Goal: Task Accomplishment & Management: Use online tool/utility

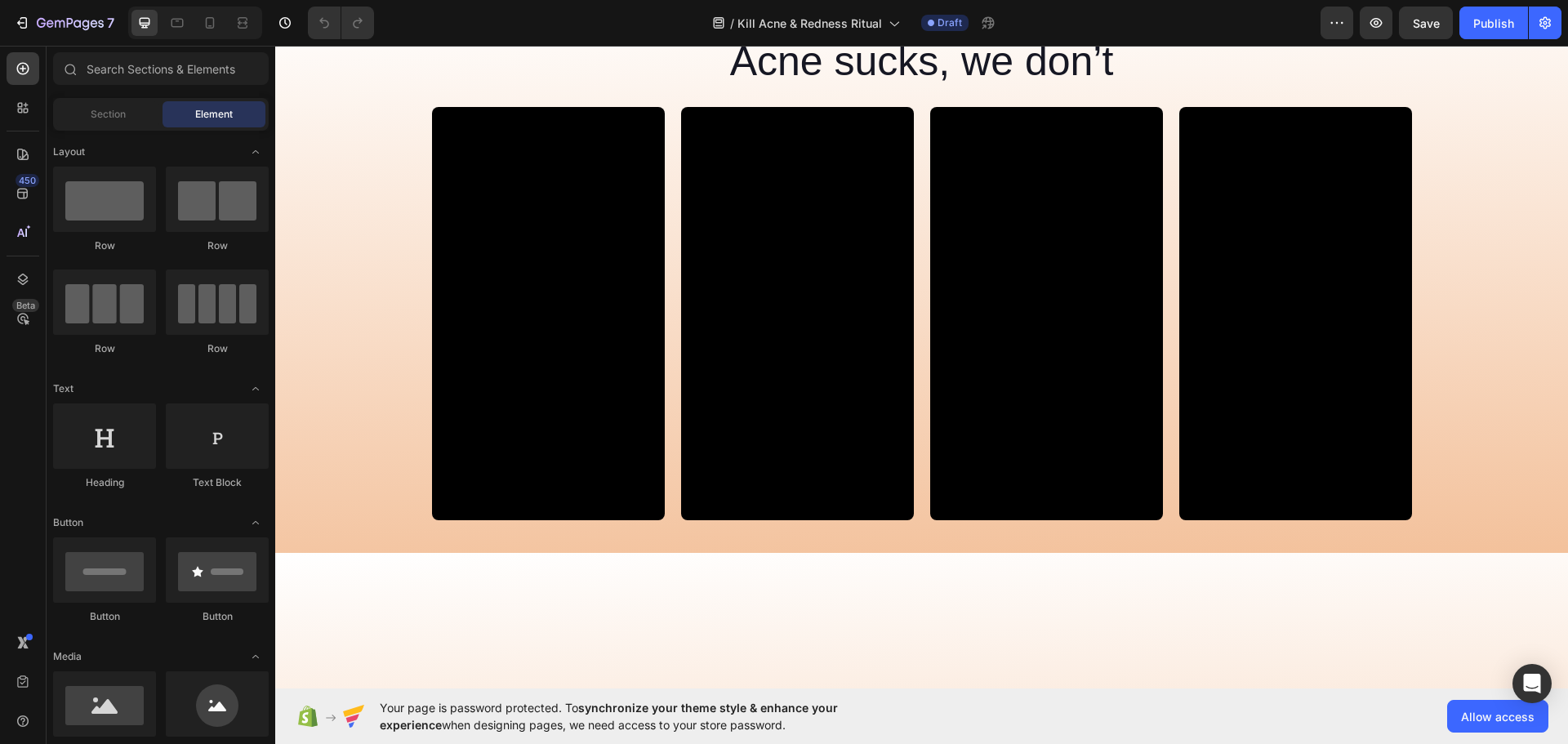
scroll to position [2859, 0]
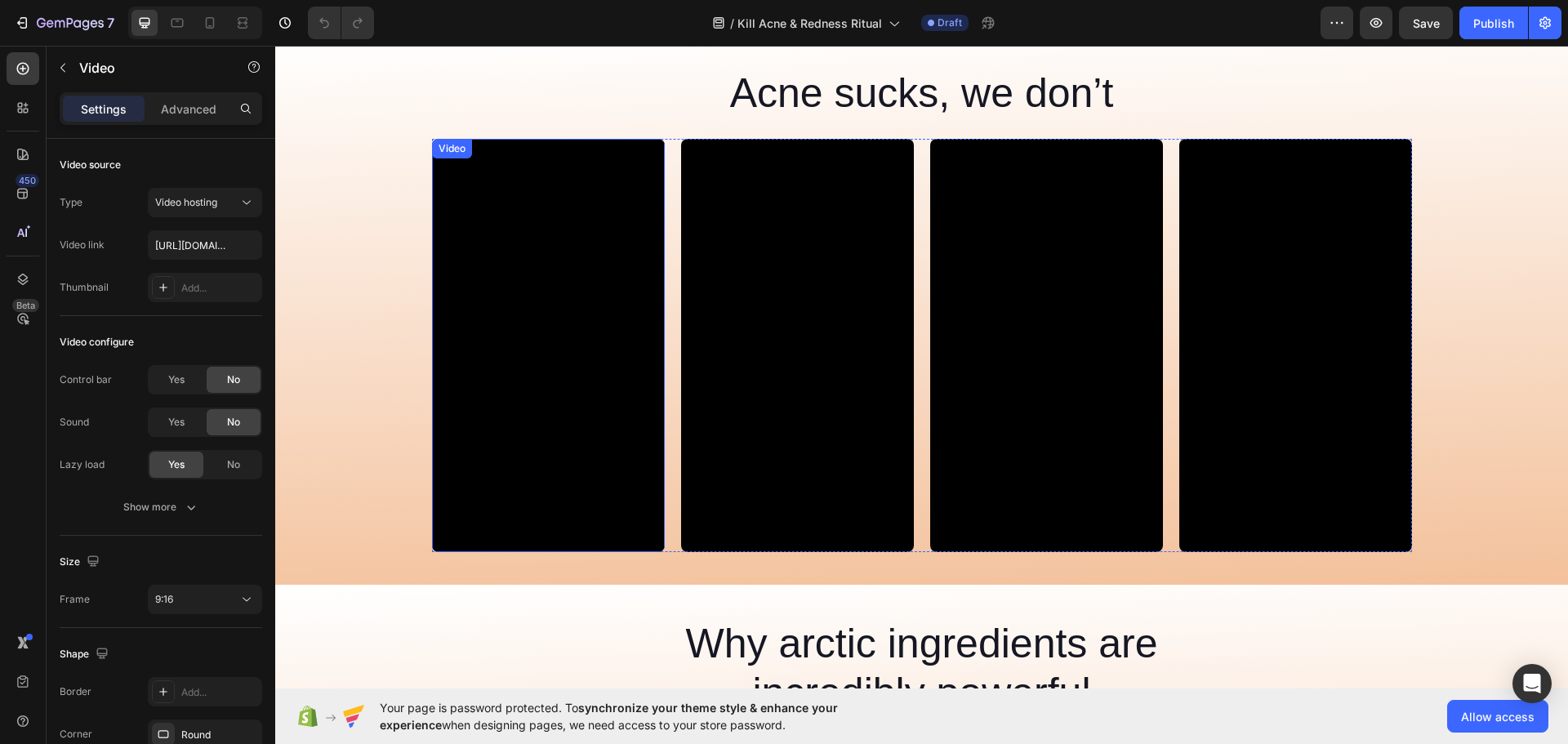
click at [600, 358] on video at bounding box center [547, 346] width 233 height 415
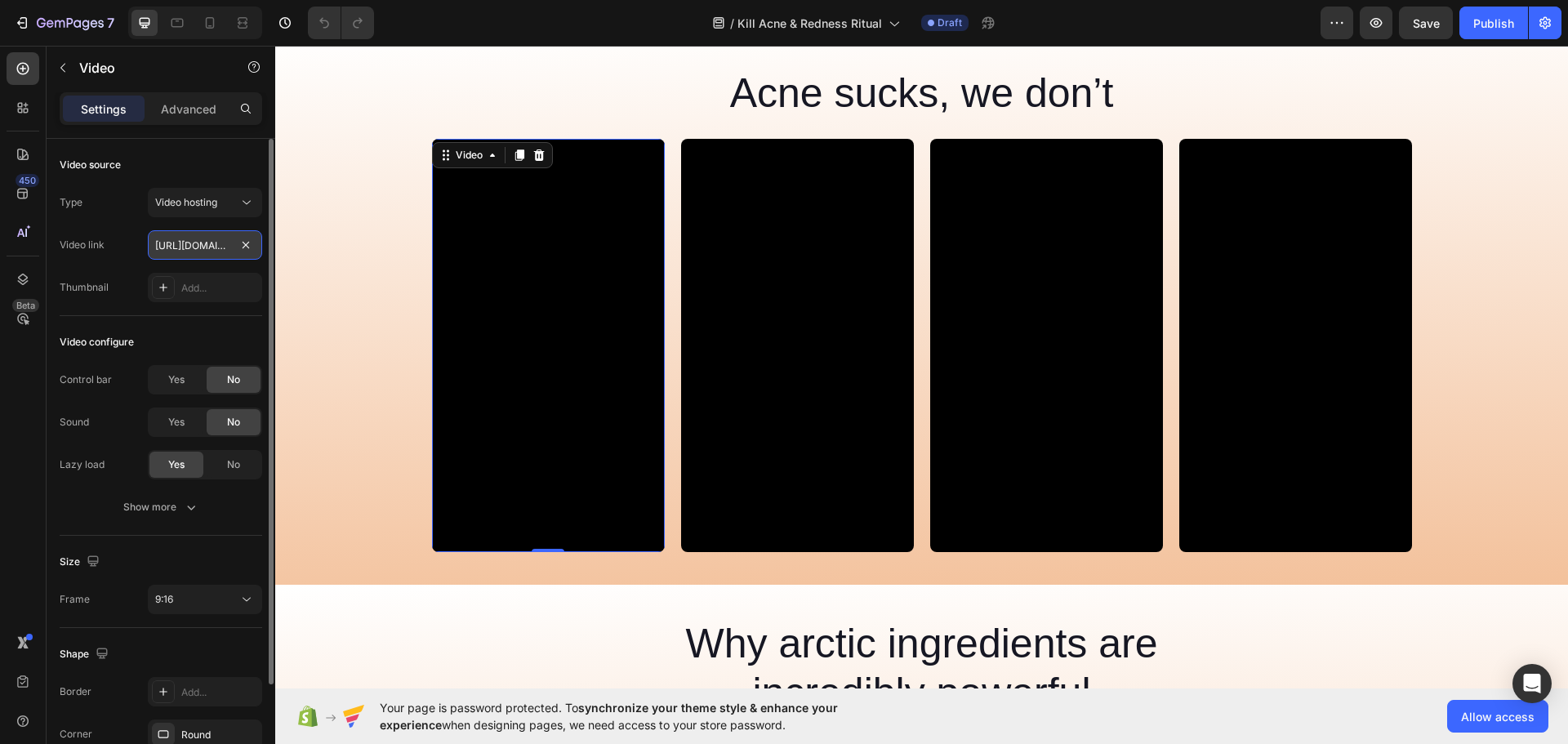
click at [185, 252] on input "[URL][DOMAIN_NAME]" at bounding box center [204, 245] width 114 height 29
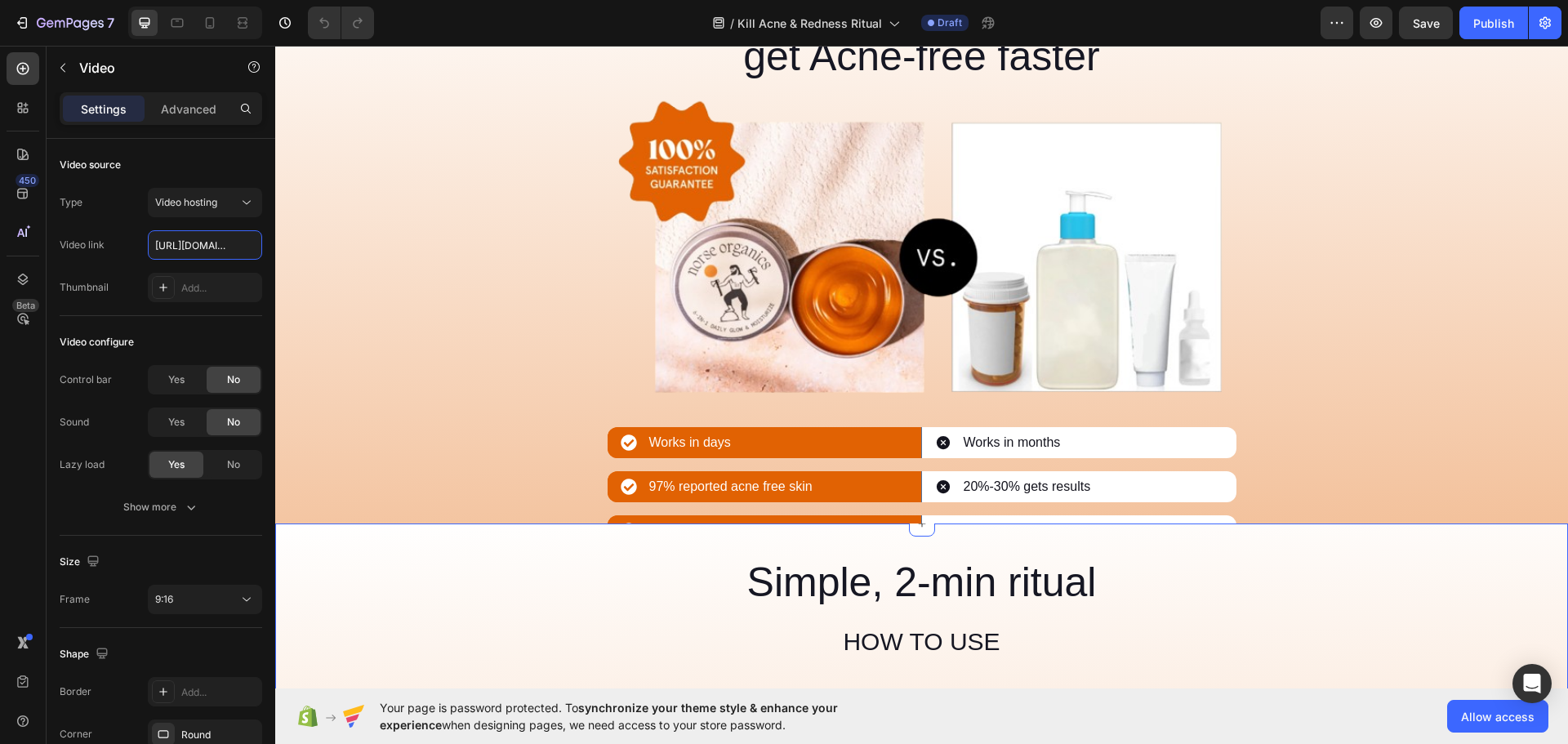
scroll to position [4657, 0]
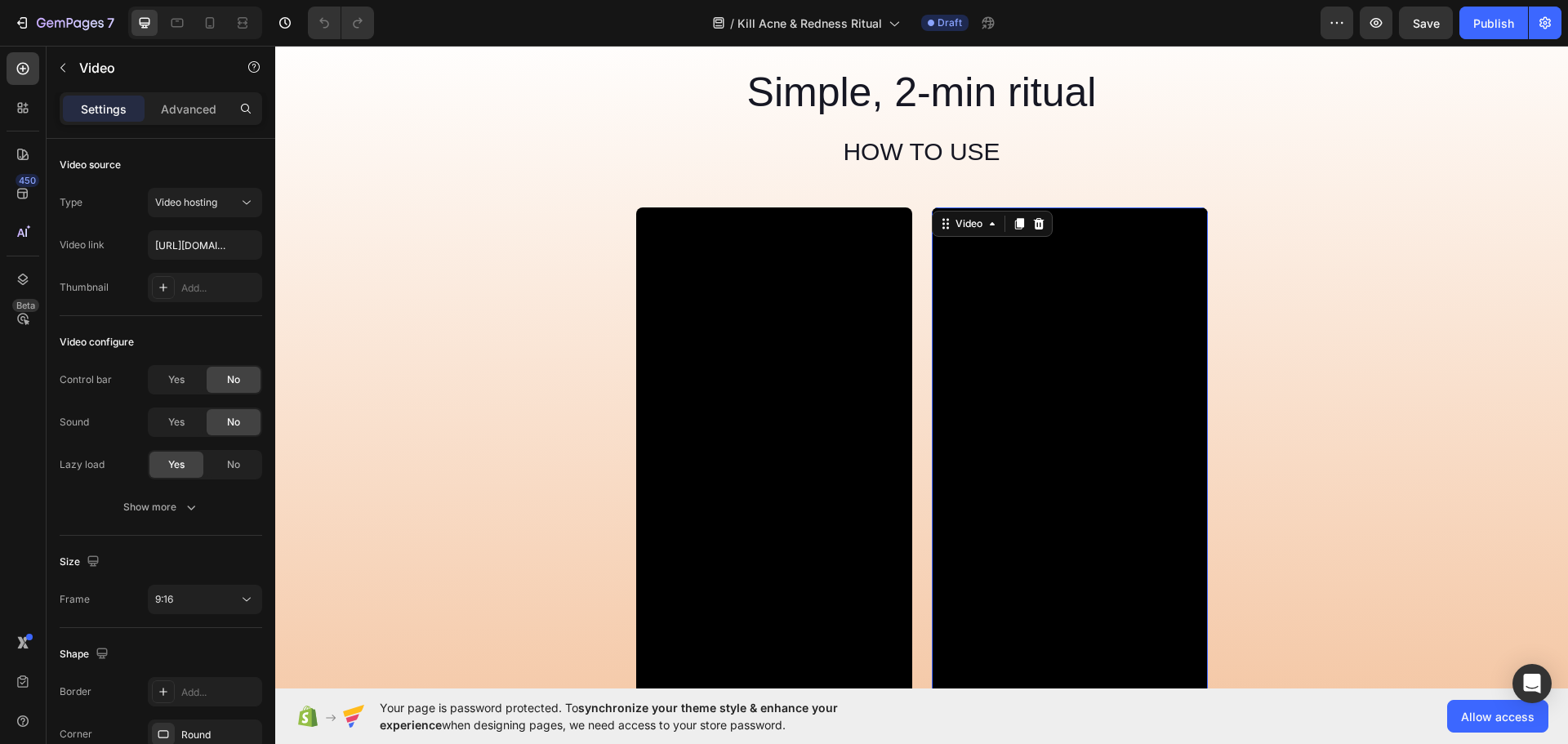
click at [1013, 428] on video at bounding box center [1069, 453] width 276 height 491
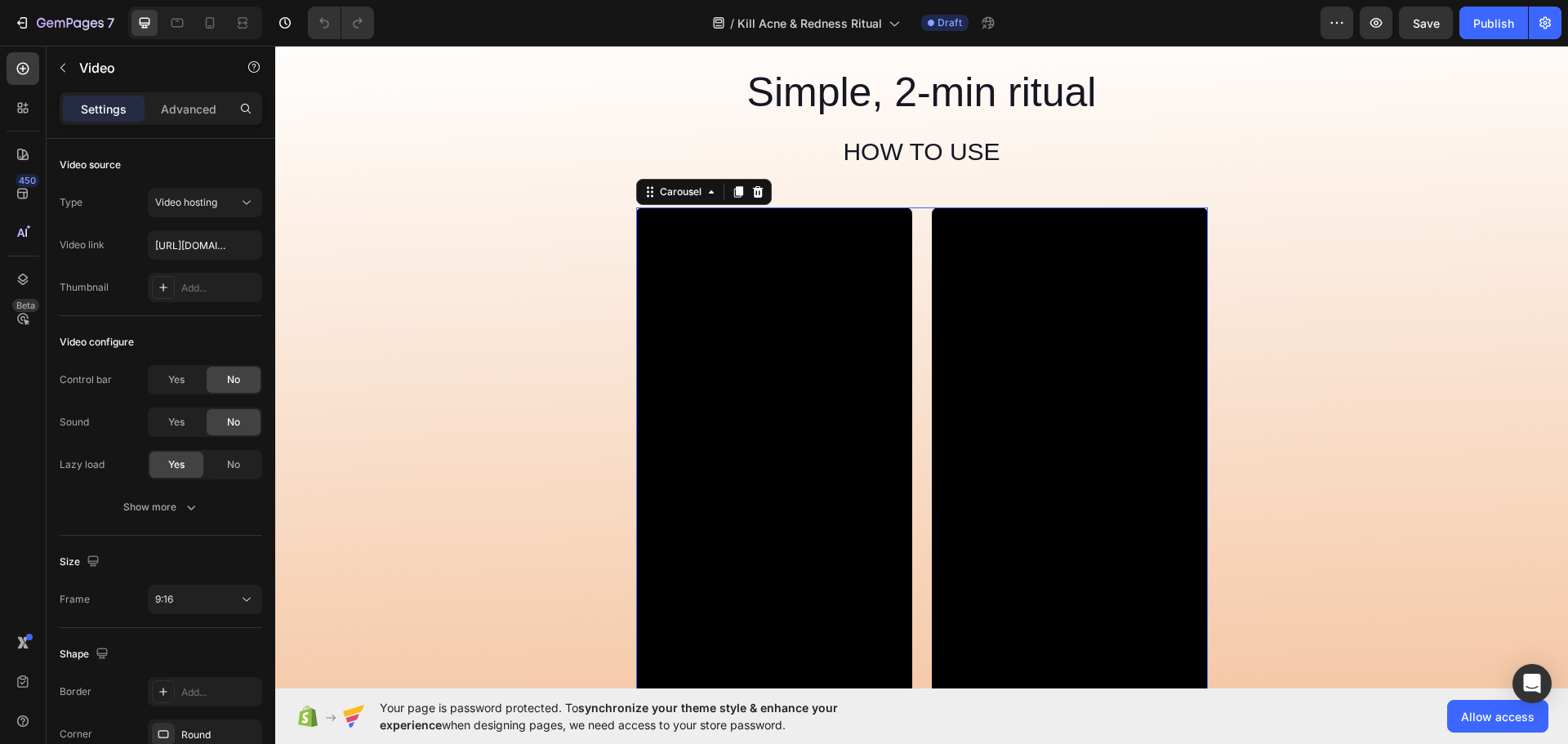
click at [920, 224] on div "Video Video" at bounding box center [922, 453] width 572 height 491
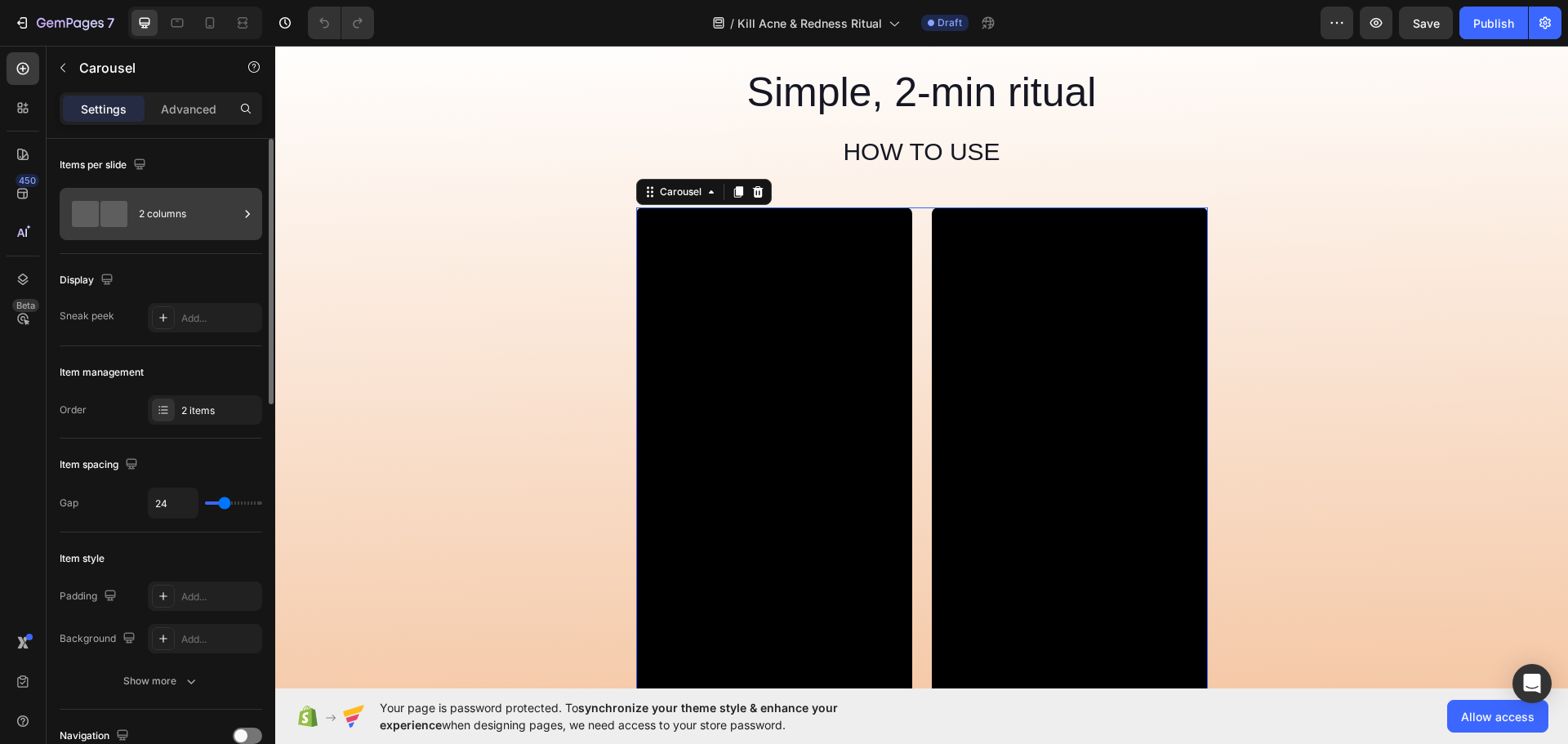
click at [185, 214] on div "2 columns" at bounding box center [188, 215] width 100 height 38
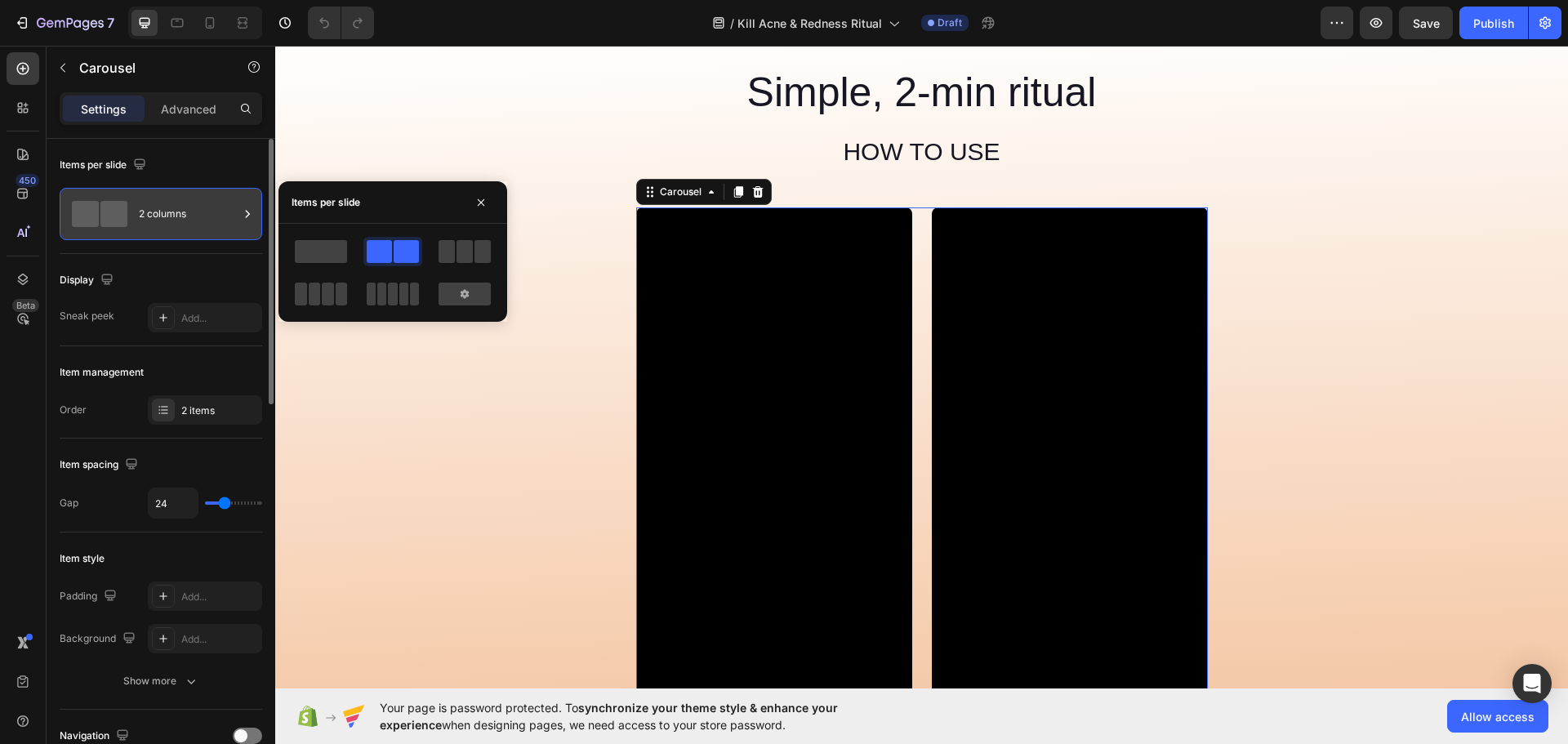
click at [185, 214] on div "2 columns" at bounding box center [188, 215] width 100 height 38
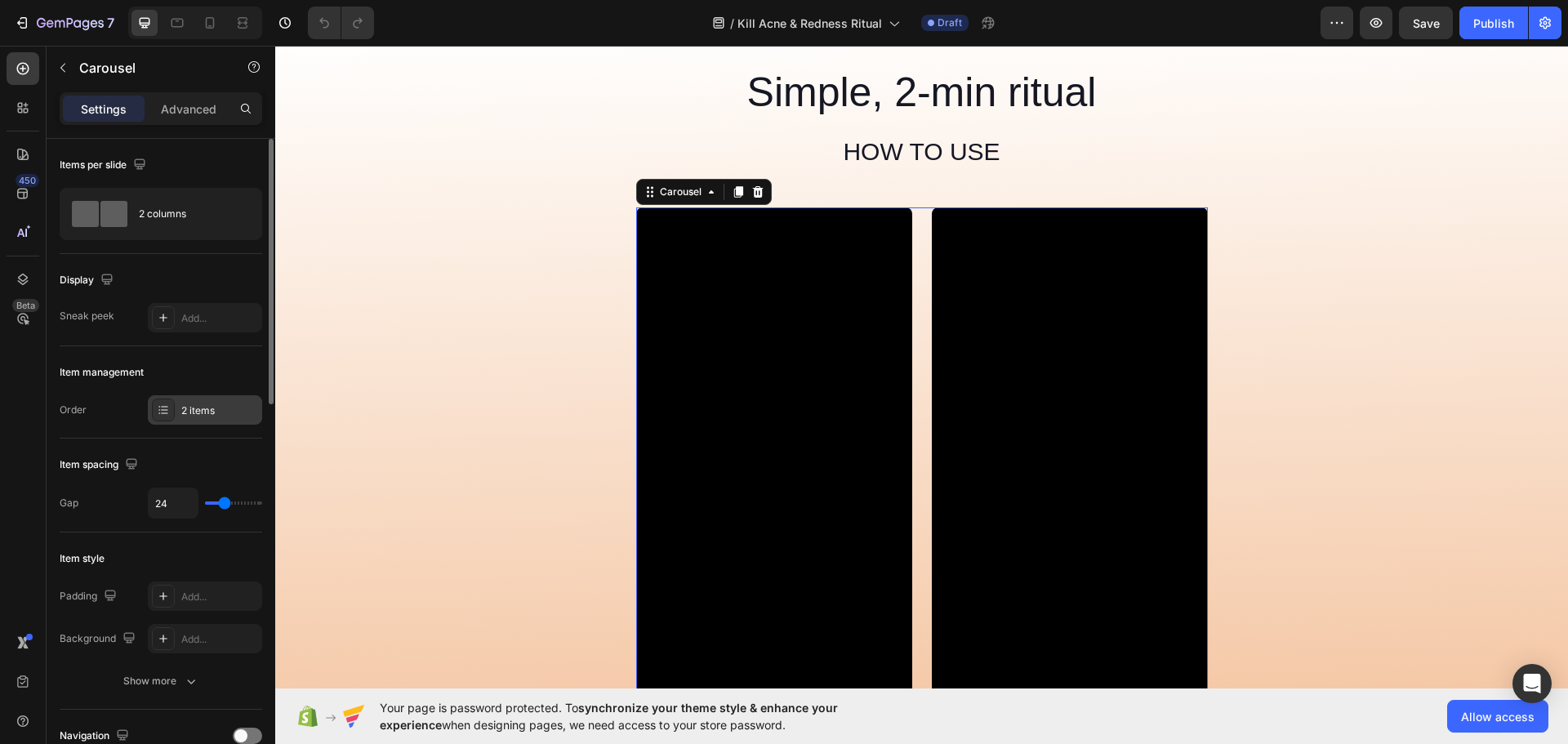
click at [184, 407] on div "2 items" at bounding box center [219, 411] width 77 height 14
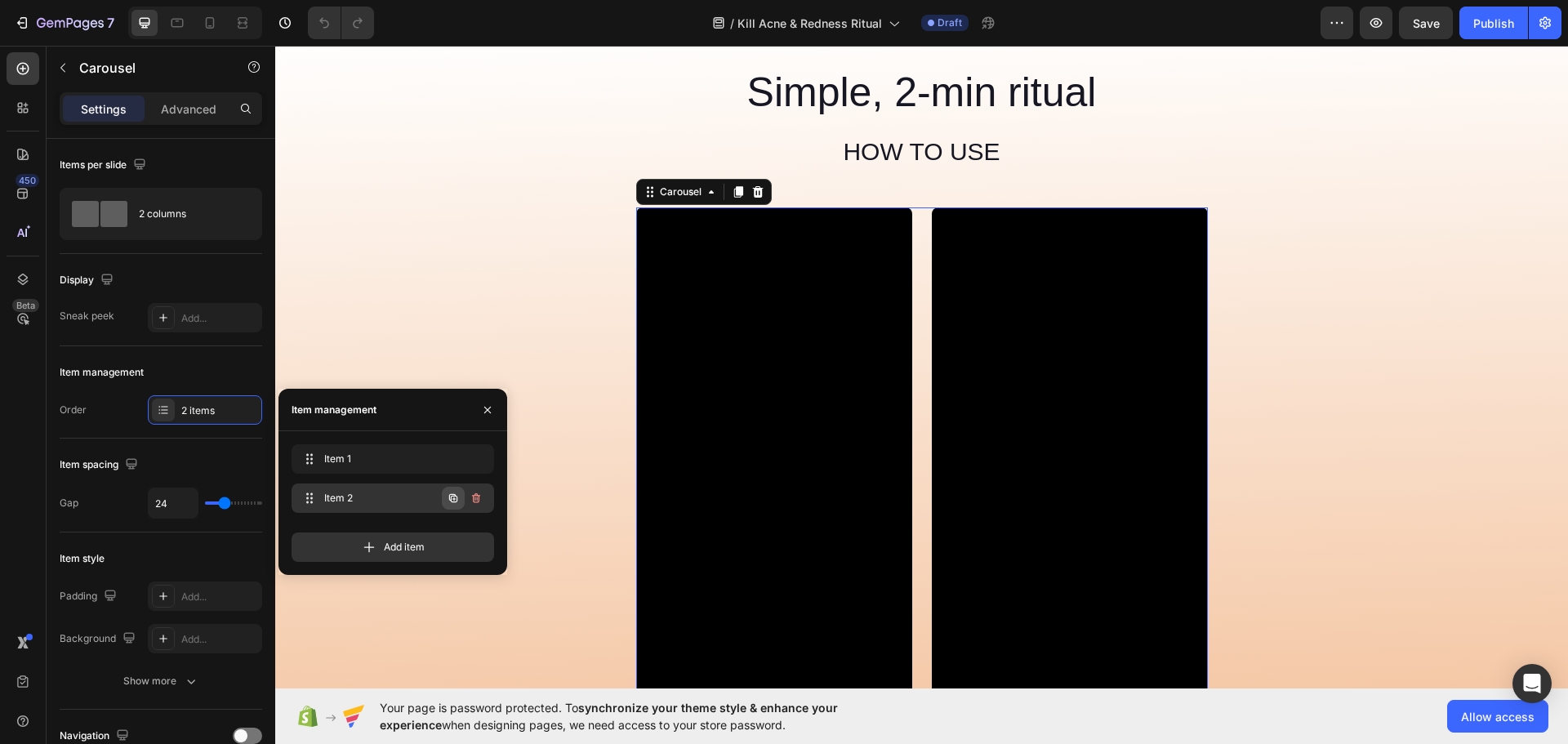
click at [451, 500] on icon "button" at bounding box center [452, 498] width 8 height 8
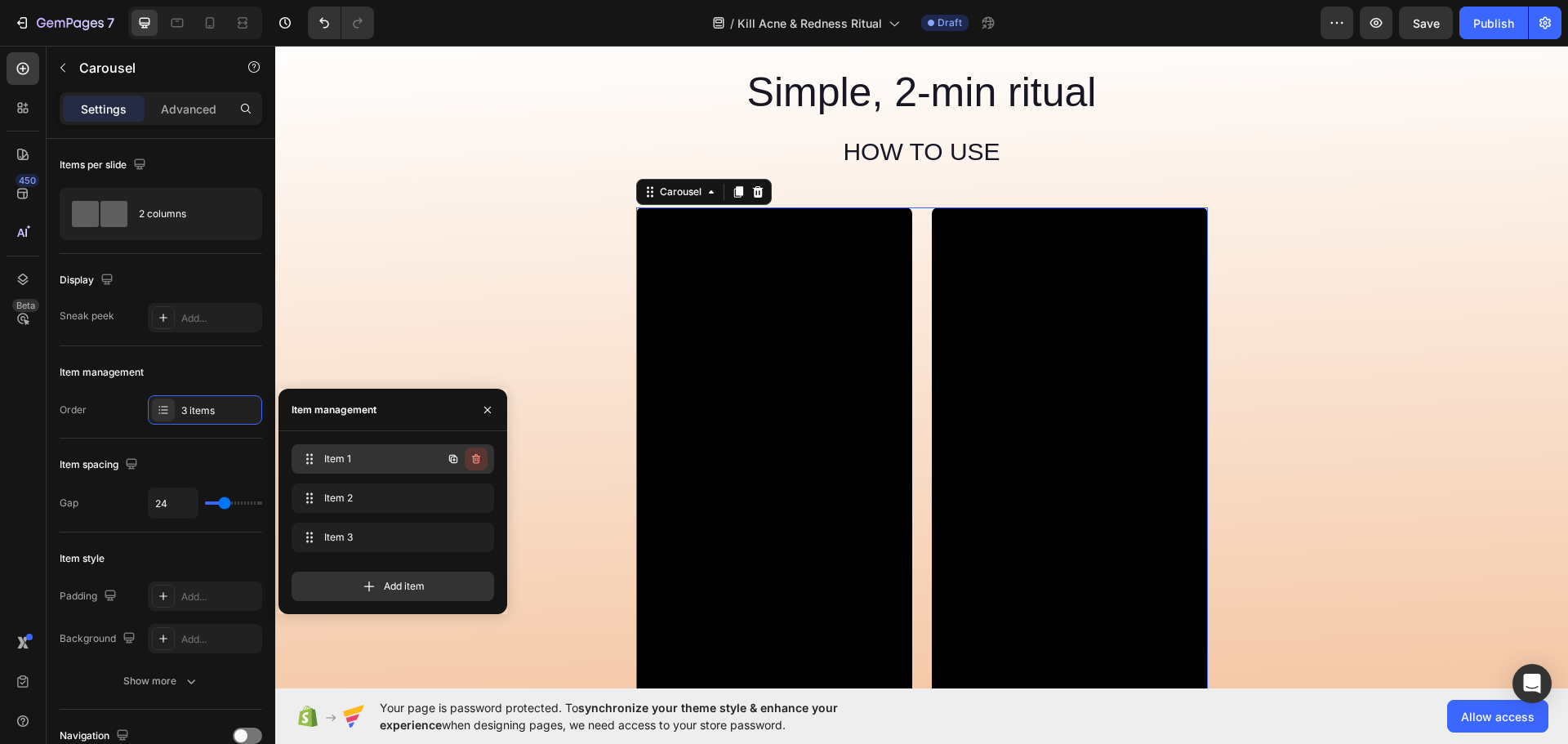
click at [472, 457] on icon "button" at bounding box center [476, 459] width 13 height 13
click at [464, 457] on div "Delete" at bounding box center [464, 459] width 30 height 14
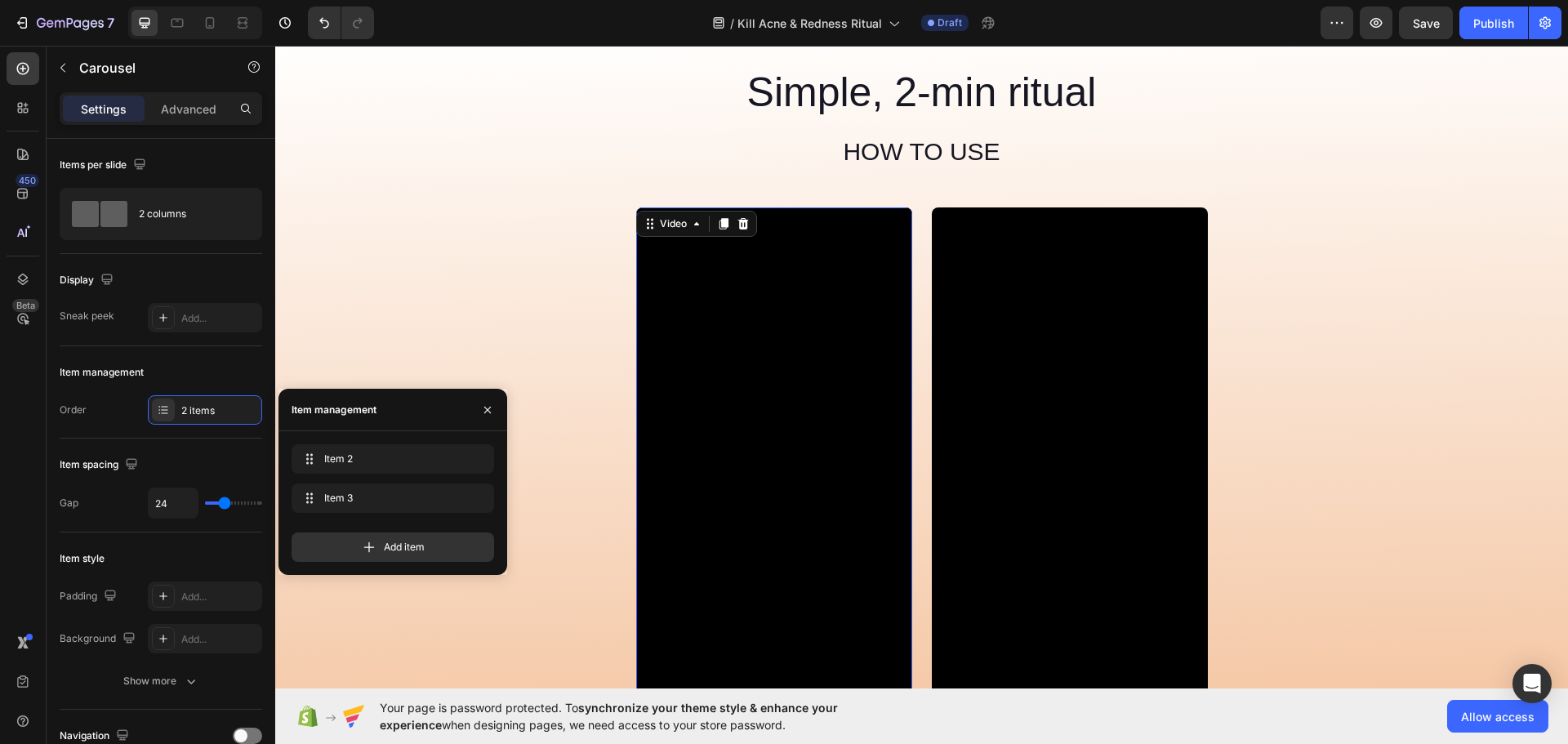
click at [819, 424] on video at bounding box center [774, 453] width 276 height 491
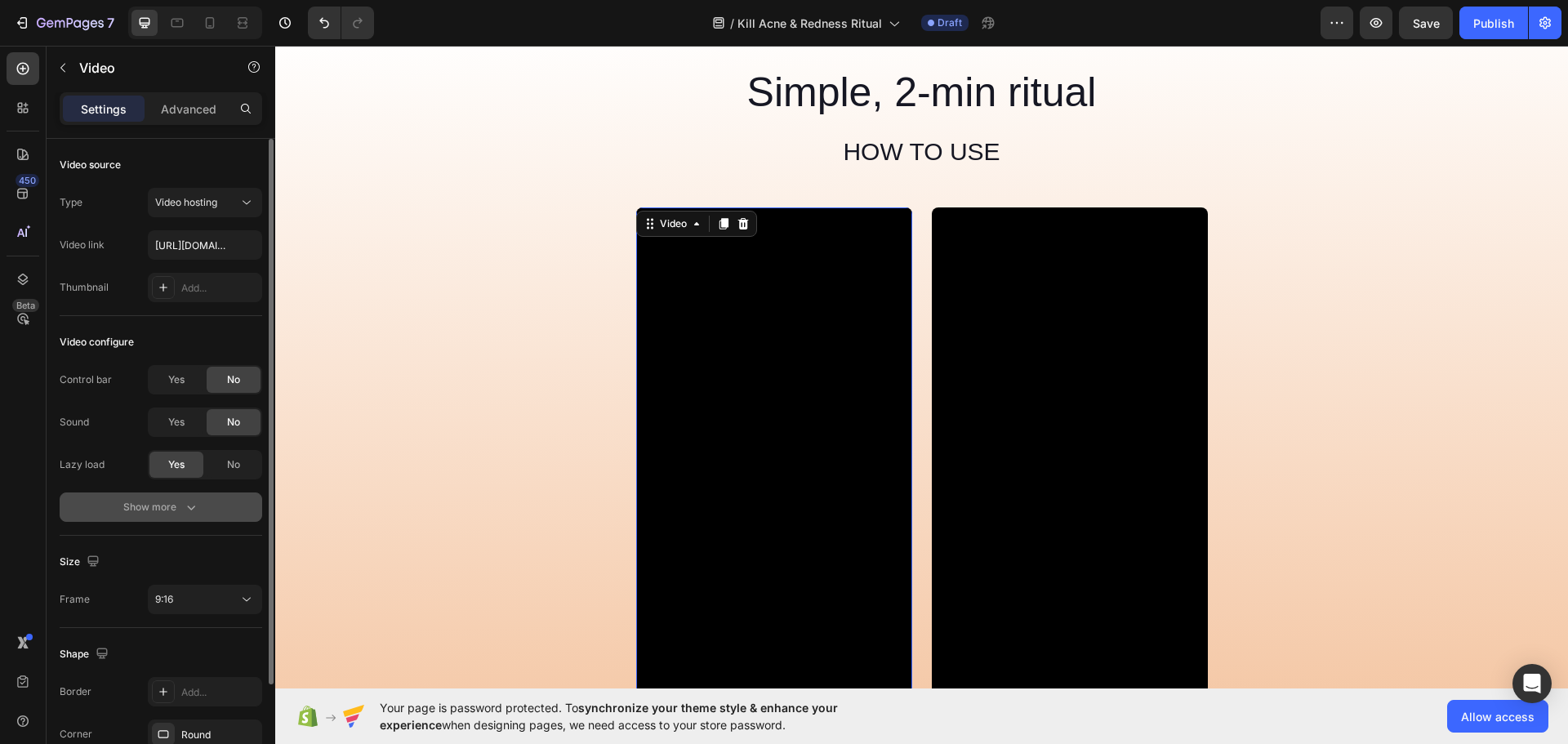
click at [156, 508] on div "Show more" at bounding box center [161, 507] width 76 height 16
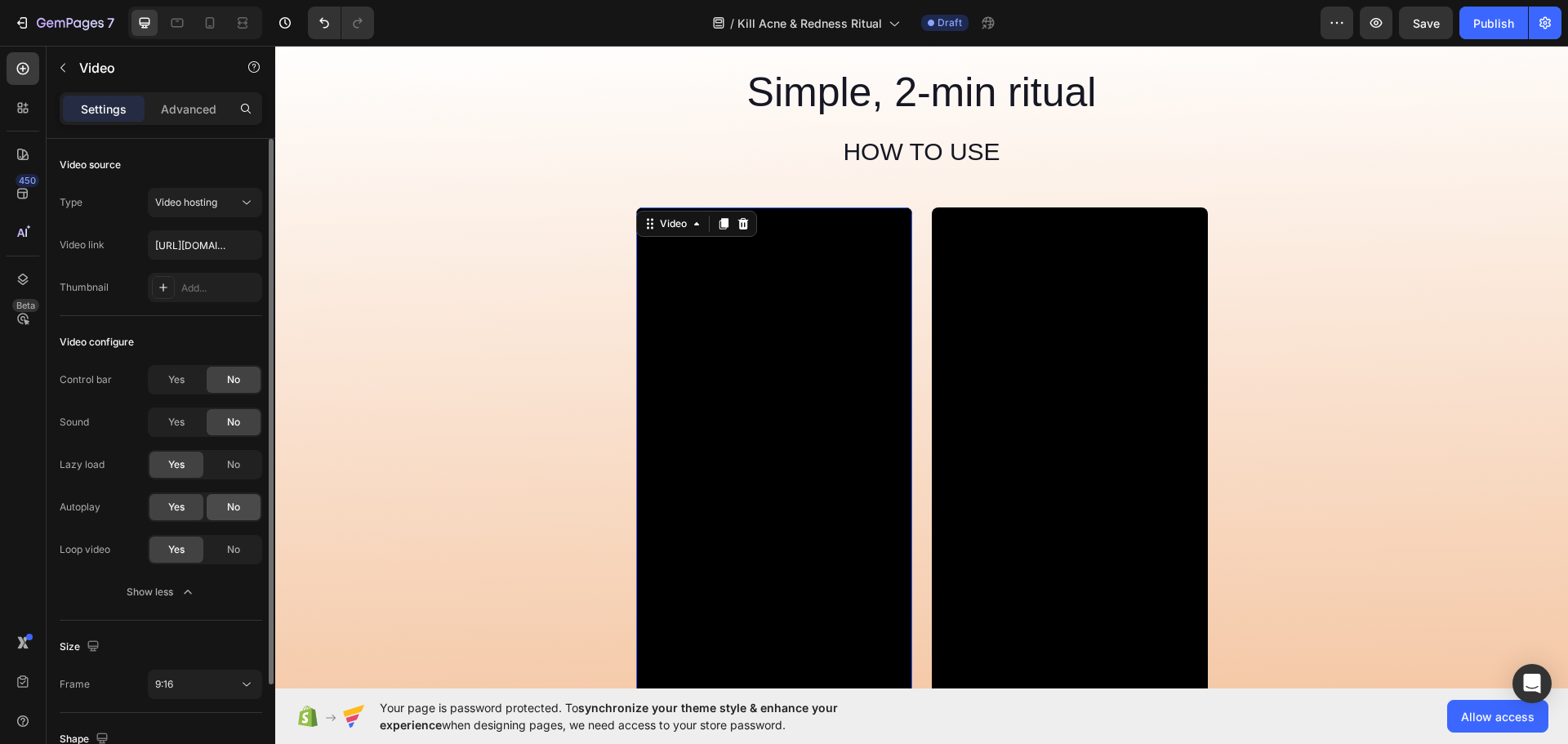
click at [236, 508] on span "No" at bounding box center [233, 507] width 13 height 14
click at [176, 420] on span "Yes" at bounding box center [176, 423] width 16 height 14
click at [227, 551] on span "No" at bounding box center [233, 549] width 13 height 14
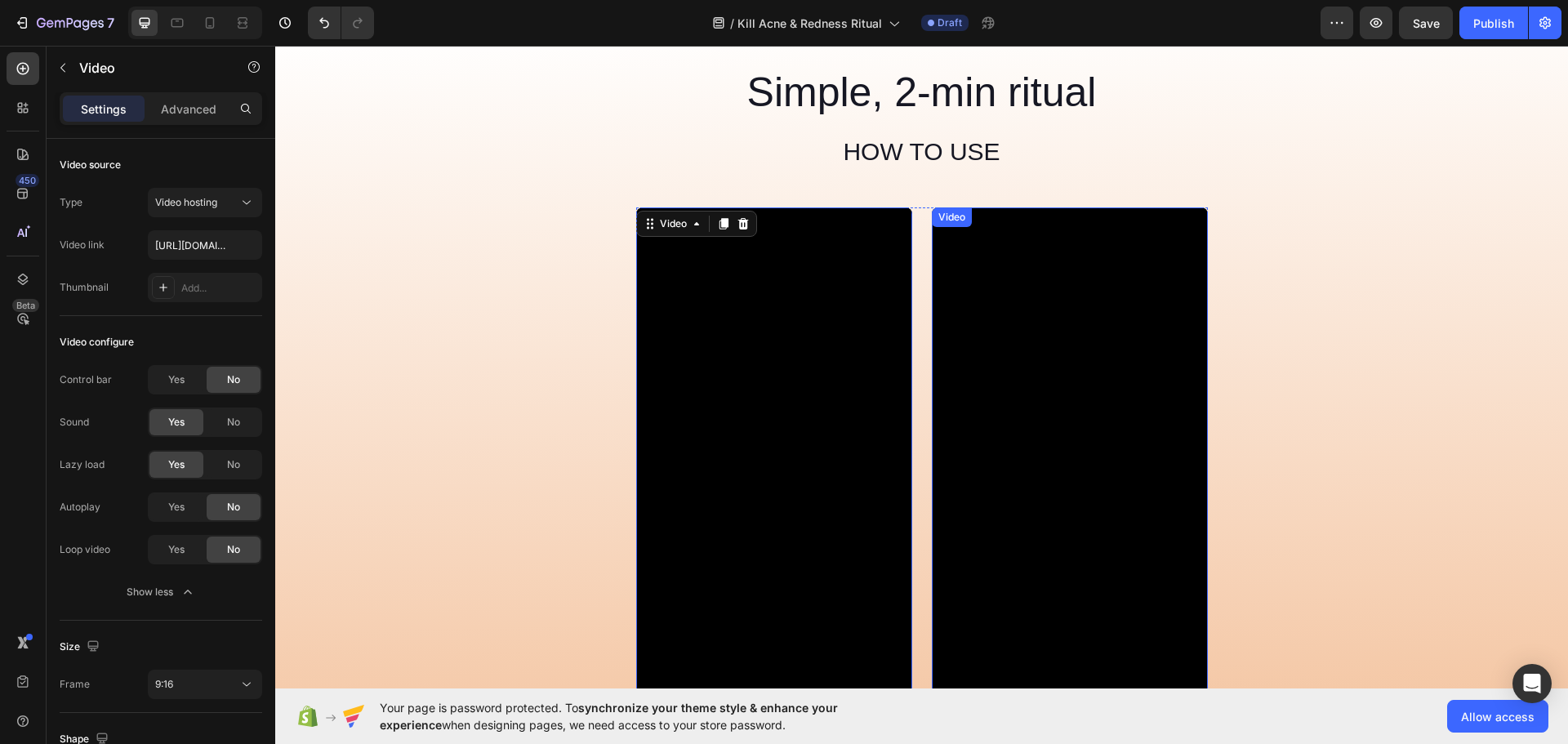
click at [1067, 421] on video at bounding box center [1069, 453] width 276 height 491
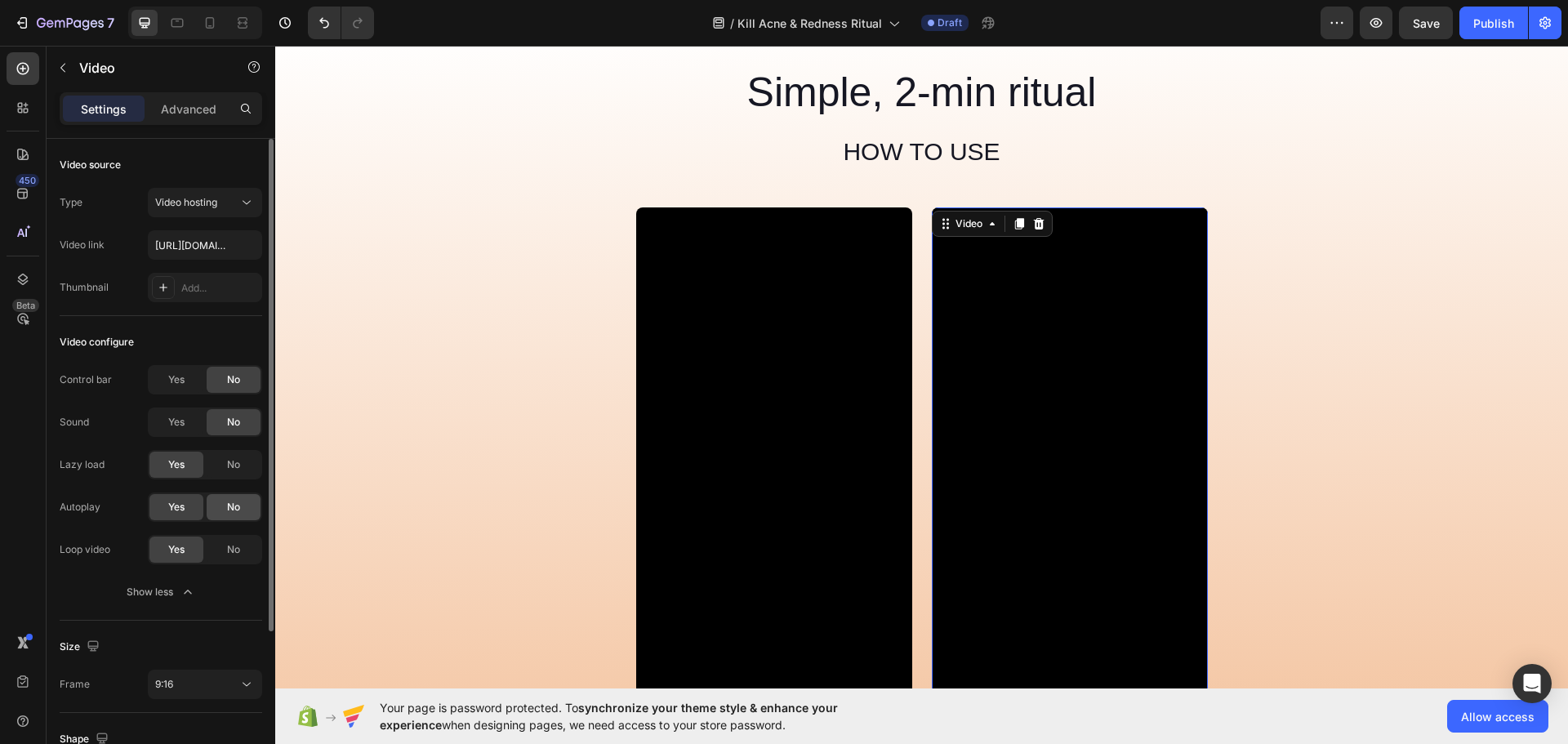
click at [233, 506] on span "No" at bounding box center [233, 507] width 13 height 14
click at [172, 419] on span "Yes" at bounding box center [176, 423] width 16 height 14
click at [174, 377] on span "Yes" at bounding box center [176, 380] width 16 height 14
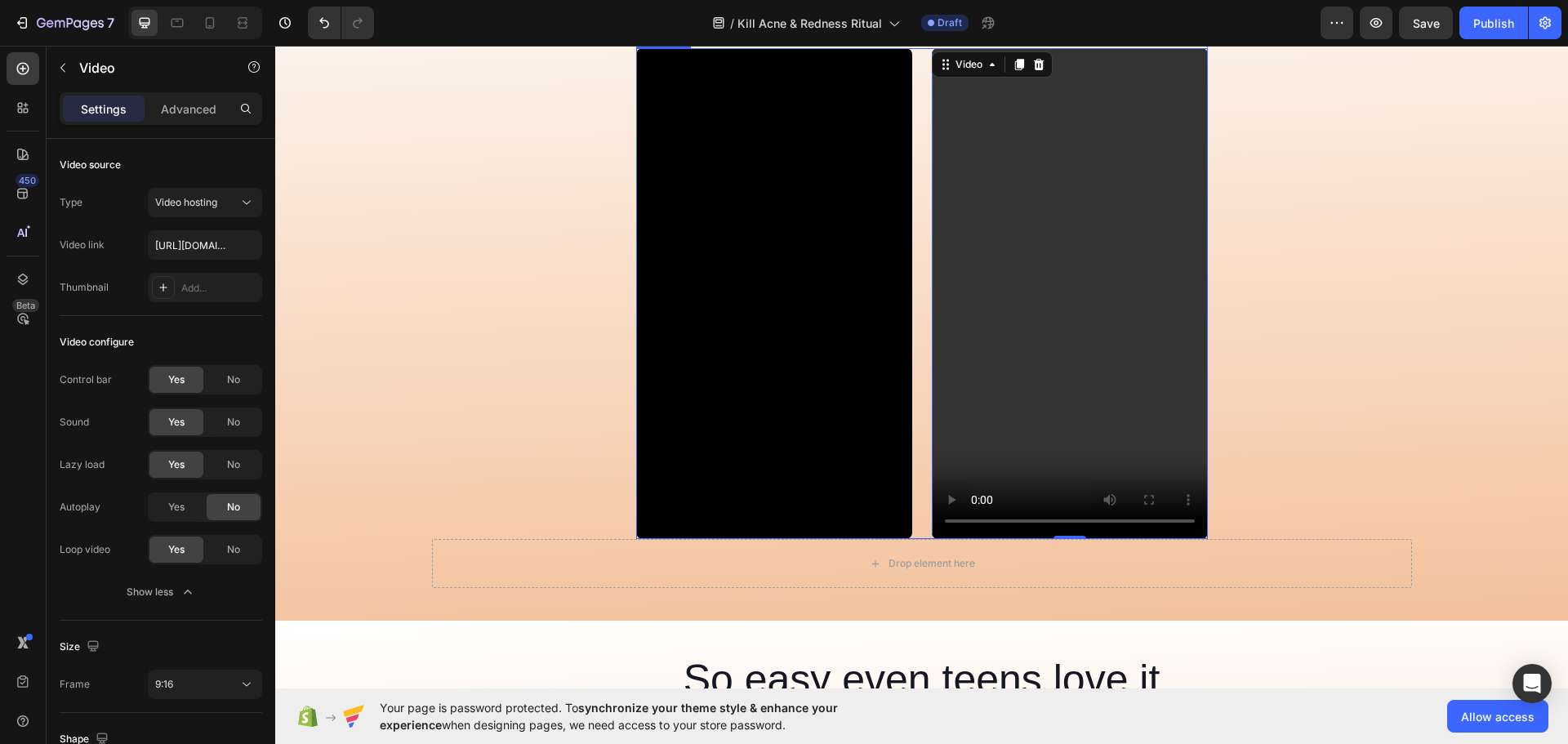
scroll to position [4820, 0]
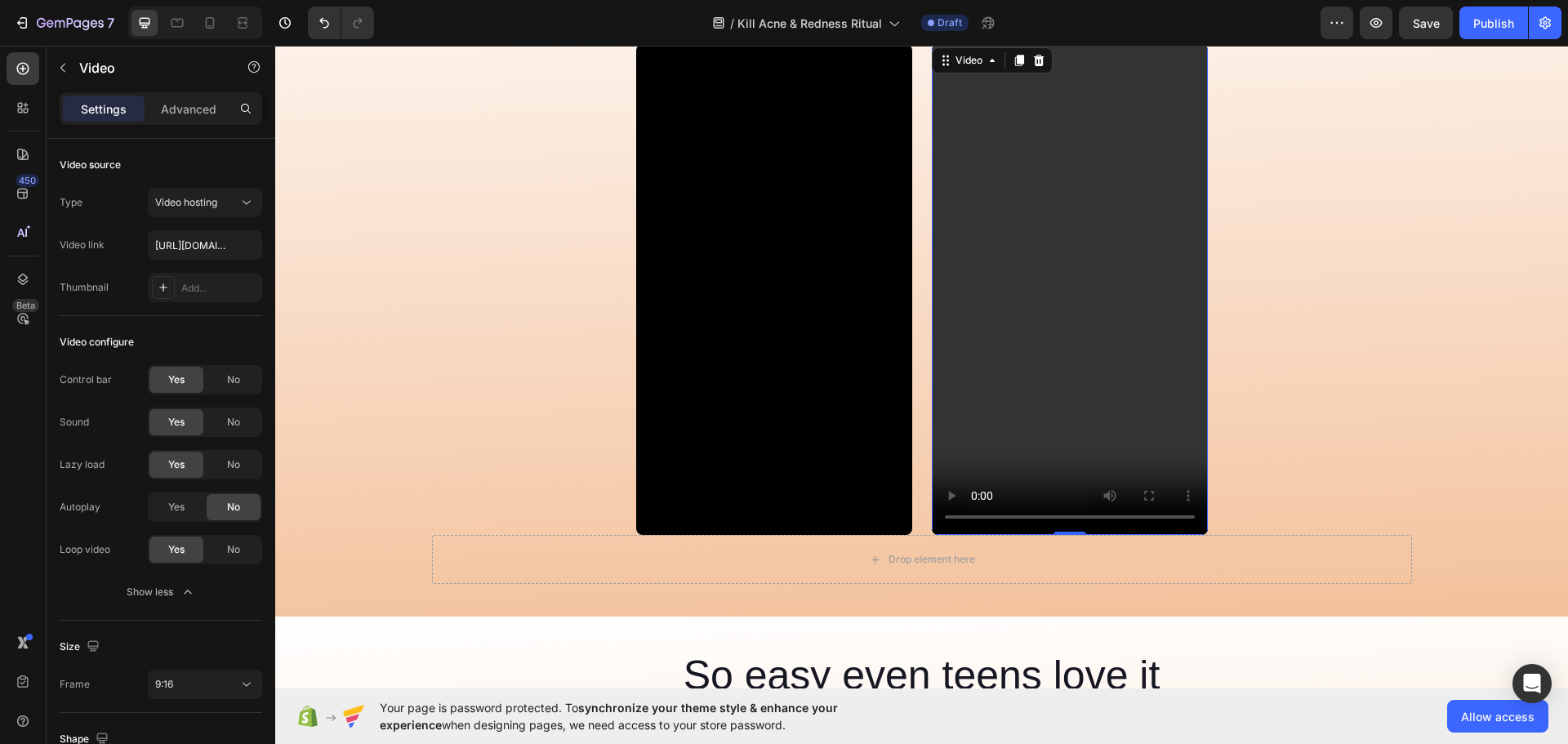
click at [1060, 290] on video at bounding box center [1069, 290] width 276 height 491
click at [231, 542] on span "No" at bounding box center [233, 549] width 13 height 14
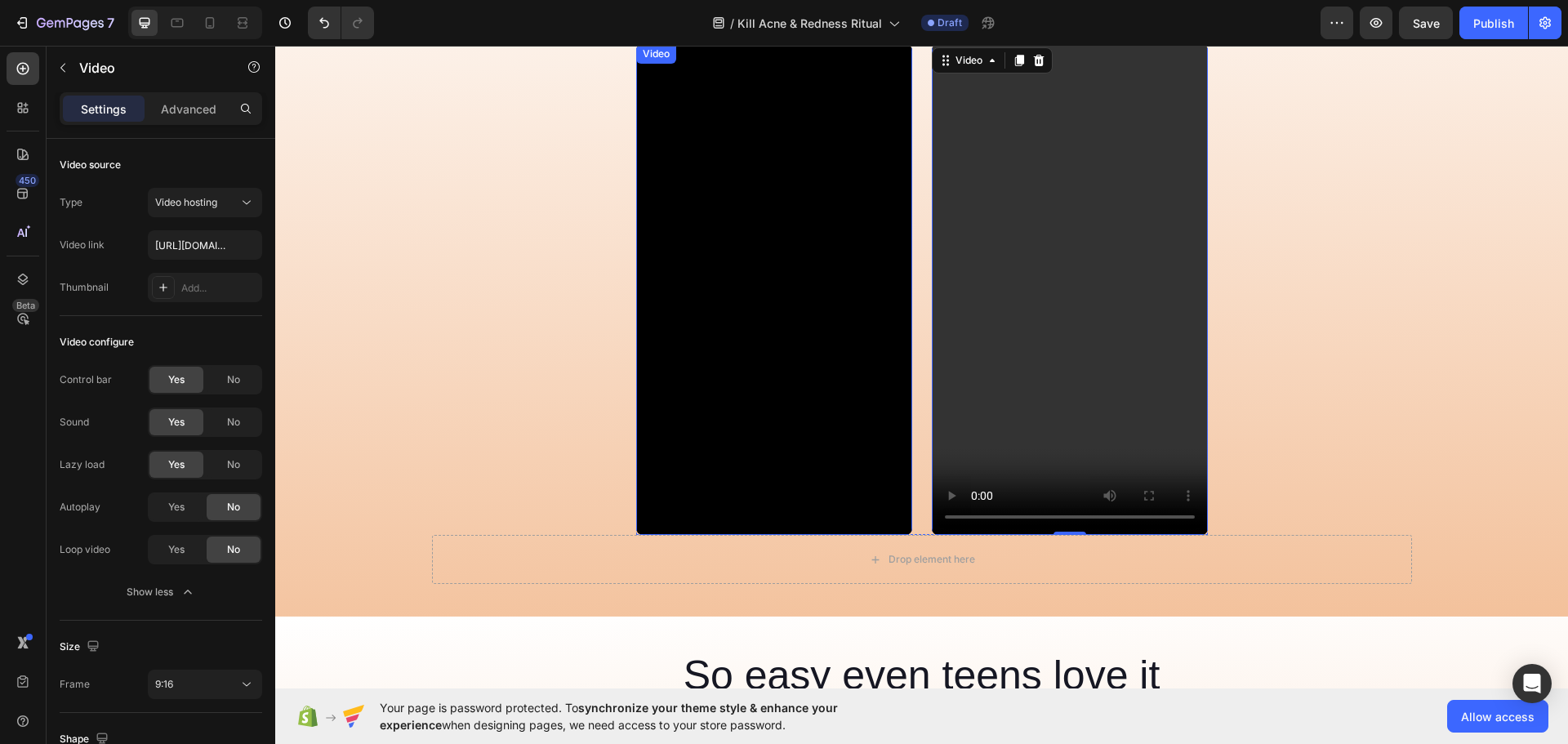
click at [721, 341] on video at bounding box center [774, 290] width 276 height 491
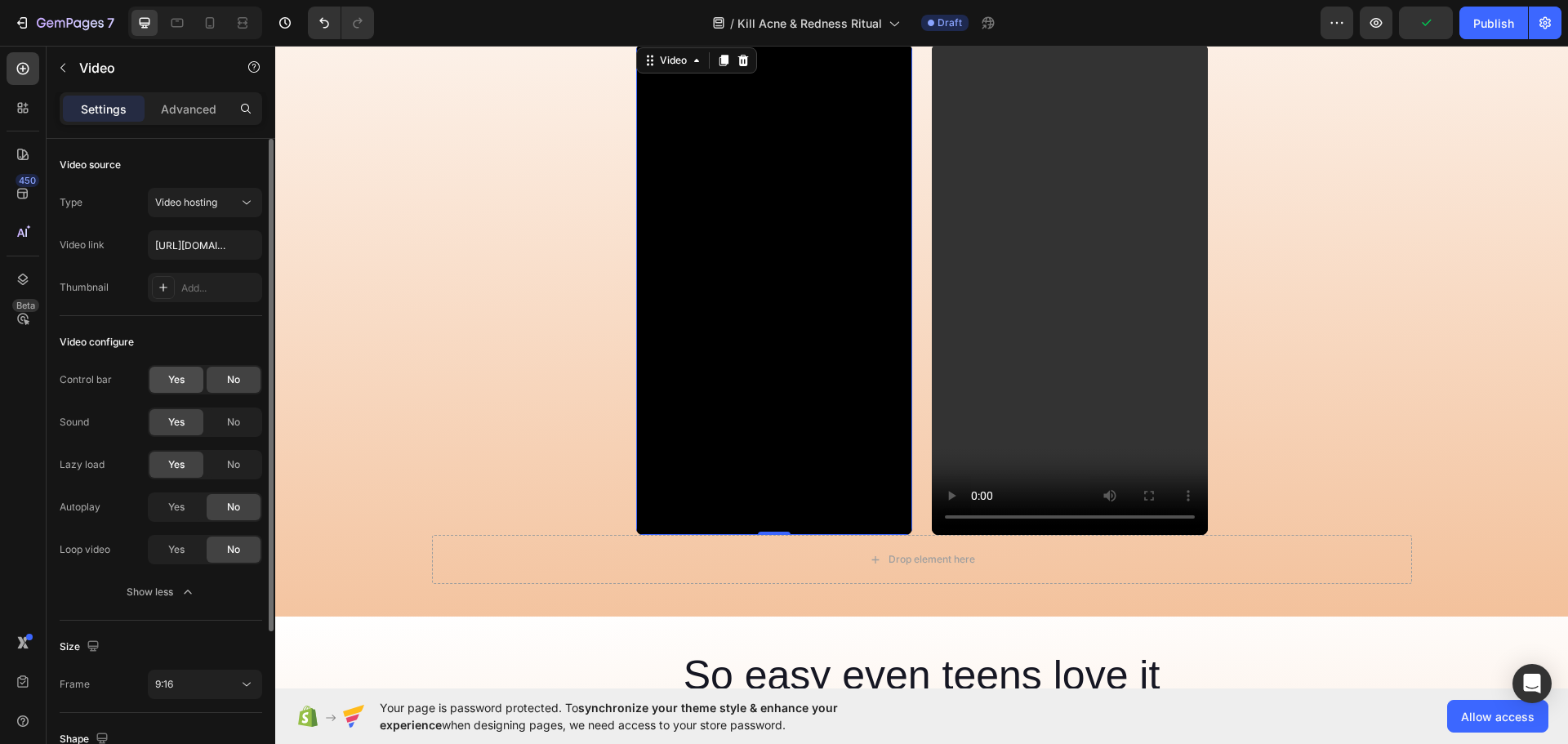
click at [172, 374] on span "Yes" at bounding box center [176, 380] width 16 height 14
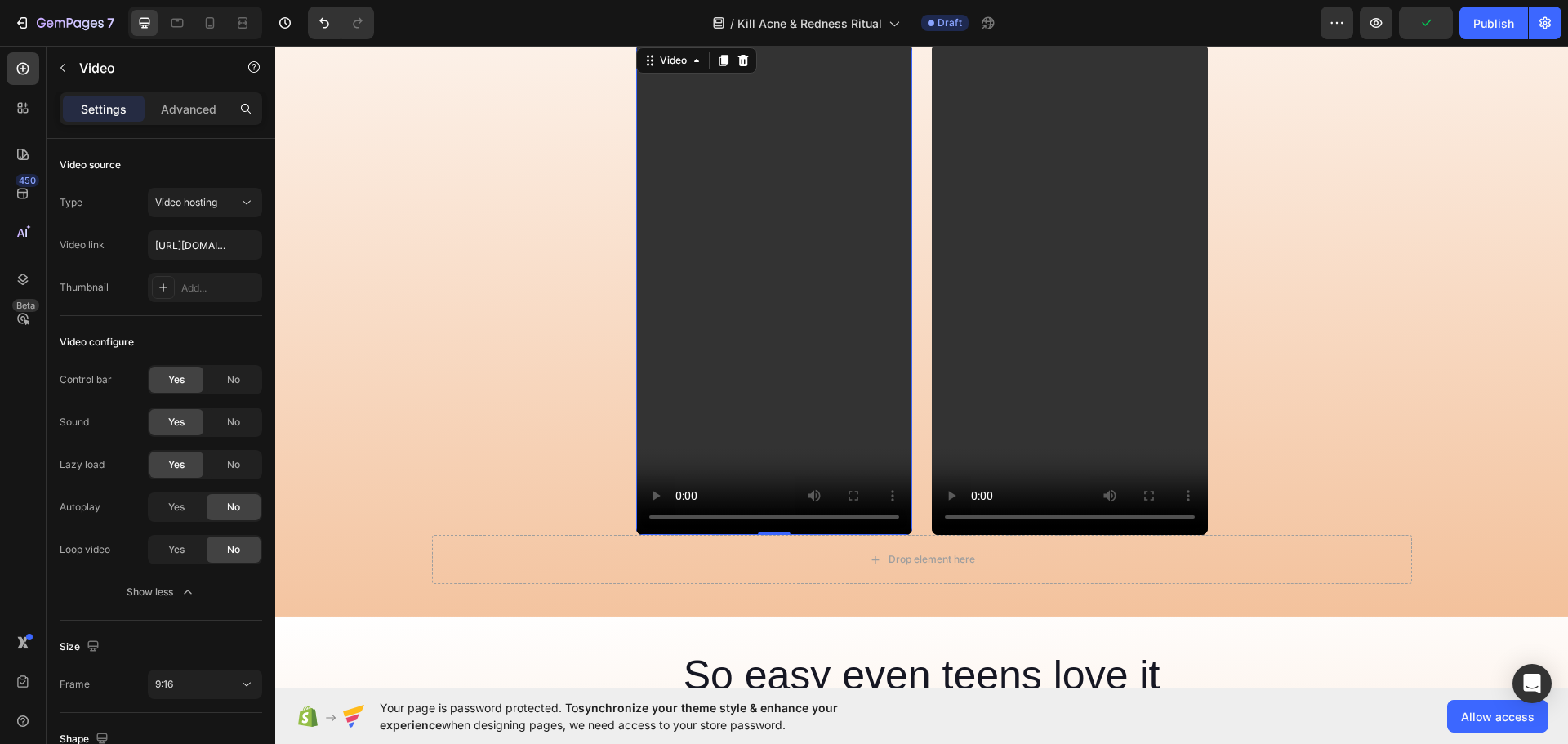
click at [735, 315] on video at bounding box center [774, 290] width 276 height 491
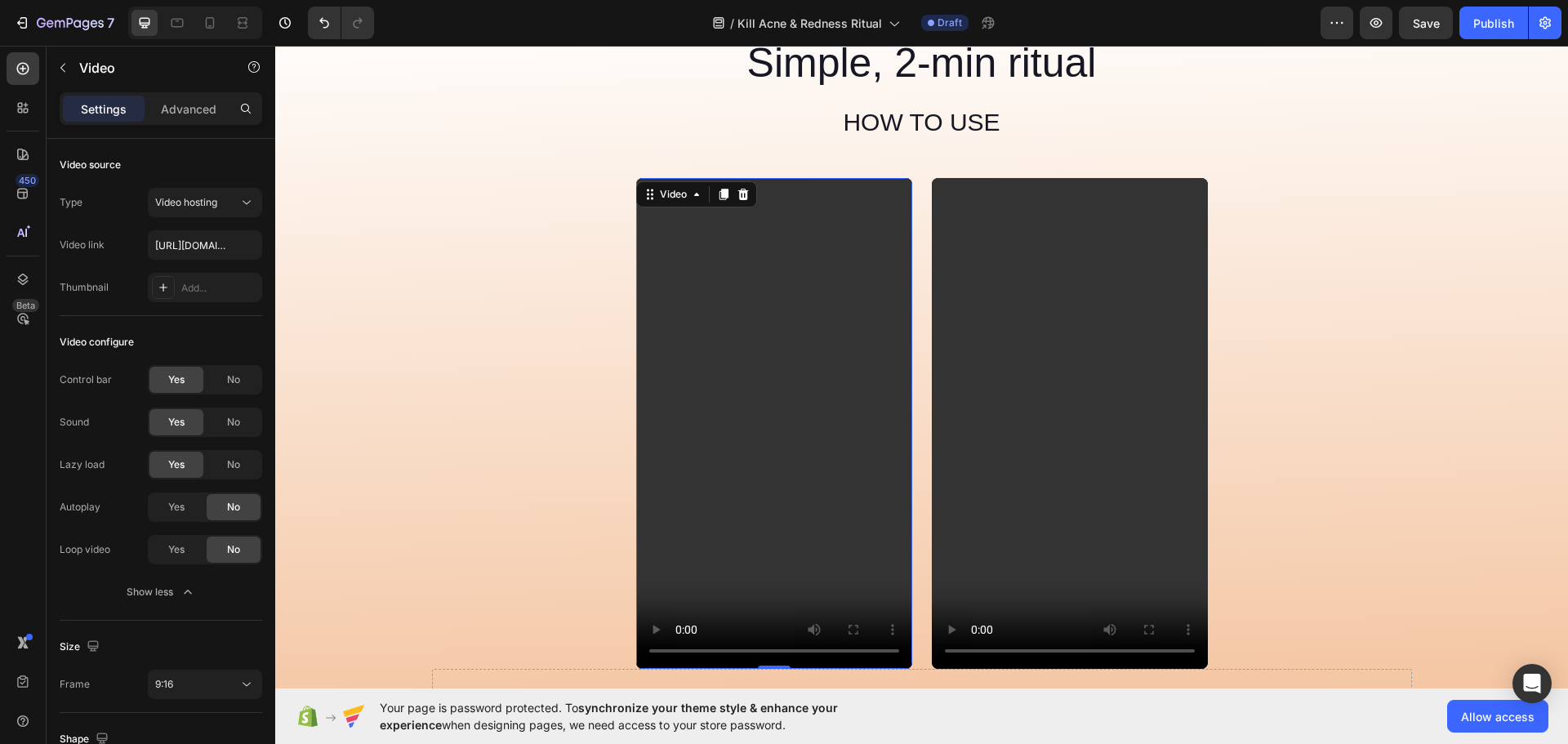
scroll to position [4657, 0]
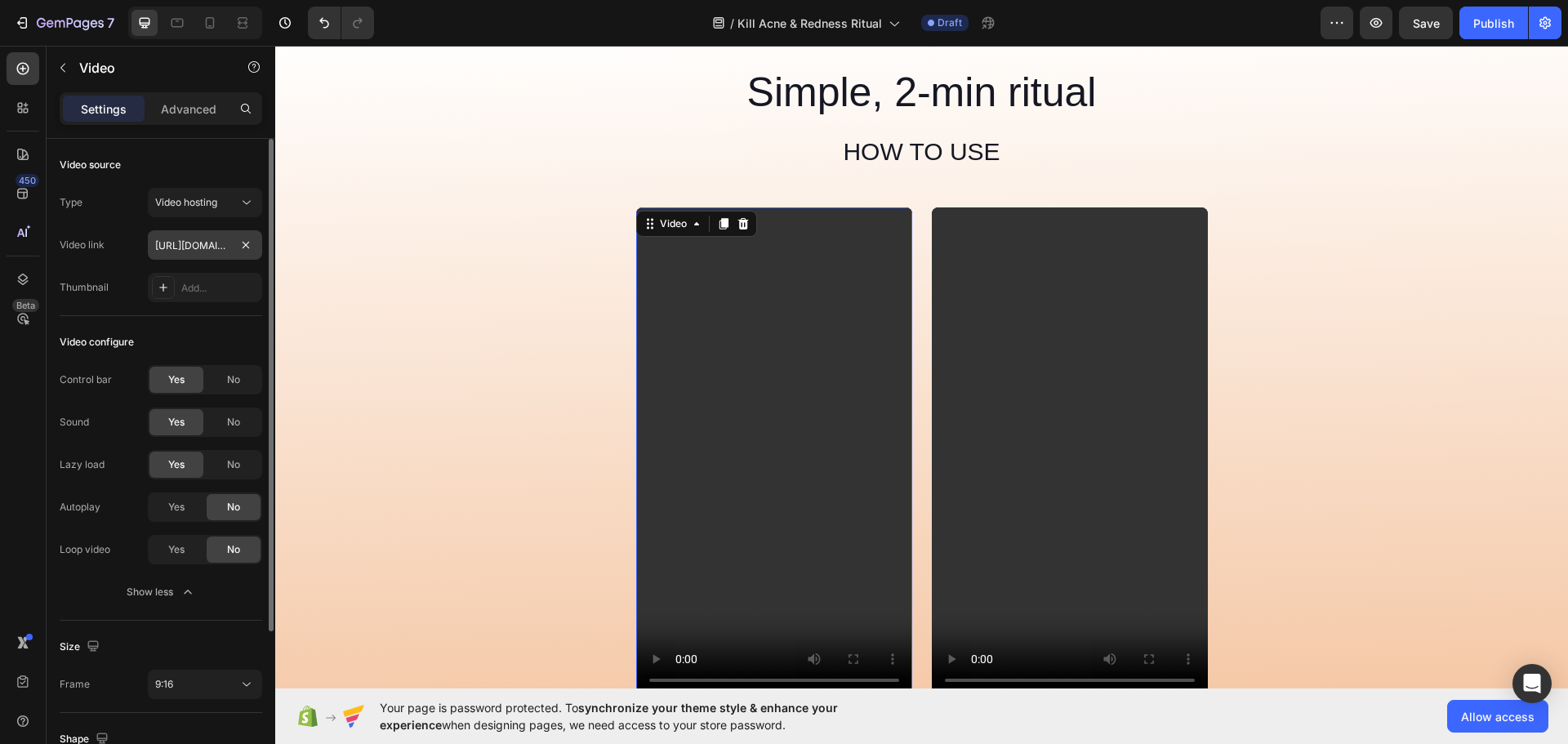
click at [208, 247] on input "[URL][DOMAIN_NAME]" at bounding box center [204, 245] width 114 height 29
type input "[URL][DOMAIN_NAME]"
click at [132, 266] on div "Type Video hosting Video link [URL][DOMAIN_NAME] Thumbnail Add..." at bounding box center [161, 245] width 203 height 114
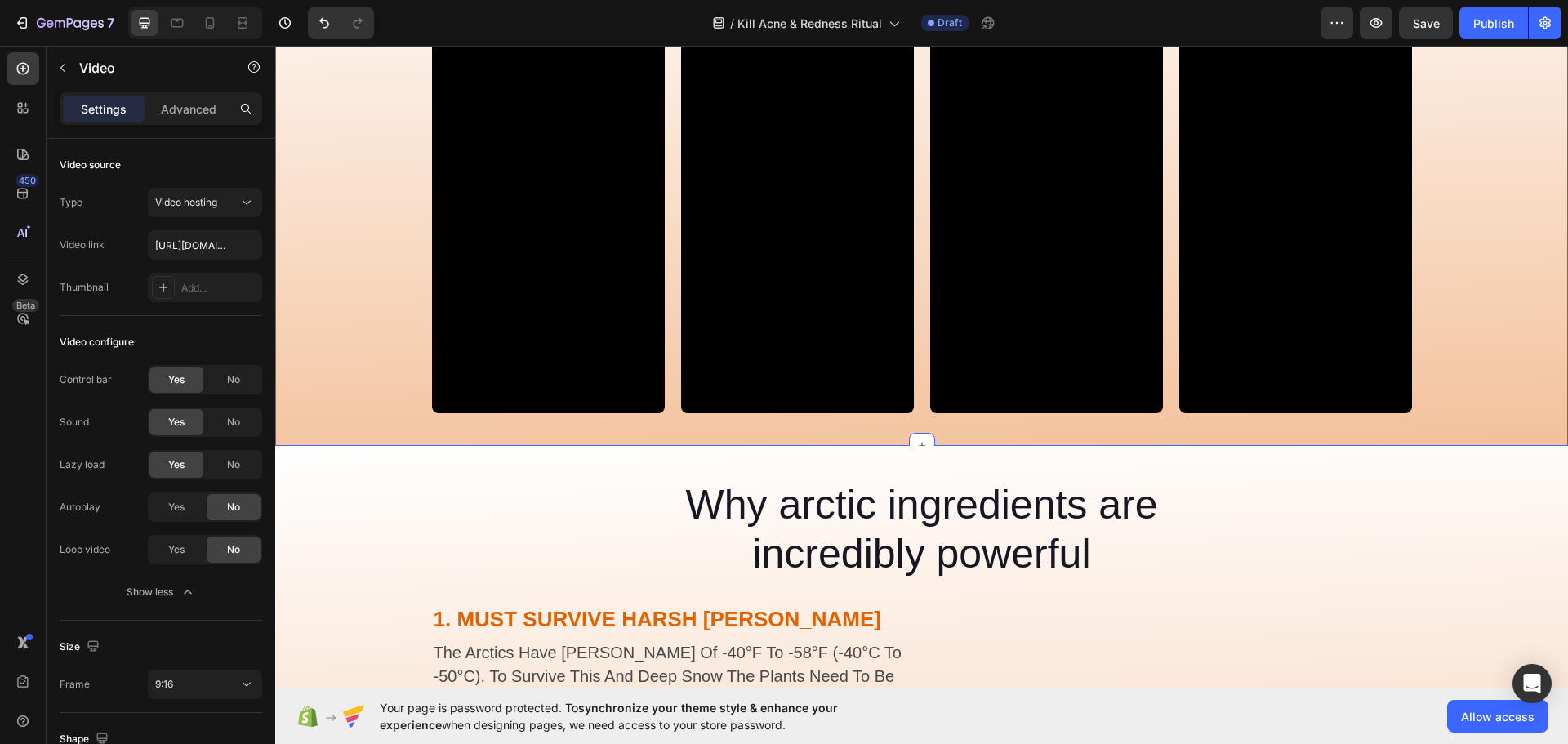
scroll to position [2831, 0]
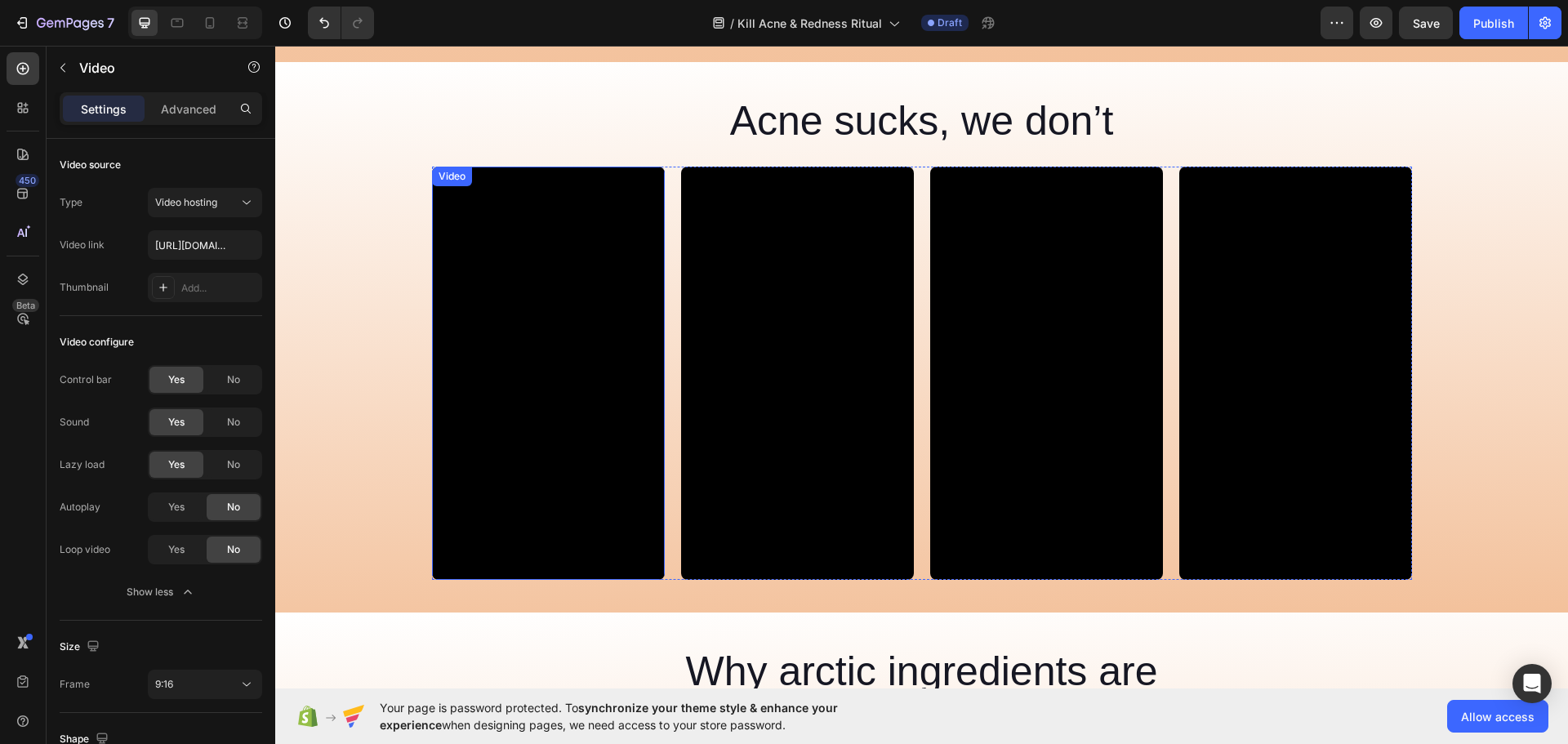
click at [543, 339] on video at bounding box center [547, 374] width 233 height 415
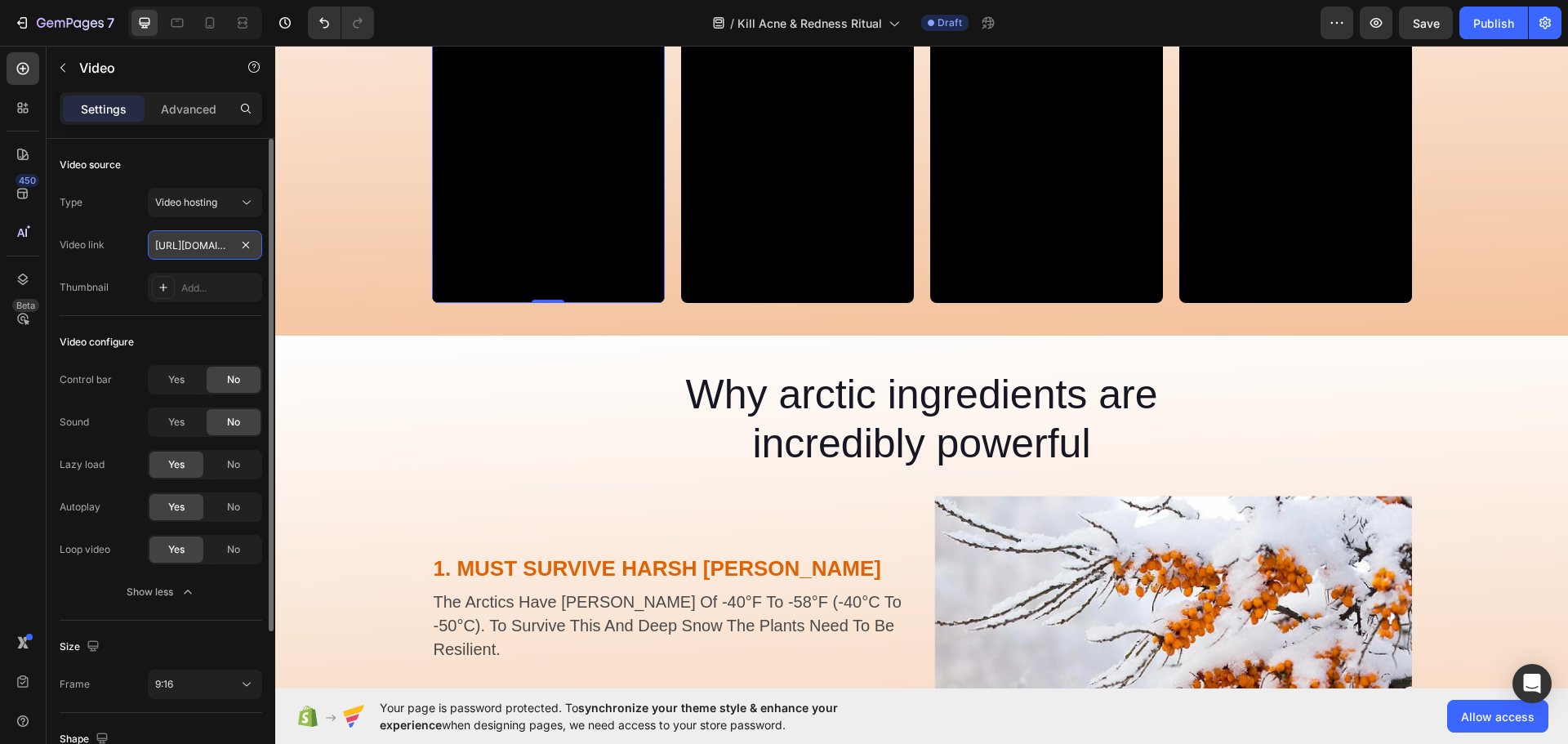
click at [188, 244] on input "[URL][DOMAIN_NAME]" at bounding box center [204, 245] width 114 height 29
paste input "349a2652c89e45fabd8e2ebcf0d7c66a.mov"
type input "[URL][DOMAIN_NAME]"
click at [114, 262] on div "Type Video hosting Video link [URL][DOMAIN_NAME] Thumbnail Add..." at bounding box center [161, 245] width 203 height 114
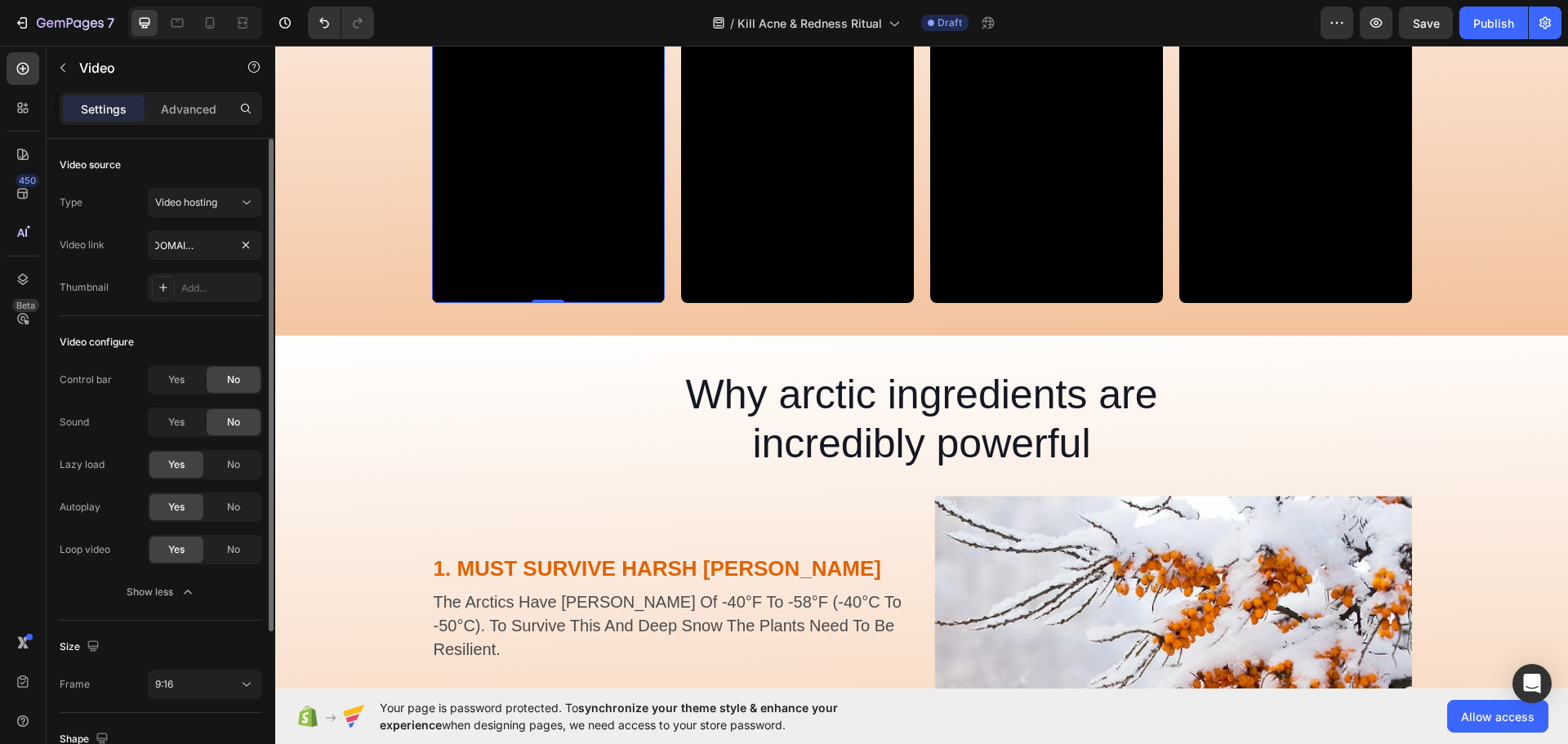
scroll to position [0, 0]
click at [181, 375] on span "Yes" at bounding box center [176, 380] width 16 height 14
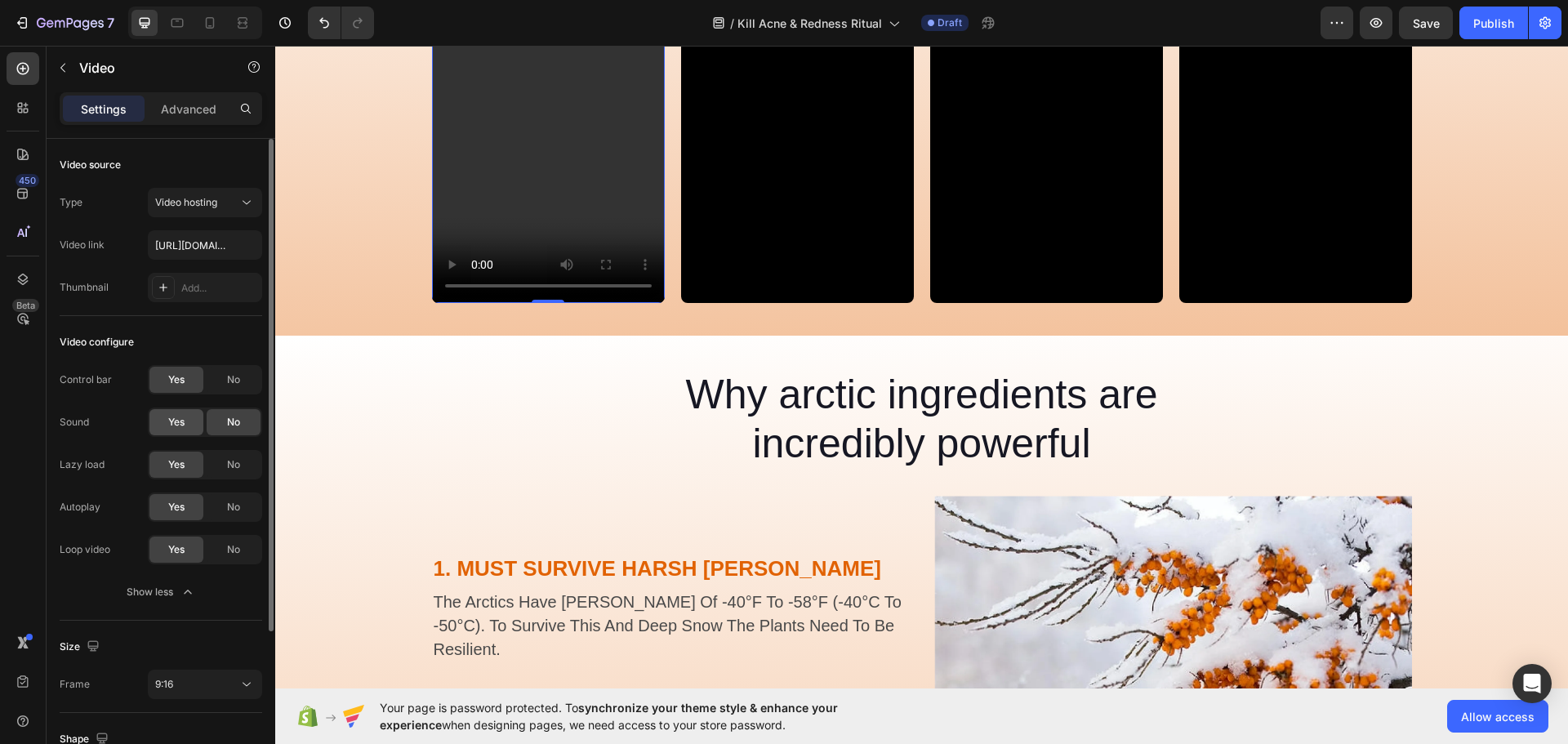
click at [176, 430] on div "Yes" at bounding box center [176, 422] width 54 height 26
click at [235, 508] on span "No" at bounding box center [233, 507] width 13 height 14
click at [229, 551] on span "No" at bounding box center [233, 549] width 13 height 14
click at [508, 243] on video at bounding box center [547, 97] width 233 height 415
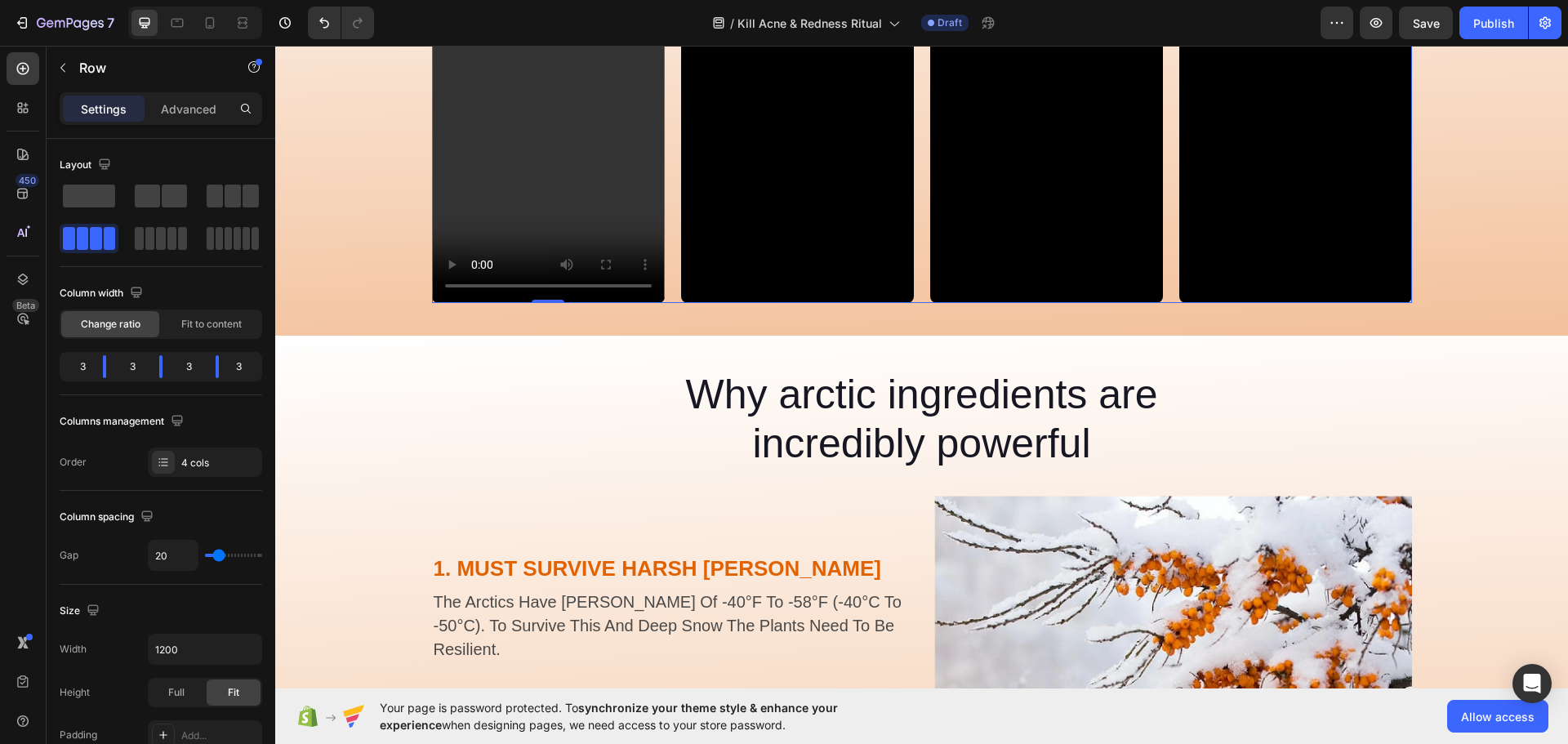
click at [920, 208] on div "Video 0 Video Video Video Row" at bounding box center [921, 97] width 980 height 415
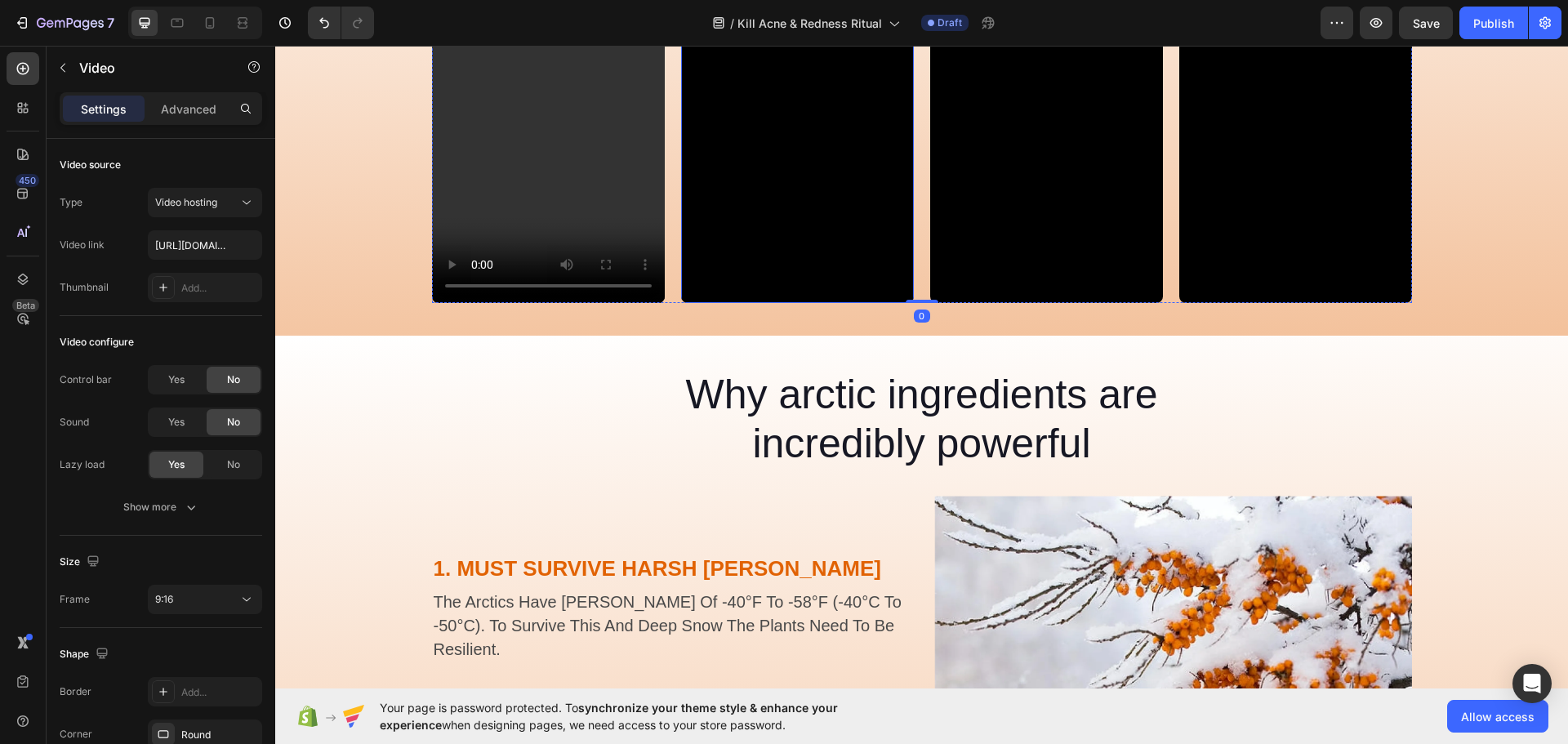
click at [800, 204] on video at bounding box center [797, 97] width 233 height 415
click at [166, 379] on div "Yes" at bounding box center [176, 379] width 54 height 26
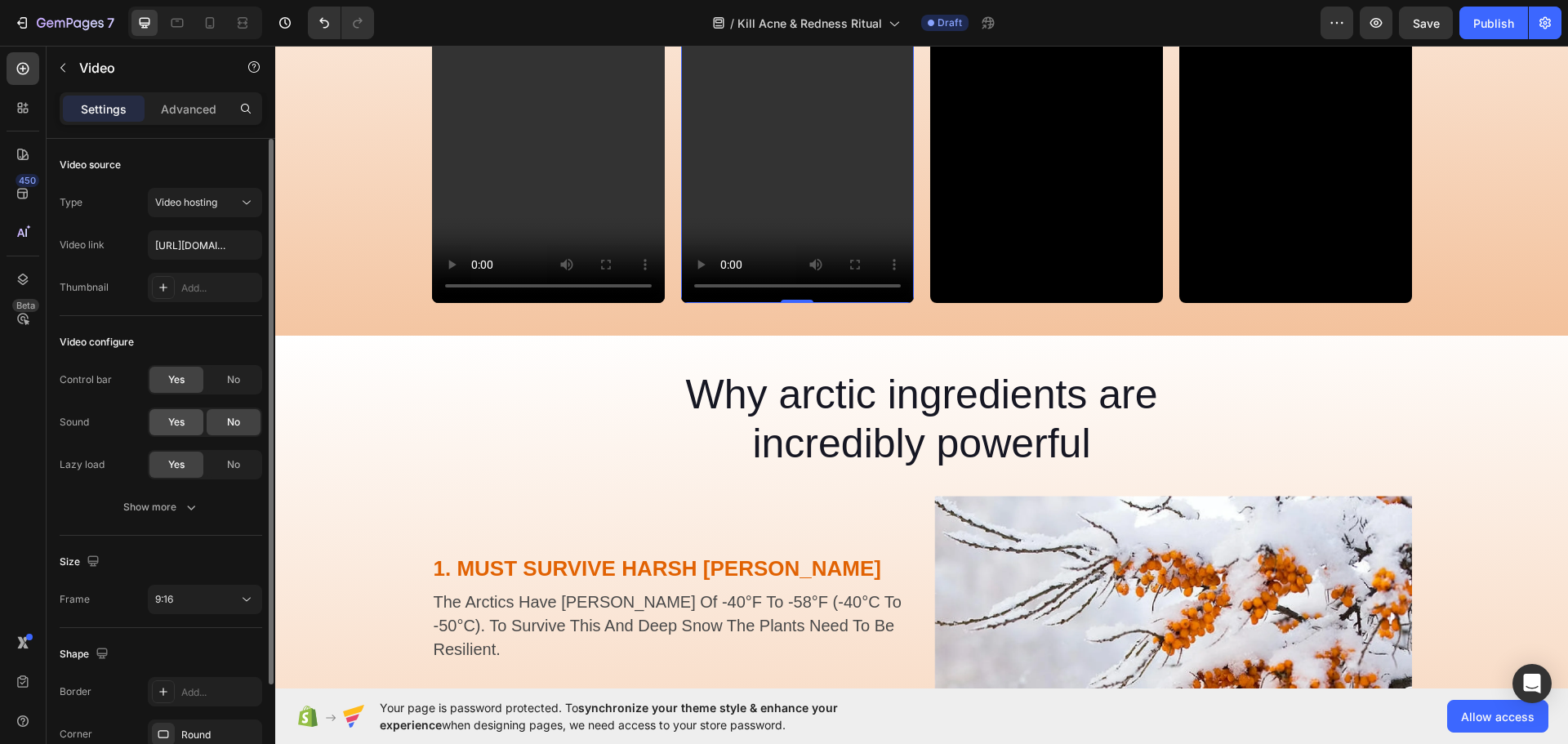
click at [174, 422] on span "Yes" at bounding box center [176, 423] width 16 height 14
click at [181, 505] on div "Show more" at bounding box center [161, 507] width 76 height 16
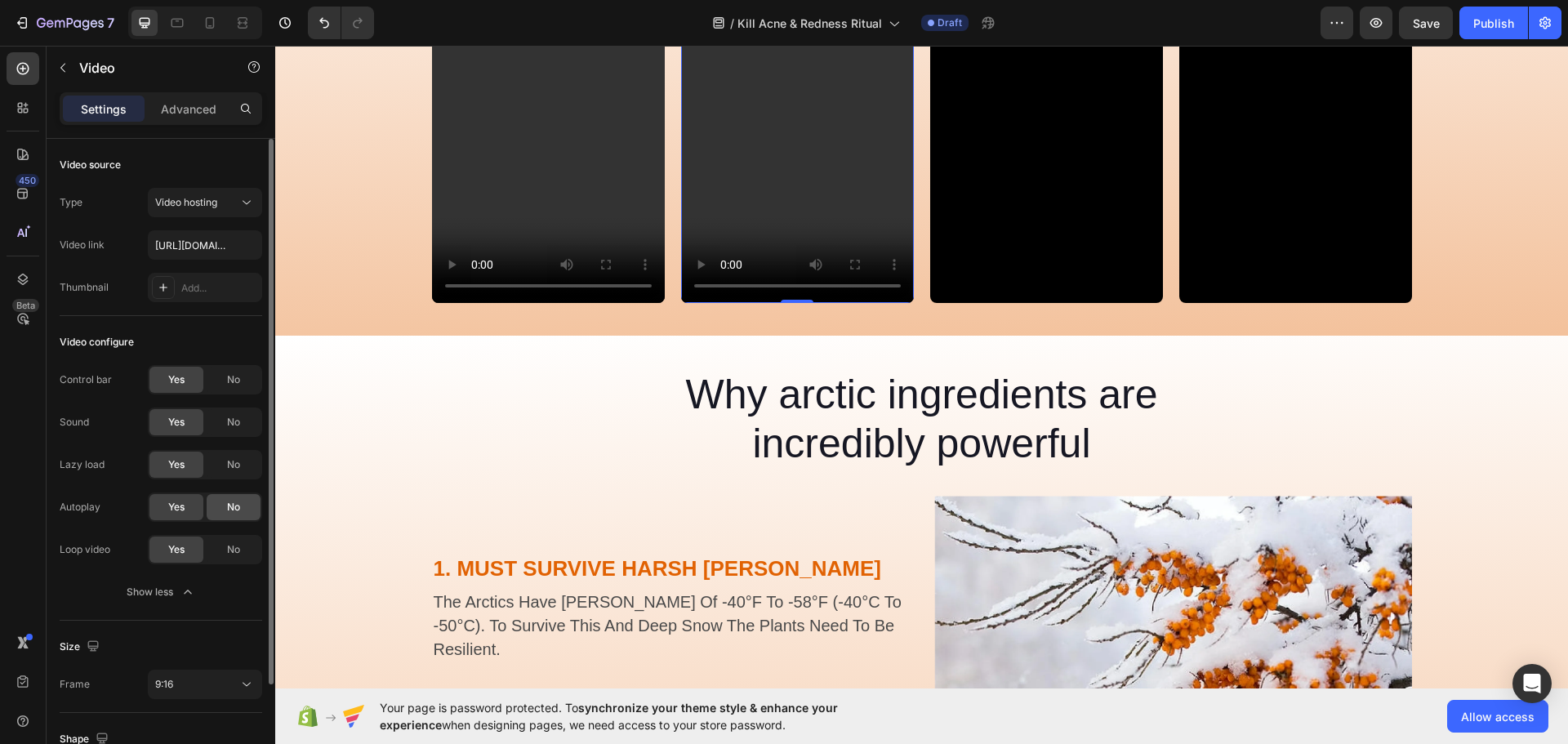
click at [228, 505] on span "No" at bounding box center [233, 507] width 13 height 14
click at [233, 548] on span "No" at bounding box center [233, 549] width 13 height 14
click at [796, 272] on video at bounding box center [797, 97] width 233 height 415
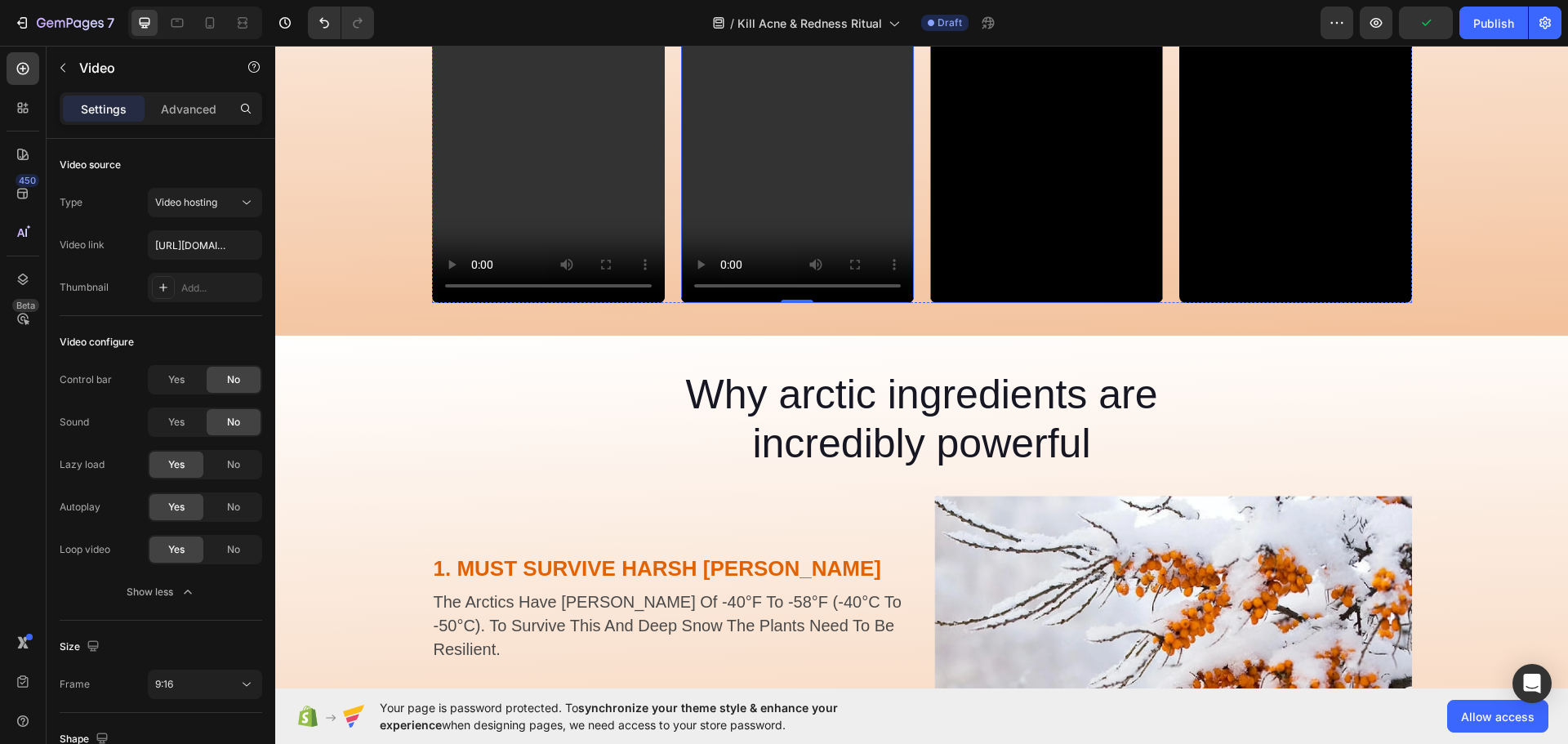
click at [1018, 231] on video at bounding box center [1046, 97] width 233 height 415
click at [171, 374] on span "Yes" at bounding box center [176, 380] width 16 height 14
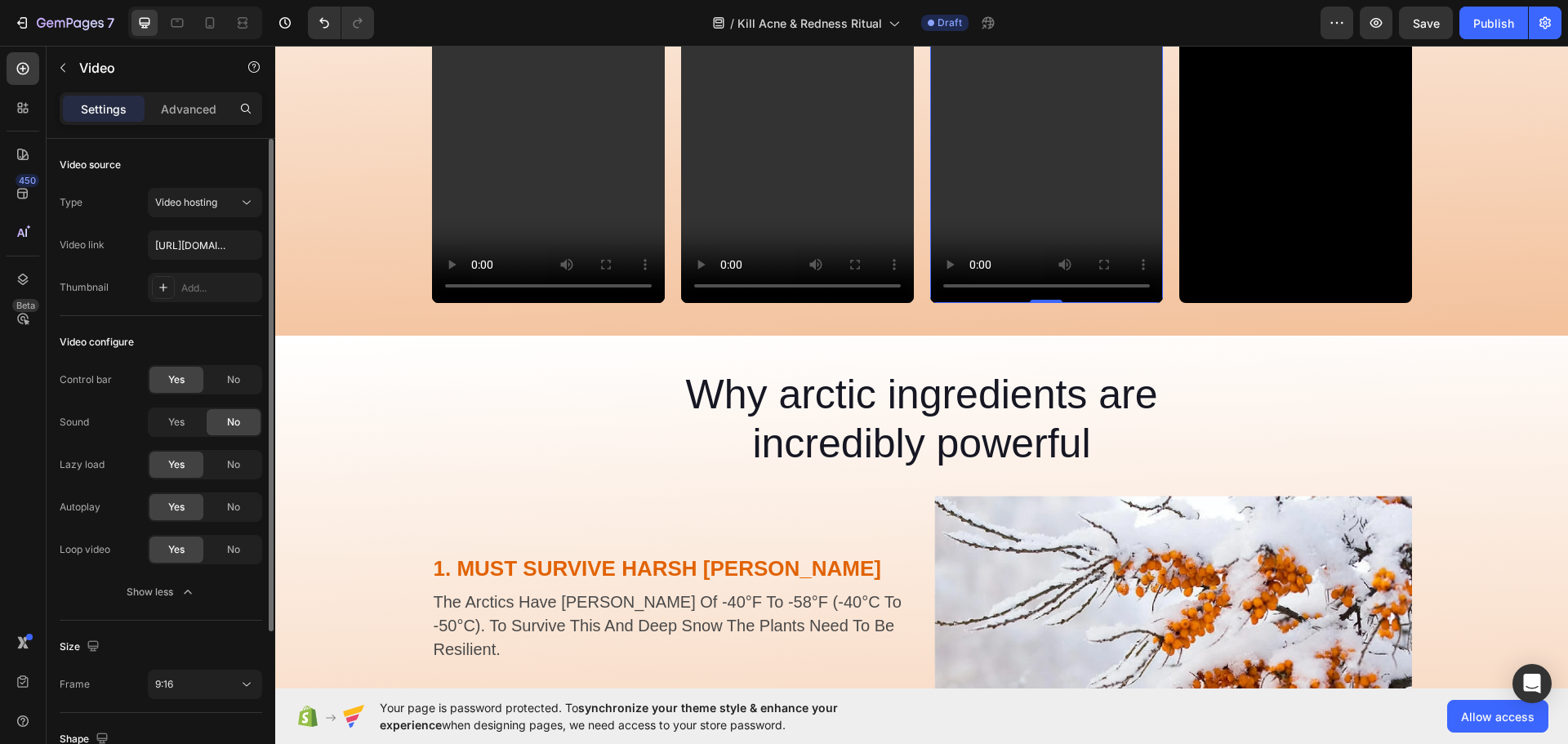
drag, startPoint x: 171, startPoint y: 416, endPoint x: 204, endPoint y: 448, distance: 46.0
click at [171, 420] on span "Yes" at bounding box center [176, 423] width 16 height 14
click at [230, 466] on span "No" at bounding box center [233, 464] width 13 height 14
click at [180, 465] on span "Yes" at bounding box center [176, 464] width 16 height 14
drag, startPoint x: 232, startPoint y: 511, endPoint x: 241, endPoint y: 558, distance: 47.9
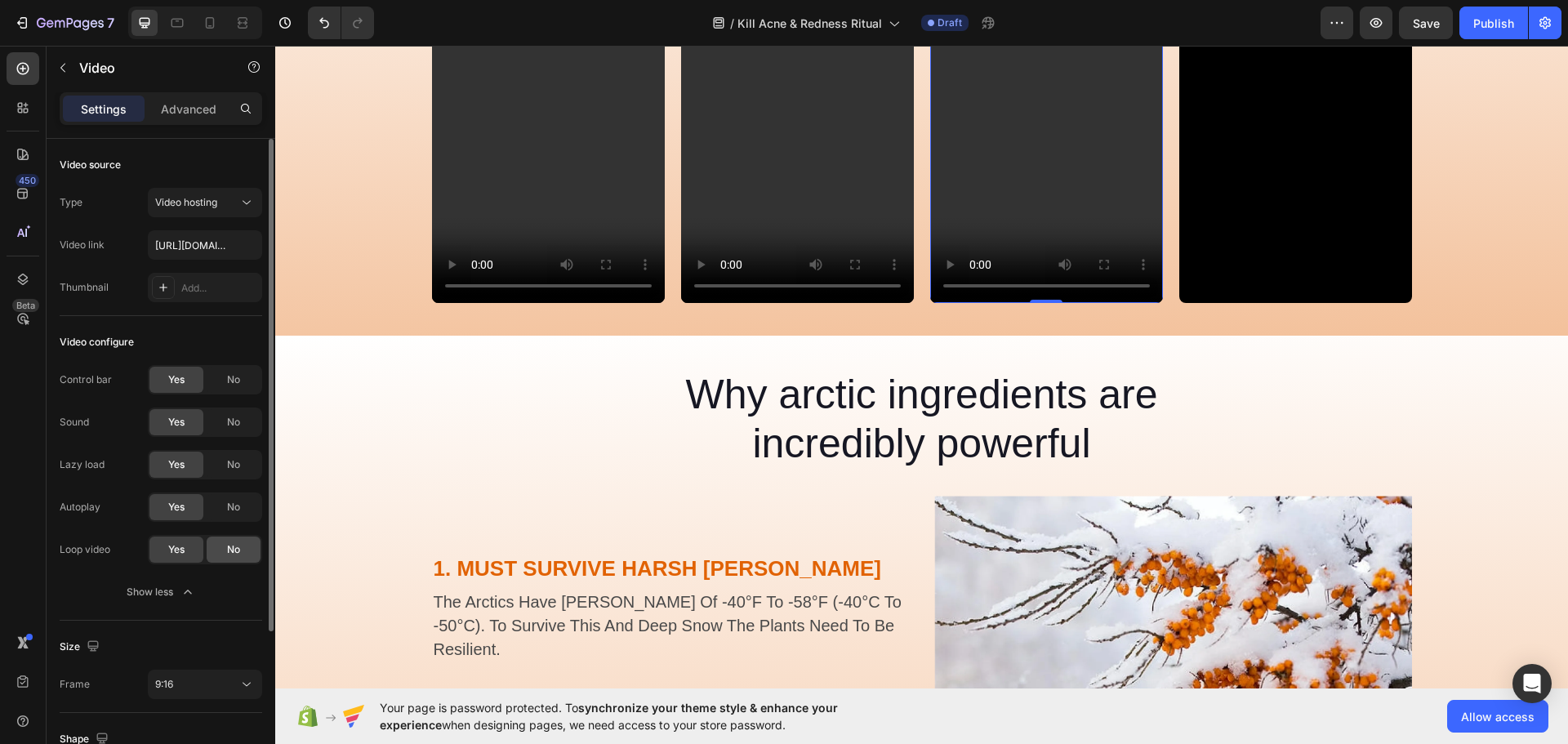
click at [233, 513] on span "No" at bounding box center [233, 507] width 13 height 14
drag, startPoint x: 235, startPoint y: 551, endPoint x: 83, endPoint y: 465, distance: 174.6
click at [235, 551] on span "No" at bounding box center [233, 549] width 13 height 14
click at [1070, 224] on video at bounding box center [1046, 97] width 233 height 415
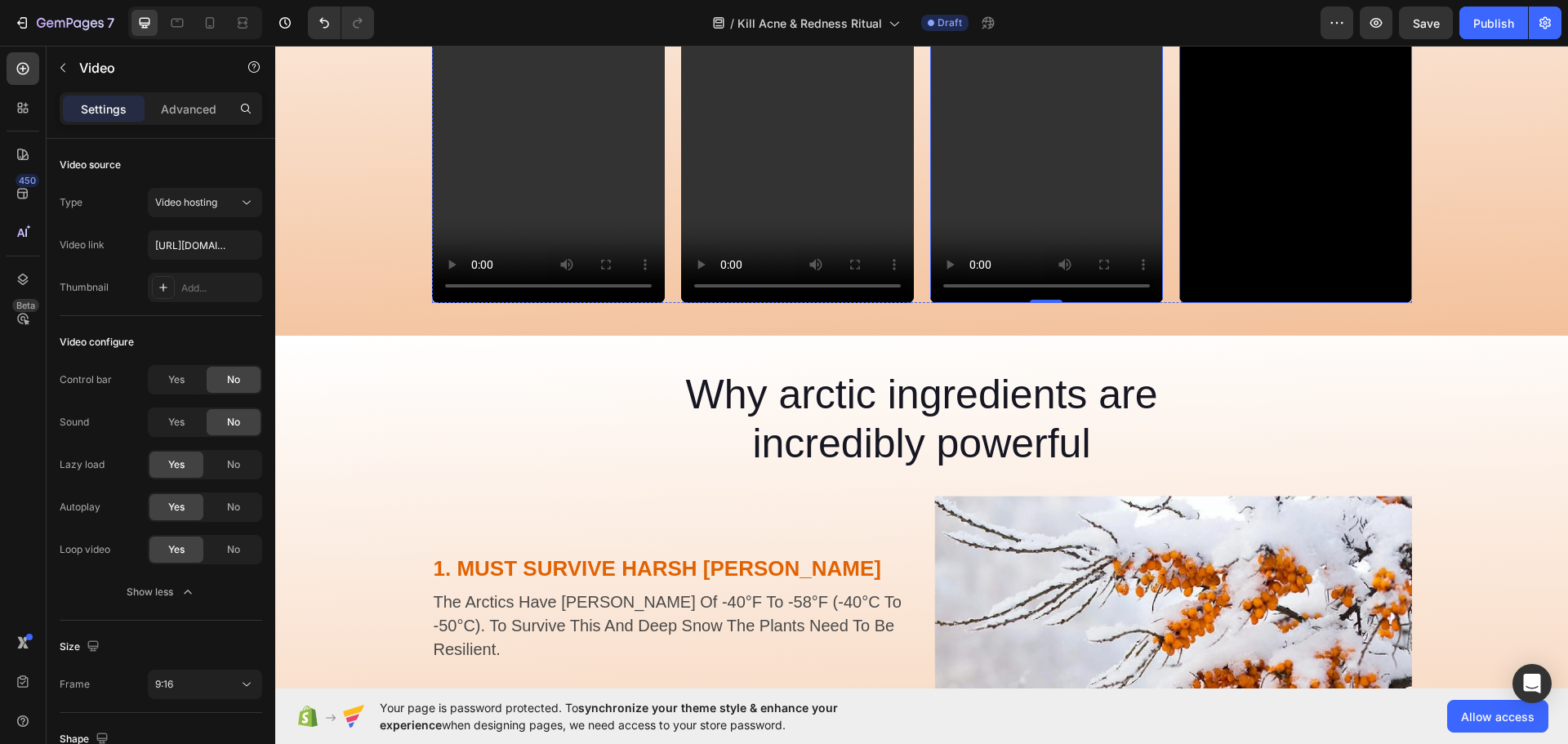
click at [1255, 218] on video at bounding box center [1295, 97] width 233 height 415
click at [182, 378] on span "Yes" at bounding box center [176, 380] width 16 height 14
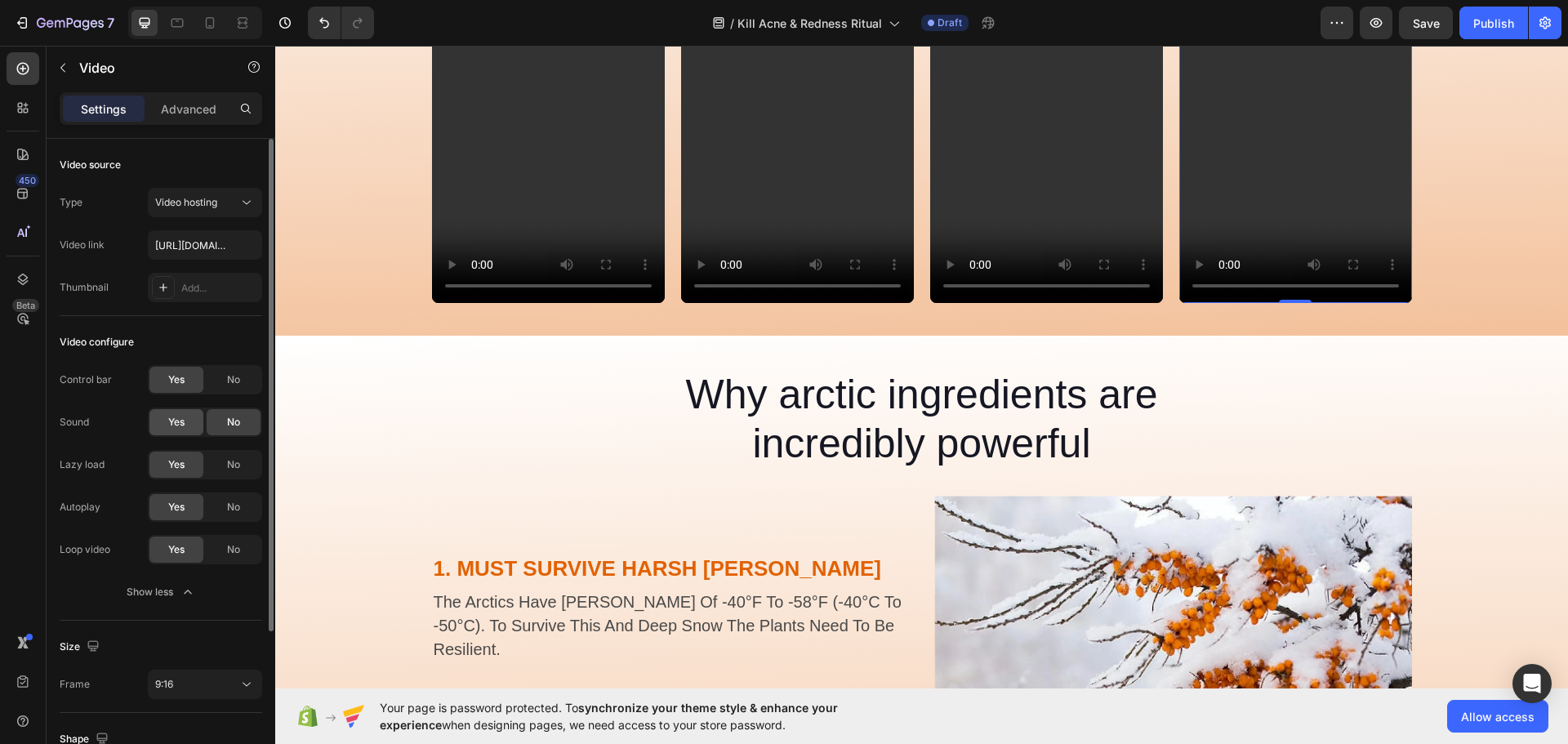
click at [176, 422] on span "Yes" at bounding box center [176, 423] width 16 height 14
click at [223, 503] on div "No" at bounding box center [233, 507] width 54 height 26
click at [228, 542] on span "No" at bounding box center [233, 549] width 13 height 14
click at [1270, 235] on video at bounding box center [1295, 97] width 233 height 415
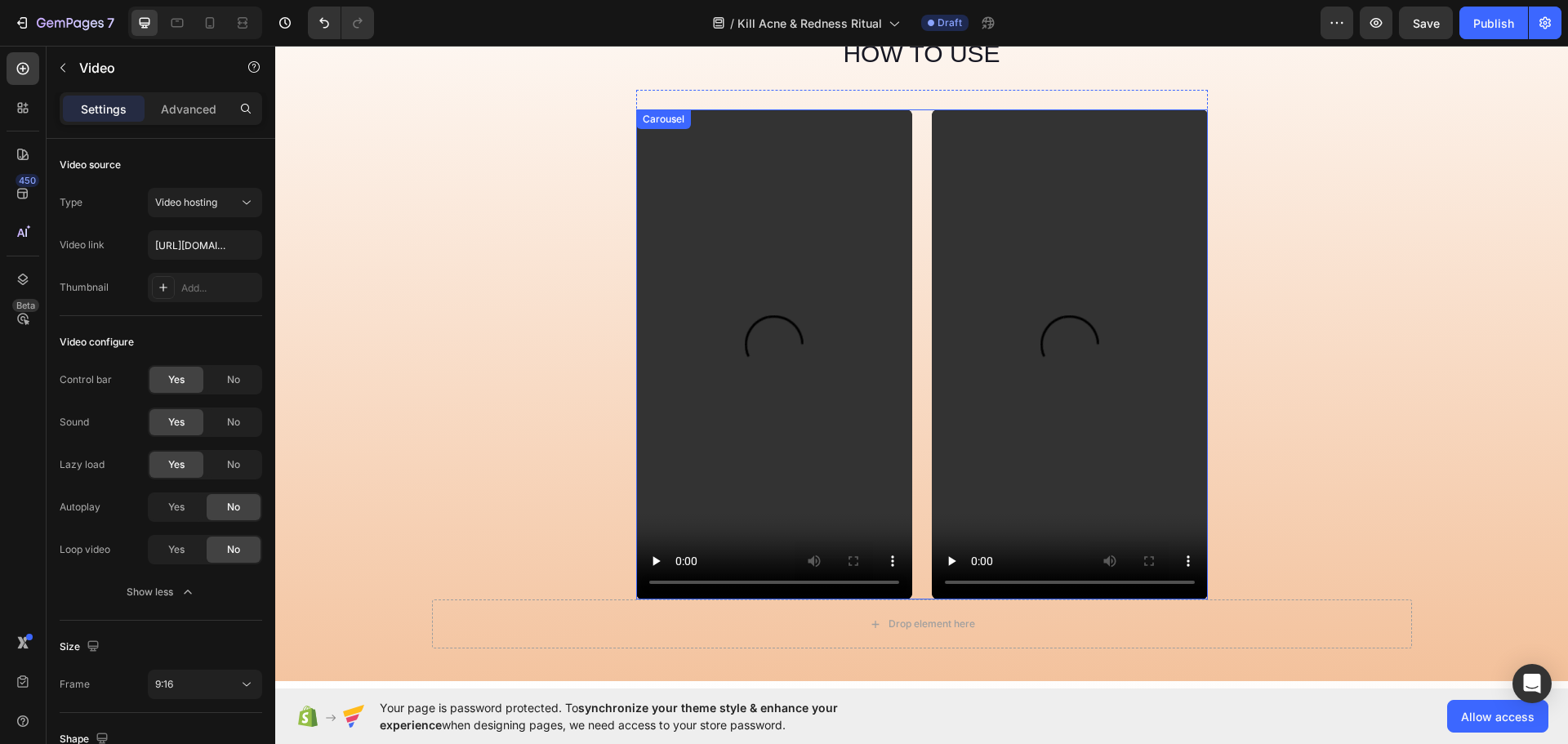
scroll to position [4906, 0]
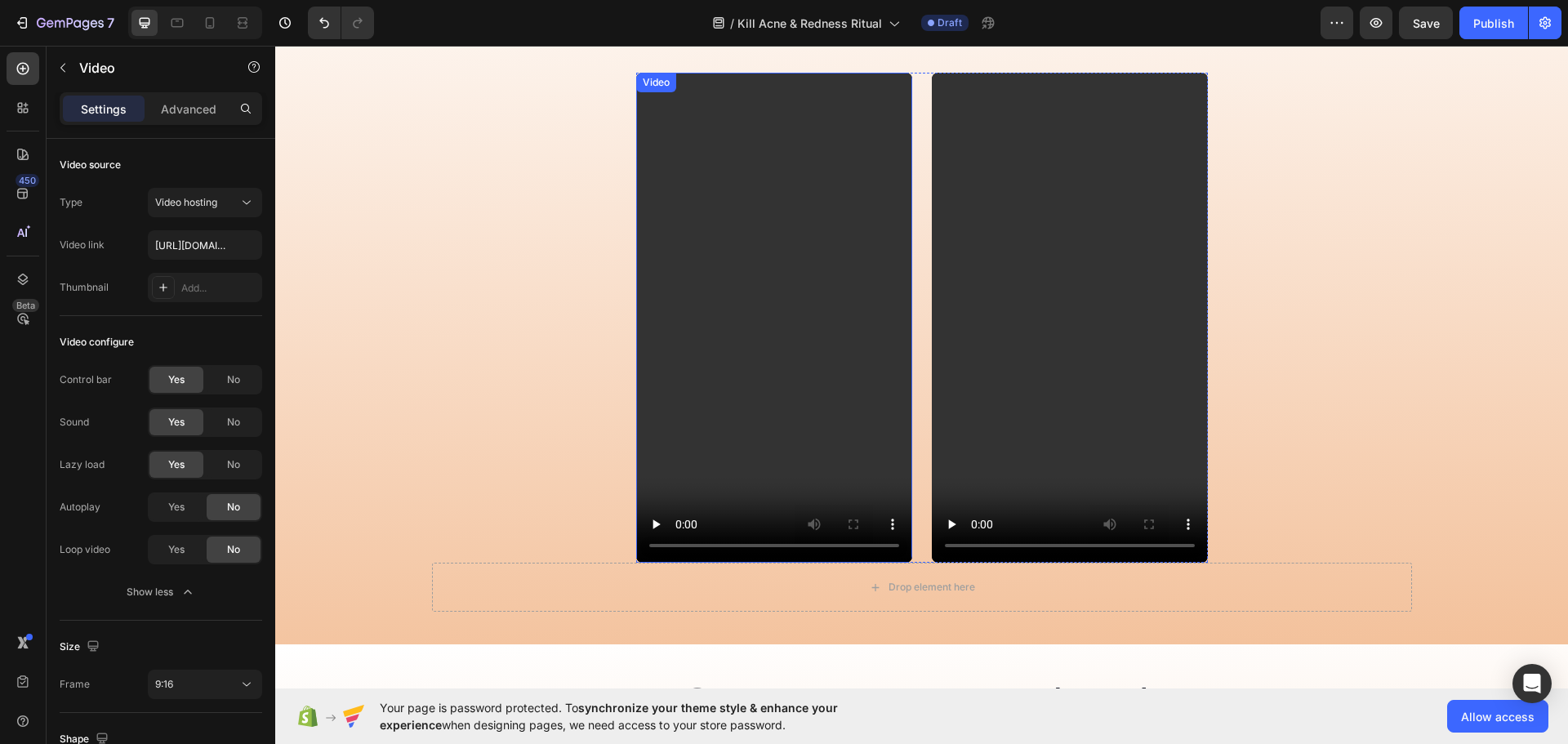
click at [798, 420] on video at bounding box center [774, 318] width 276 height 491
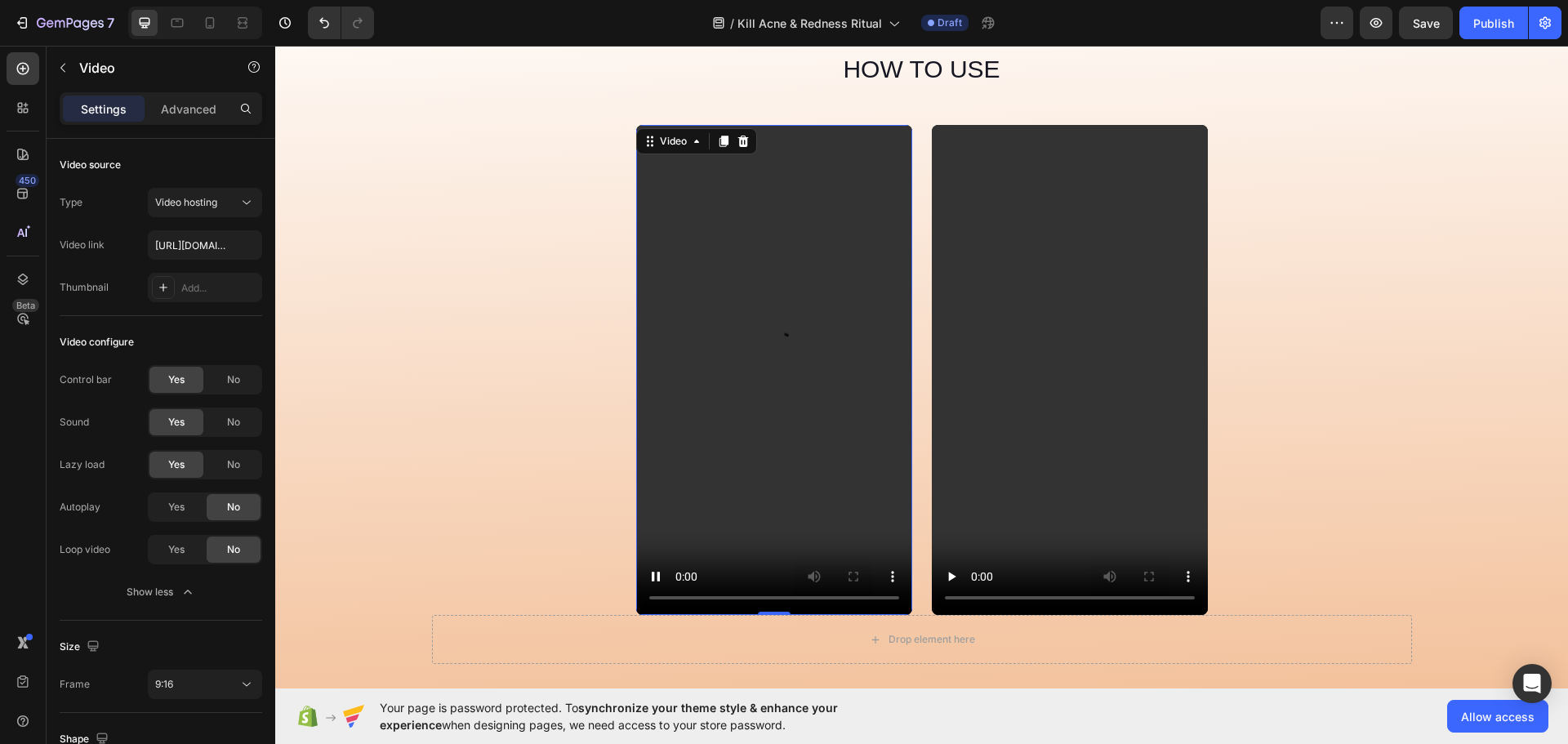
scroll to position [4824, 0]
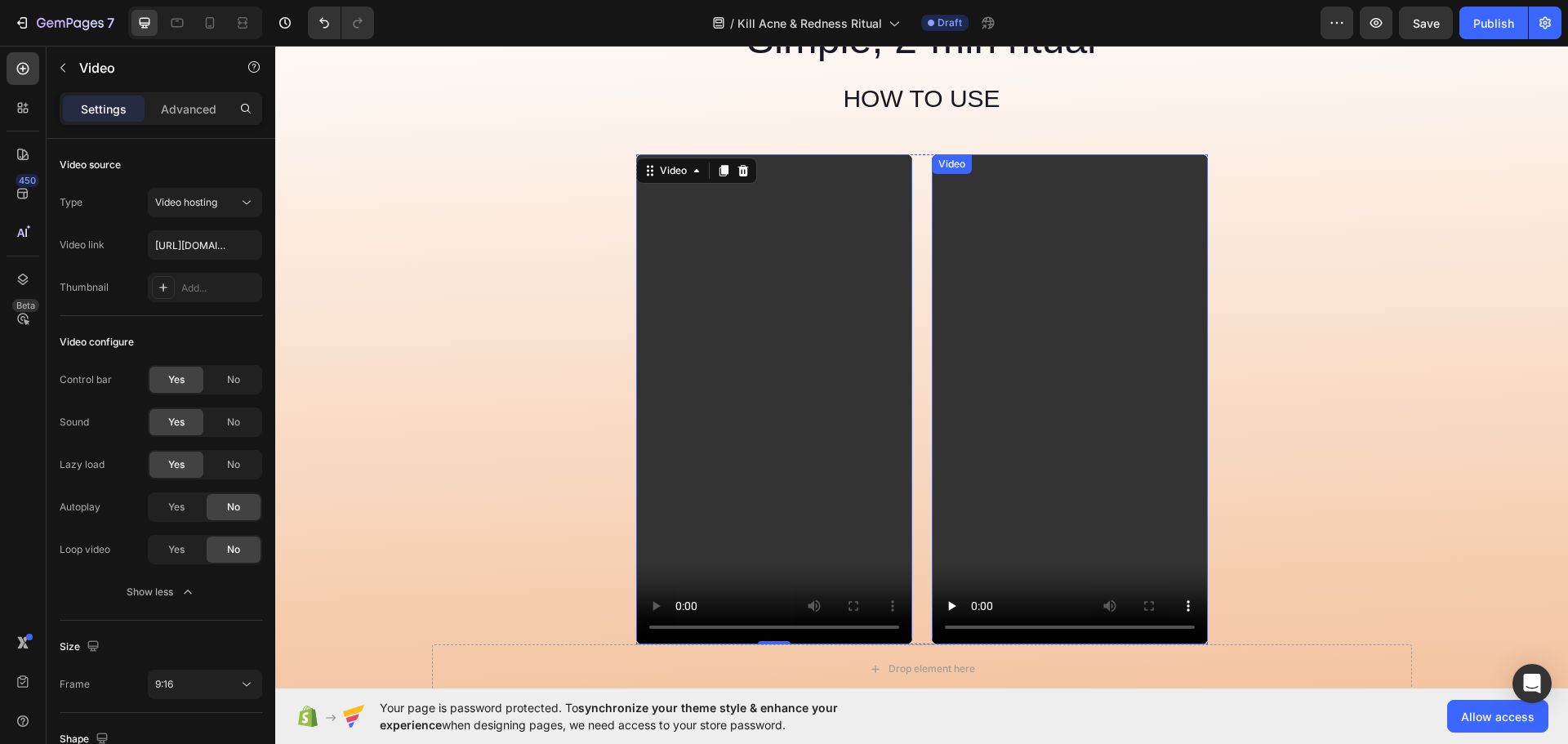
click at [1013, 444] on video at bounding box center [1069, 400] width 276 height 491
click at [800, 418] on video at bounding box center [774, 400] width 276 height 491
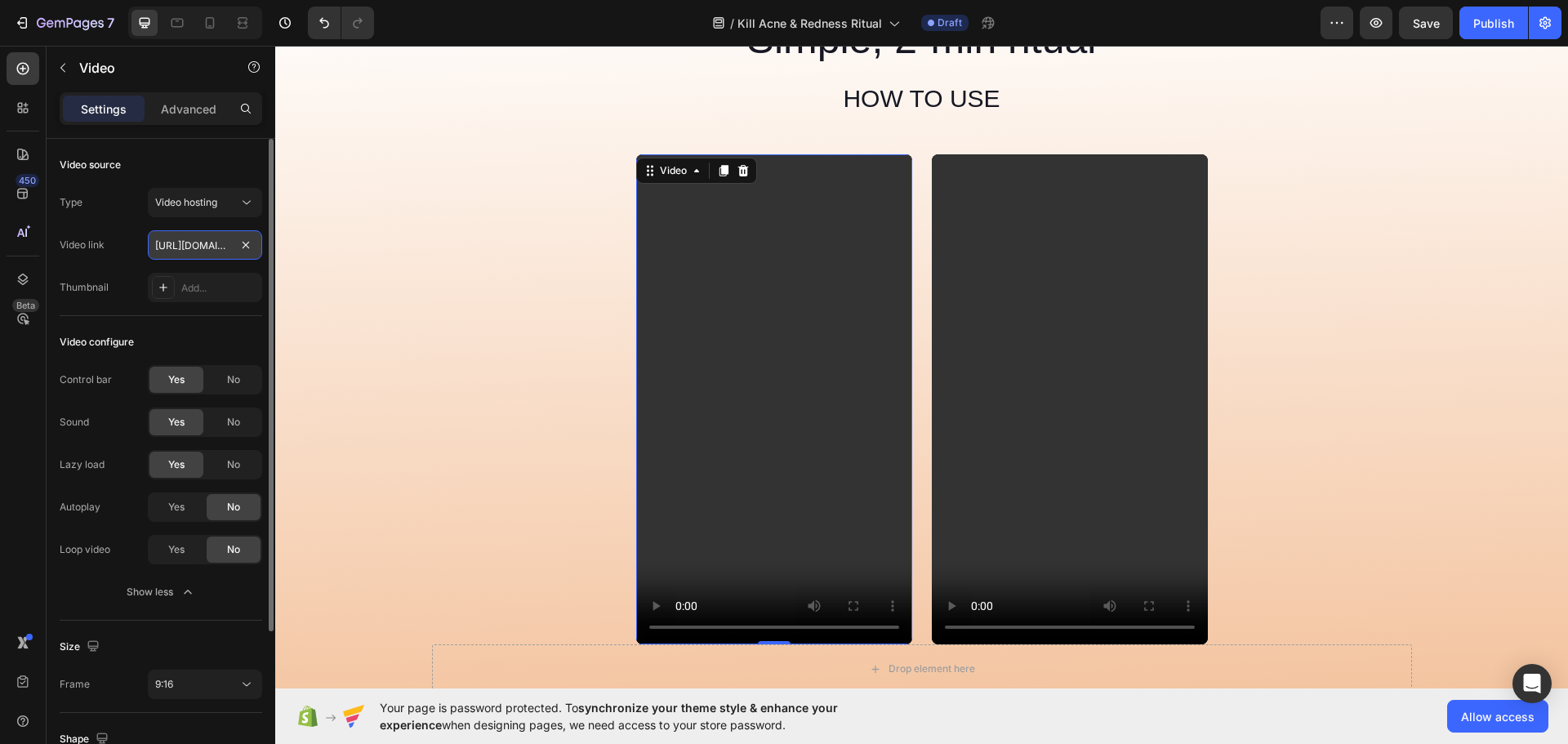
click at [201, 245] on input "[URL][DOMAIN_NAME]" at bounding box center [204, 245] width 114 height 29
type input "[URL][DOMAIN_NAME]"
click at [131, 265] on div "Type Video hosting Video link [URL][DOMAIN_NAME] Thumbnail Add..." at bounding box center [161, 245] width 203 height 114
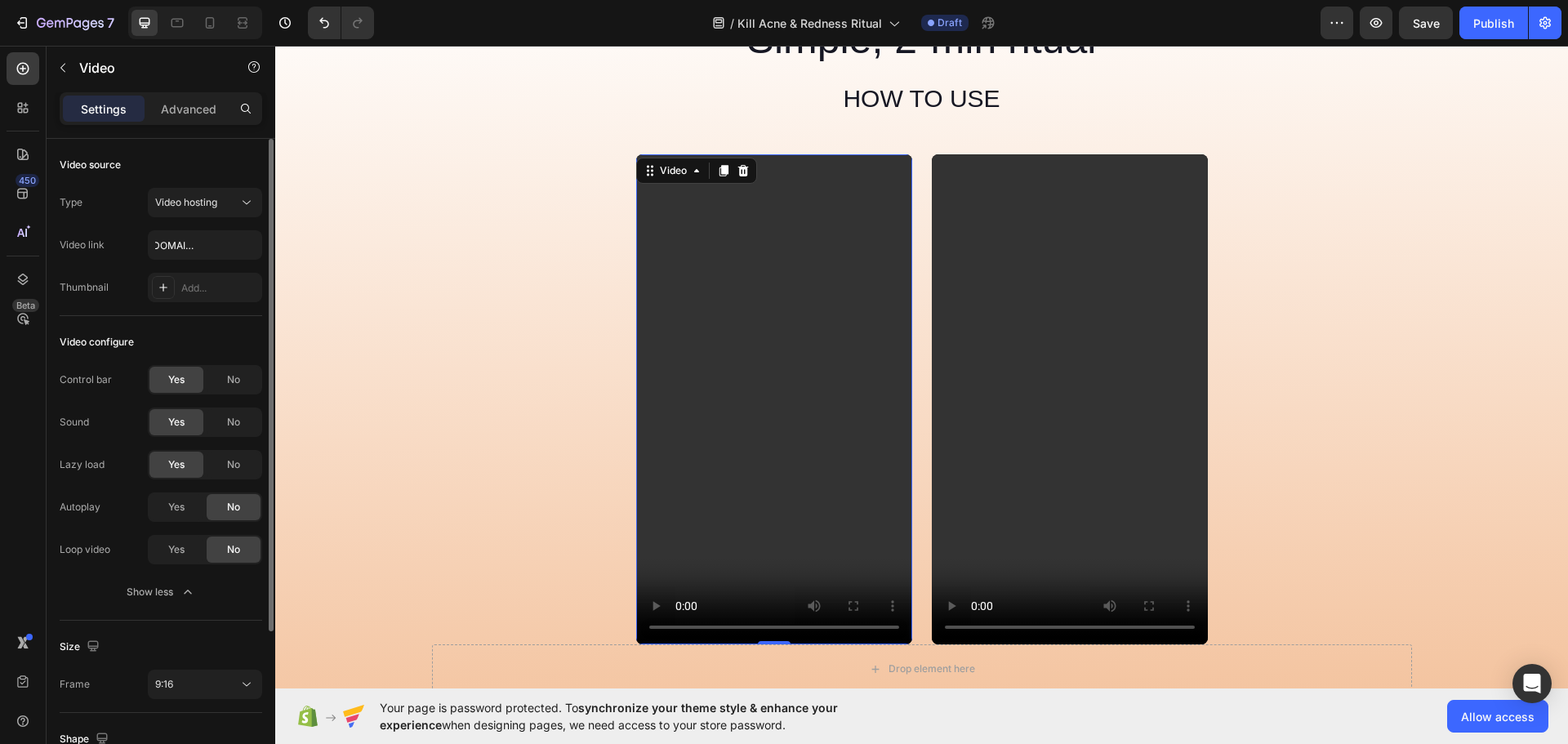
scroll to position [0, 0]
click at [1495, 17] on div "Publish" at bounding box center [1493, 23] width 41 height 17
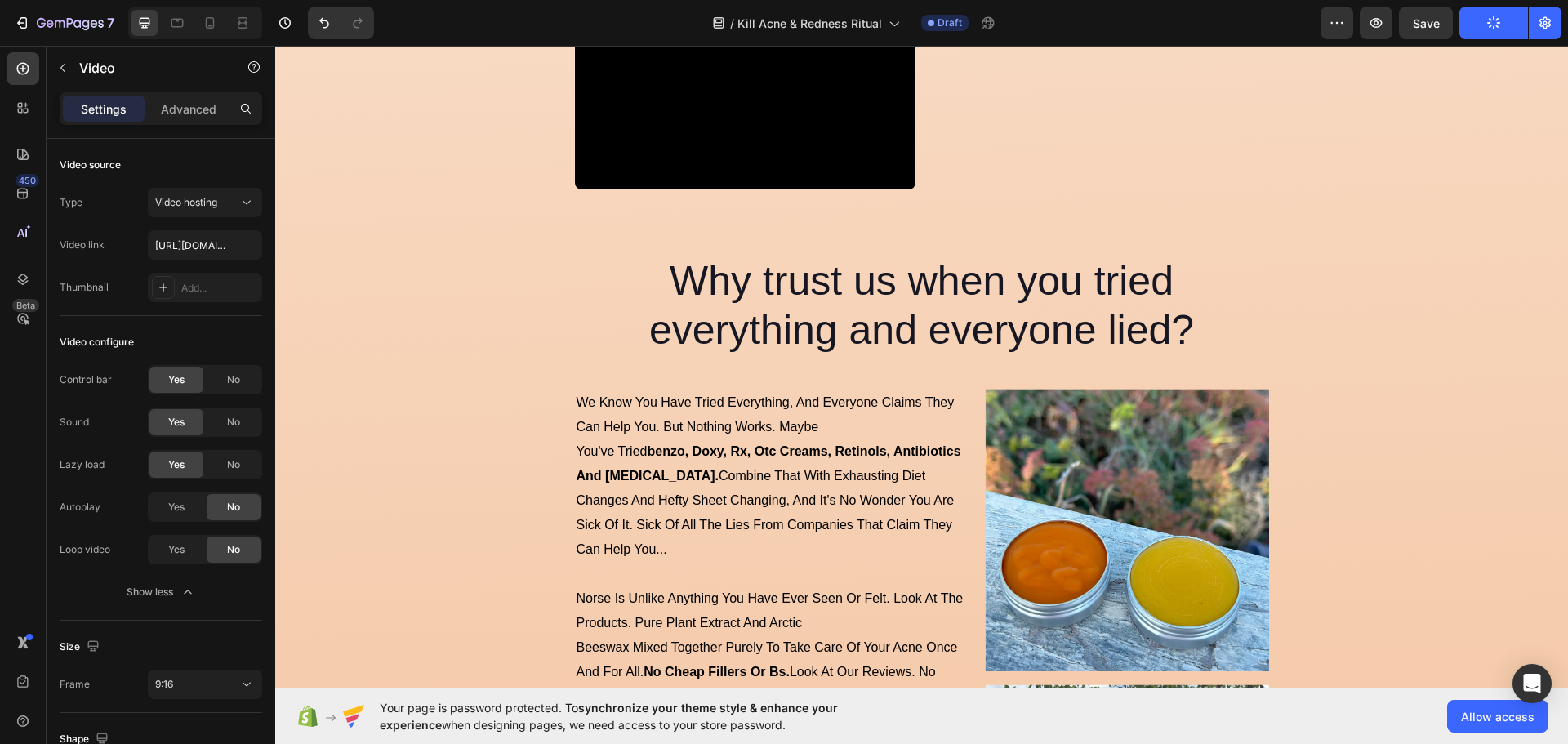
scroll to position [8256, 0]
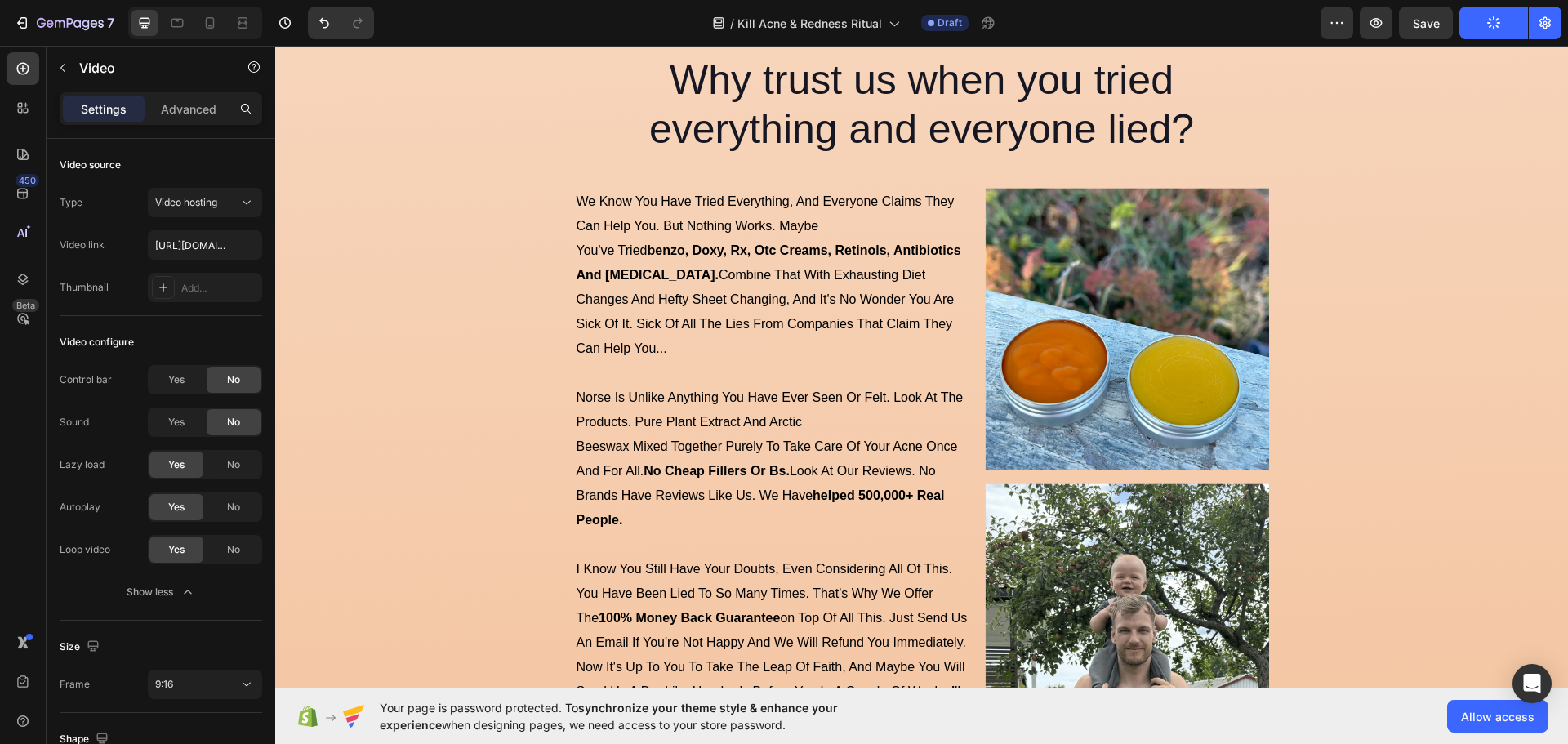
scroll to position [8337, 0]
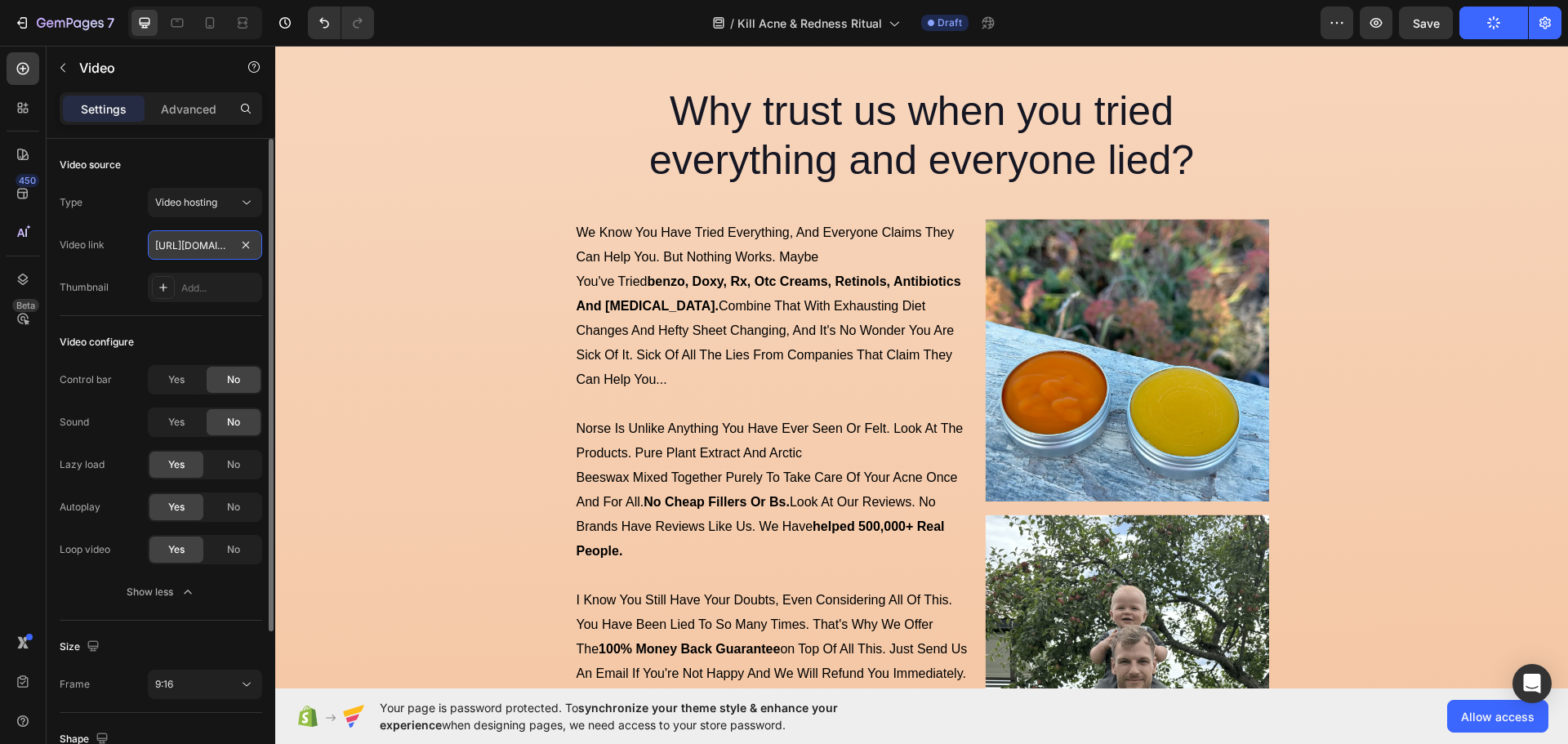
click at [180, 239] on input "[URL][DOMAIN_NAME]" at bounding box center [204, 245] width 114 height 29
paste input "2d61a65013b44e5a8029ecd4f9c601"
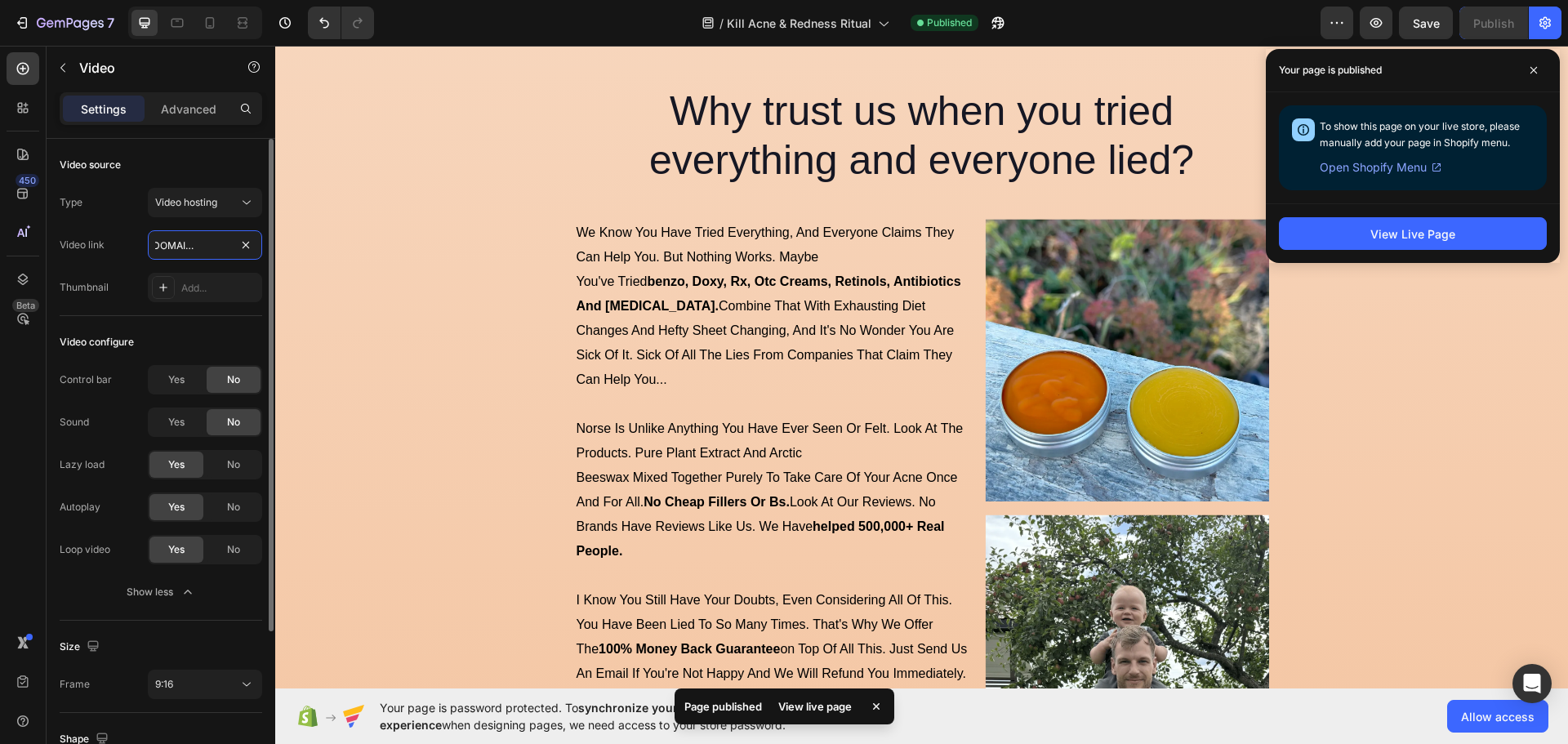
type input "[URL][DOMAIN_NAME]"
click at [134, 263] on div "Type Video hosting Video link [URL][DOMAIN_NAME] Thumbnail Add..." at bounding box center [161, 245] width 203 height 114
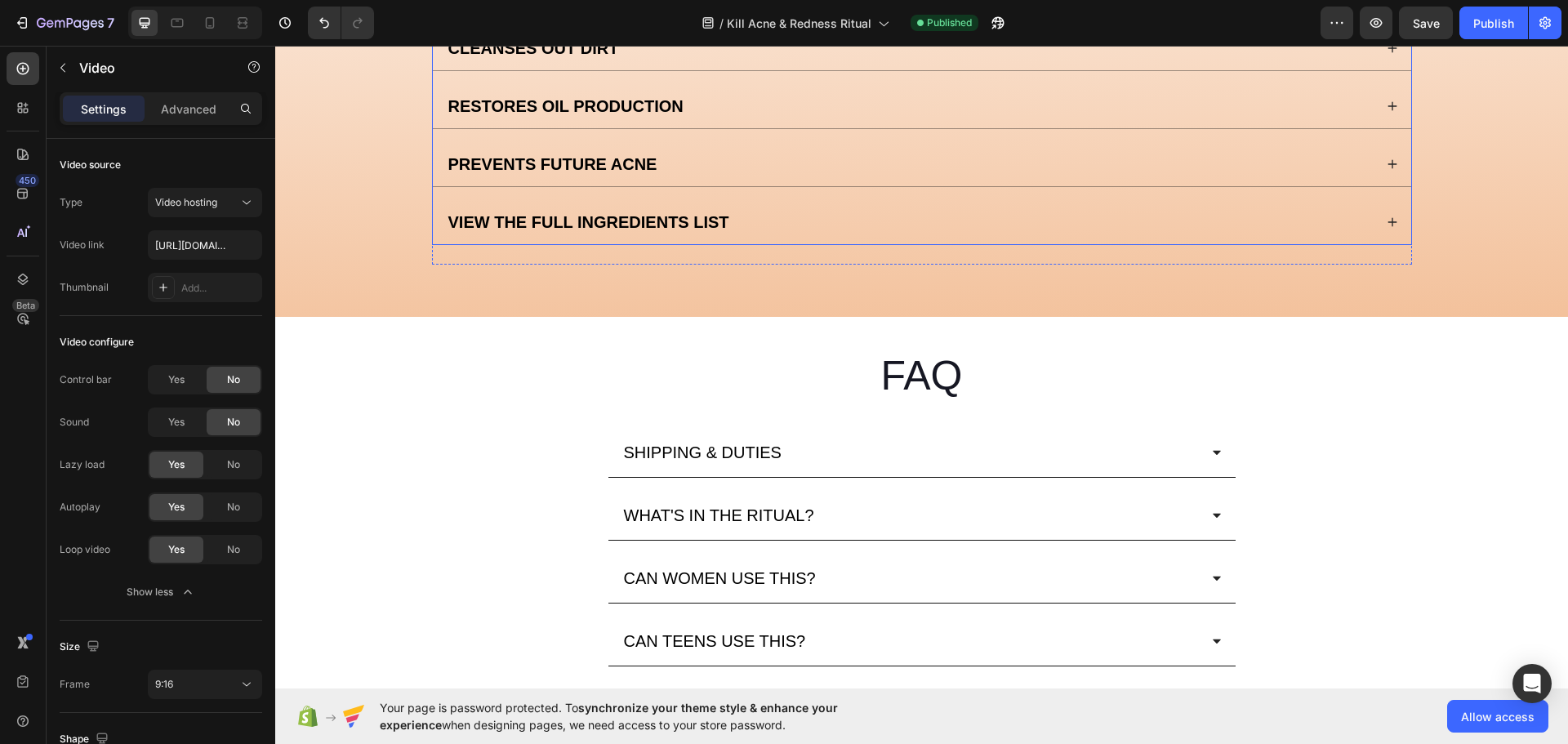
scroll to position [10297, 0]
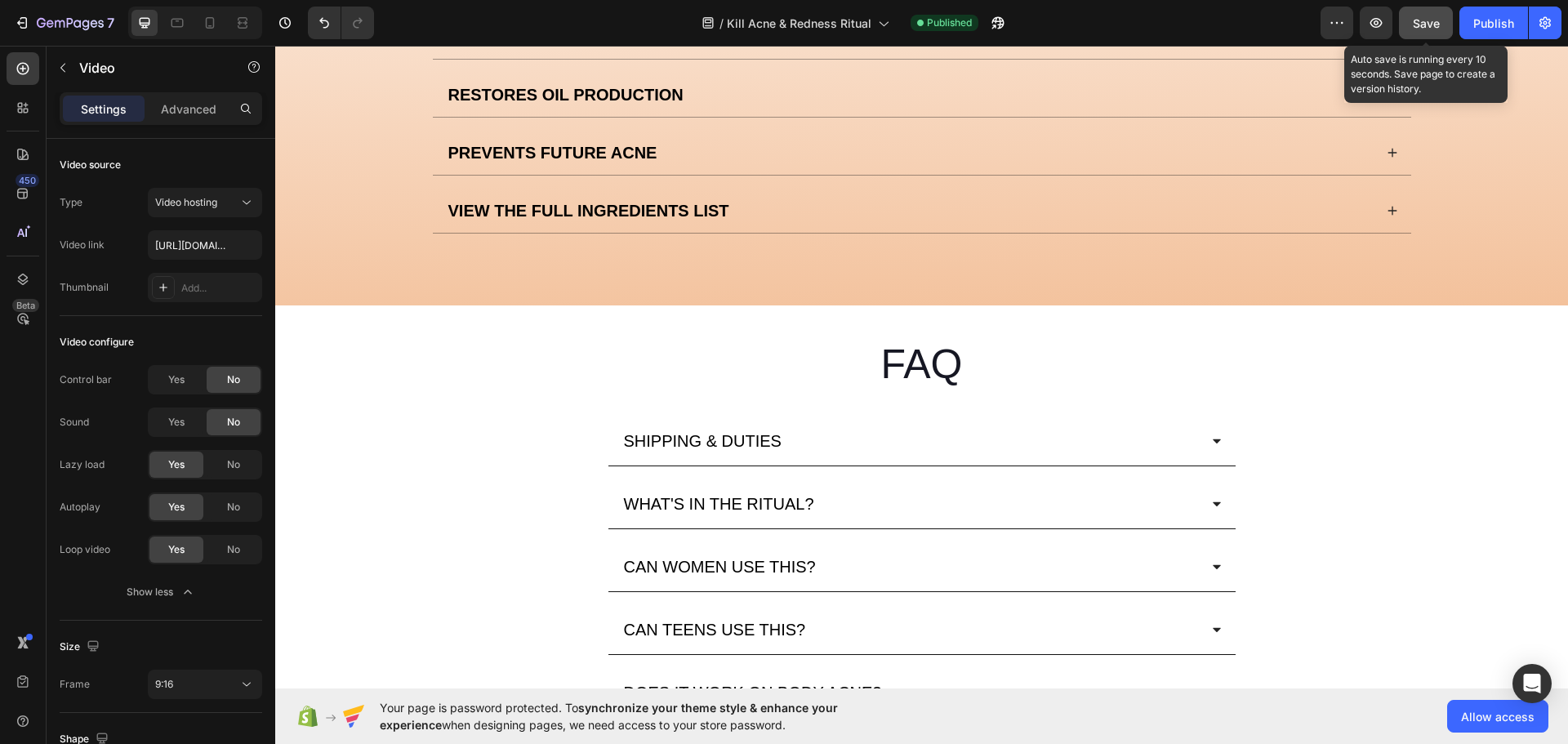
click at [1432, 23] on span "Save" at bounding box center [1426, 23] width 27 height 14
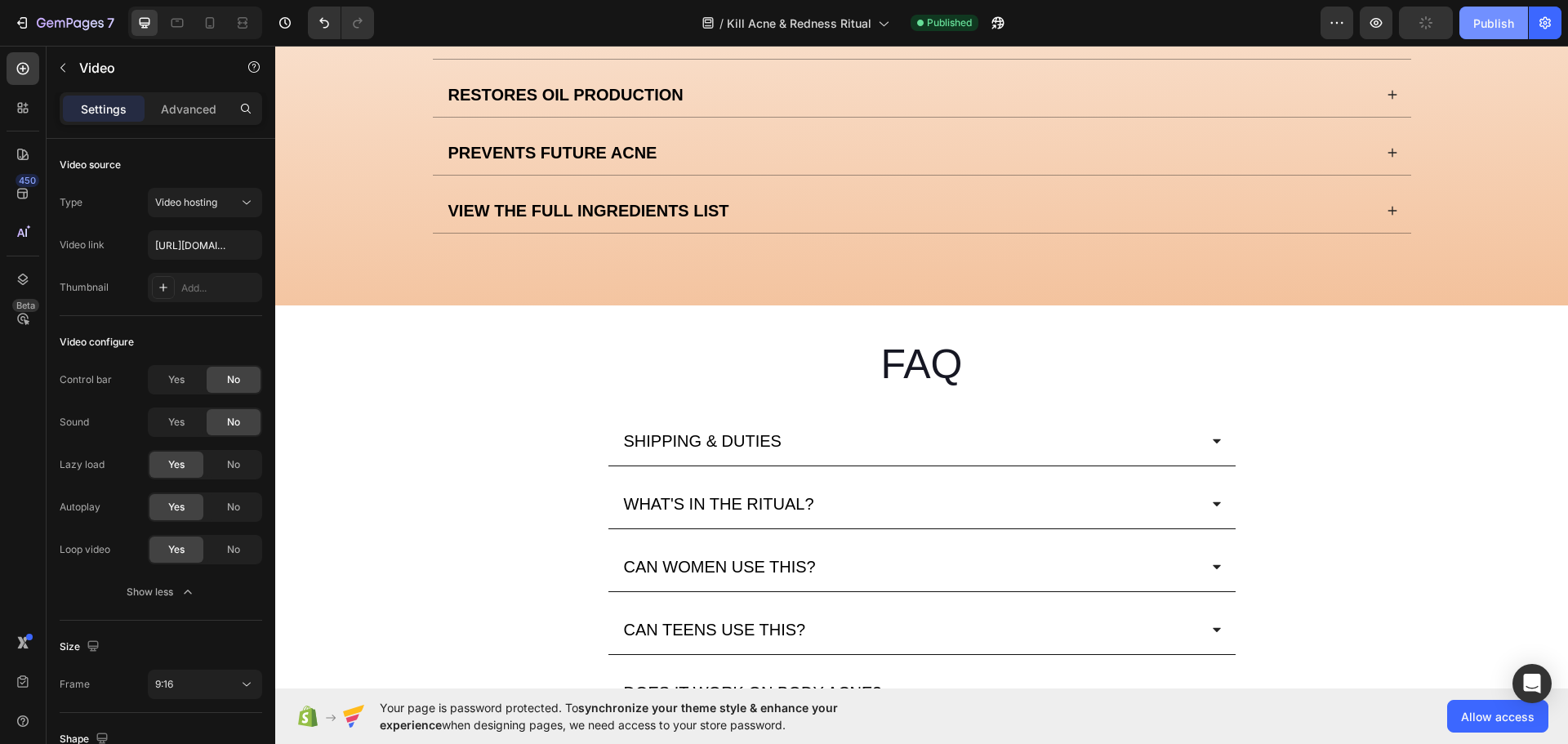
click at [1504, 24] on div "Publish" at bounding box center [1493, 23] width 41 height 17
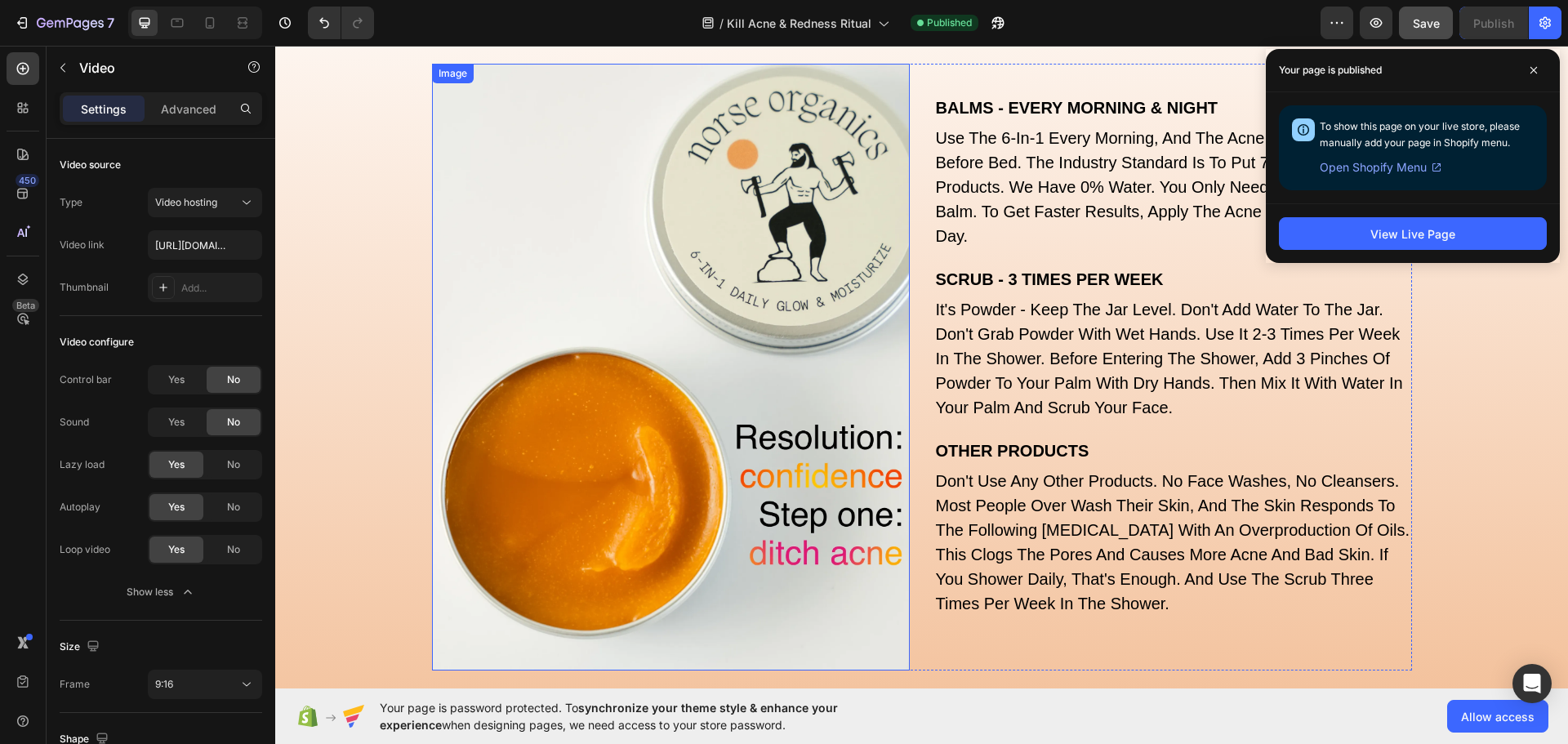
scroll to position [5559, 0]
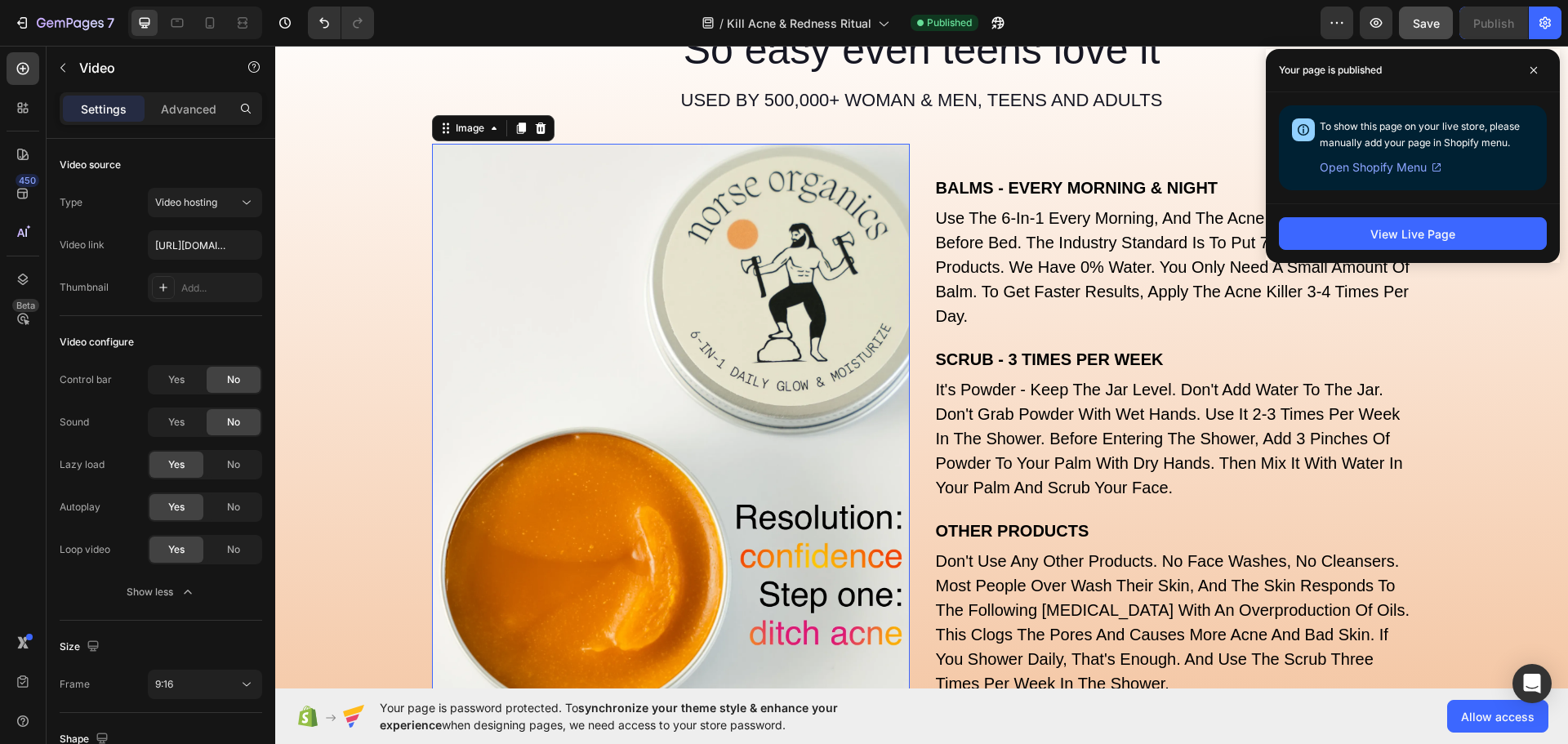
click at [802, 358] on img at bounding box center [670, 447] width 478 height 607
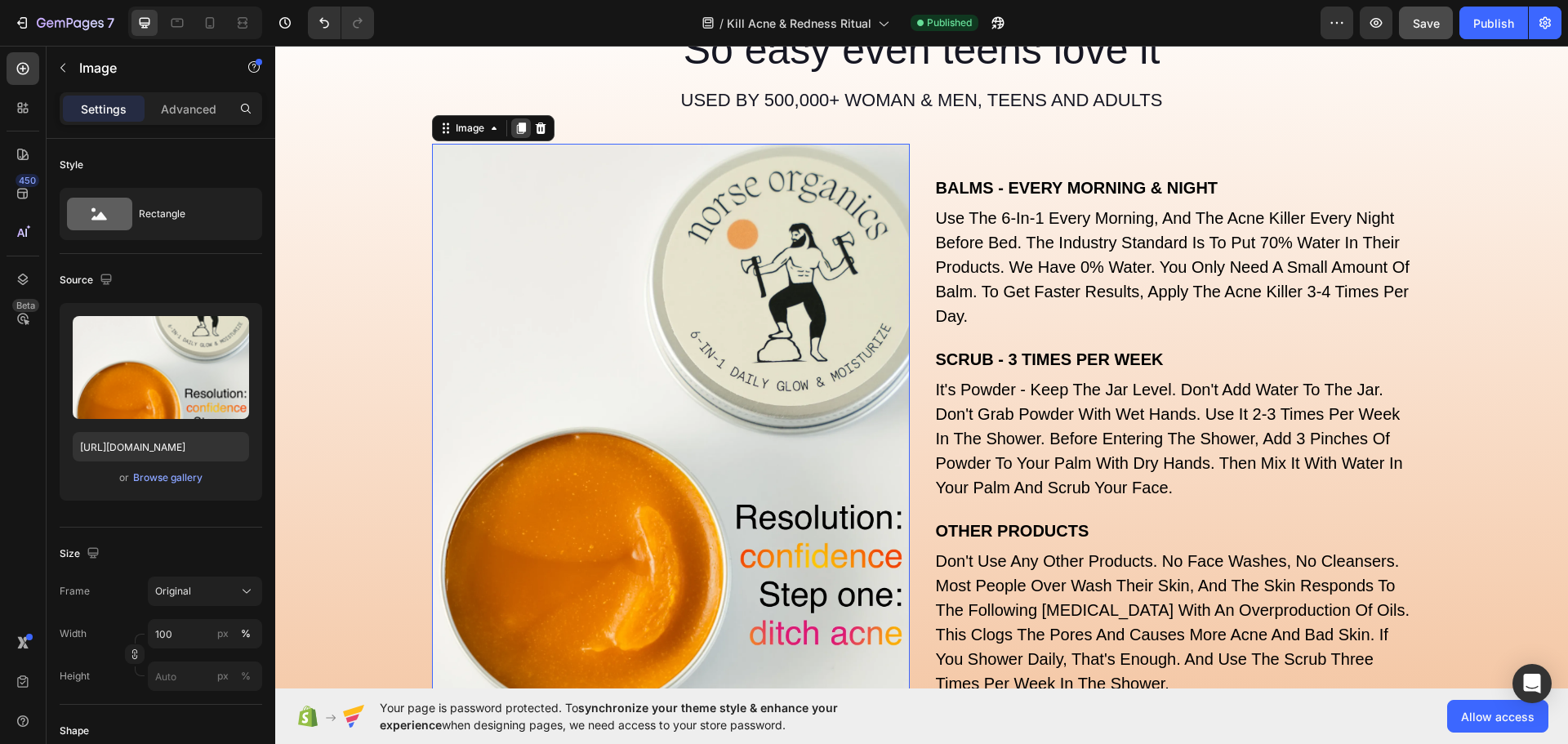
click at [516, 125] on icon at bounding box center [520, 129] width 9 height 12
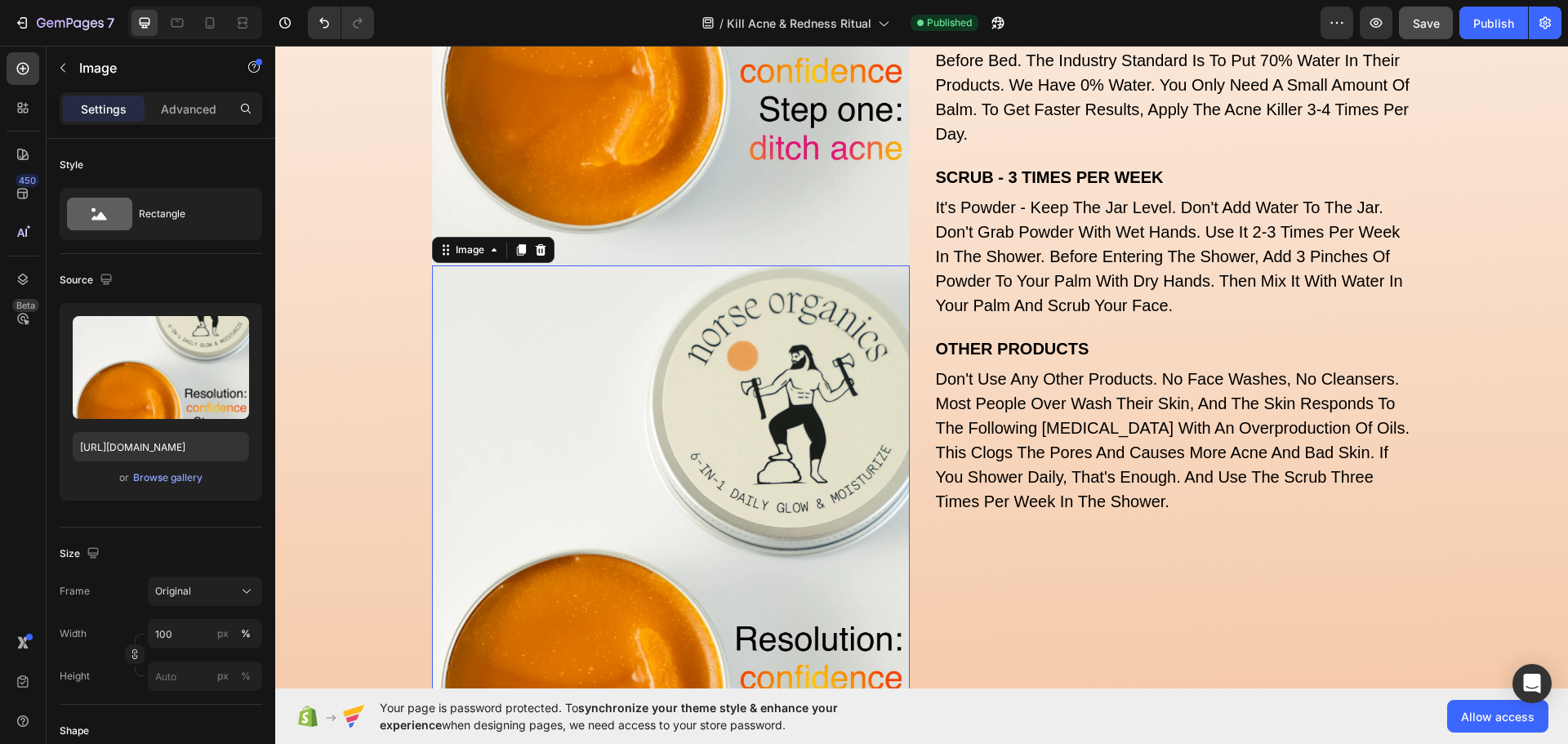
scroll to position [6043, 0]
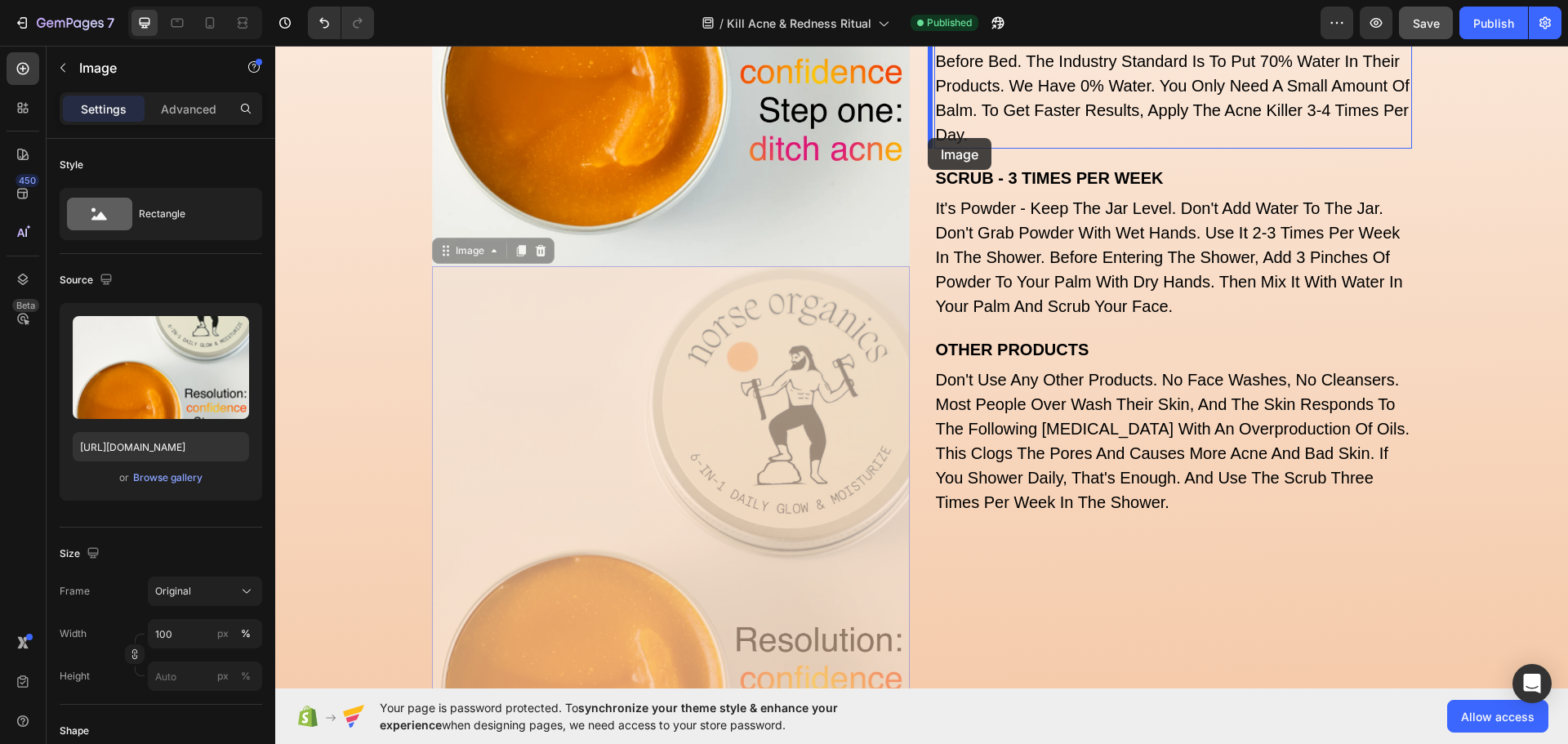
drag, startPoint x: 438, startPoint y: 252, endPoint x: 927, endPoint y: 138, distance: 502.1
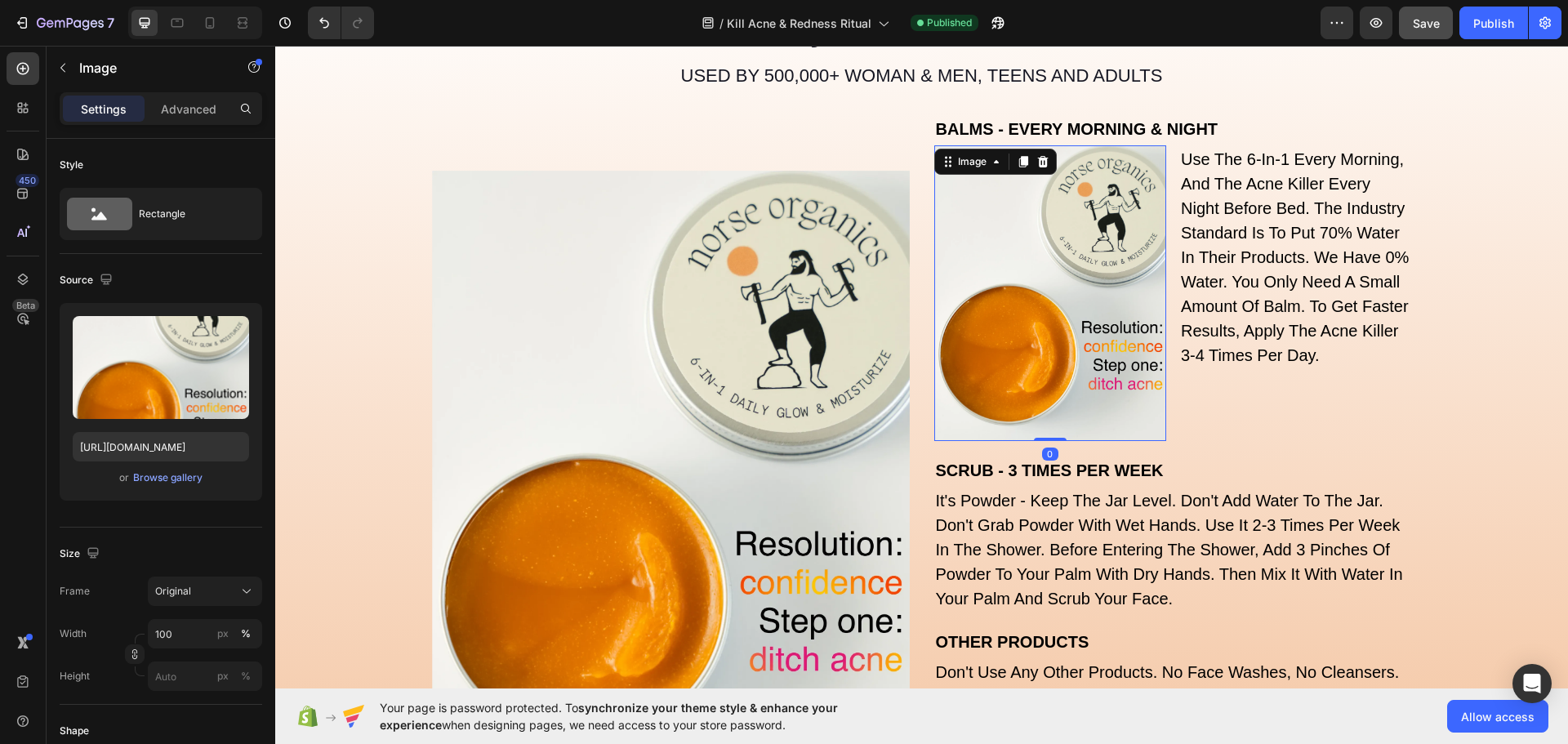
scroll to position [5544, 0]
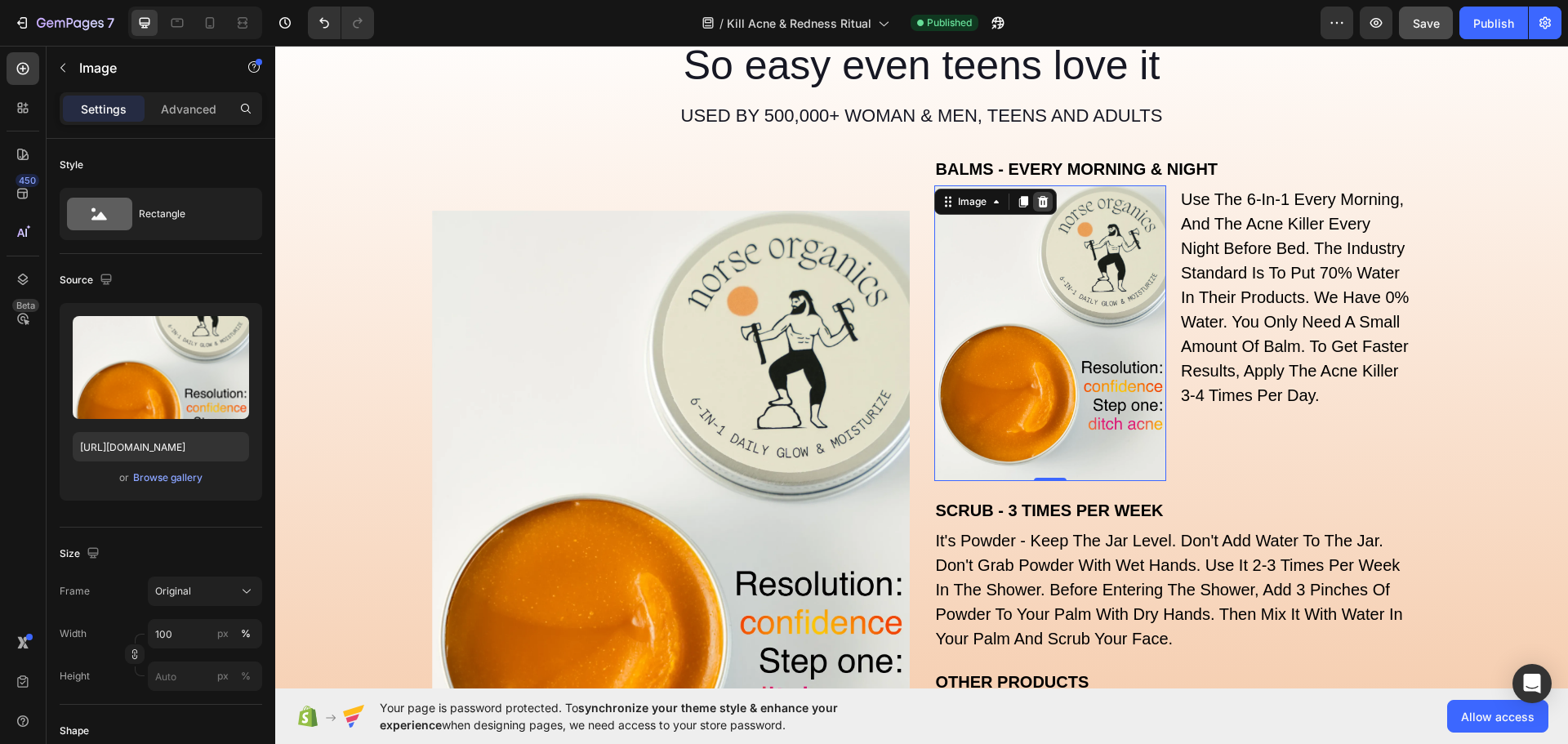
click at [1040, 202] on icon at bounding box center [1042, 202] width 11 height 12
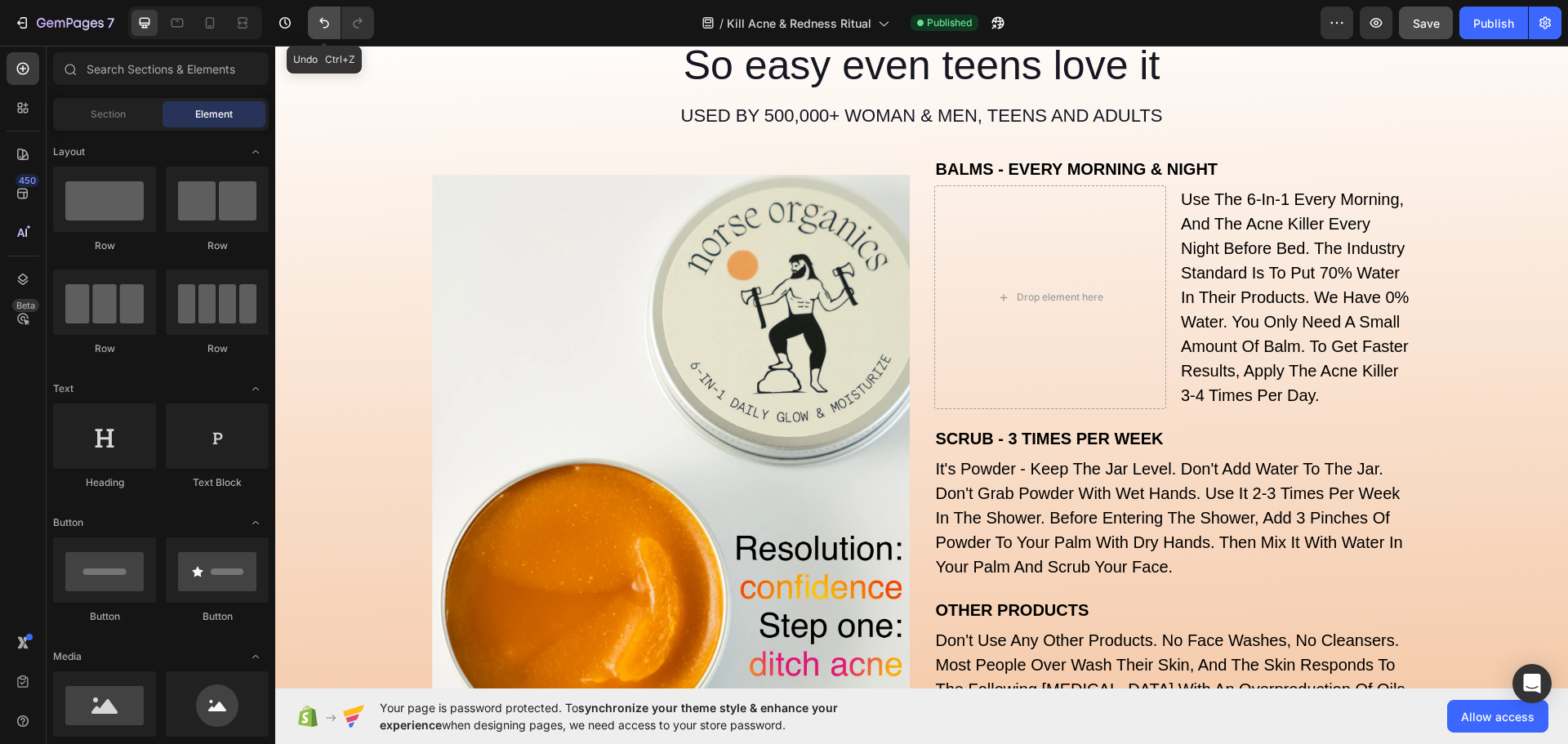
click at [324, 21] on icon "Undo/Redo" at bounding box center [324, 24] width 10 height 11
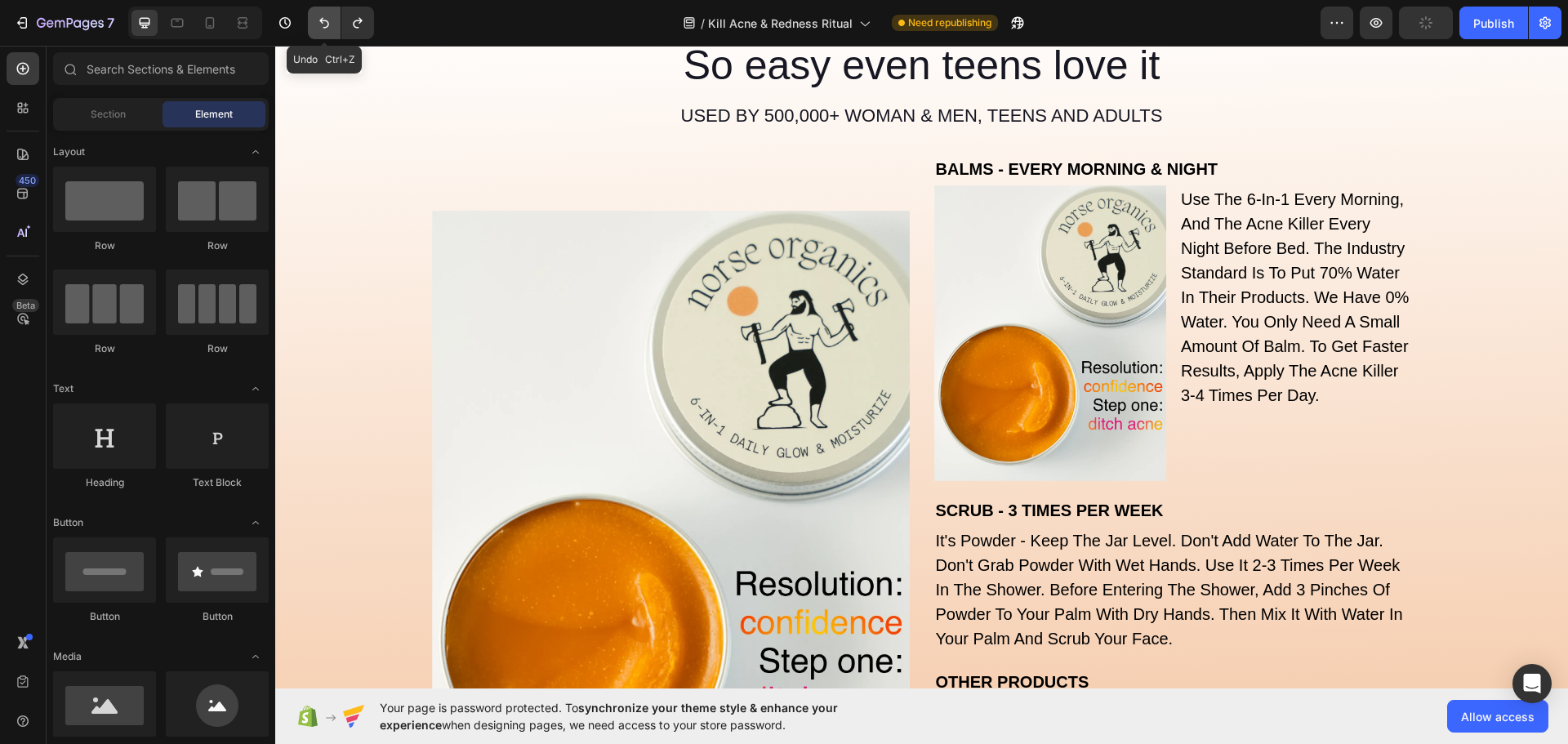
click at [324, 21] on icon "Undo/Redo" at bounding box center [324, 24] width 10 height 11
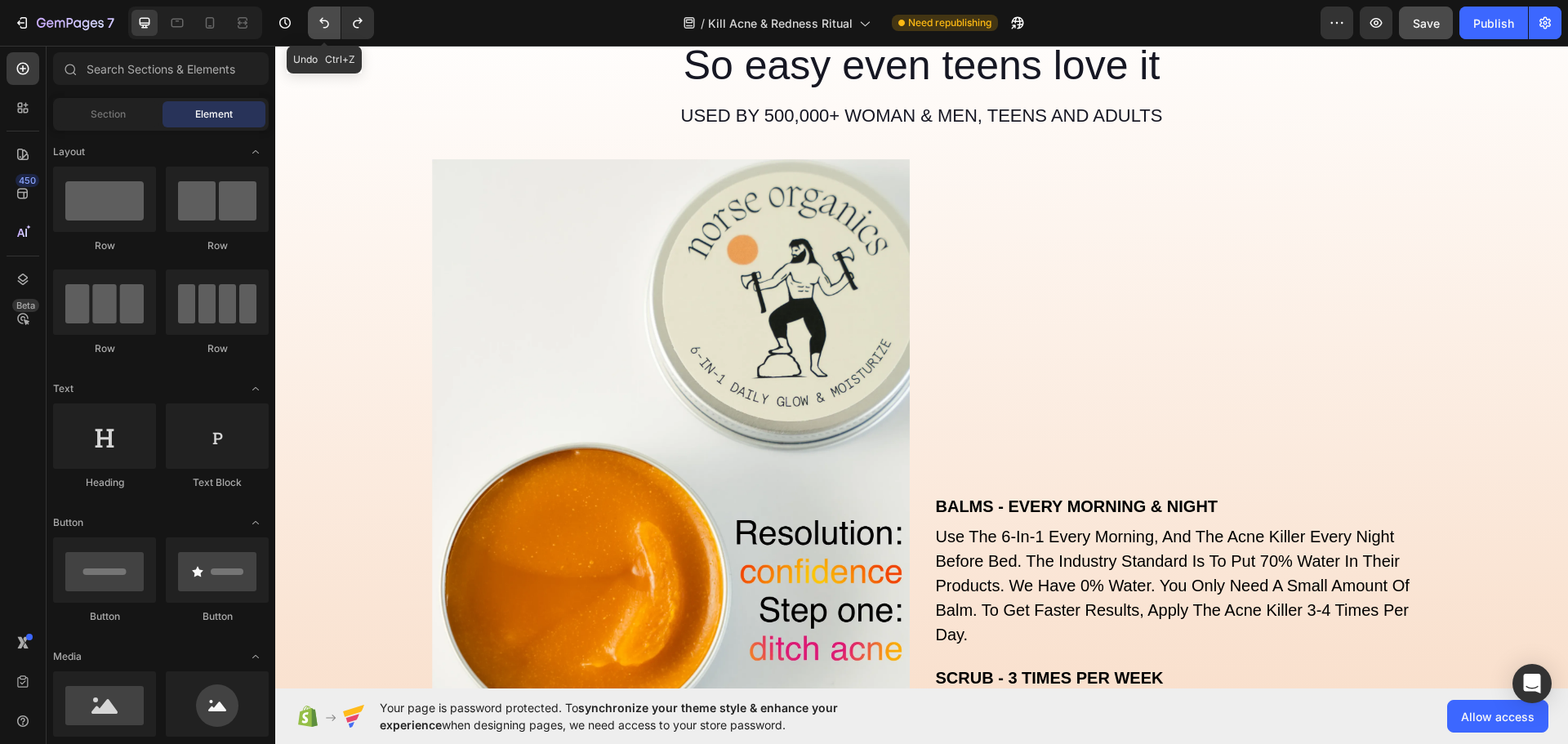
click at [324, 21] on icon "Undo/Redo" at bounding box center [324, 24] width 10 height 11
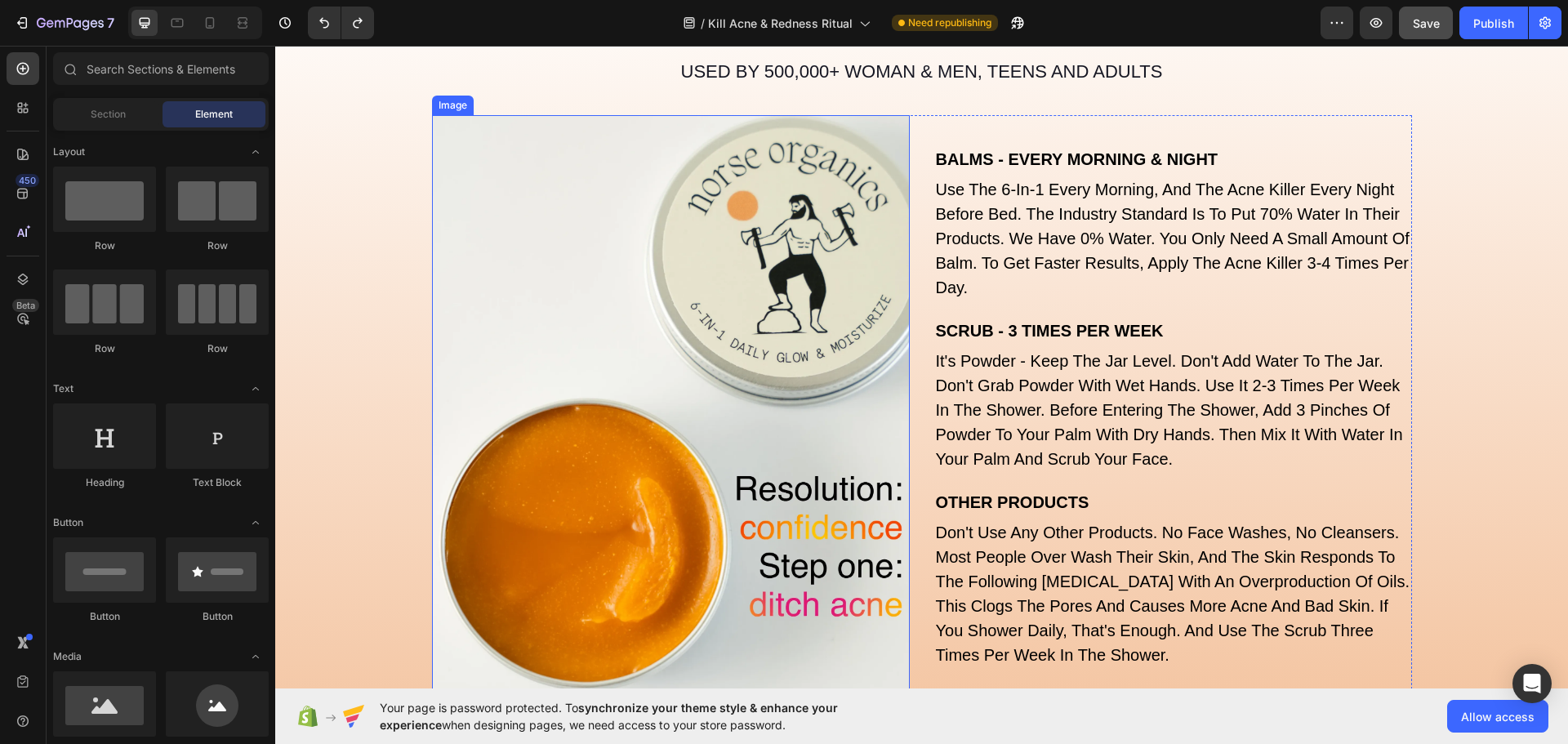
scroll to position [5625, 0]
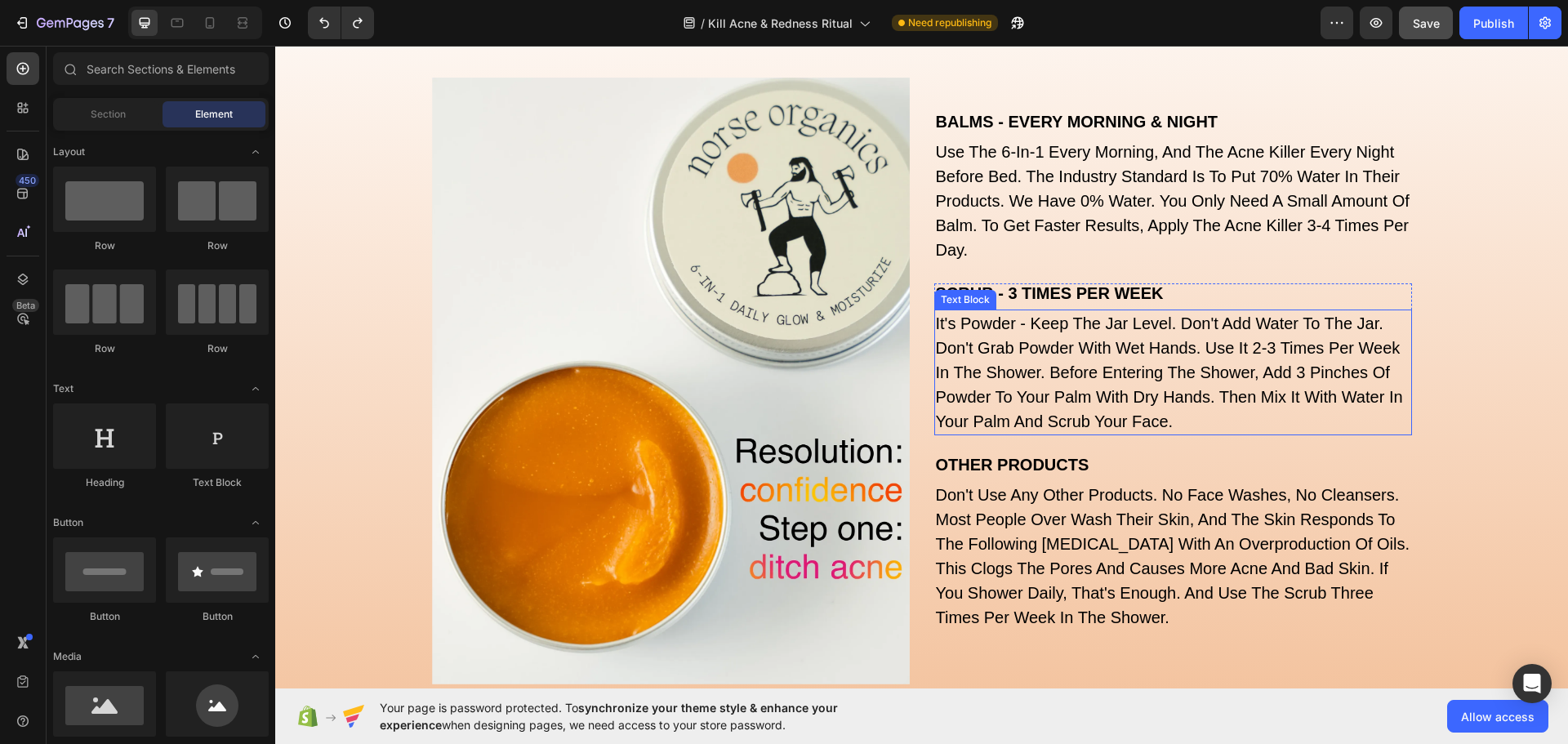
click at [936, 333] on p "it's powder - keep the jar level. don't add water to the jar. don't grab powder…" at bounding box center [1173, 372] width 474 height 122
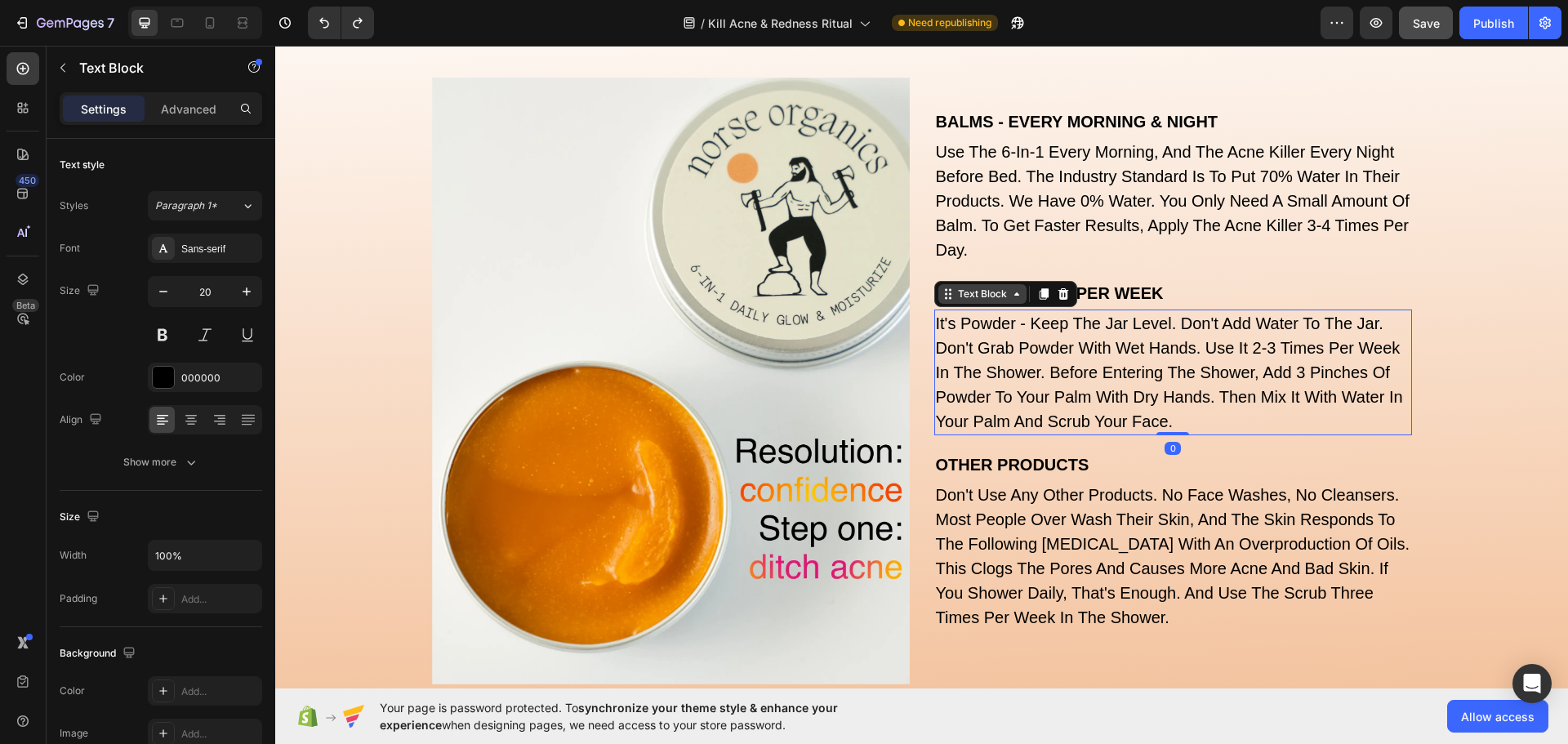
click at [983, 297] on div "Text Block" at bounding box center [982, 294] width 55 height 14
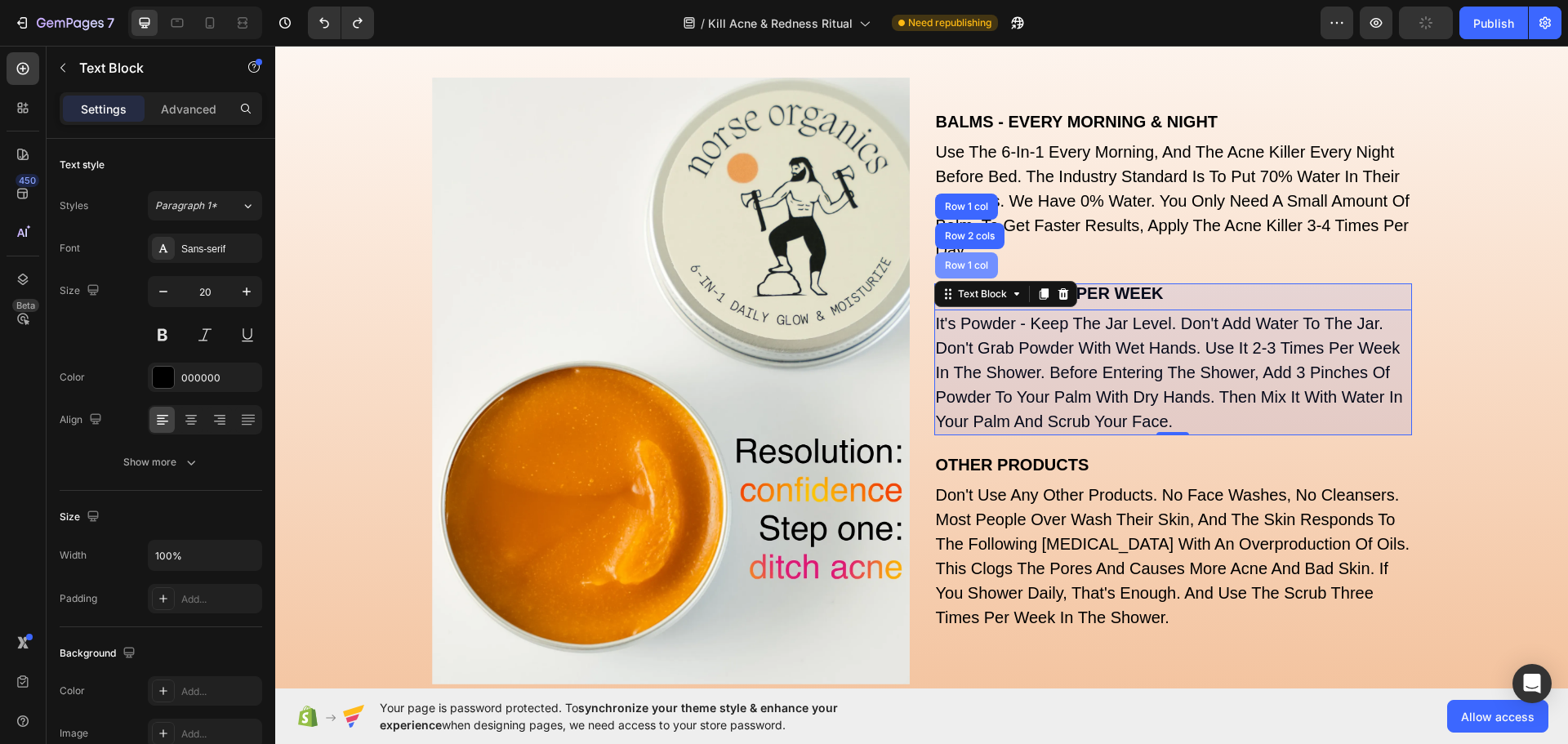
click at [956, 257] on div "Row 1 col" at bounding box center [965, 265] width 62 height 26
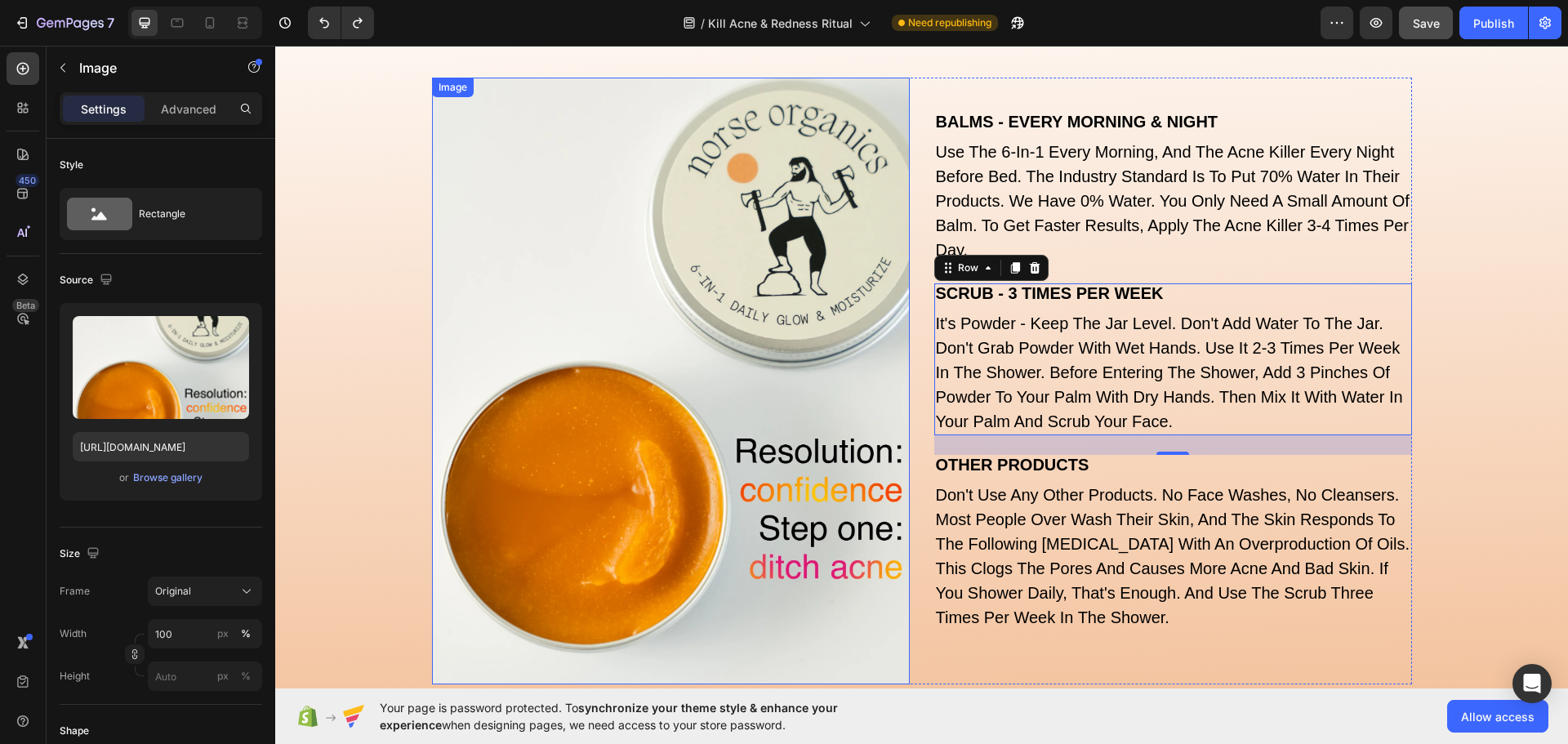
click at [817, 376] on img at bounding box center [670, 381] width 478 height 607
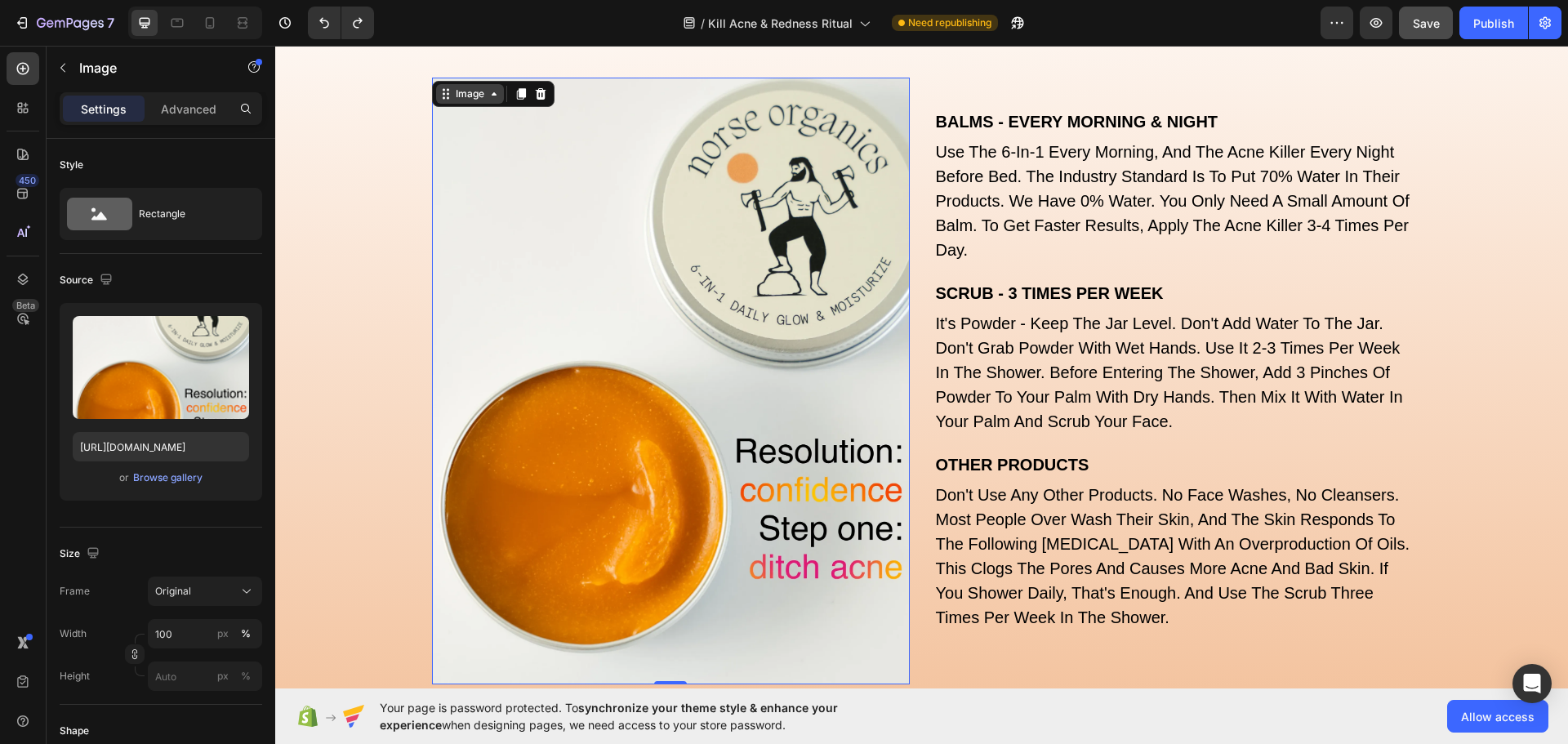
click at [469, 96] on div "Image" at bounding box center [470, 94] width 35 height 14
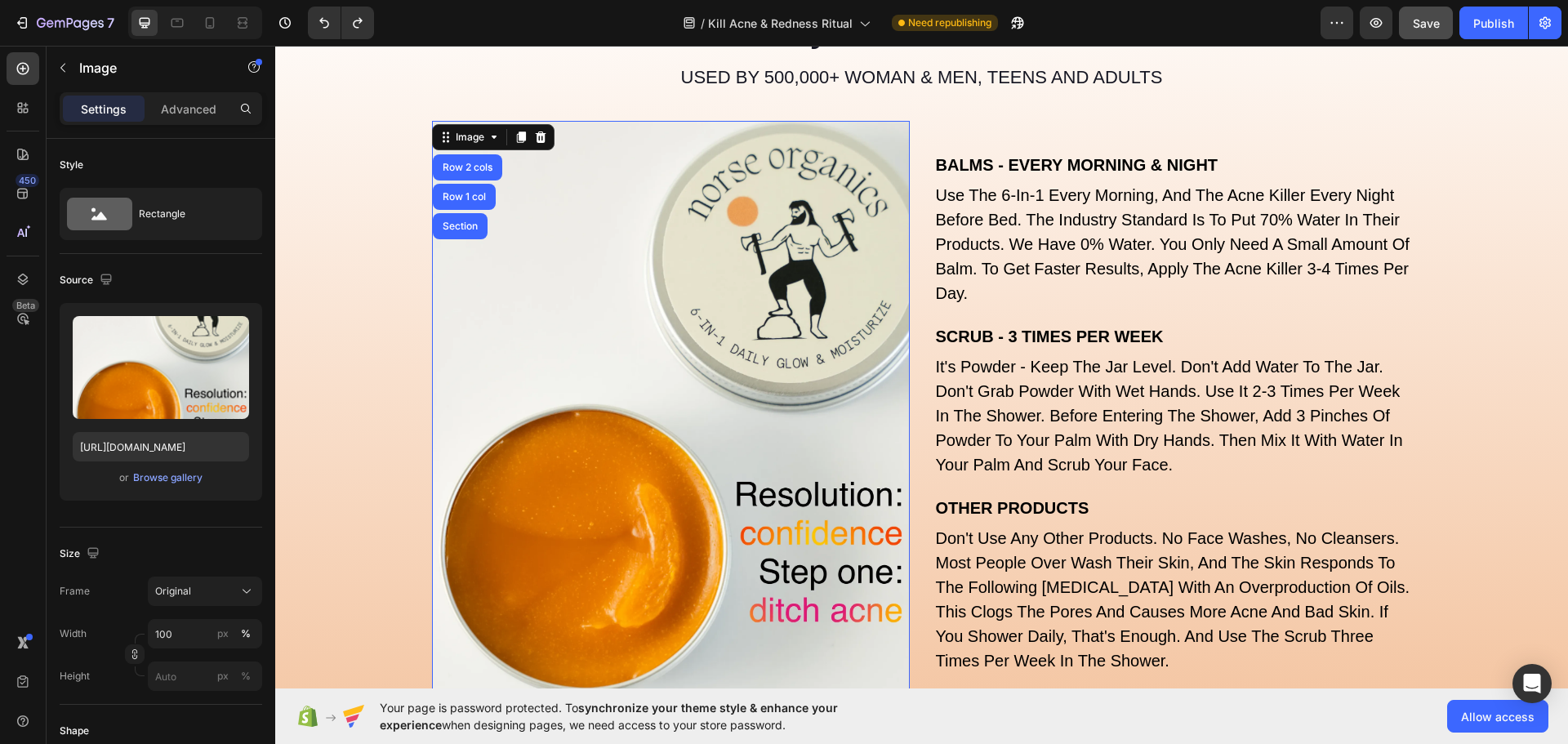
scroll to position [5544, 0]
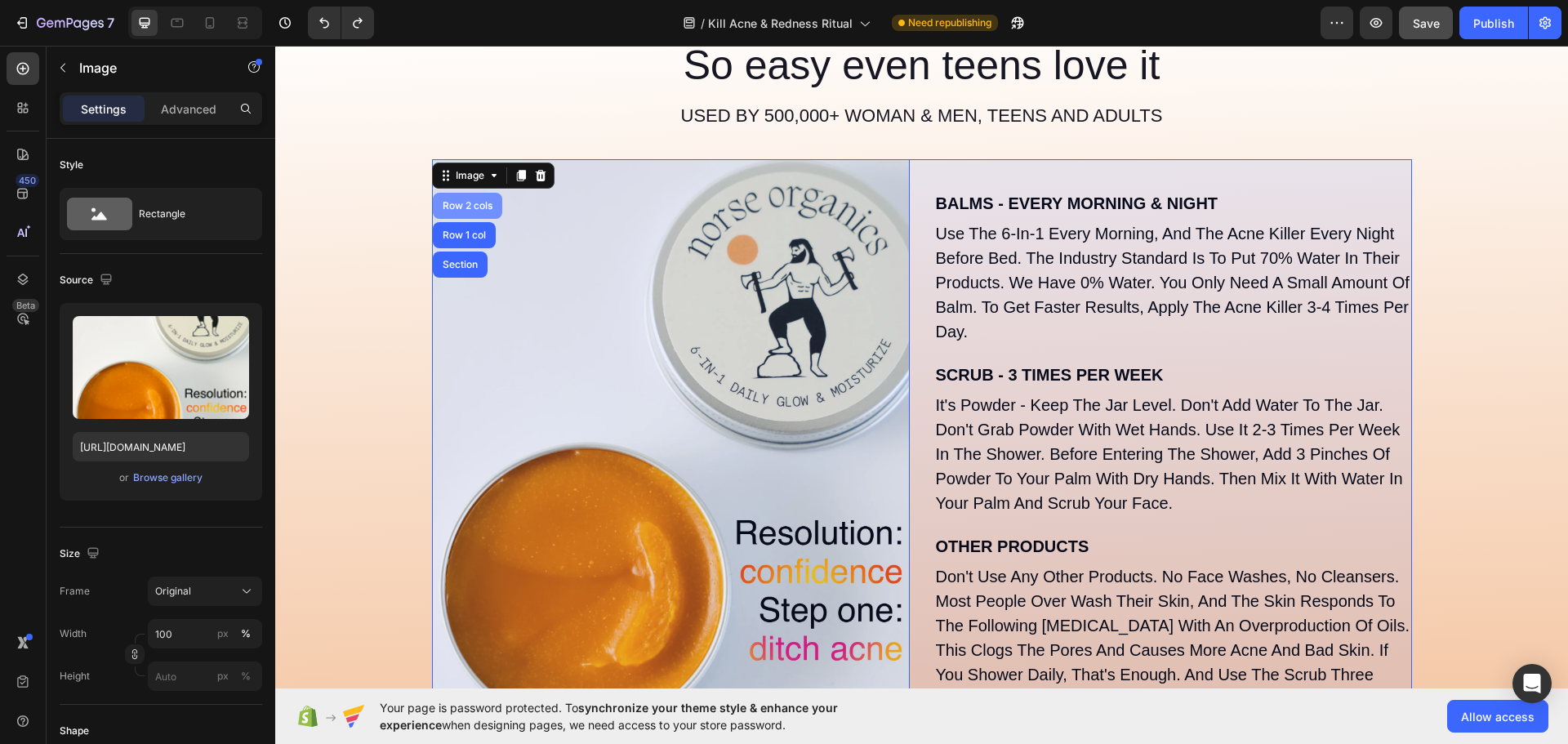
click at [461, 205] on div "Row 2 cols" at bounding box center [468, 205] width 56 height 10
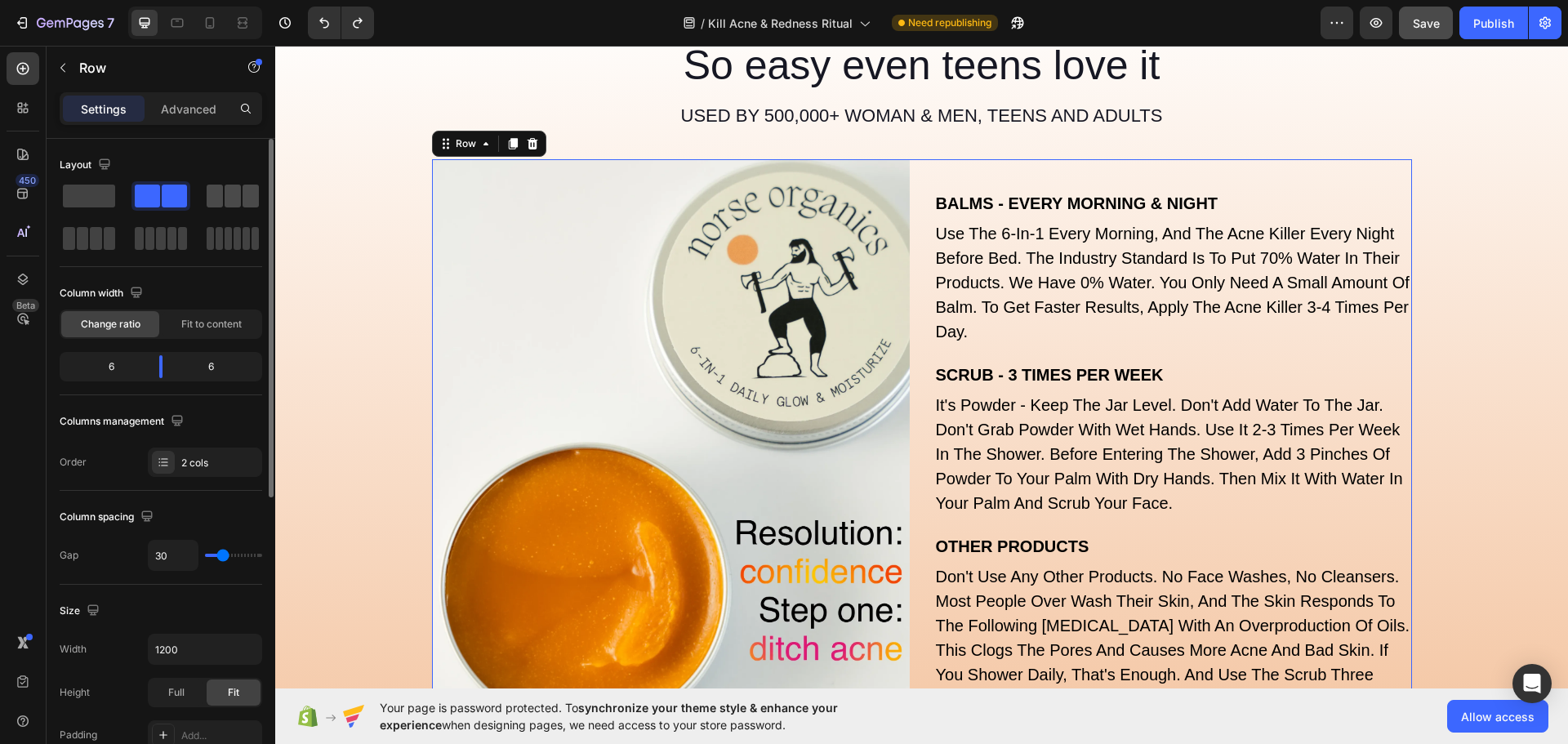
click at [229, 194] on span at bounding box center [233, 196] width 16 height 23
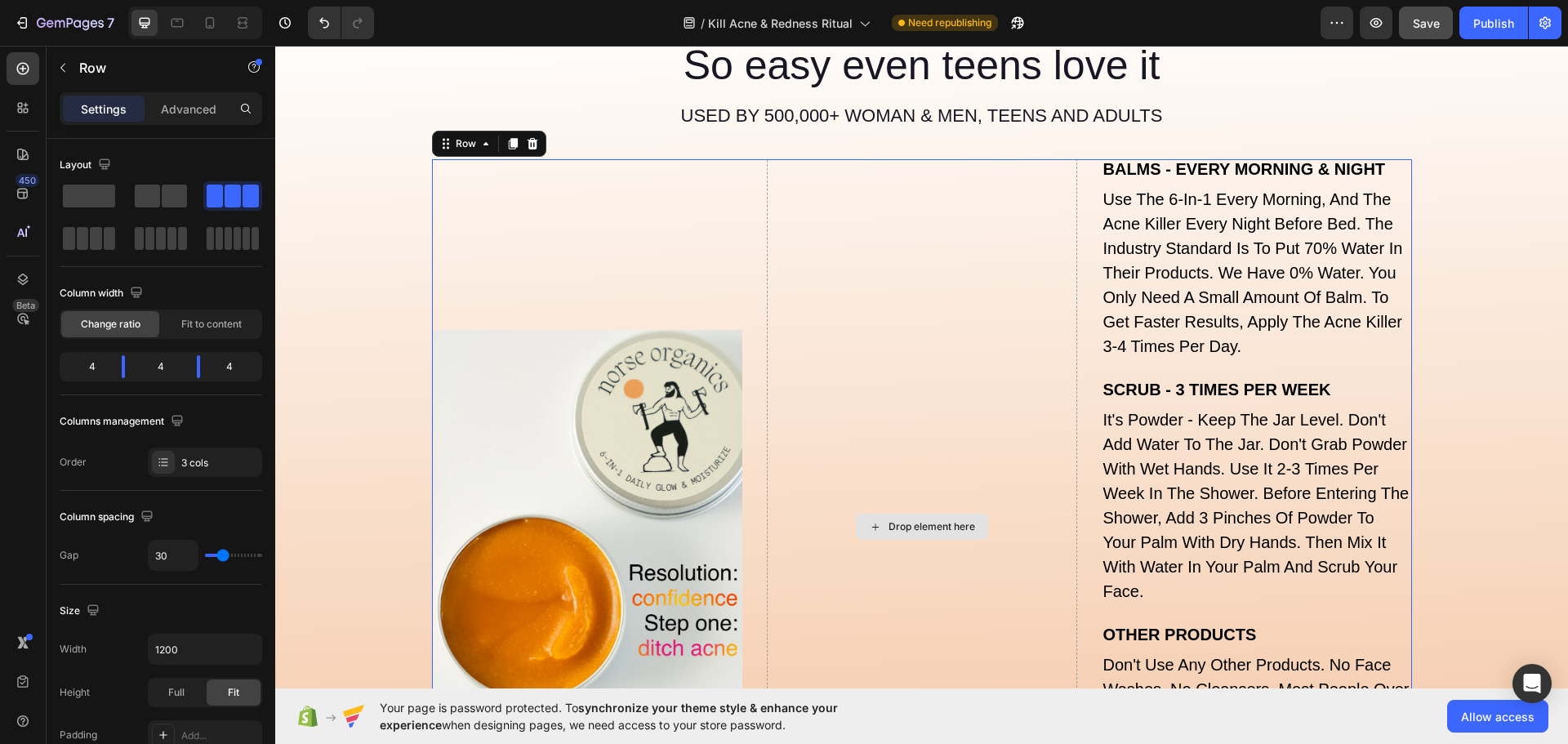
click at [861, 392] on div "Drop element here" at bounding box center [922, 527] width 310 height 735
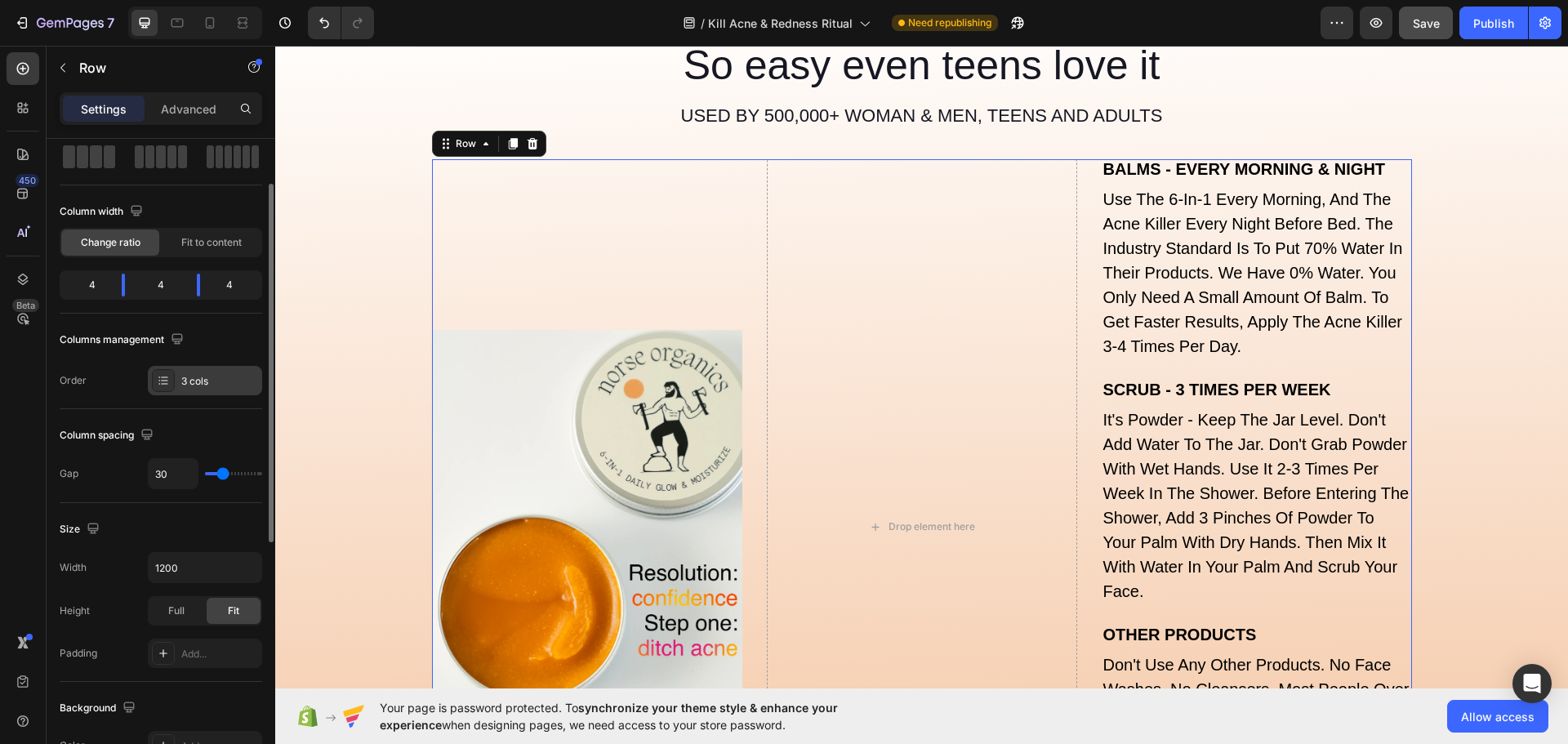
scroll to position [0, 0]
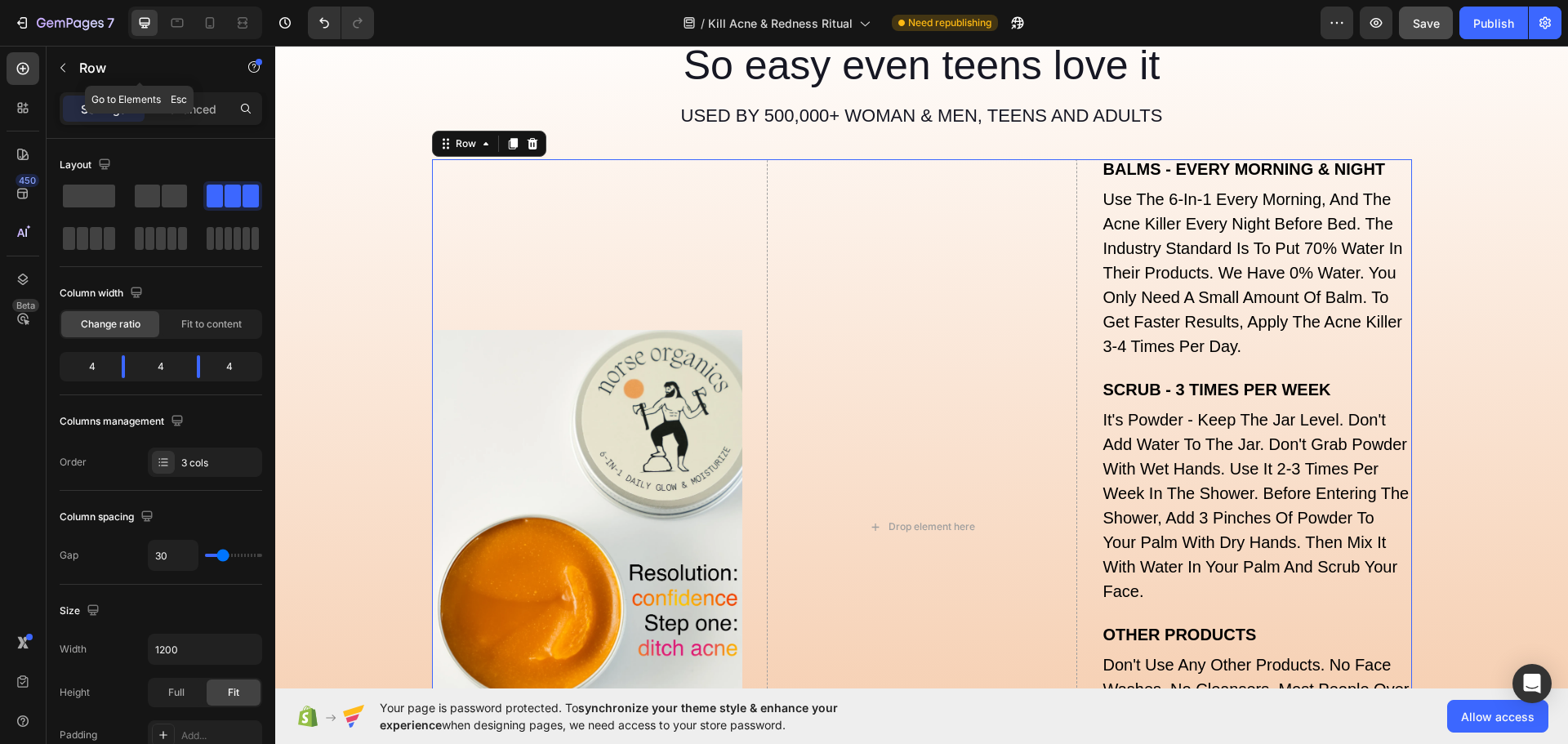
drag, startPoint x: 64, startPoint y: 73, endPoint x: 129, endPoint y: 117, distance: 78.5
click at [64, 72] on icon "button" at bounding box center [62, 68] width 13 height 13
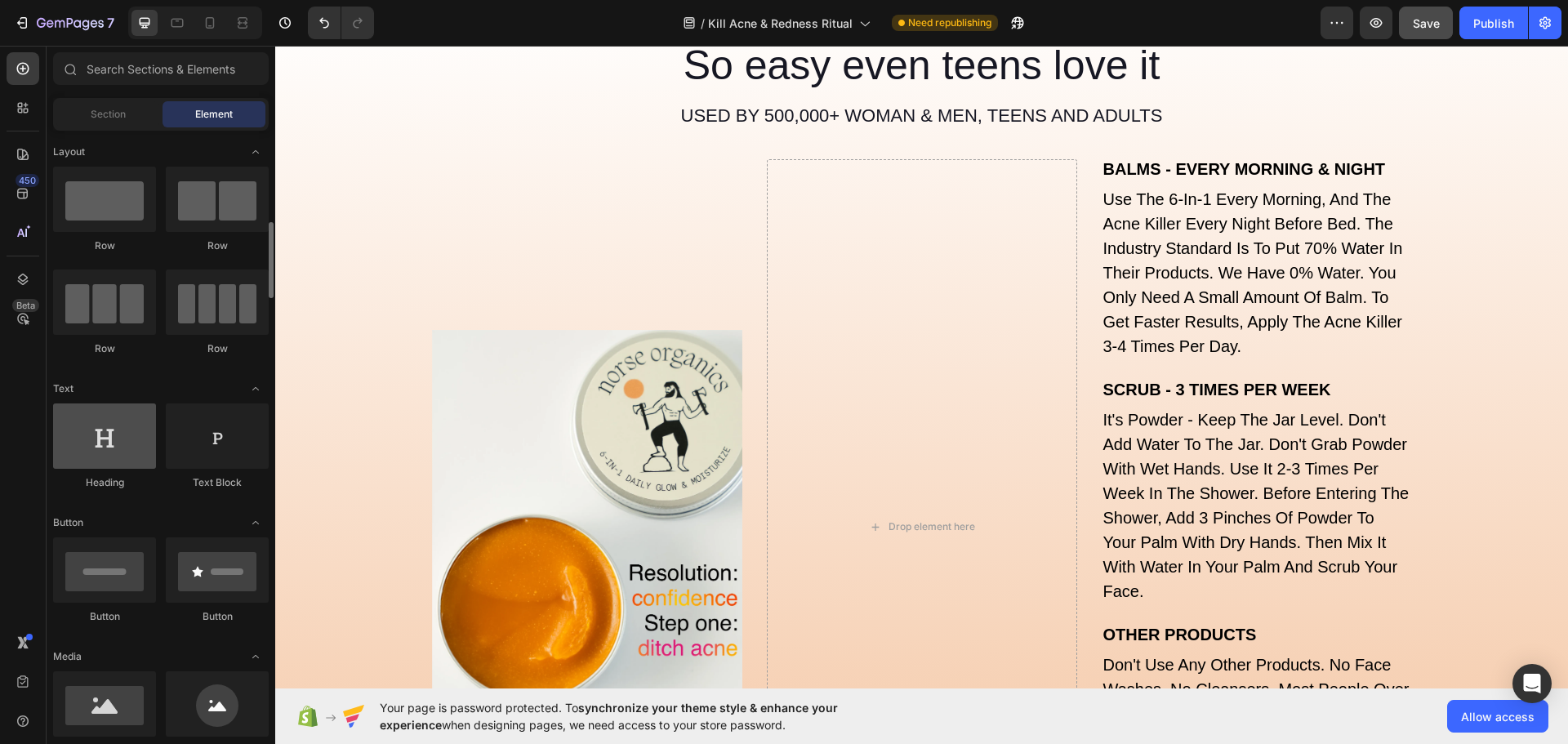
scroll to position [164, 0]
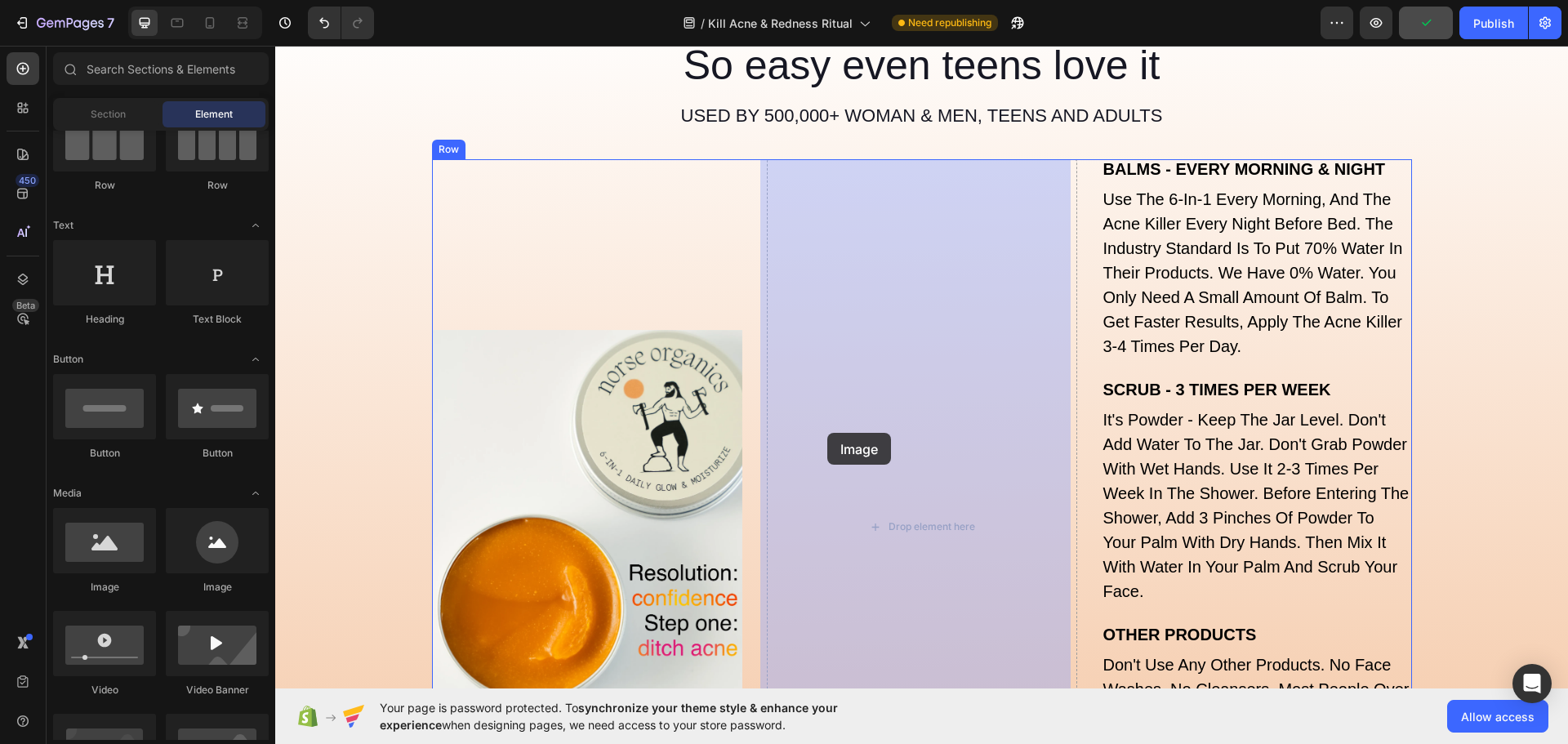
drag, startPoint x: 489, startPoint y: 572, endPoint x: 827, endPoint y: 433, distance: 365.5
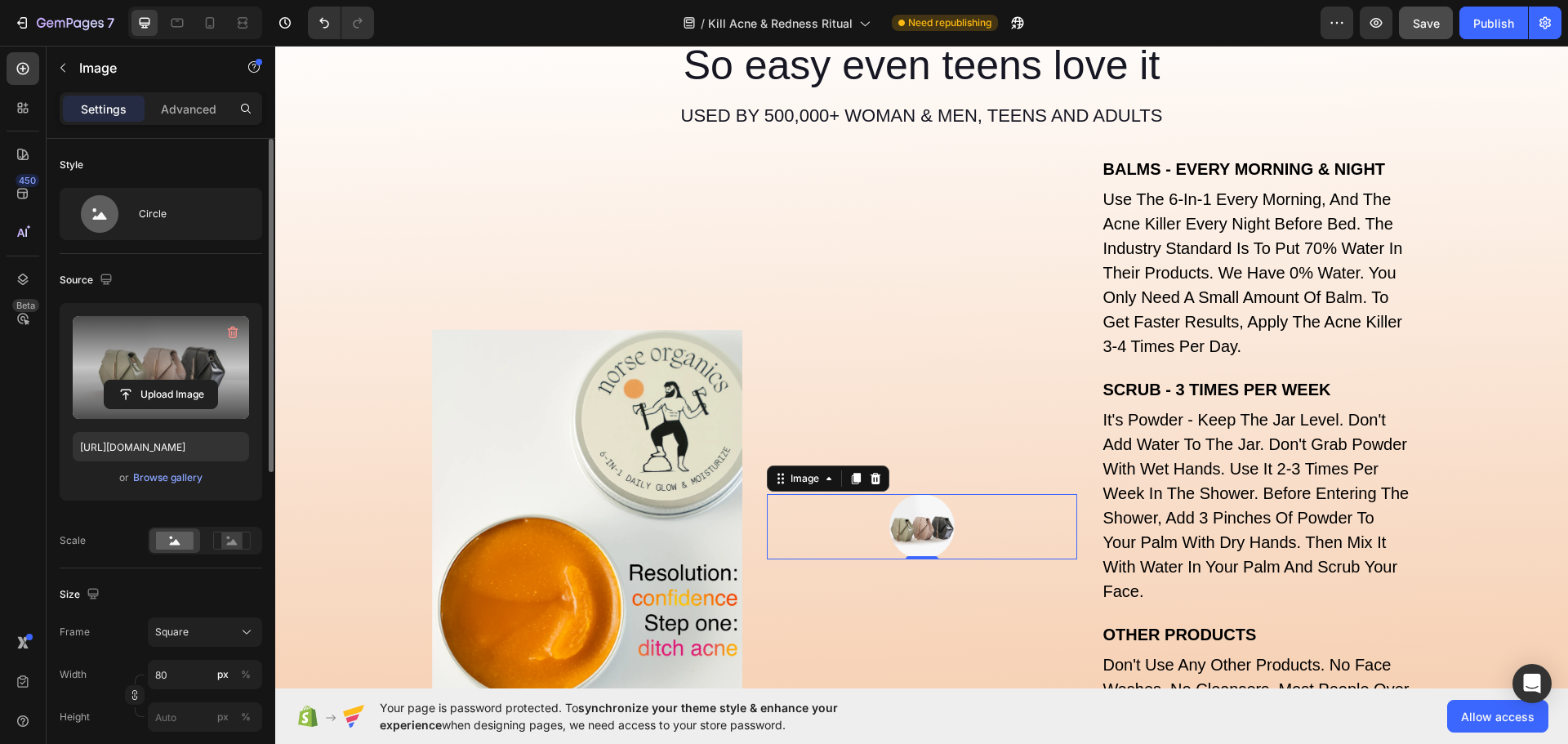
click at [162, 372] on label at bounding box center [160, 367] width 176 height 103
click at [162, 381] on input "file" at bounding box center [161, 395] width 113 height 28
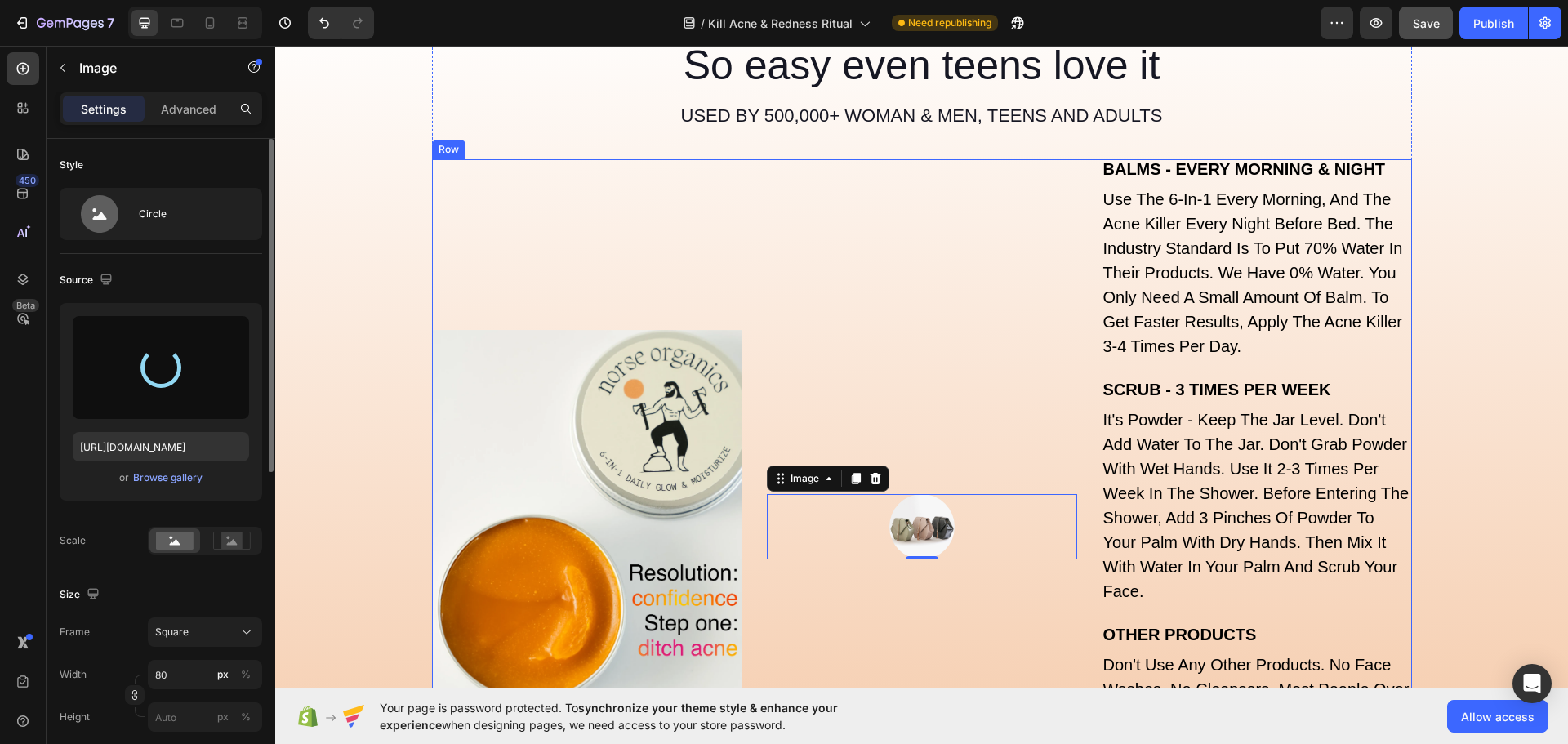
type input "[URL][DOMAIN_NAME]"
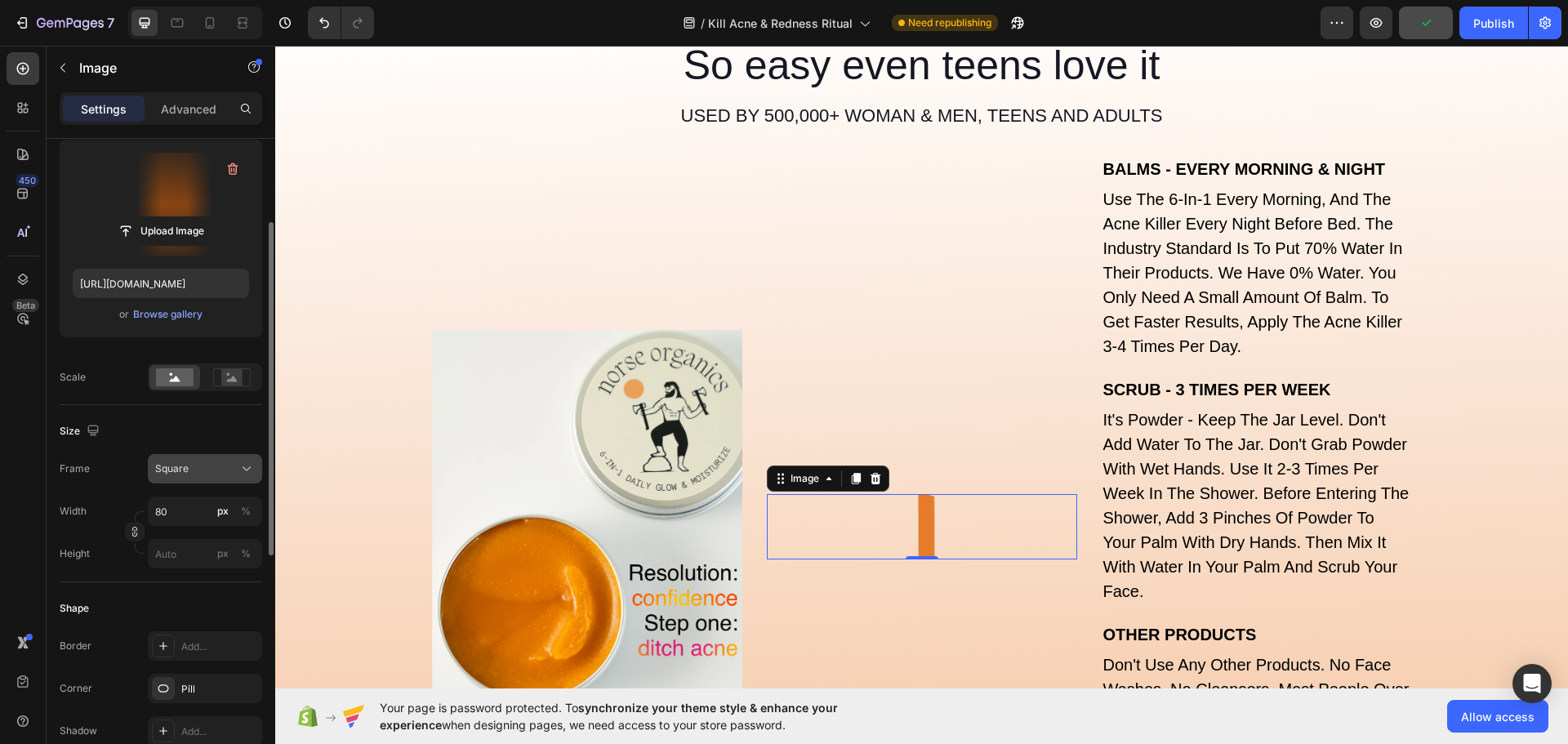
click at [205, 471] on div "Square" at bounding box center [195, 469] width 80 height 14
click at [196, 626] on div "Custom" at bounding box center [202, 631] width 95 height 14
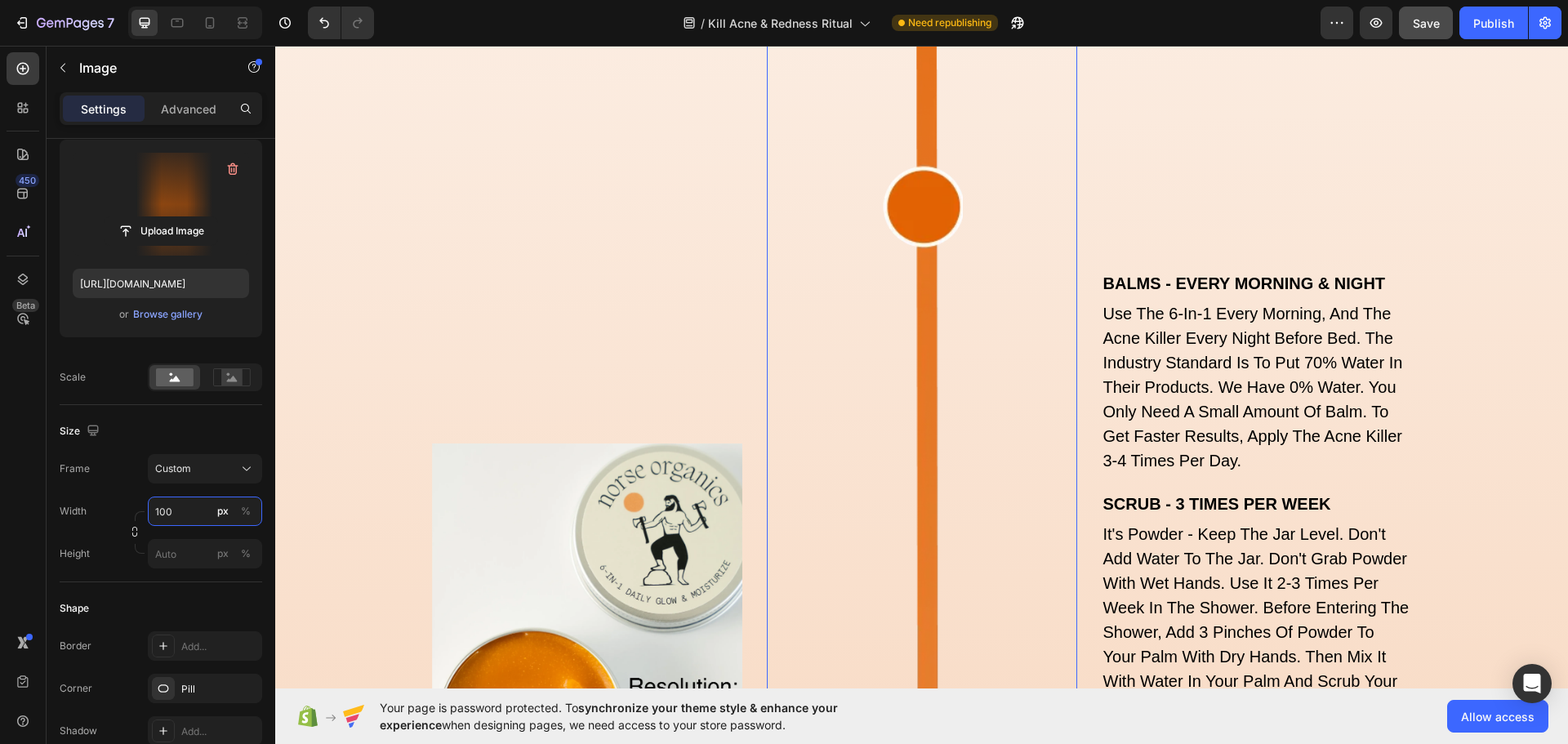
scroll to position [6361, 0]
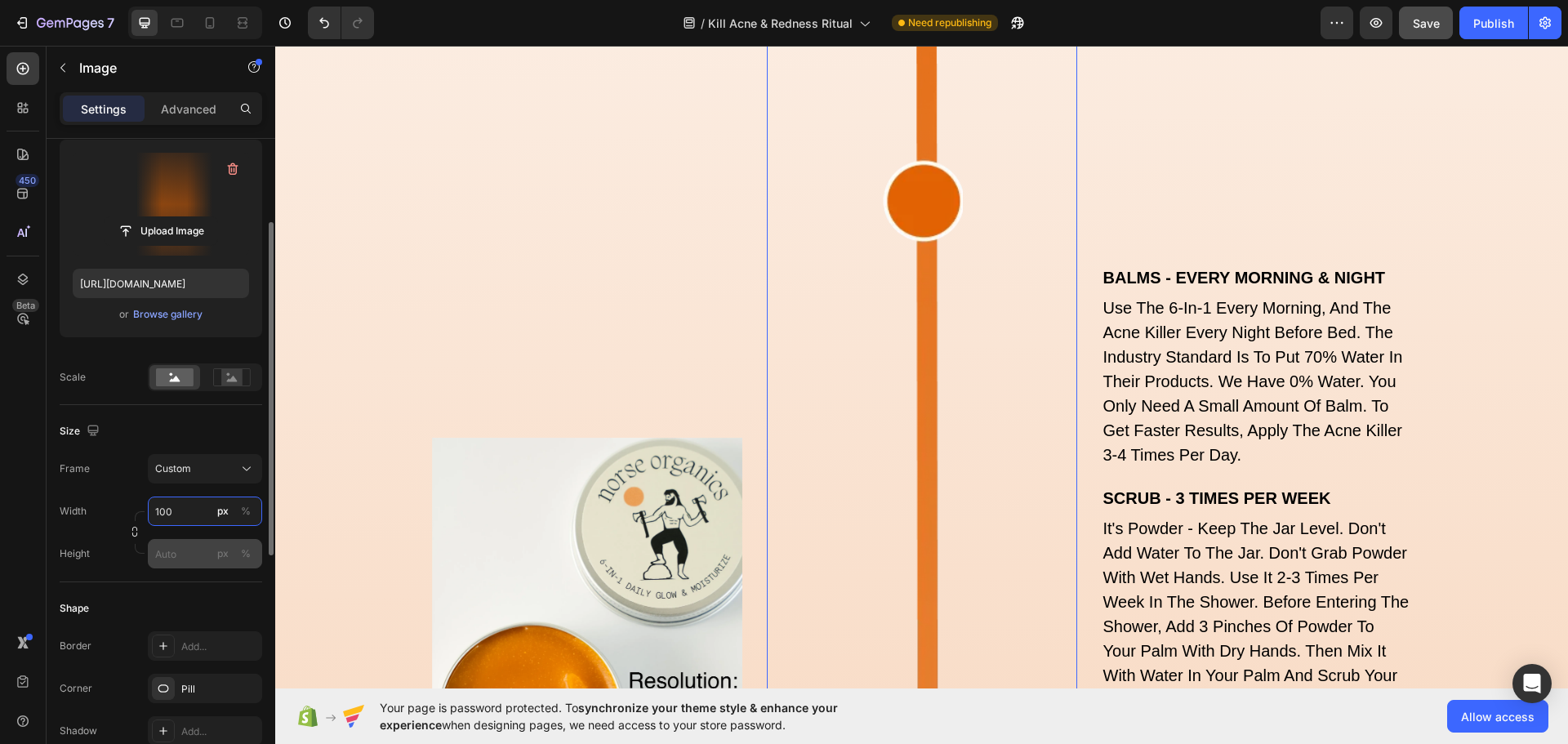
type input "100"
click at [178, 545] on input "px %" at bounding box center [204, 554] width 114 height 29
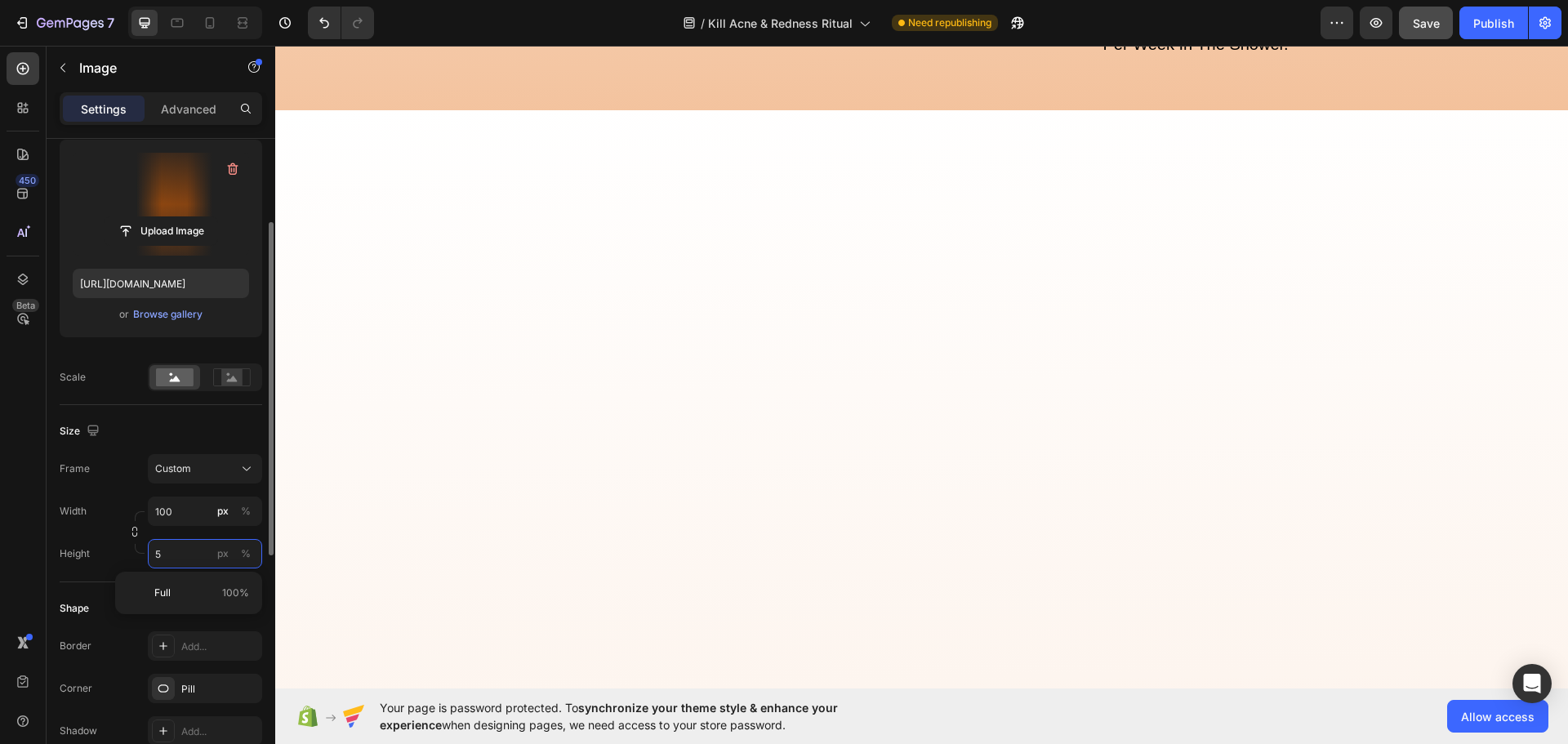
scroll to position [5436, 0]
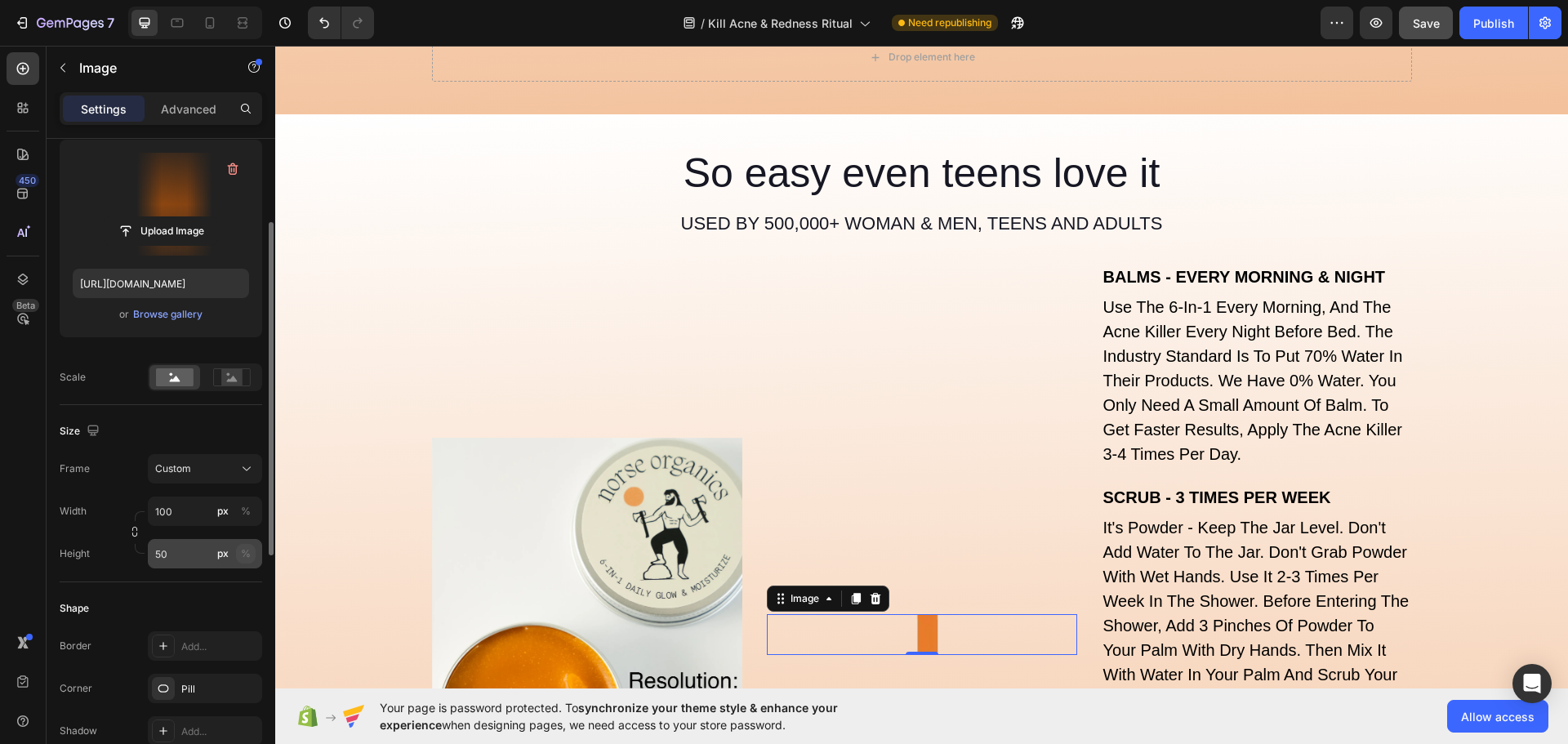
click at [247, 558] on div "%" at bounding box center [245, 554] width 10 height 14
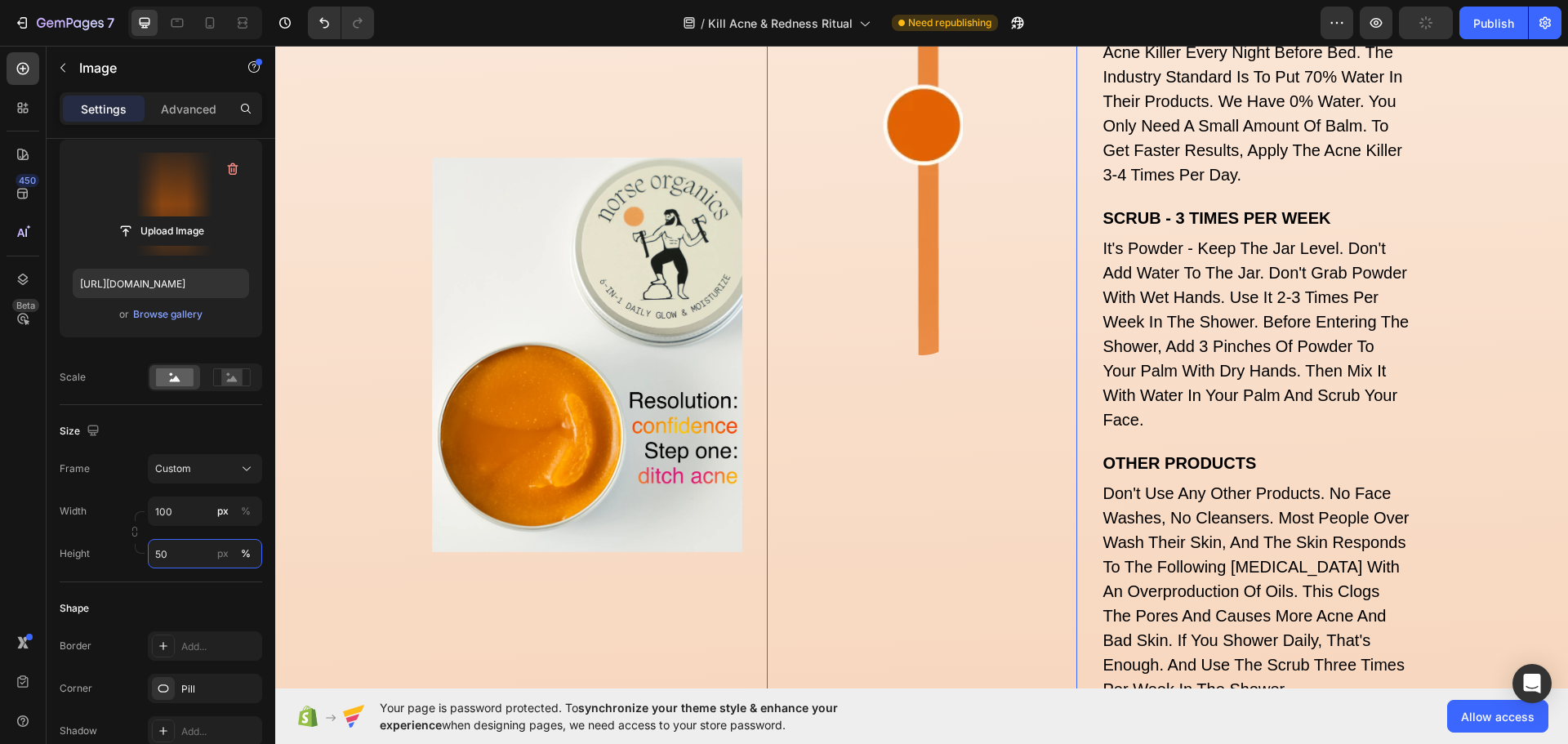
scroll to position [6688, 0]
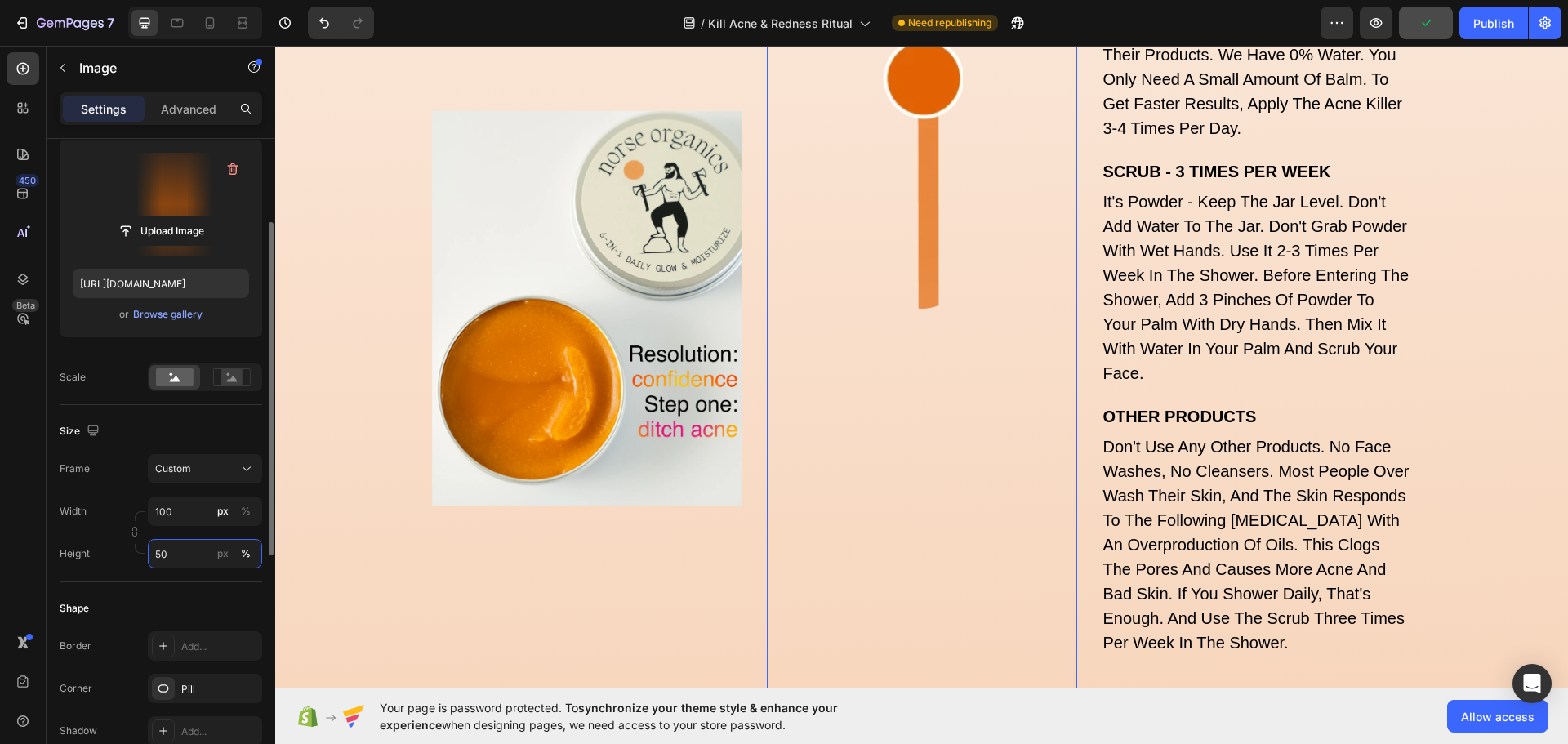
click at [180, 544] on input "50" at bounding box center [204, 554] width 114 height 29
click at [176, 592] on p "Full 100%" at bounding box center [202, 593] width 95 height 14
type input "100"
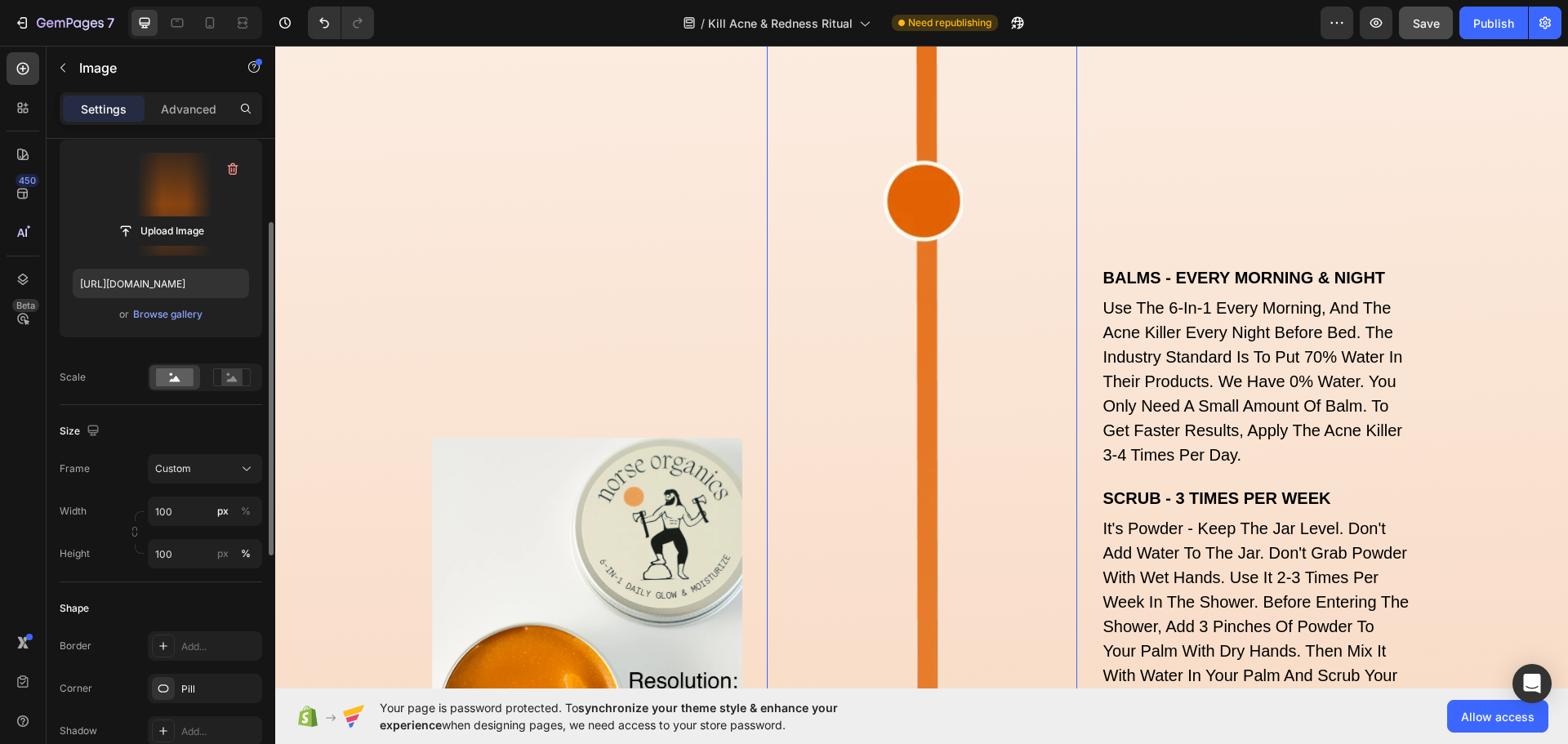
scroll to position [0, 0]
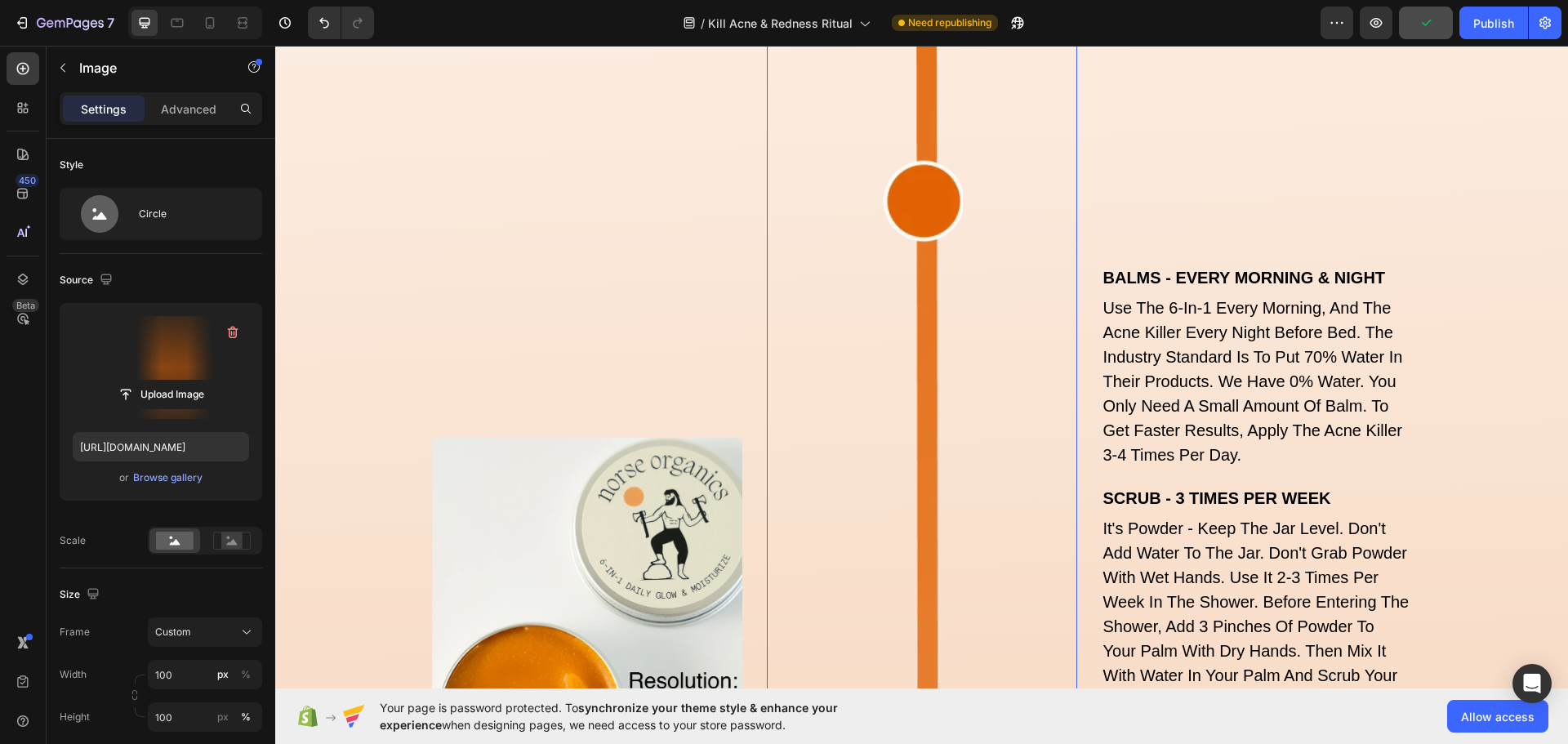
click at [820, 360] on div at bounding box center [922, 634] width 310 height 2585
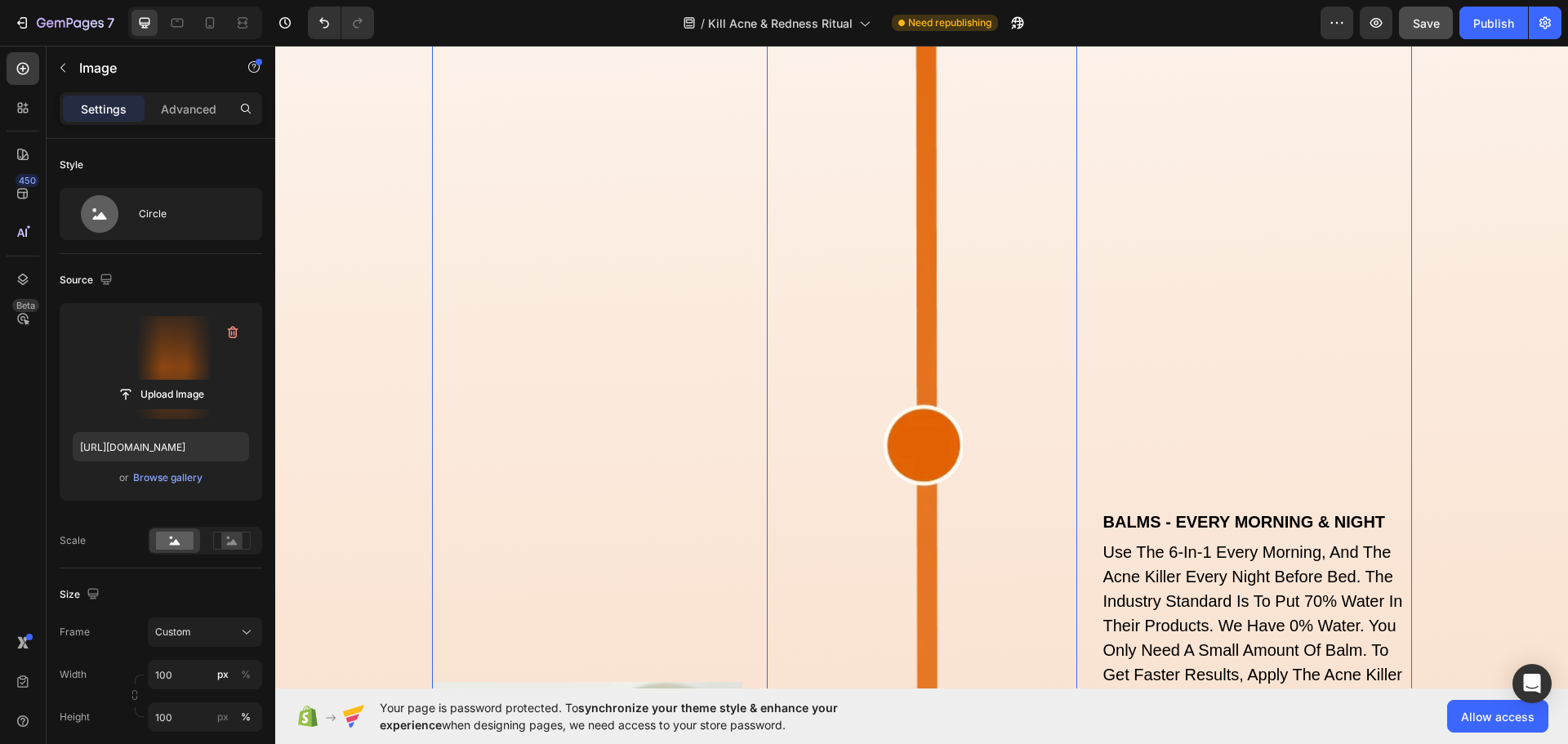
scroll to position [6116, 0]
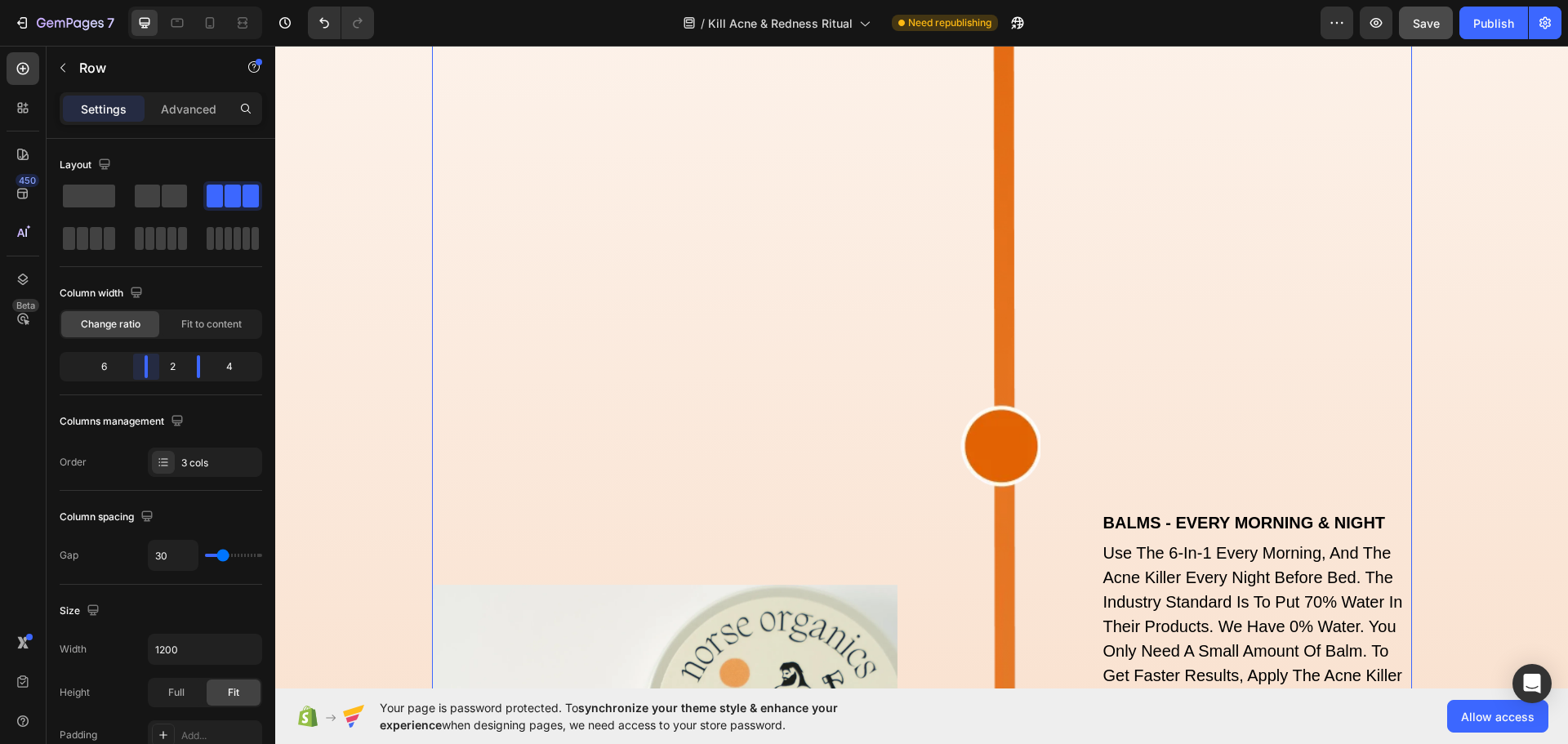
scroll to position [6051, 0]
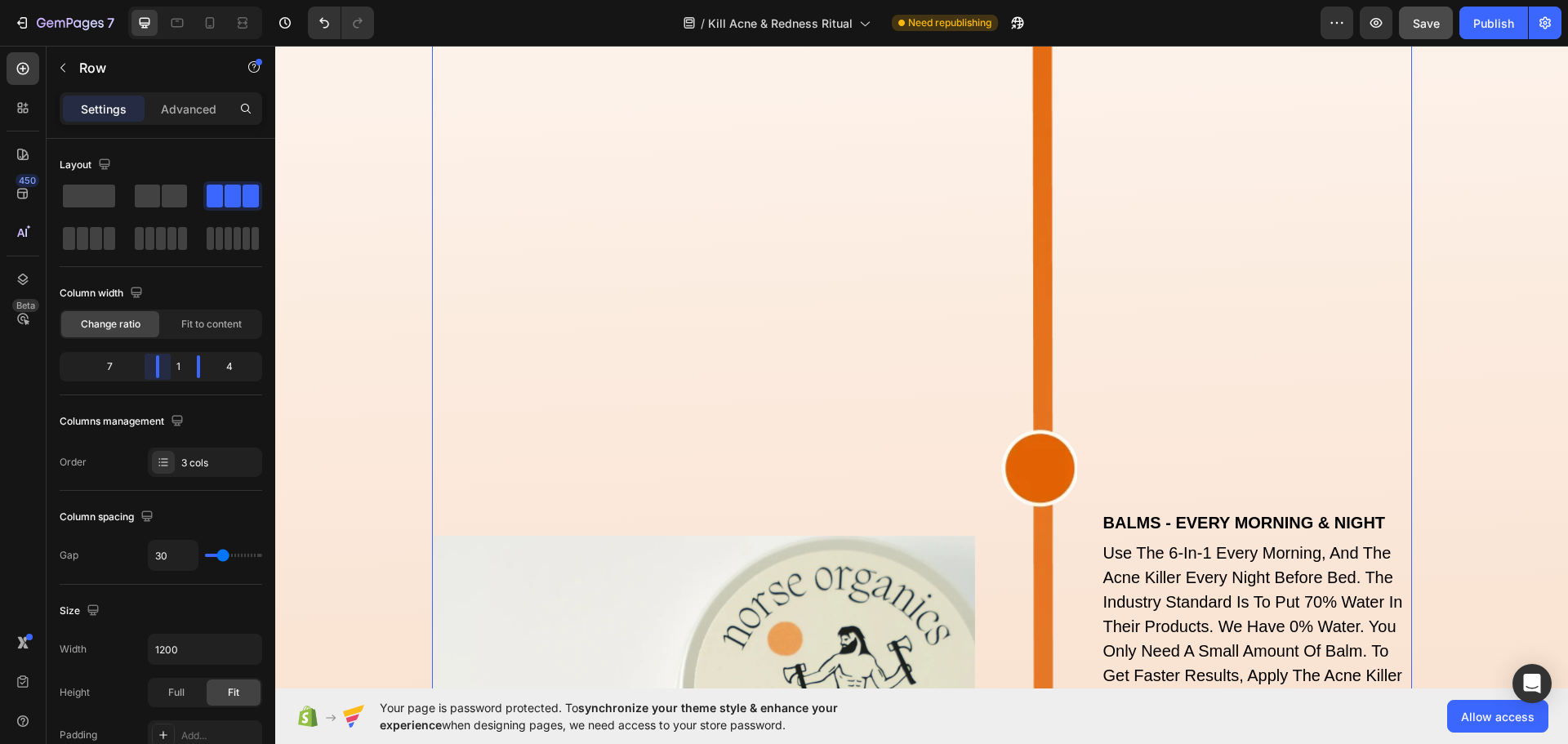
drag, startPoint x: 121, startPoint y: 366, endPoint x: 203, endPoint y: 388, distance: 84.9
click at [203, 0] on body "7 Version history / Kill Acne & Redness Ritual Need republishing Preview Save P…" at bounding box center [784, 0] width 1568 height 0
drag, startPoint x: 200, startPoint y: 367, endPoint x: 183, endPoint y: 368, distance: 17.0
click at [167, 0] on body "7 Version history / Kill Acne & Redness Ritual Need republishing Preview Save P…" at bounding box center [784, 0] width 1568 height 0
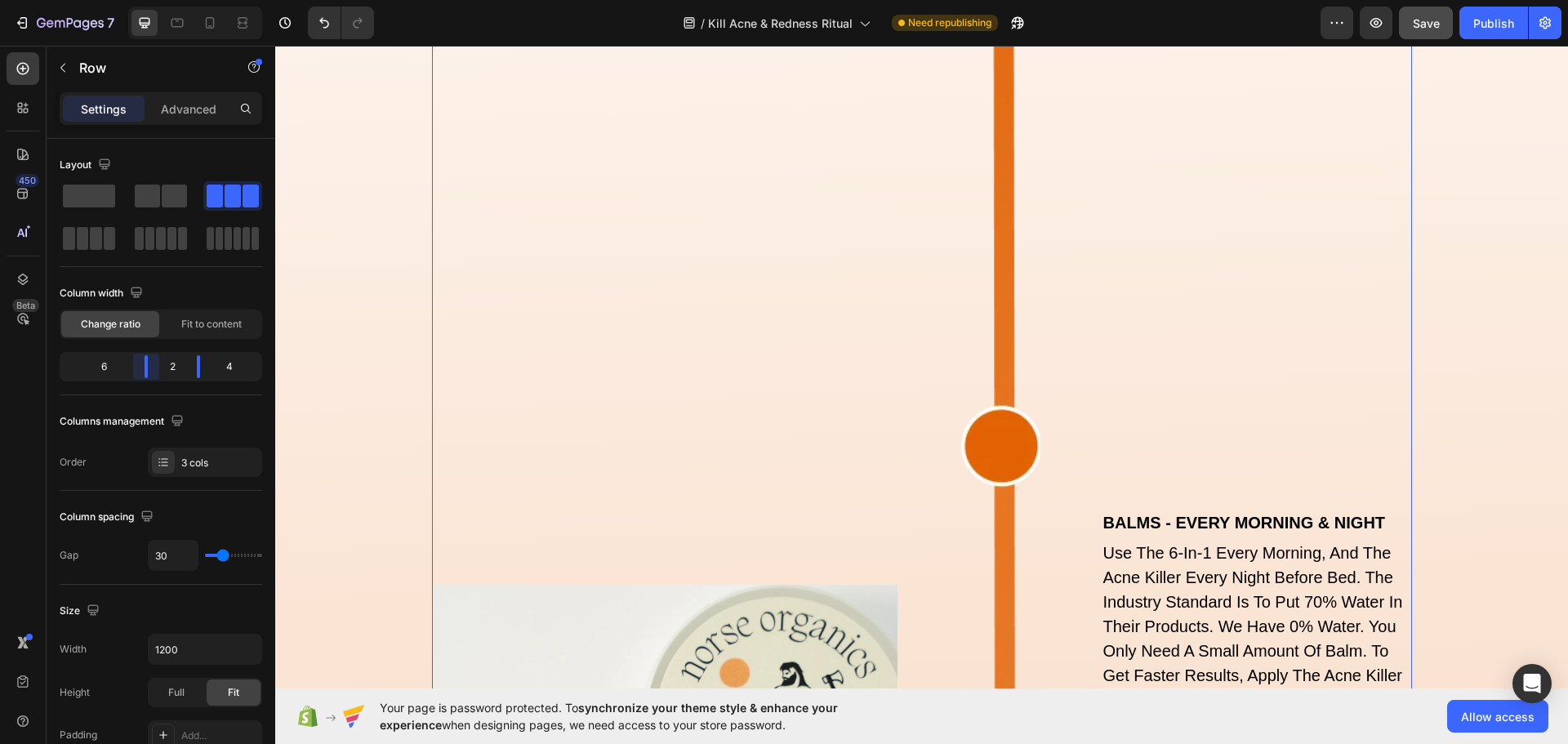
drag, startPoint x: 157, startPoint y: 360, endPoint x: 157, endPoint y: 369, distance: 9.0
click at [157, 0] on body "7 Version history / Kill Acne & Redness Ritual Need republishing Preview Save P…" at bounding box center [784, 0] width 1568 height 0
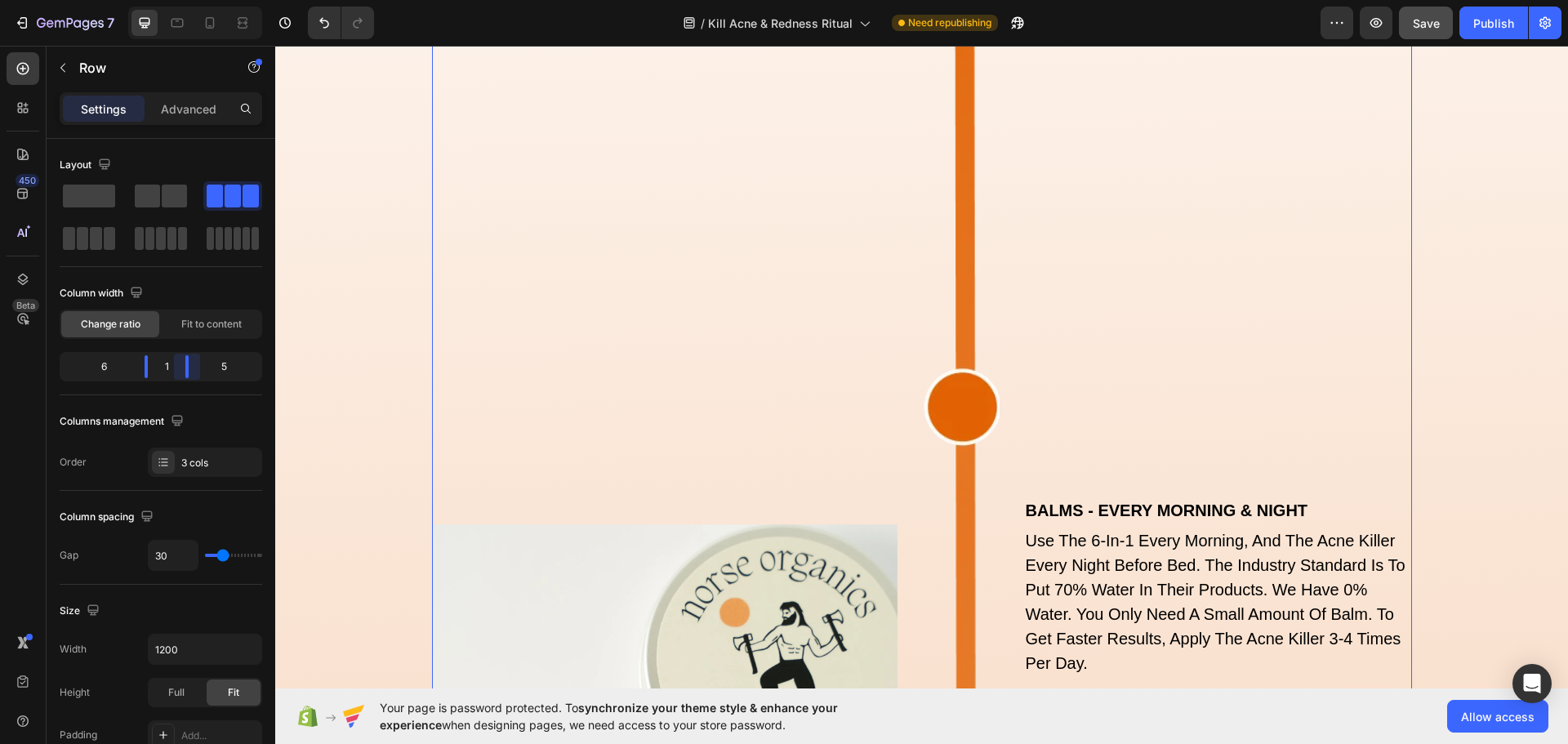
drag, startPoint x: 196, startPoint y: 365, endPoint x: 161, endPoint y: 365, distance: 35.0
click at [161, 0] on body "7 Version history / Kill Acne & Redness Ritual Need republishing Preview Save P…" at bounding box center [784, 0] width 1568 height 0
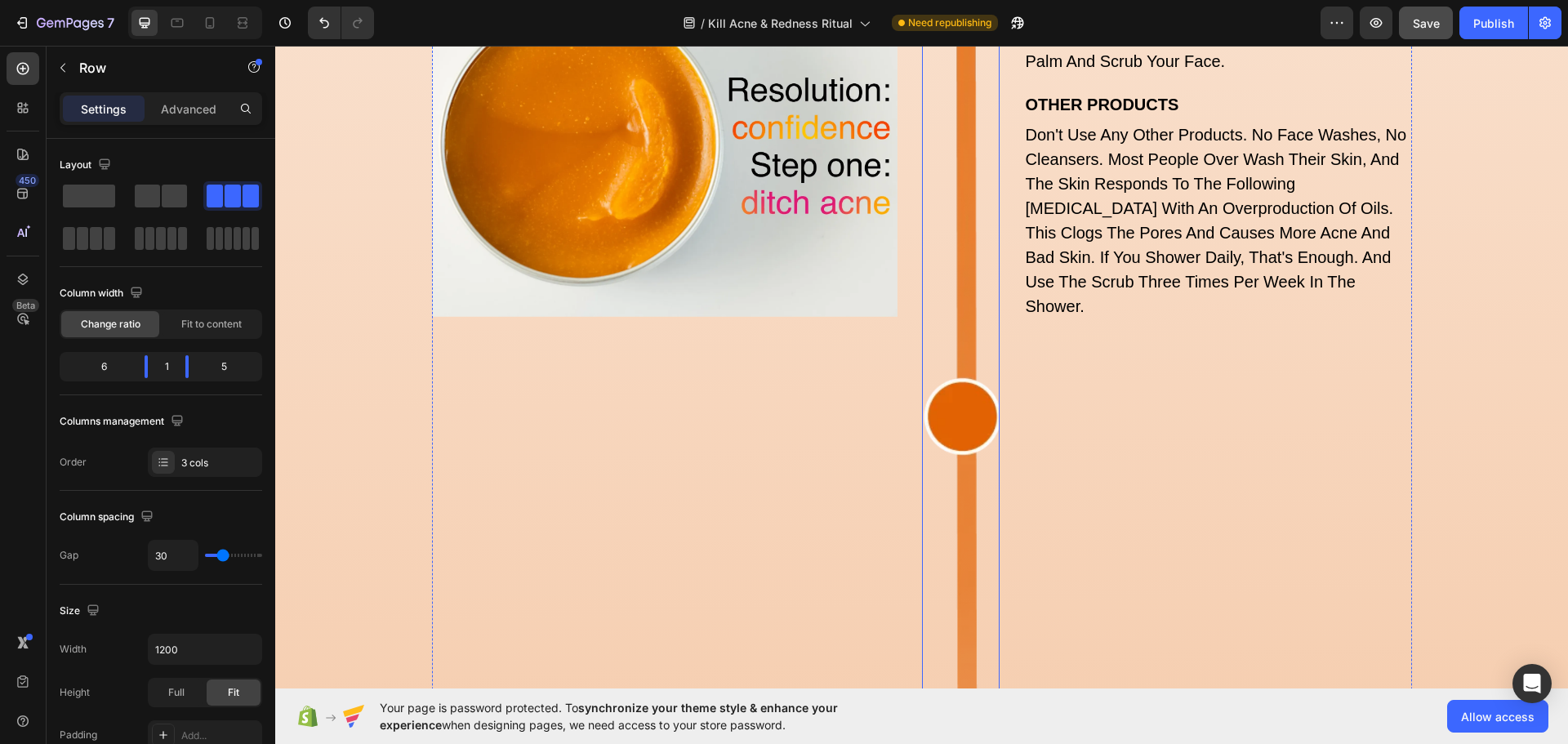
scroll to position [6929, 0]
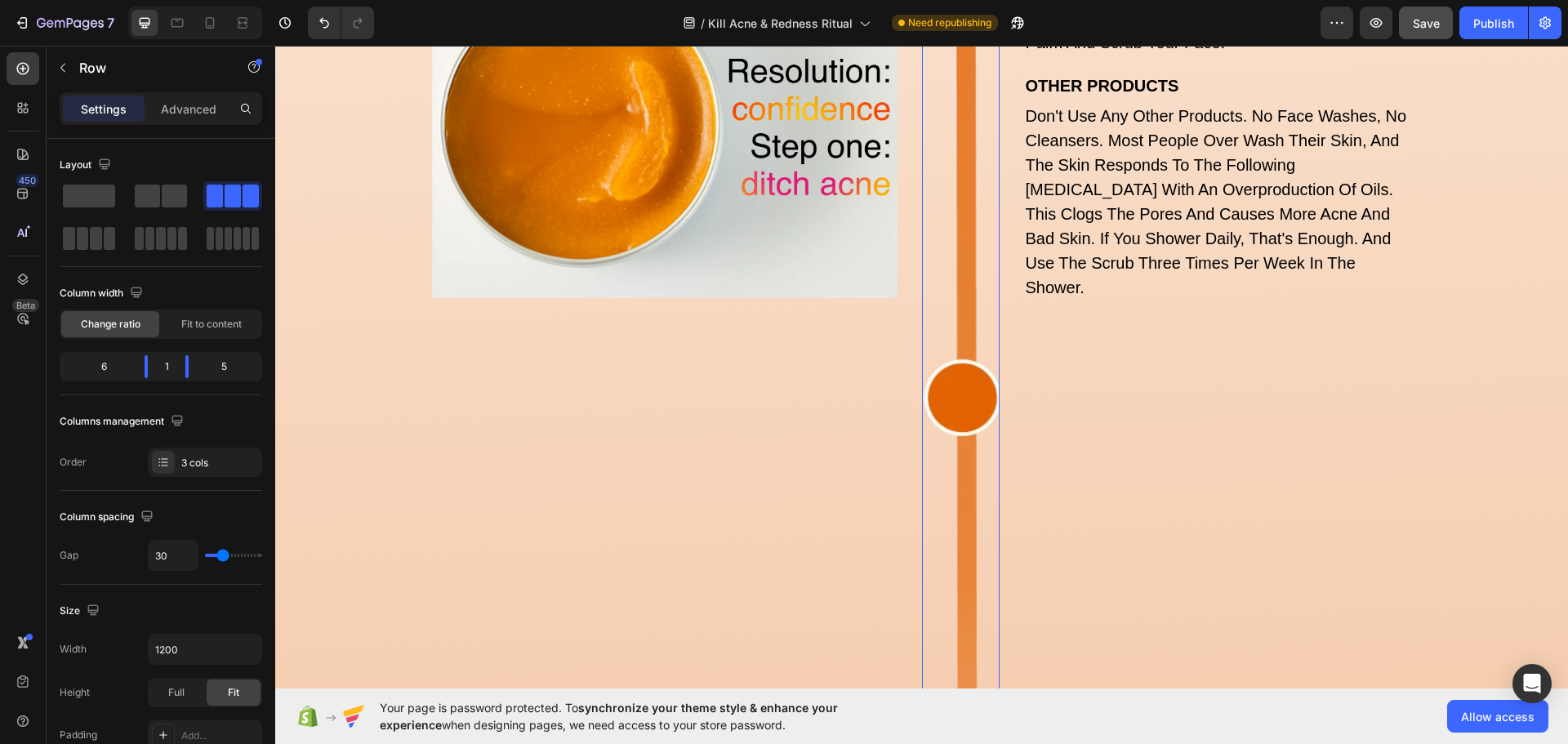
click at [944, 375] on img at bounding box center [961, 2] width 78 height 2456
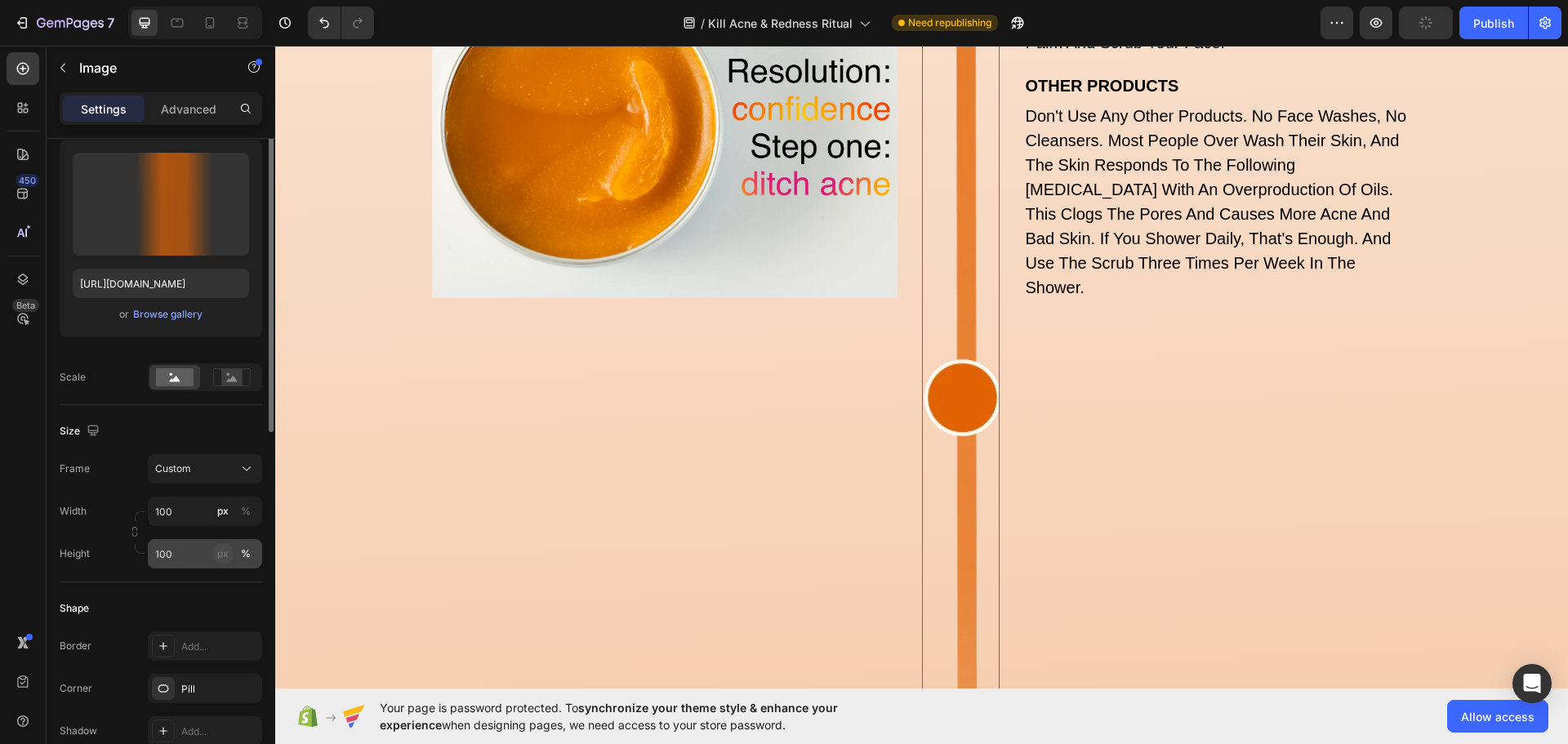
scroll to position [245, 0]
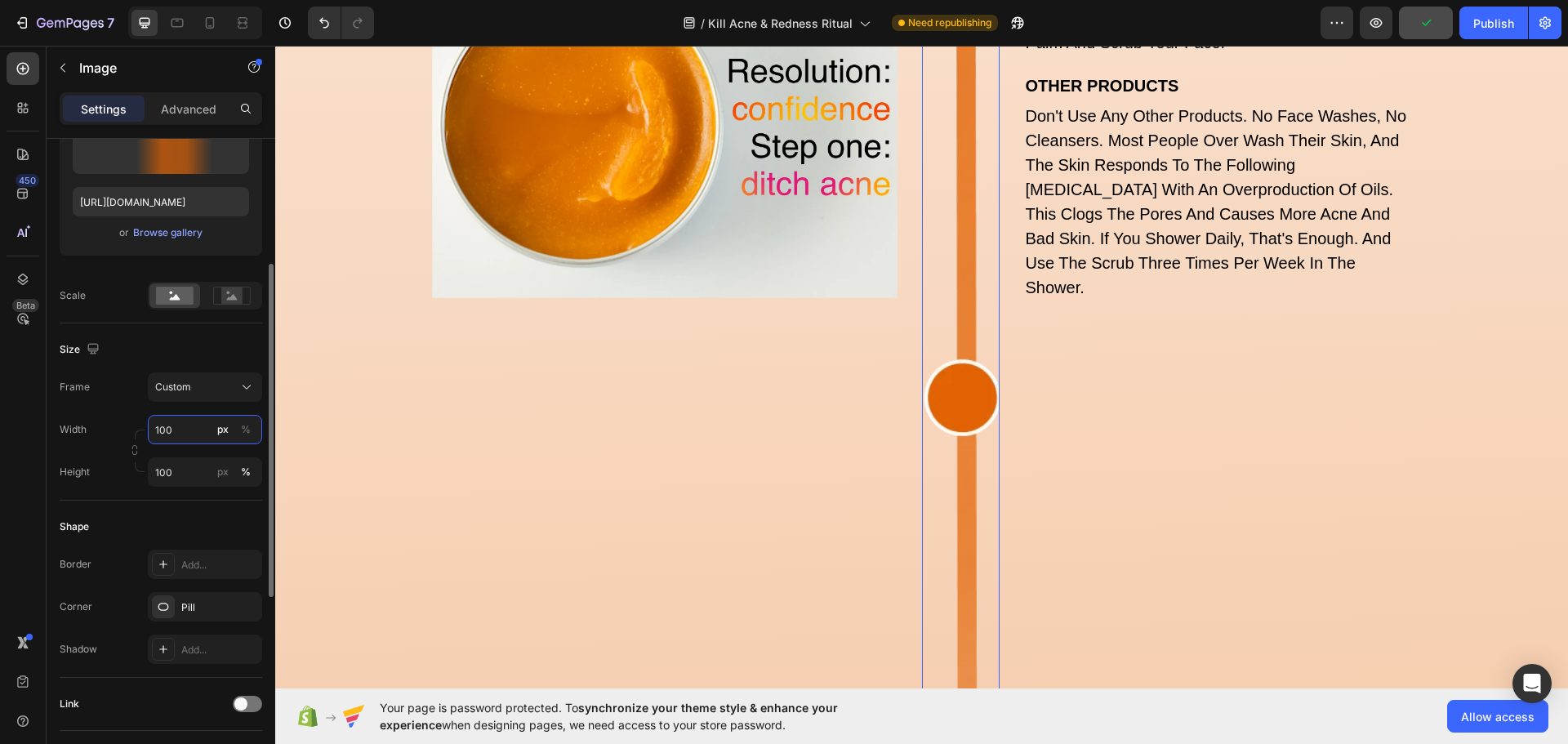
click at [171, 435] on input "100" at bounding box center [204, 430] width 114 height 29
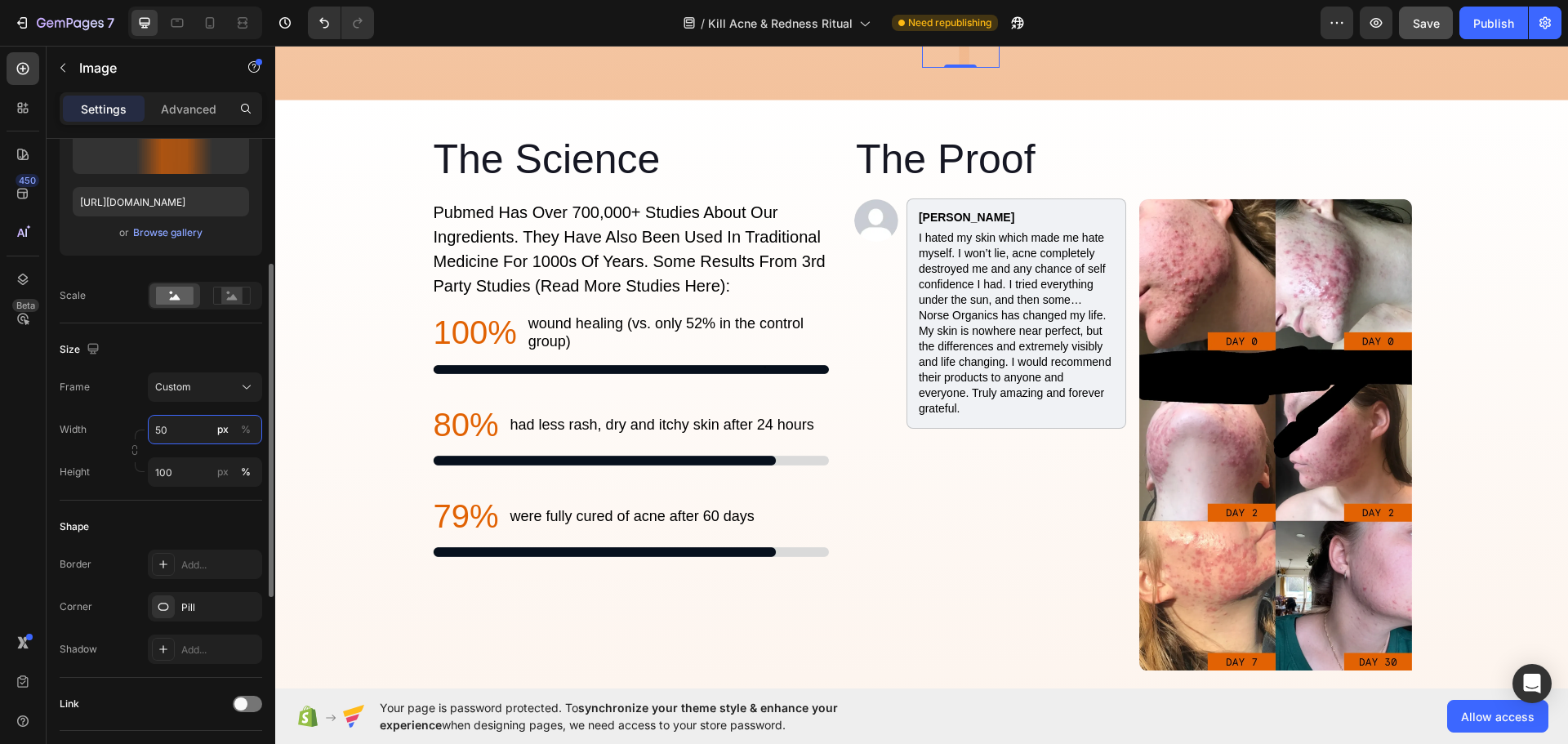
scroll to position [6348, 0]
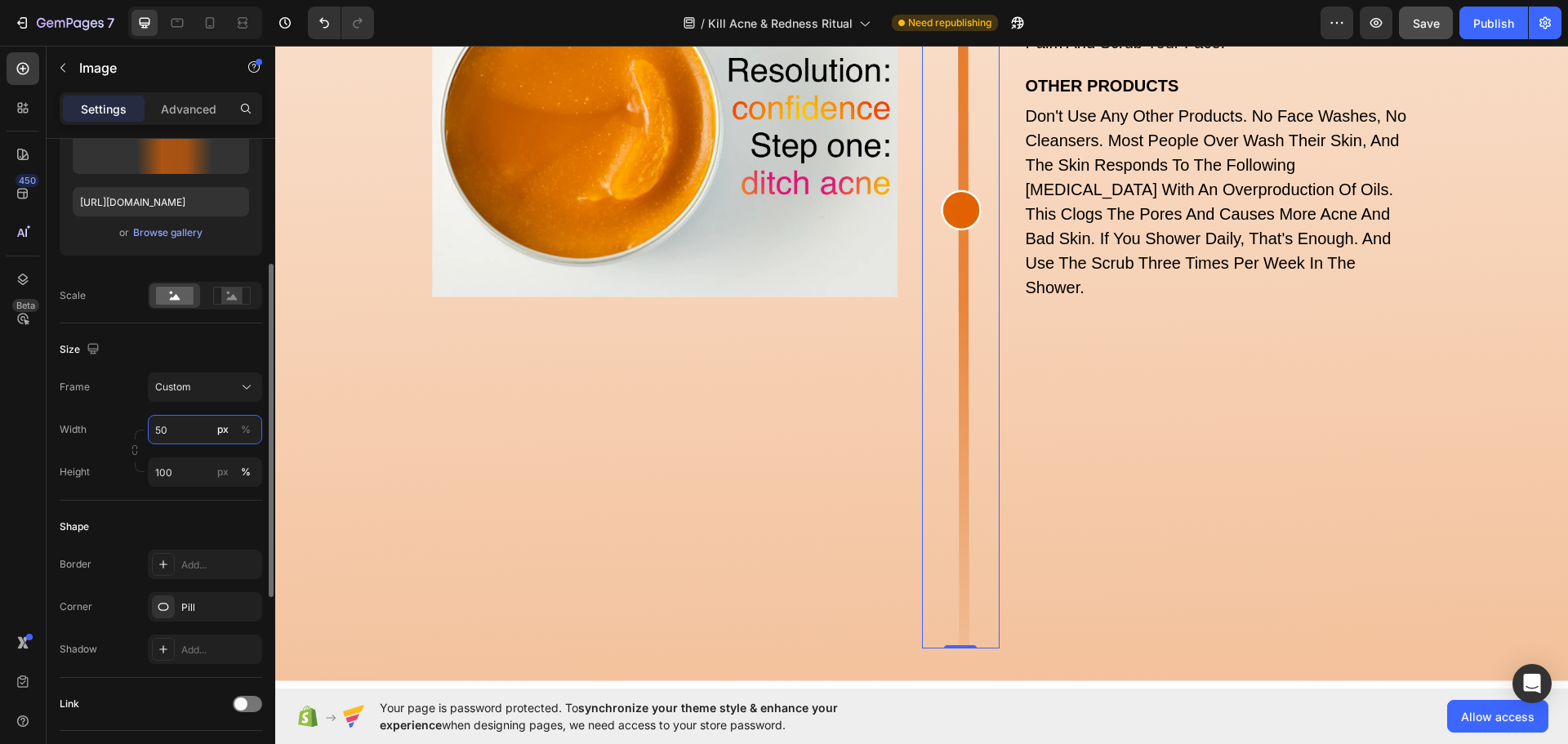
click at [180, 438] on input "50" at bounding box center [204, 430] width 114 height 29
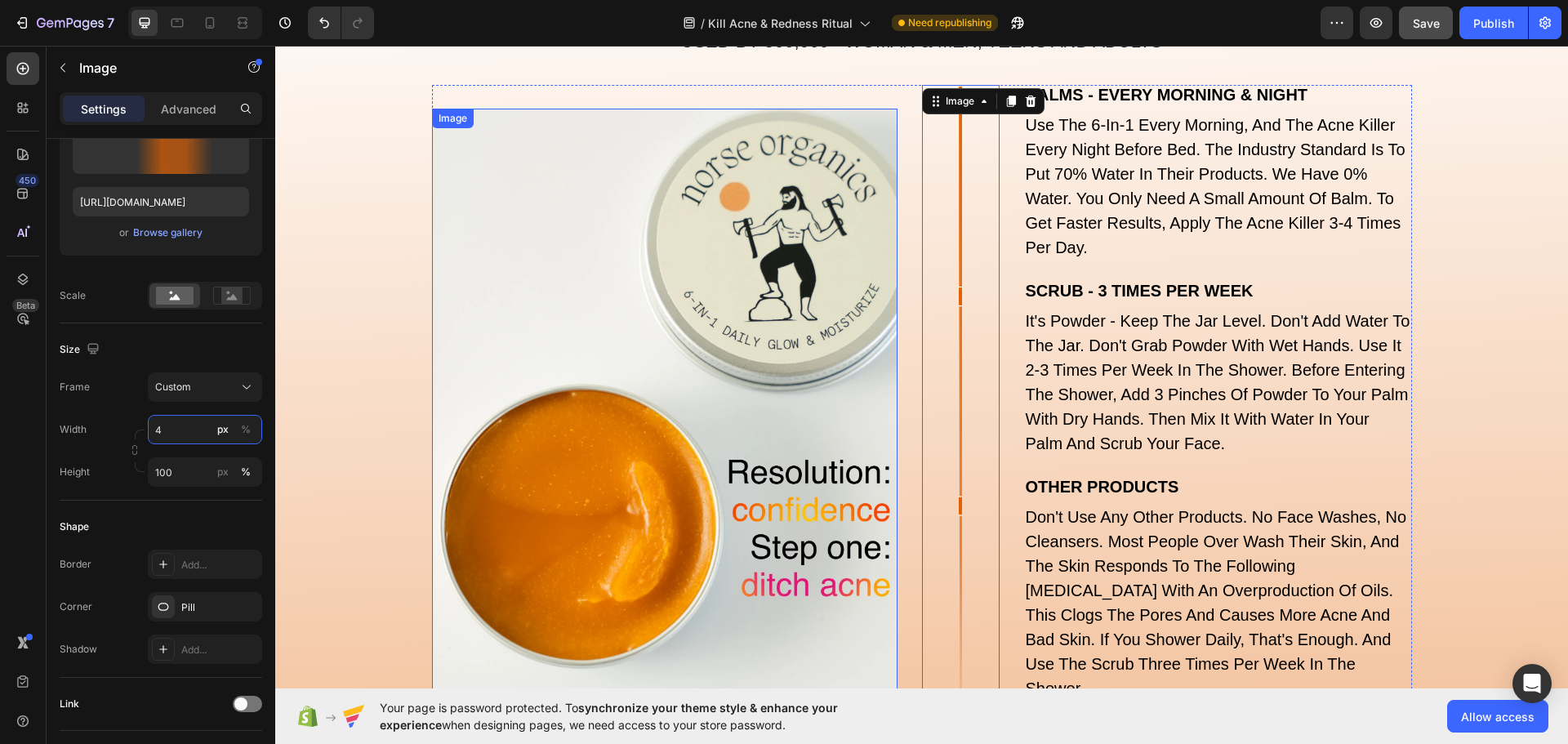
scroll to position [5599, 0]
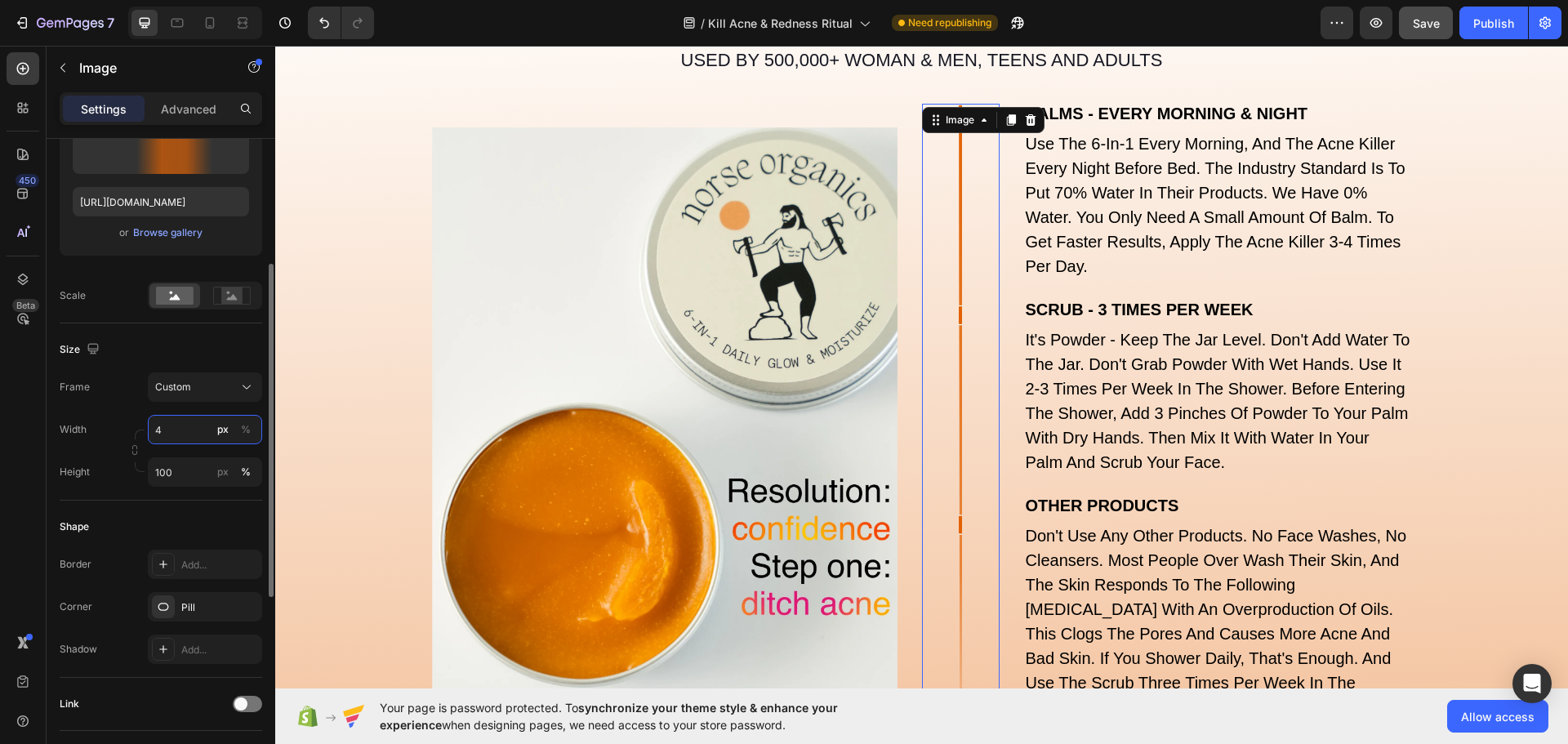
click at [186, 432] on input "4" at bounding box center [204, 430] width 114 height 29
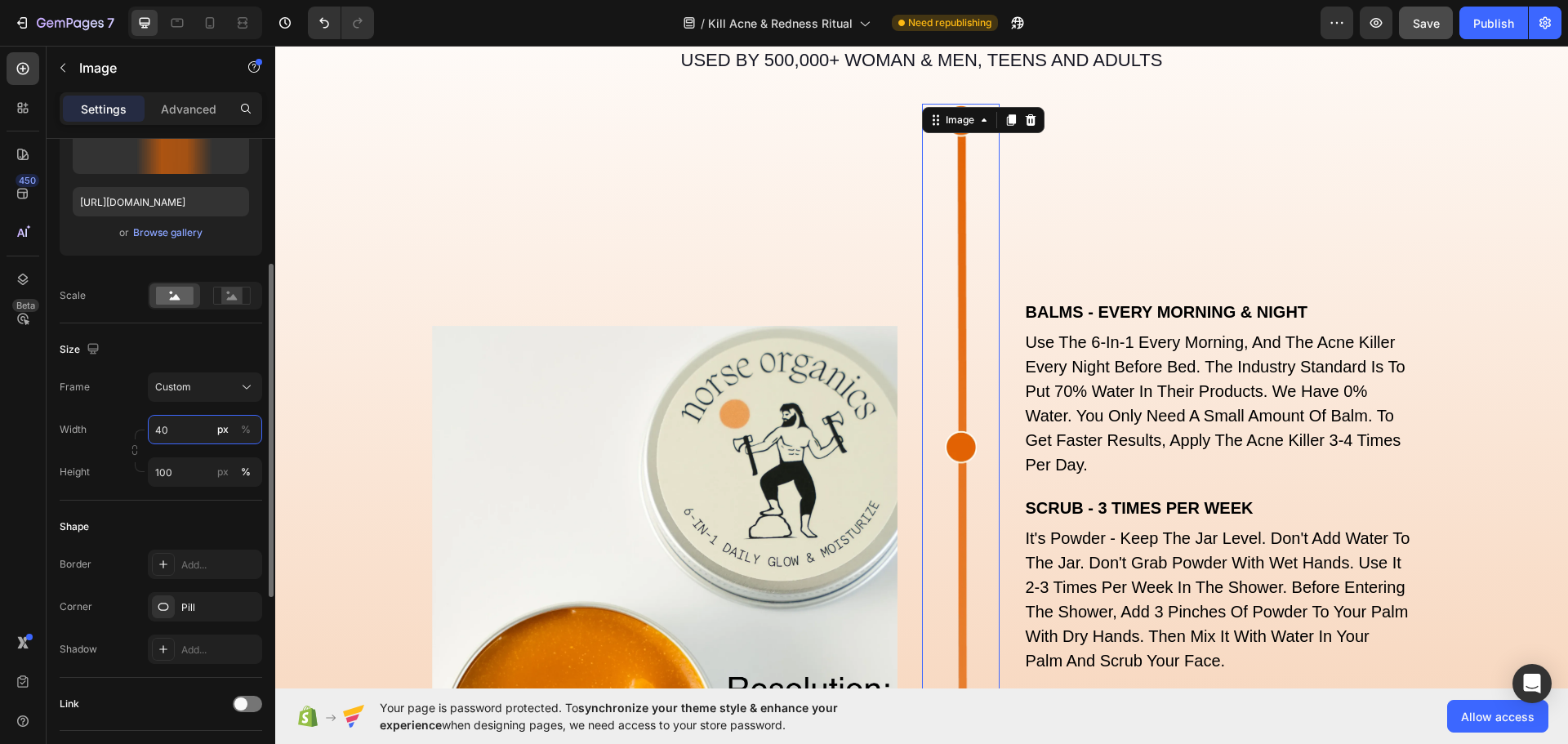
click at [175, 434] on input "40" at bounding box center [204, 430] width 114 height 29
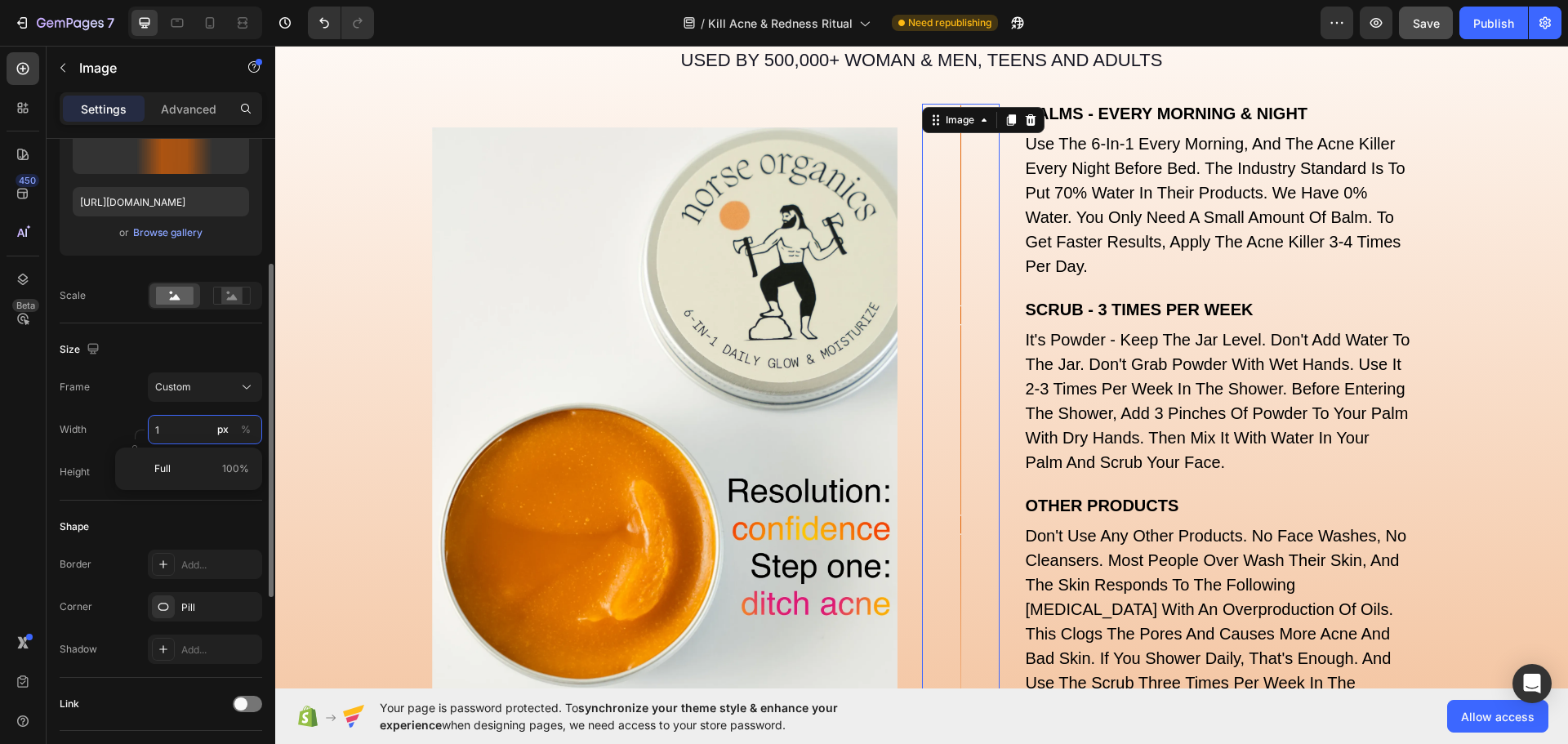
type input "10"
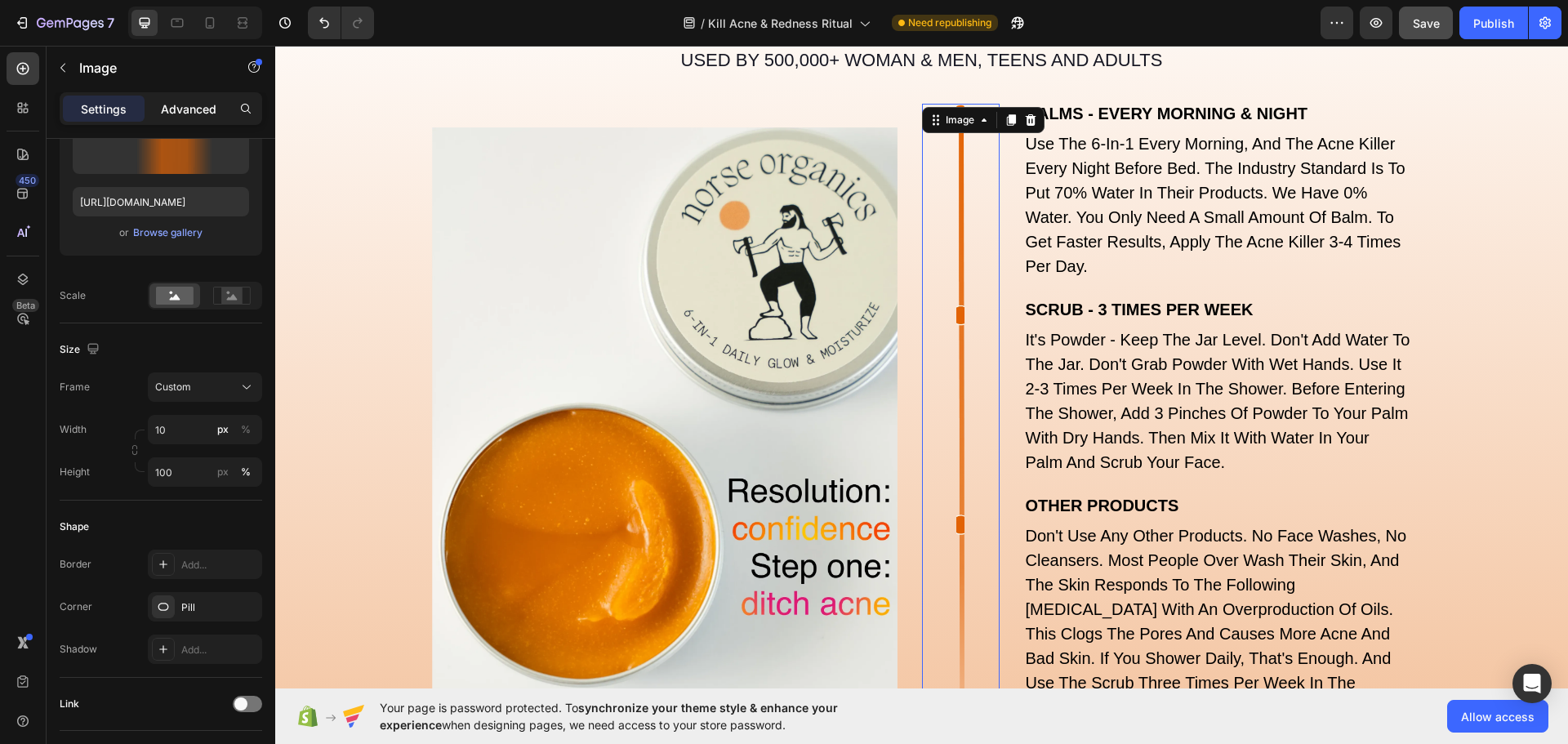
click at [185, 106] on p "Advanced" at bounding box center [188, 109] width 55 height 17
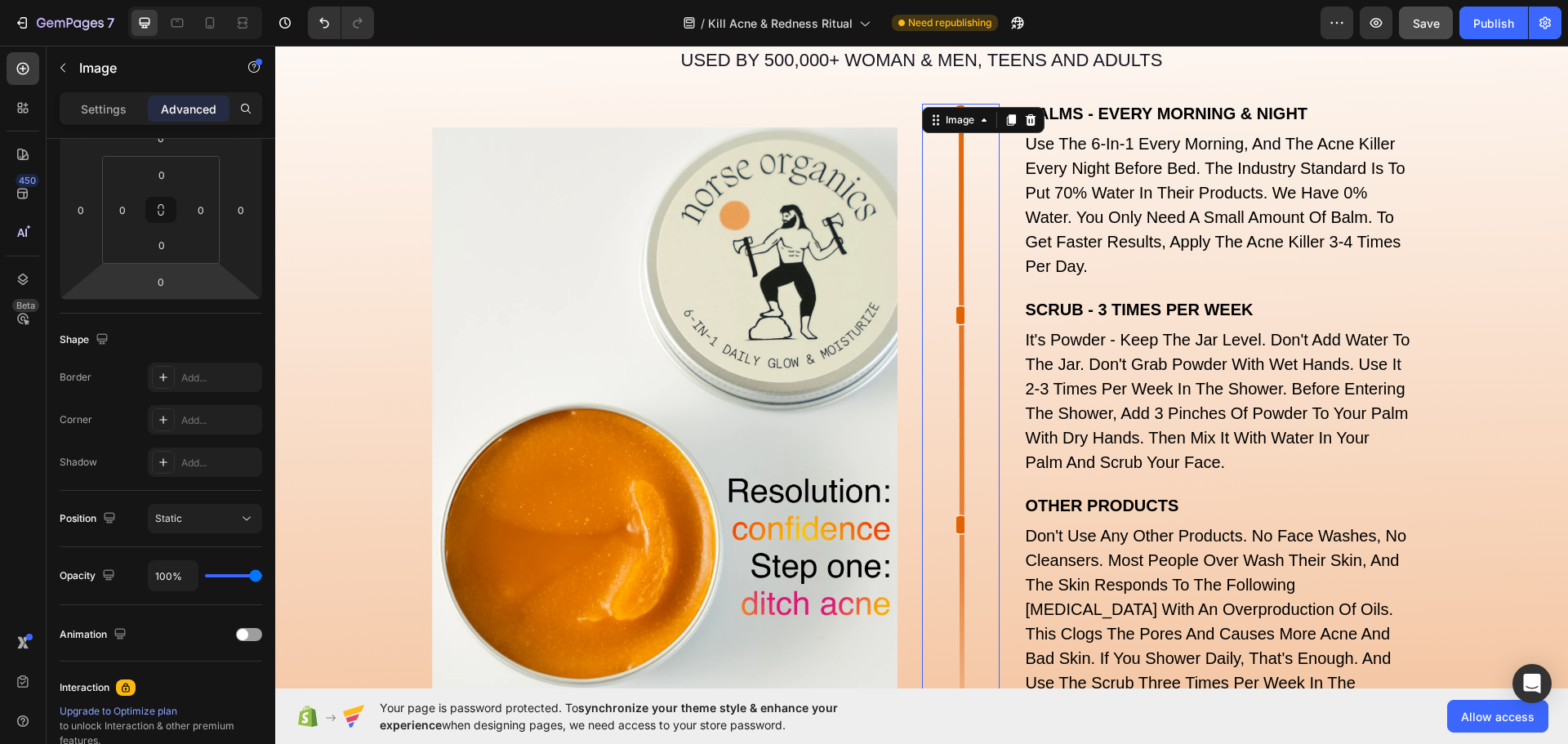
click at [938, 387] on div at bounding box center [961, 423] width 78 height 637
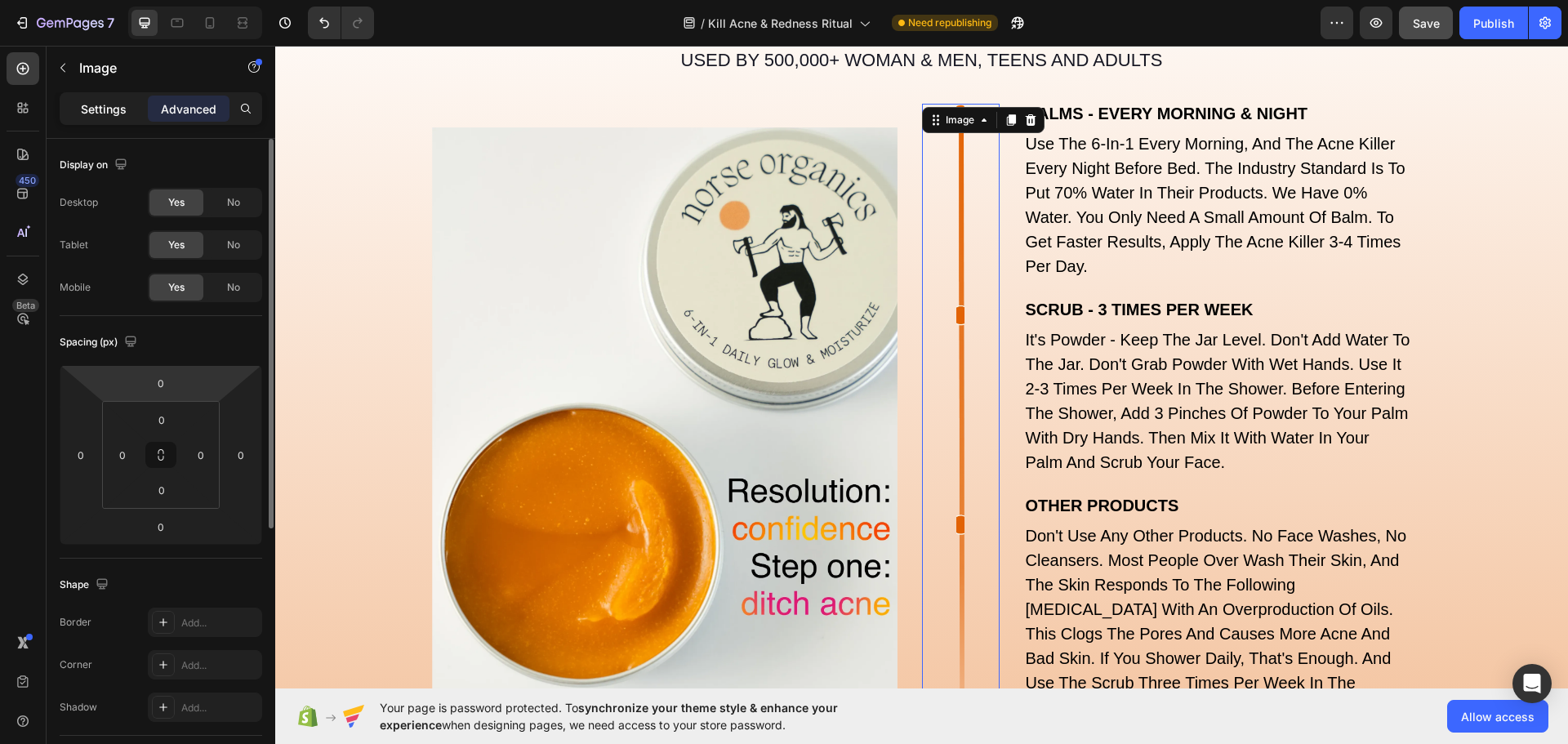
click at [117, 113] on p "Settings" at bounding box center [103, 109] width 46 height 17
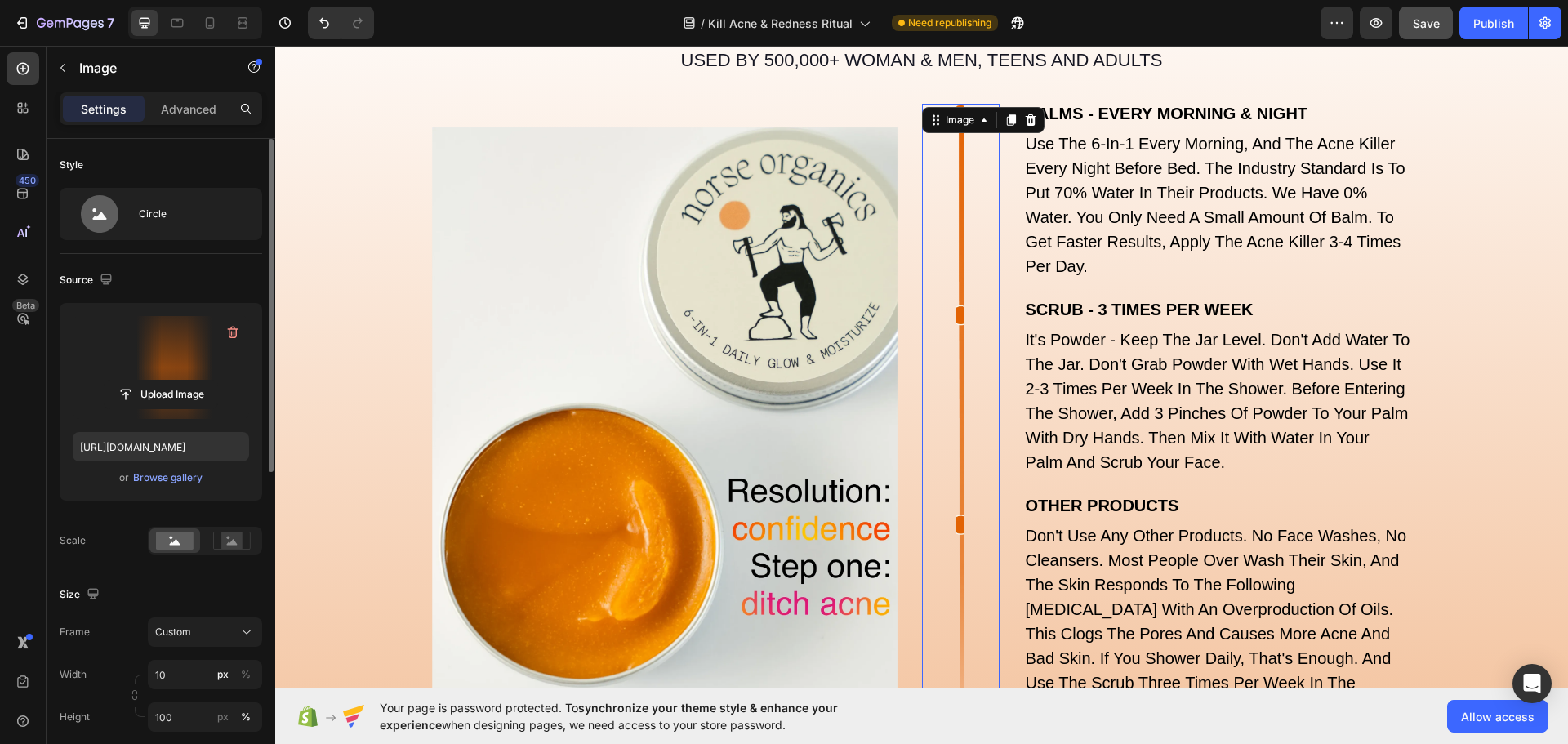
click at [185, 344] on label at bounding box center [160, 367] width 176 height 103
click at [185, 381] on input "file" at bounding box center [161, 395] width 113 height 28
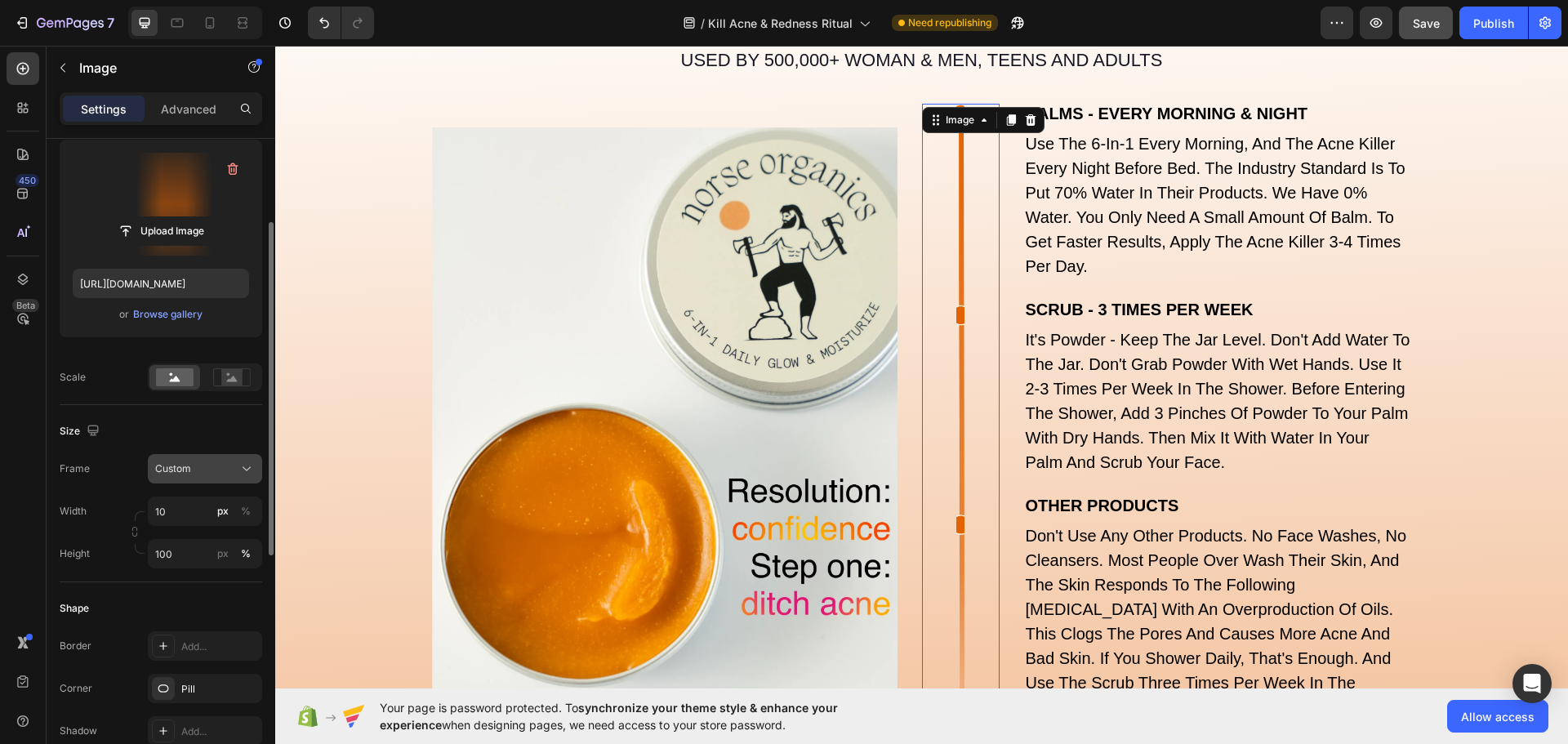
click at [202, 469] on div "Custom" at bounding box center [195, 469] width 80 height 14
click at [204, 469] on div "Custom" at bounding box center [195, 469] width 80 height 14
click at [165, 560] on input "100" at bounding box center [204, 554] width 114 height 29
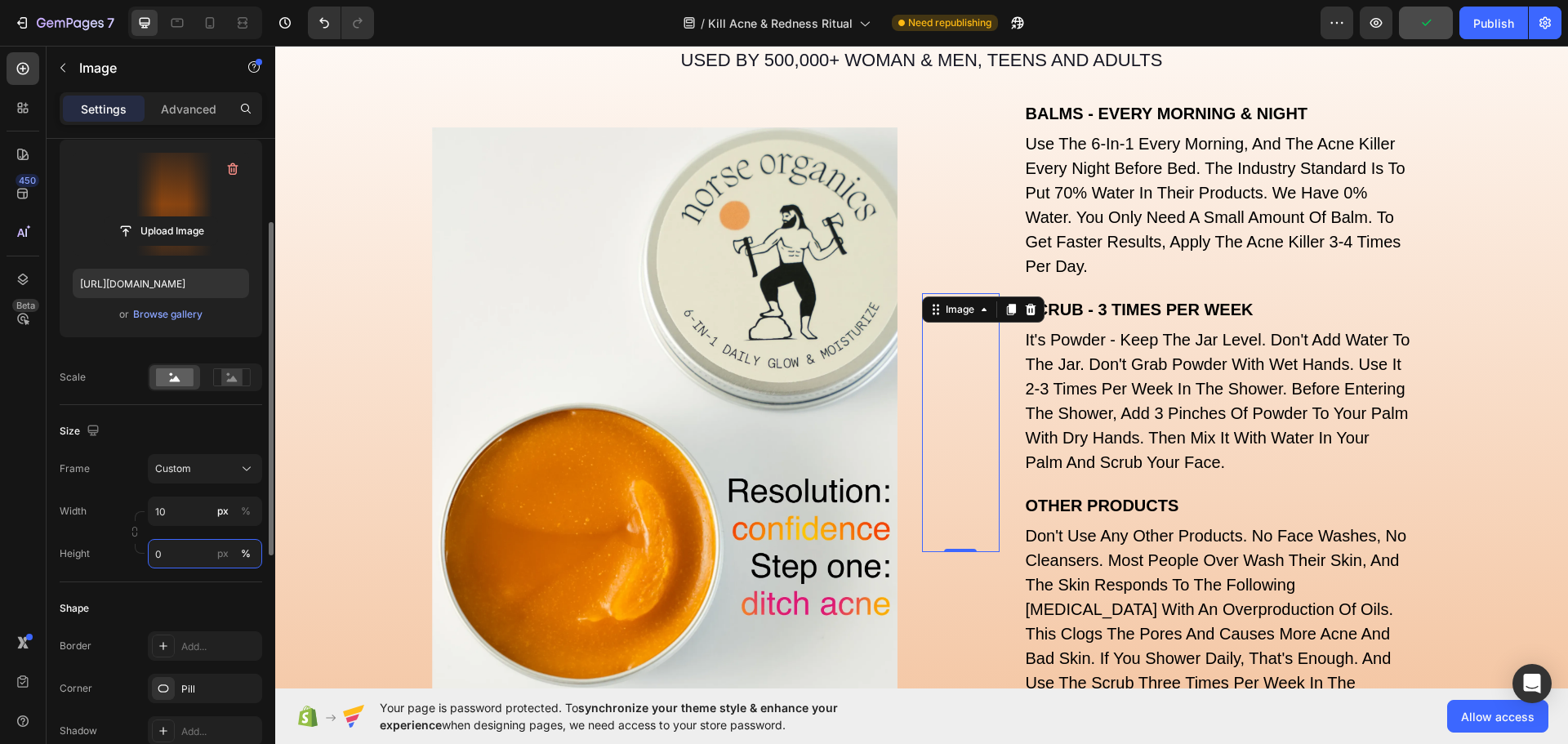
click at [182, 558] on input "0" at bounding box center [204, 554] width 114 height 29
click at [160, 549] on input "50" at bounding box center [204, 554] width 114 height 29
click at [183, 560] on input "100" at bounding box center [204, 554] width 114 height 29
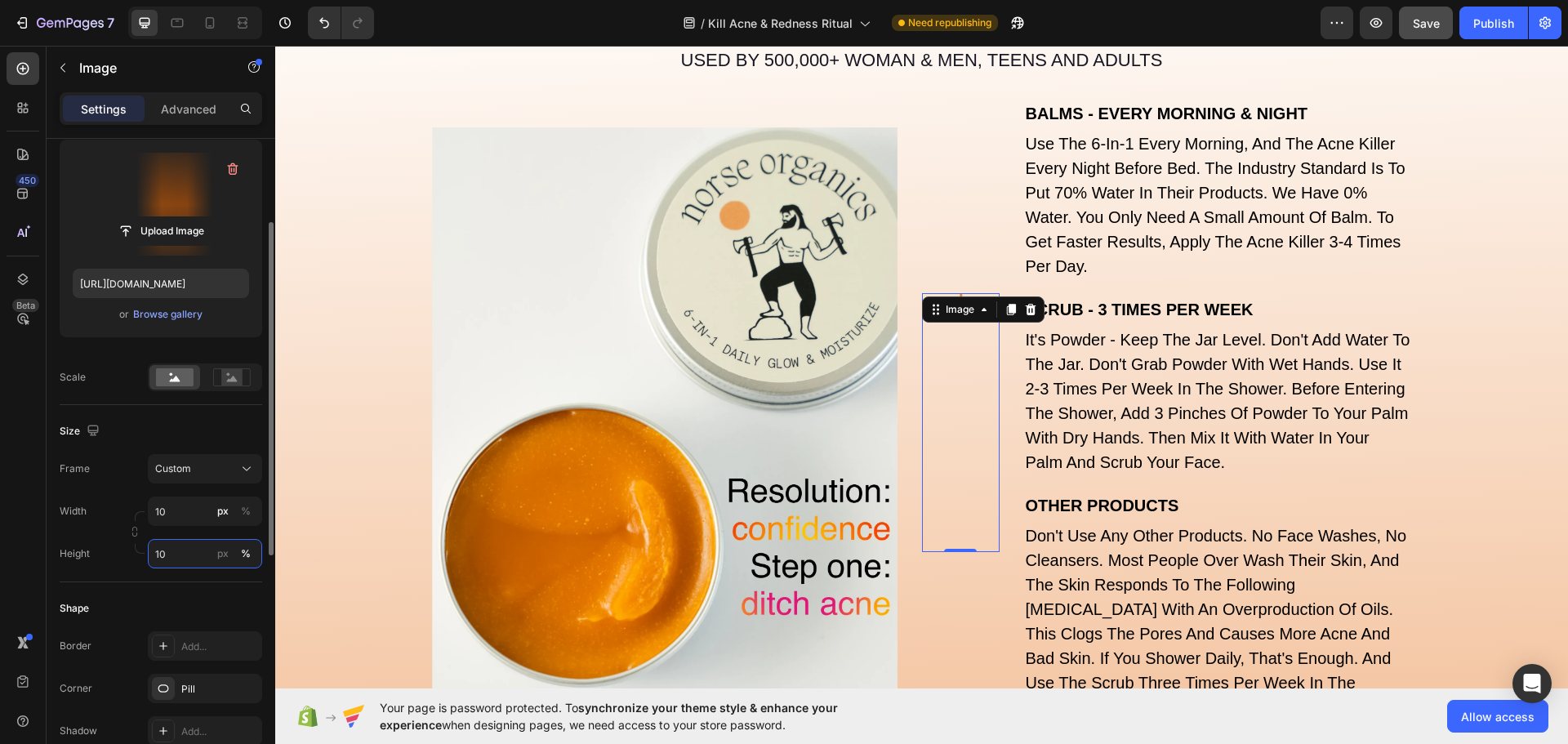
click at [176, 558] on input "10" at bounding box center [204, 554] width 114 height 29
click at [173, 594] on p "Full 100%" at bounding box center [202, 593] width 95 height 14
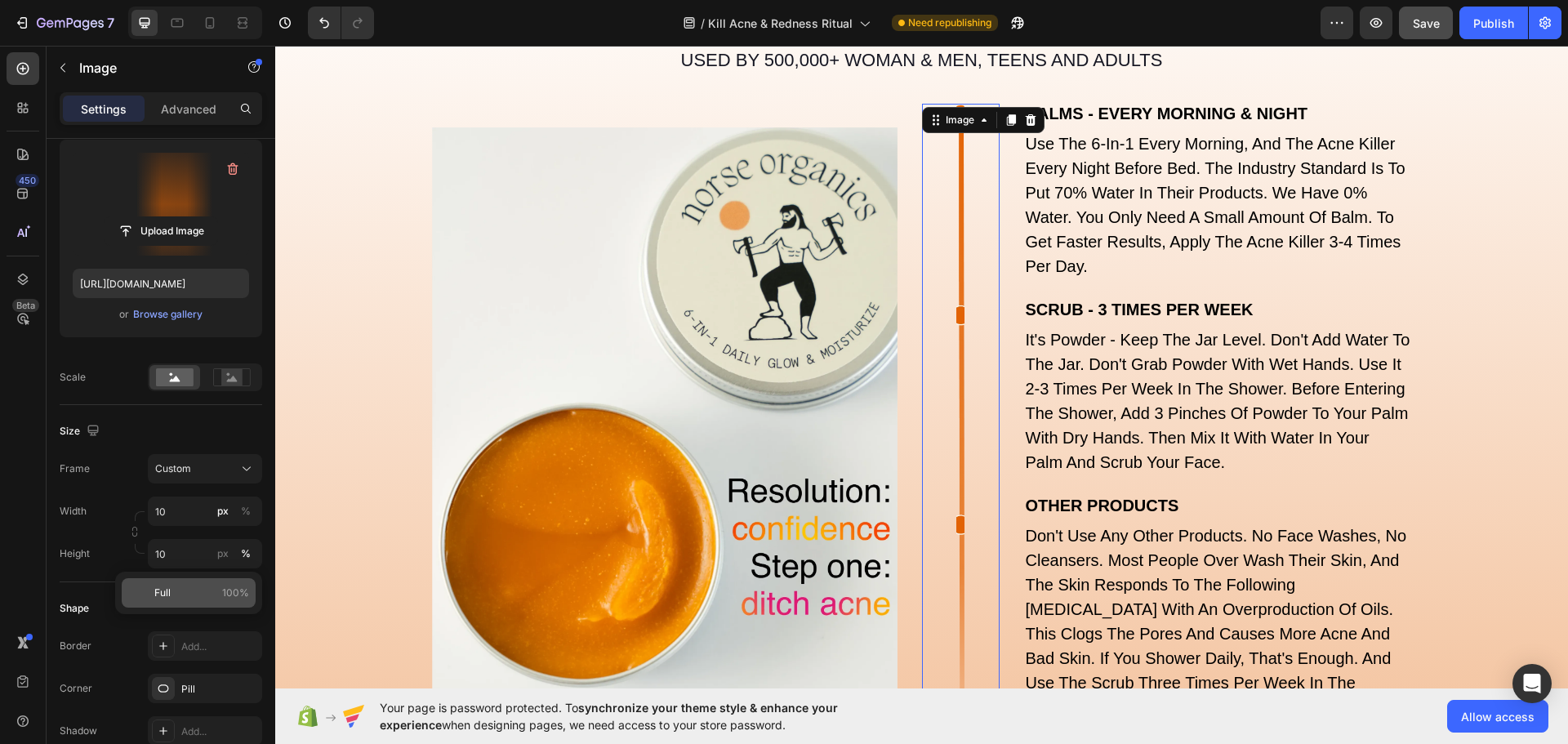
type input "100"
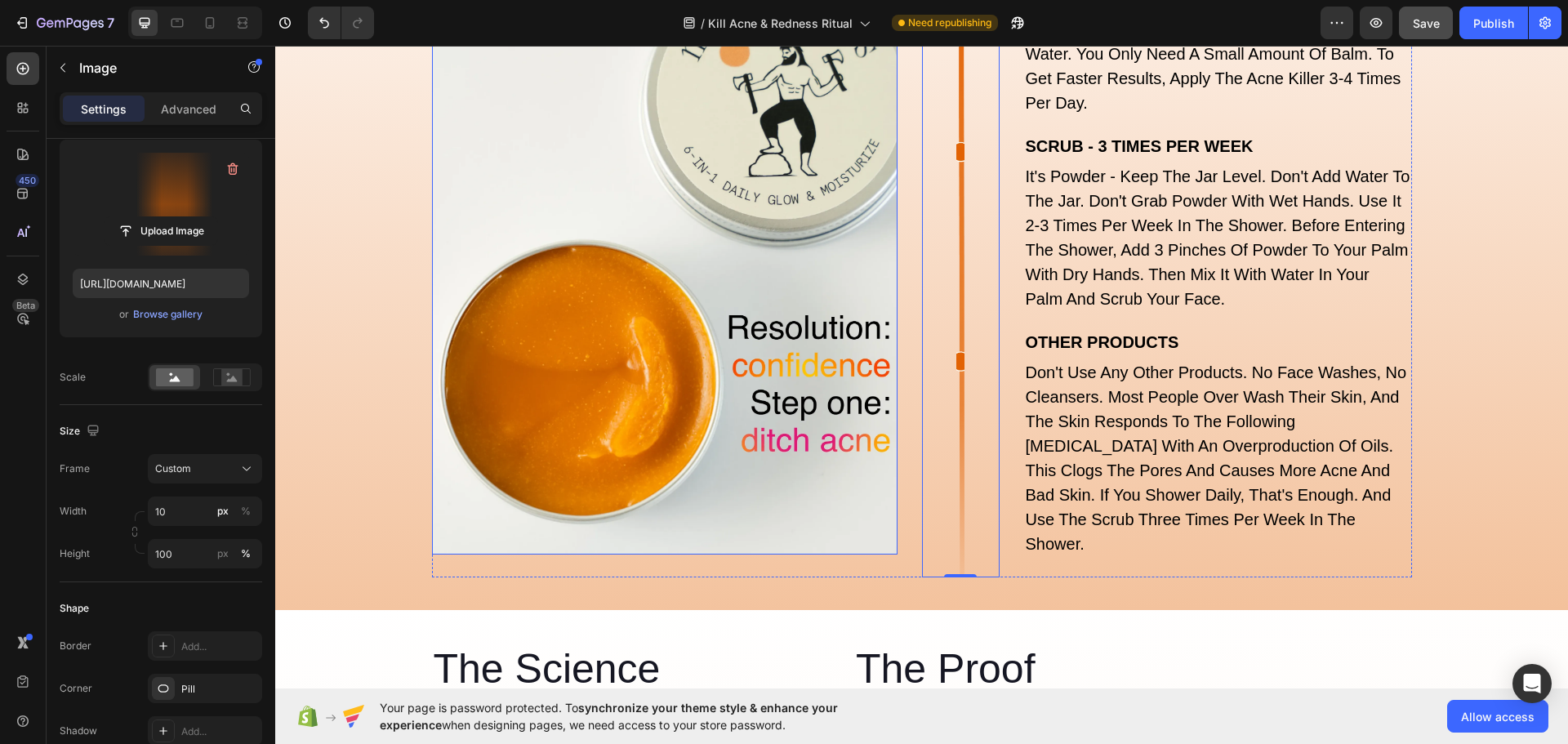
scroll to position [5681, 0]
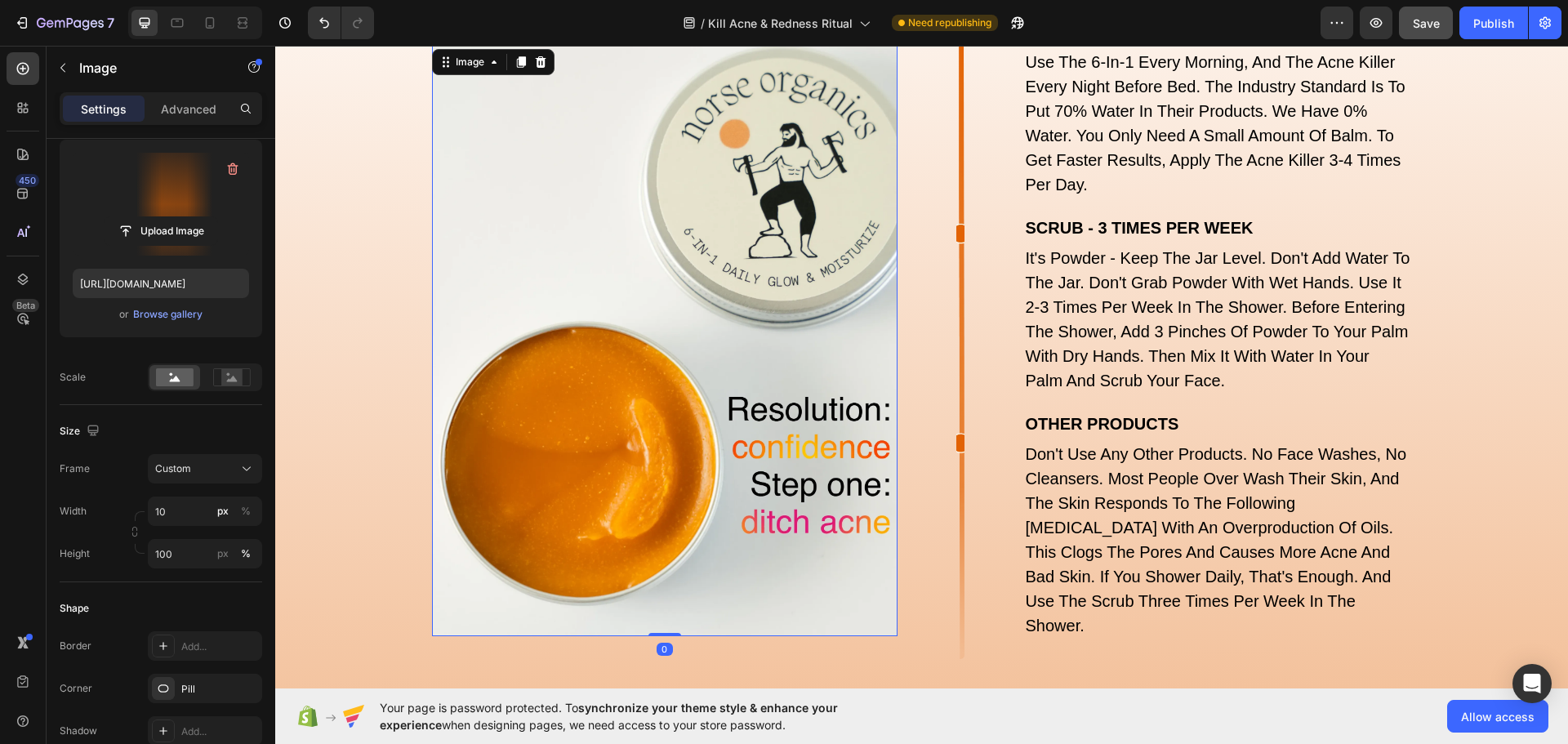
click at [793, 392] on img at bounding box center [664, 341] width 465 height 591
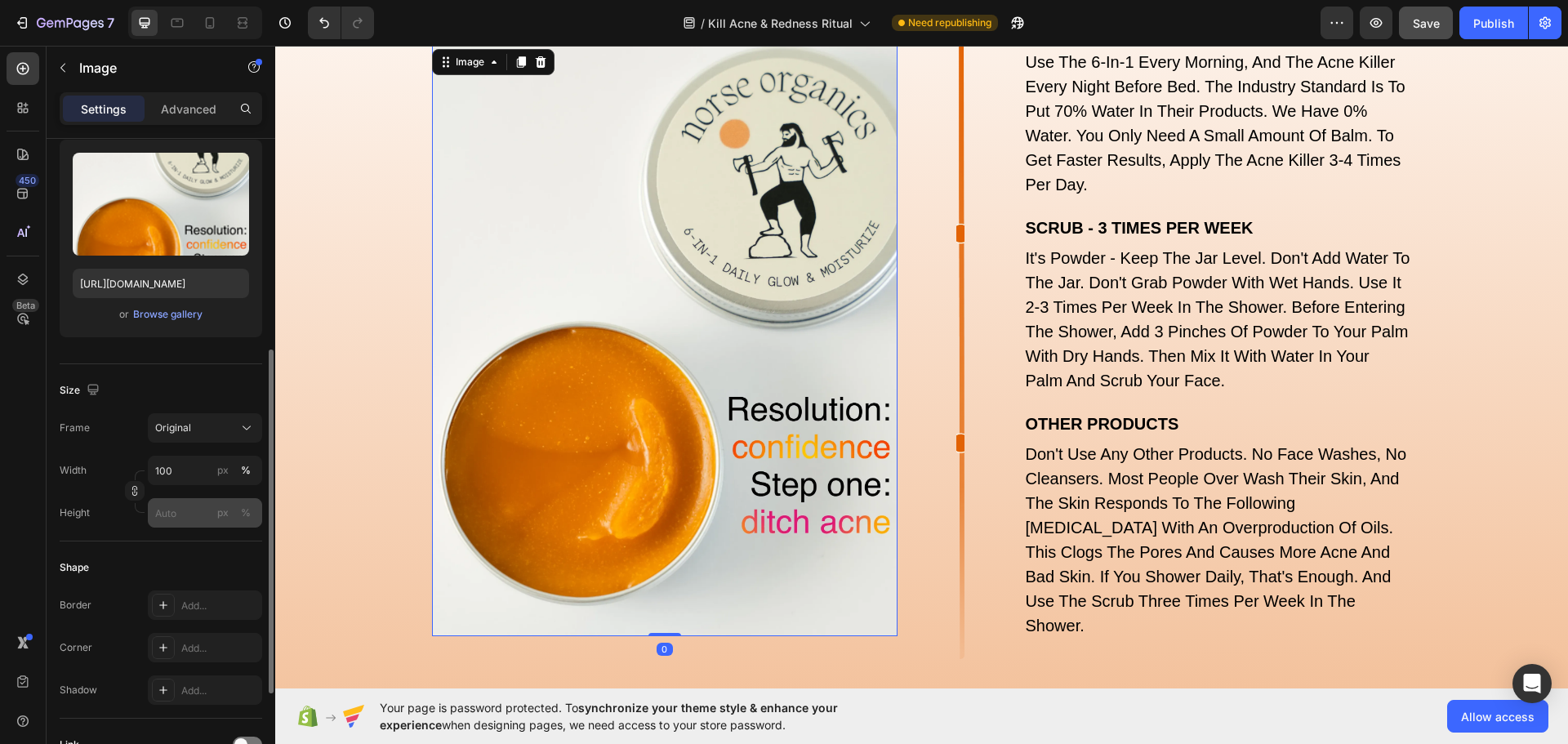
scroll to position [245, 0]
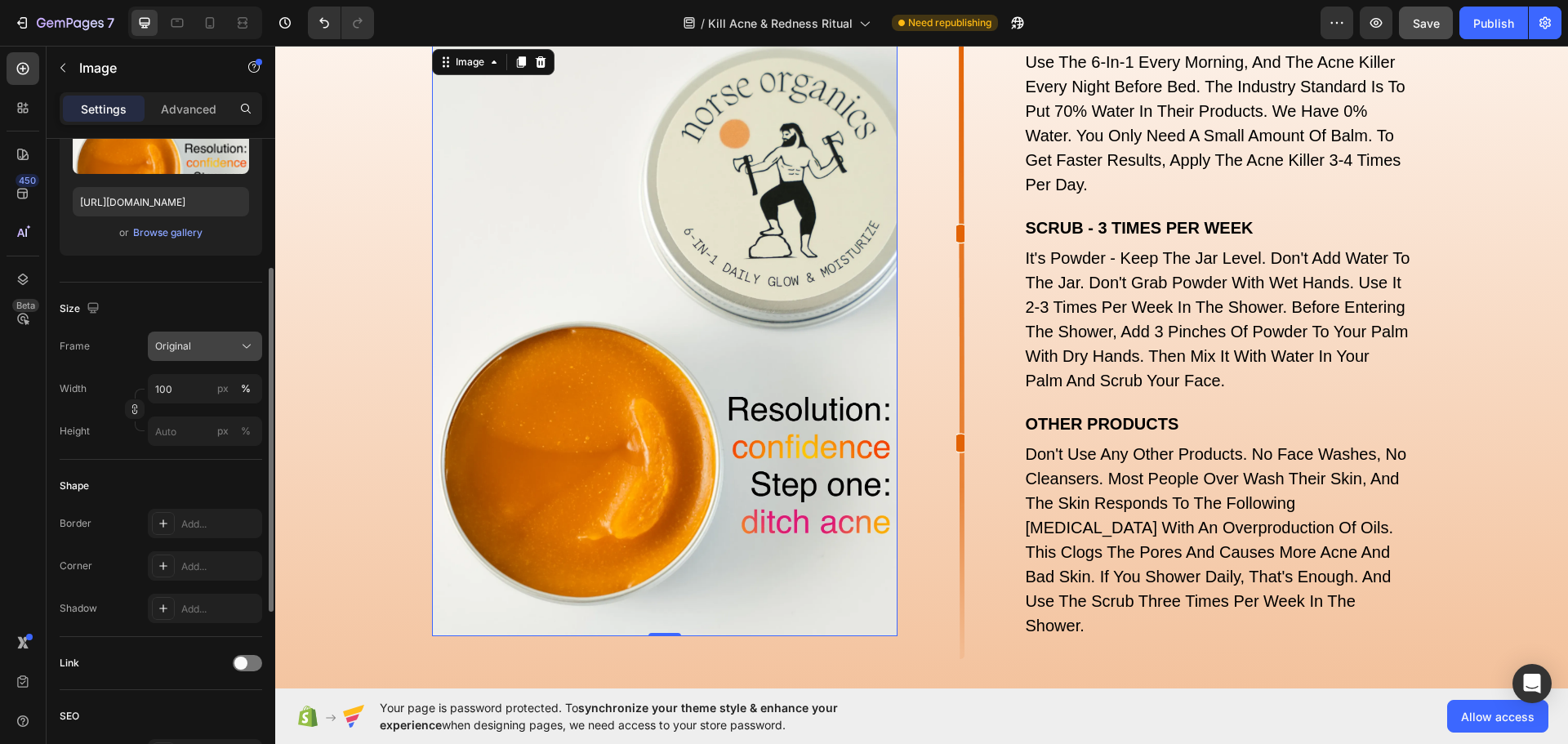
click at [179, 346] on span "Original" at bounding box center [173, 347] width 36 height 14
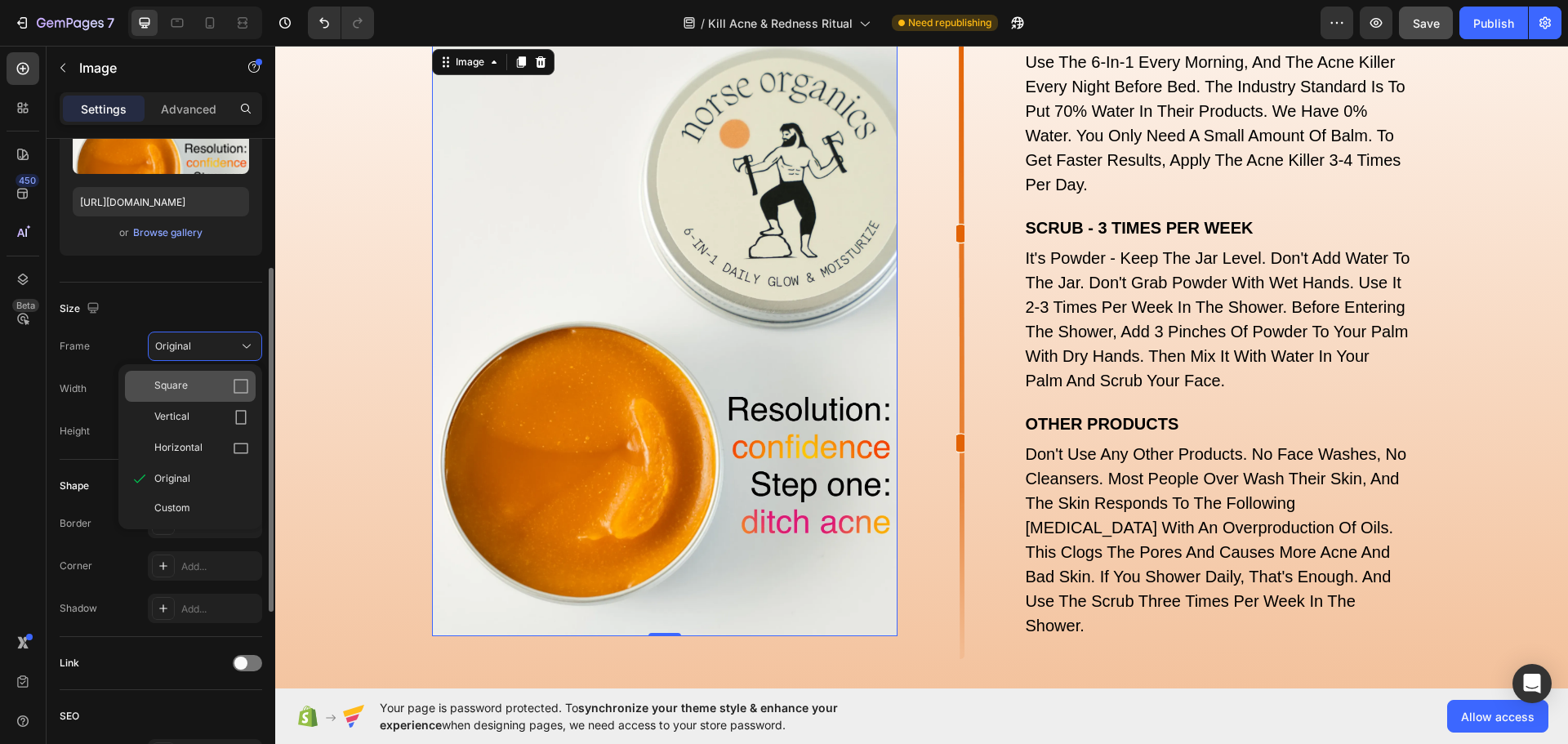
click at [191, 386] on div "Square" at bounding box center [202, 386] width 95 height 16
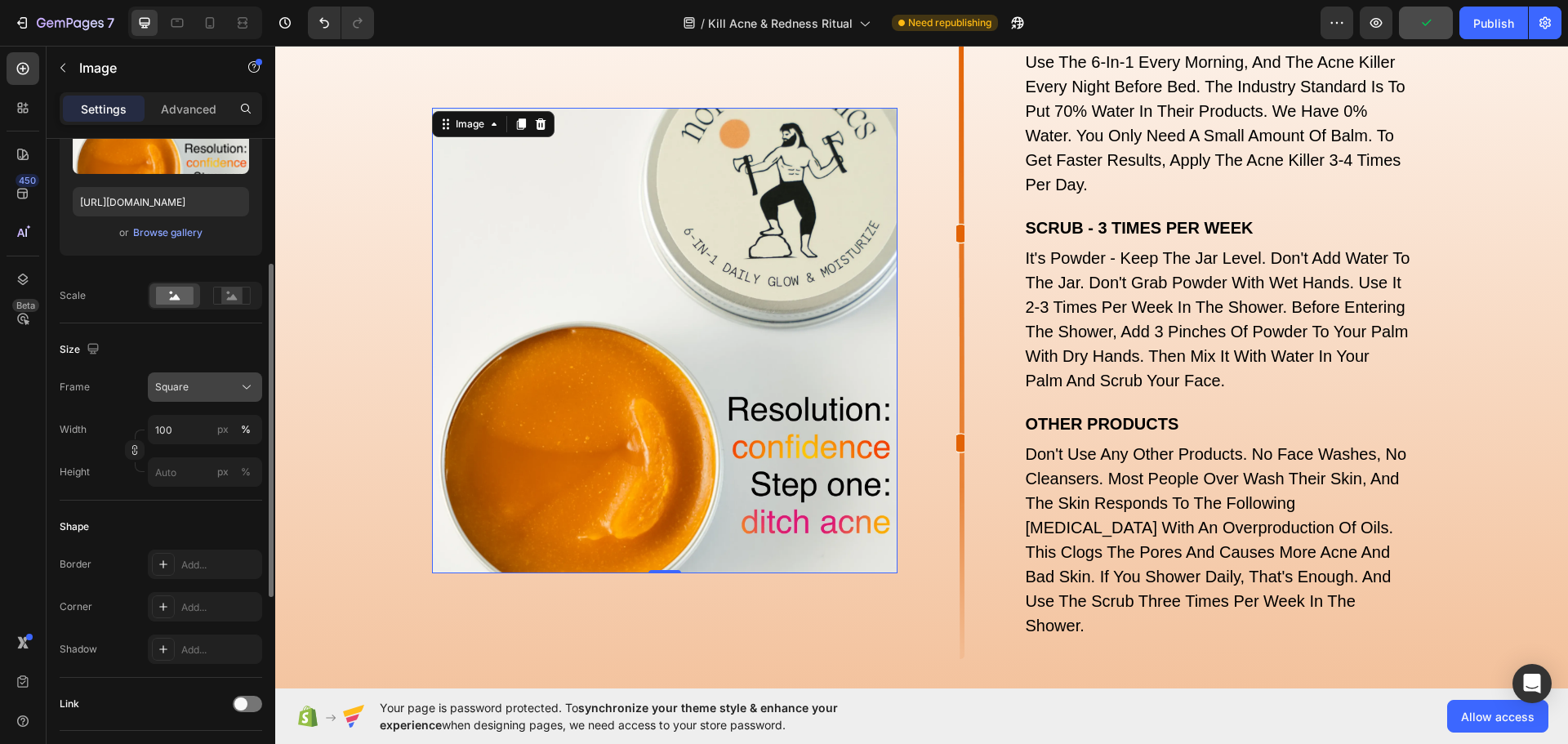
click at [176, 379] on div "Square" at bounding box center [204, 387] width 100 height 16
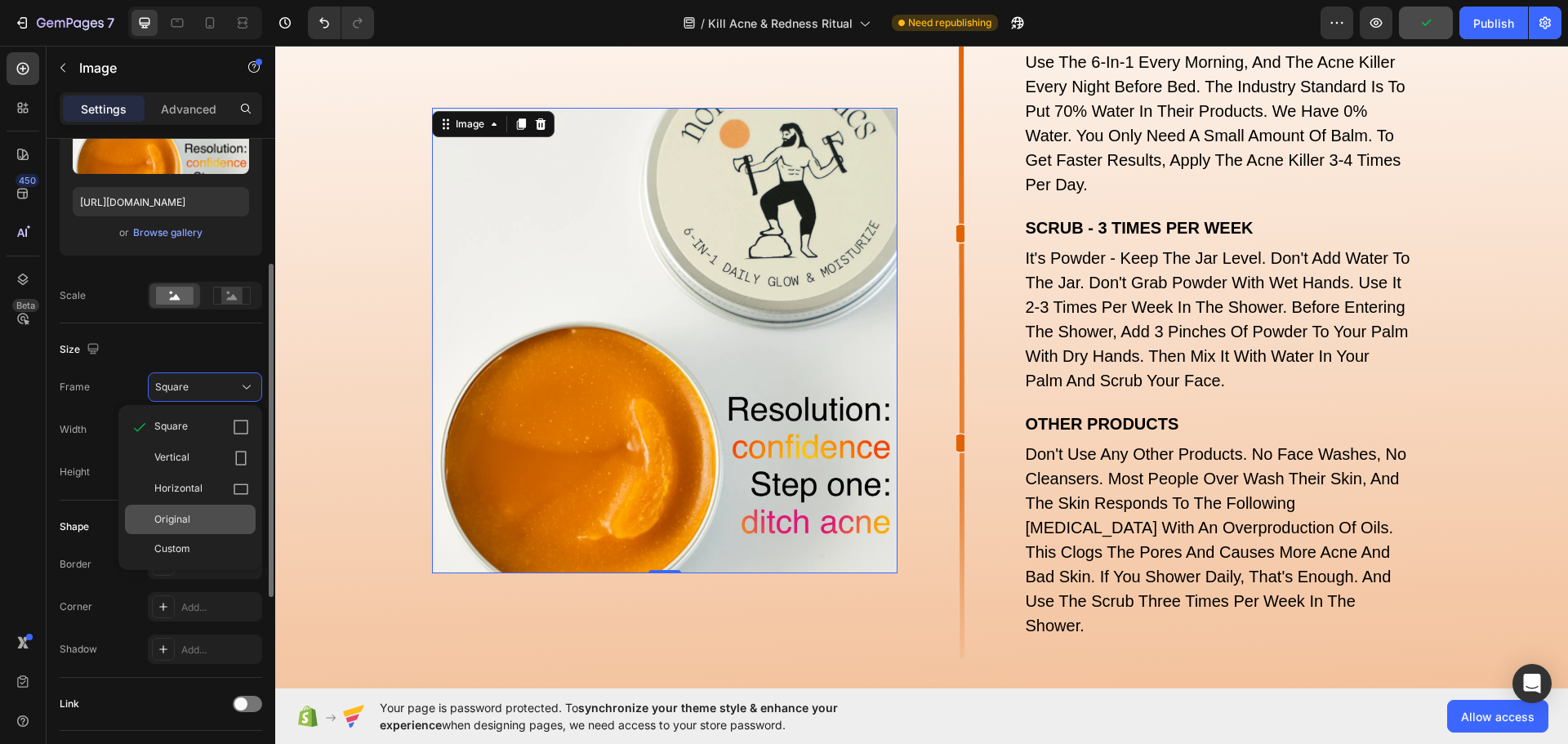
click at [176, 519] on span "Original" at bounding box center [173, 520] width 36 height 14
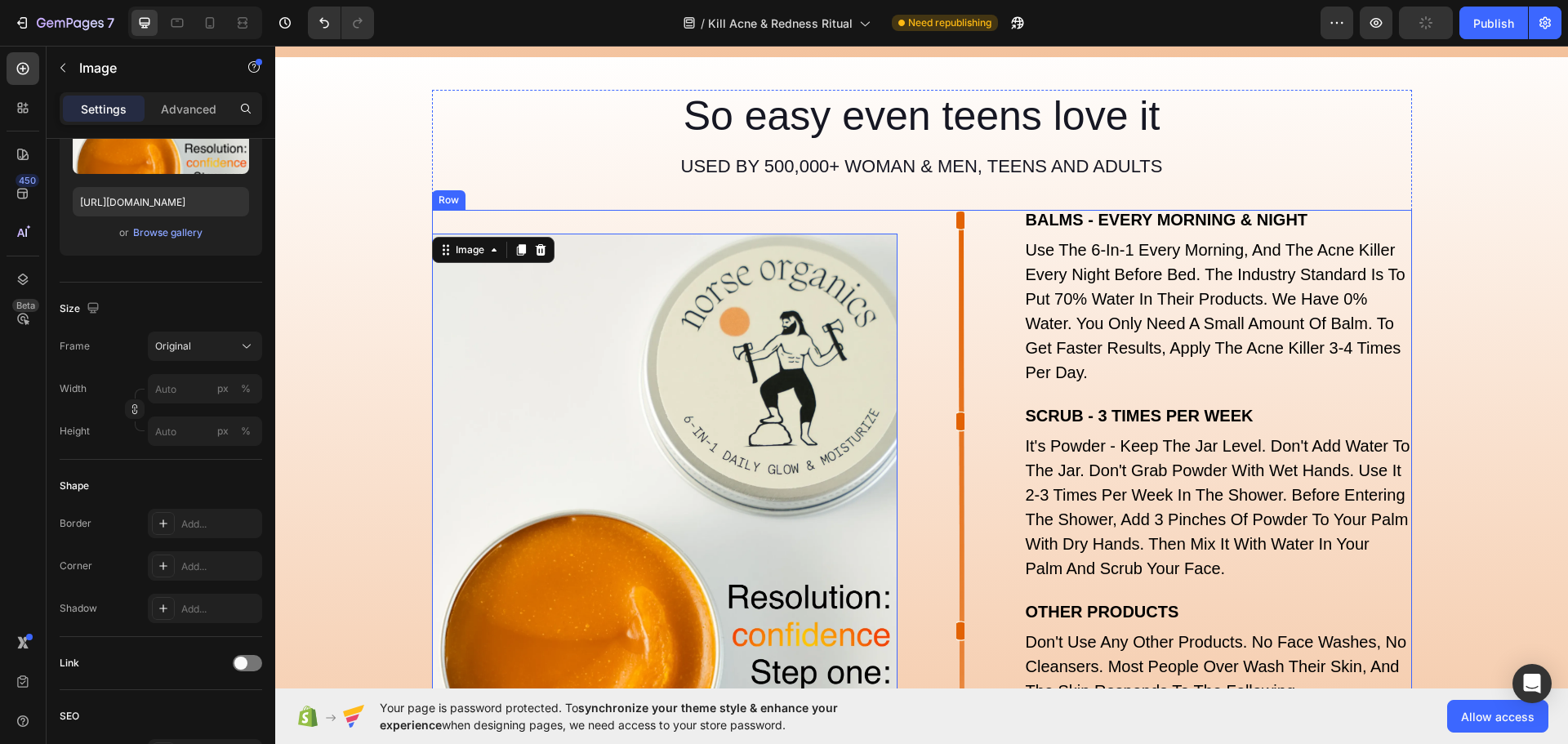
scroll to position [5436, 0]
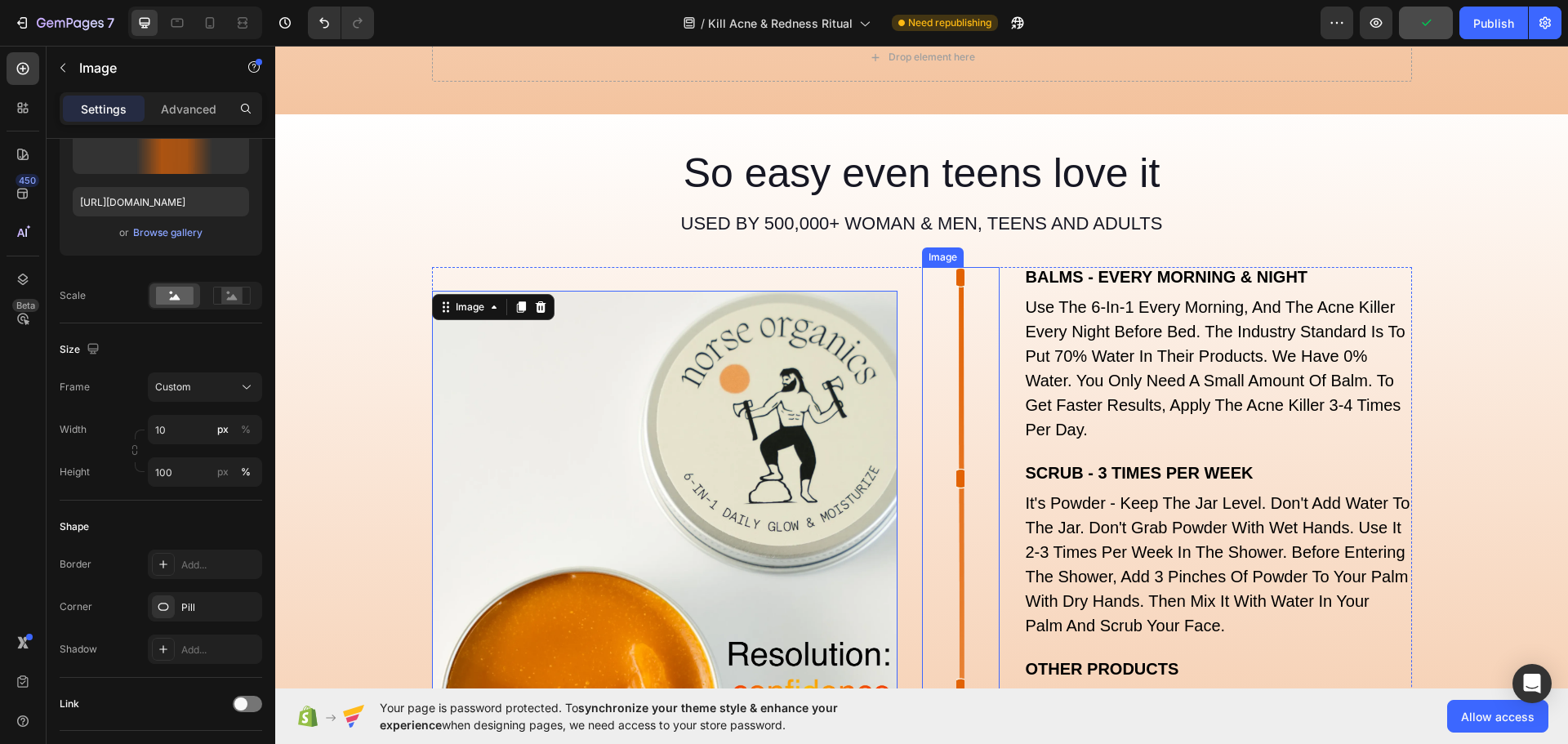
click at [965, 382] on div at bounding box center [961, 586] width 78 height 637
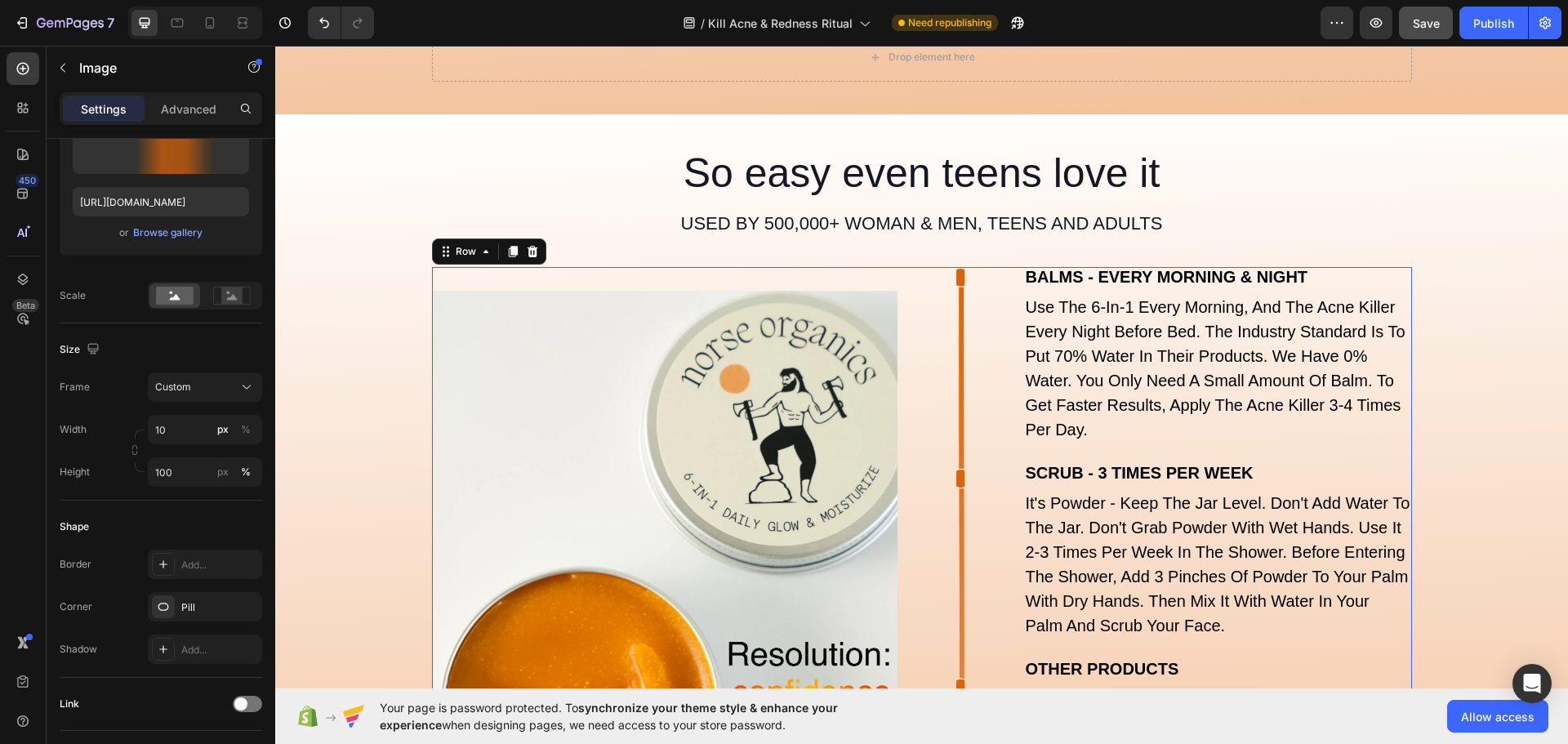
click at [901, 443] on div "BALMS - EVERY MORNING & NIGHT Heading use the 6-in-1 every morning, and the acn…" at bounding box center [921, 586] width 980 height 637
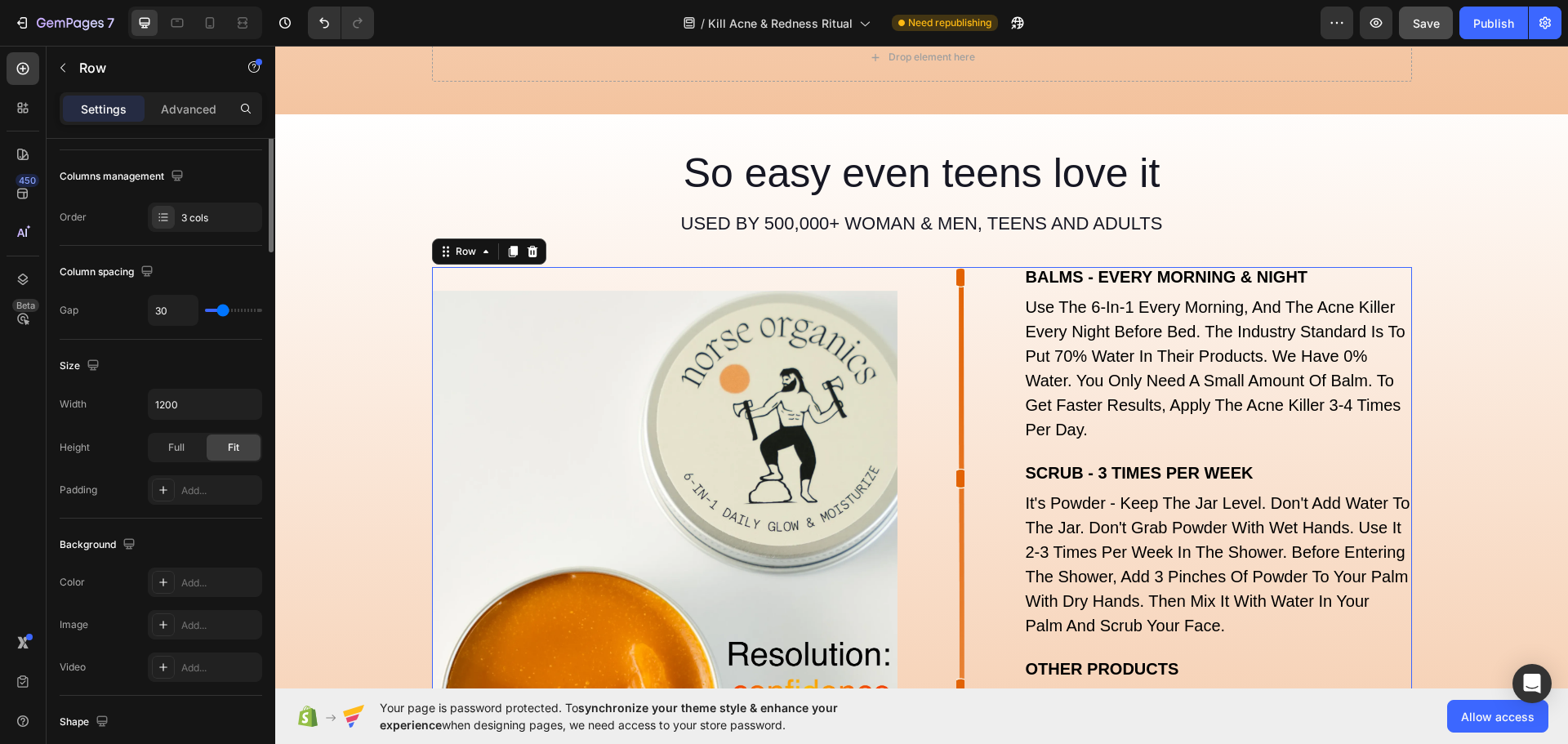
scroll to position [0, 0]
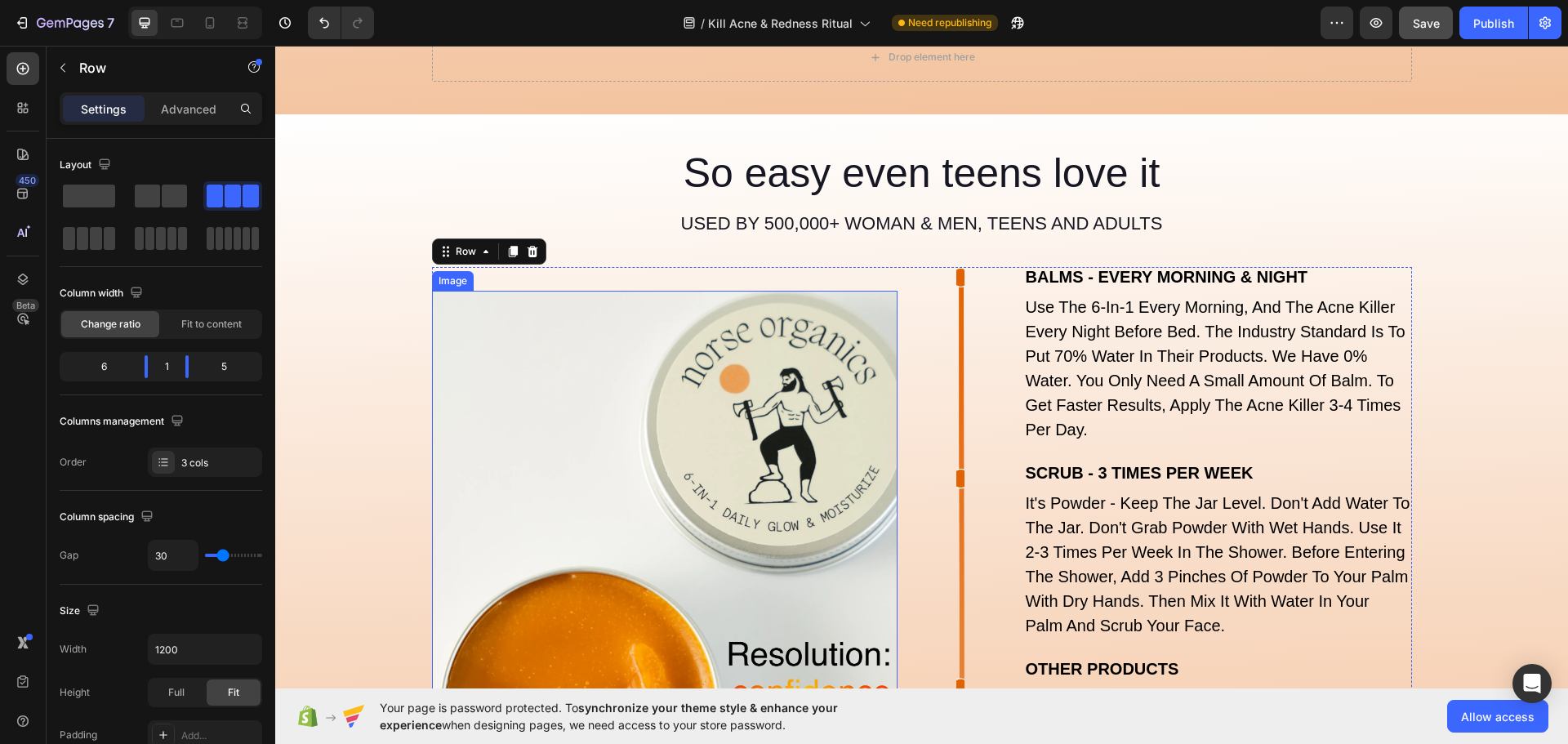
click at [836, 443] on img at bounding box center [664, 586] width 465 height 591
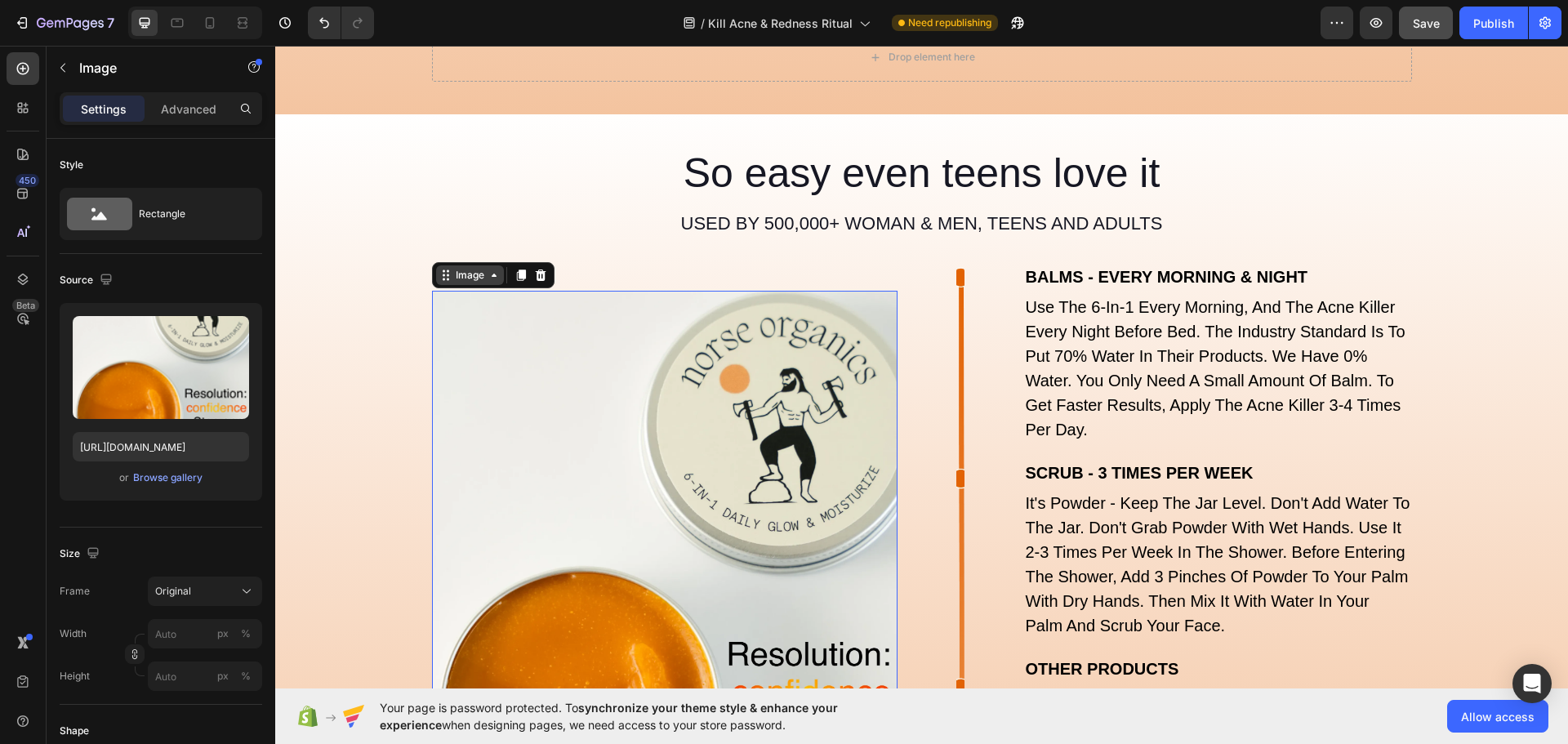
click at [464, 268] on div "Image" at bounding box center [470, 275] width 35 height 14
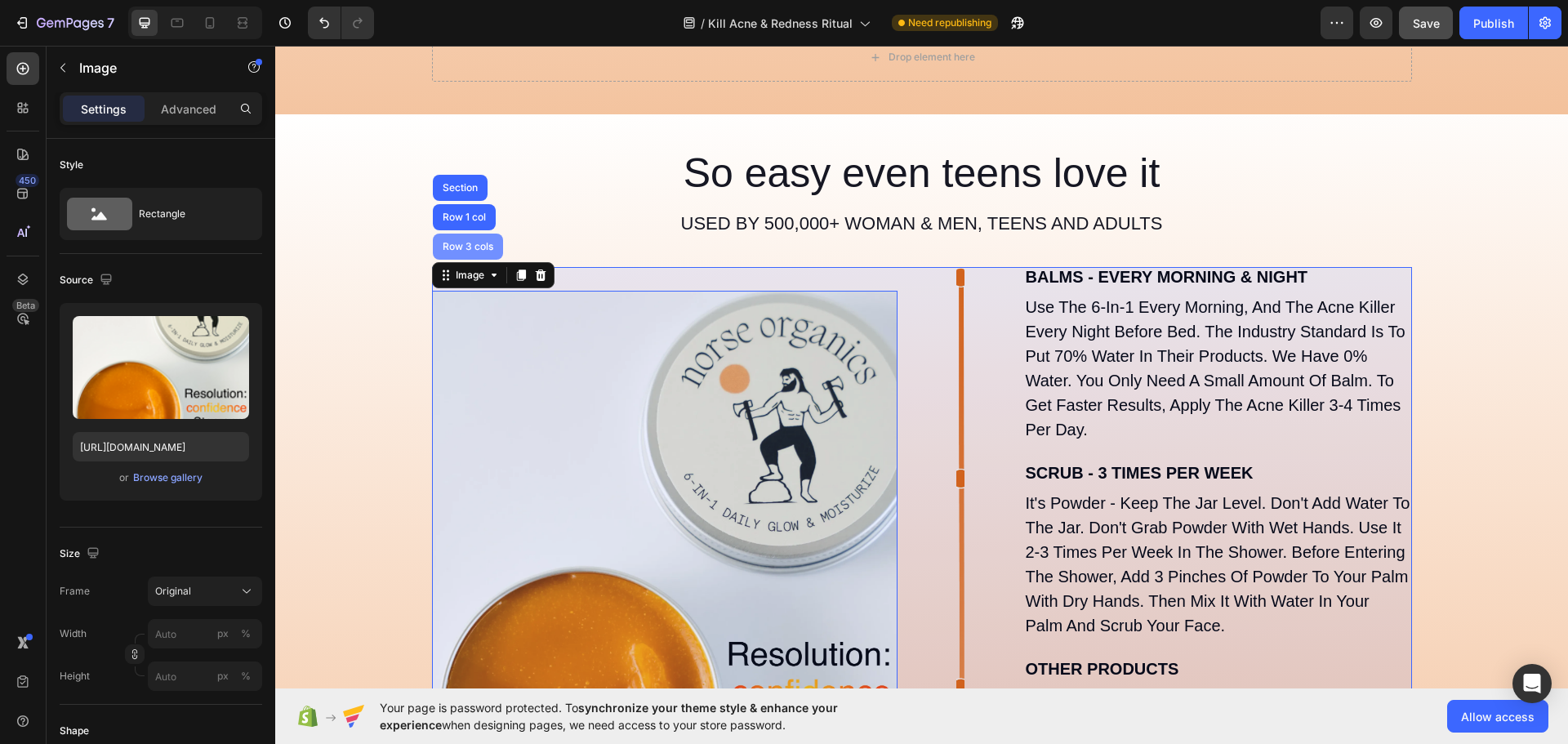
click at [451, 234] on div "Row 3 cols" at bounding box center [468, 246] width 71 height 26
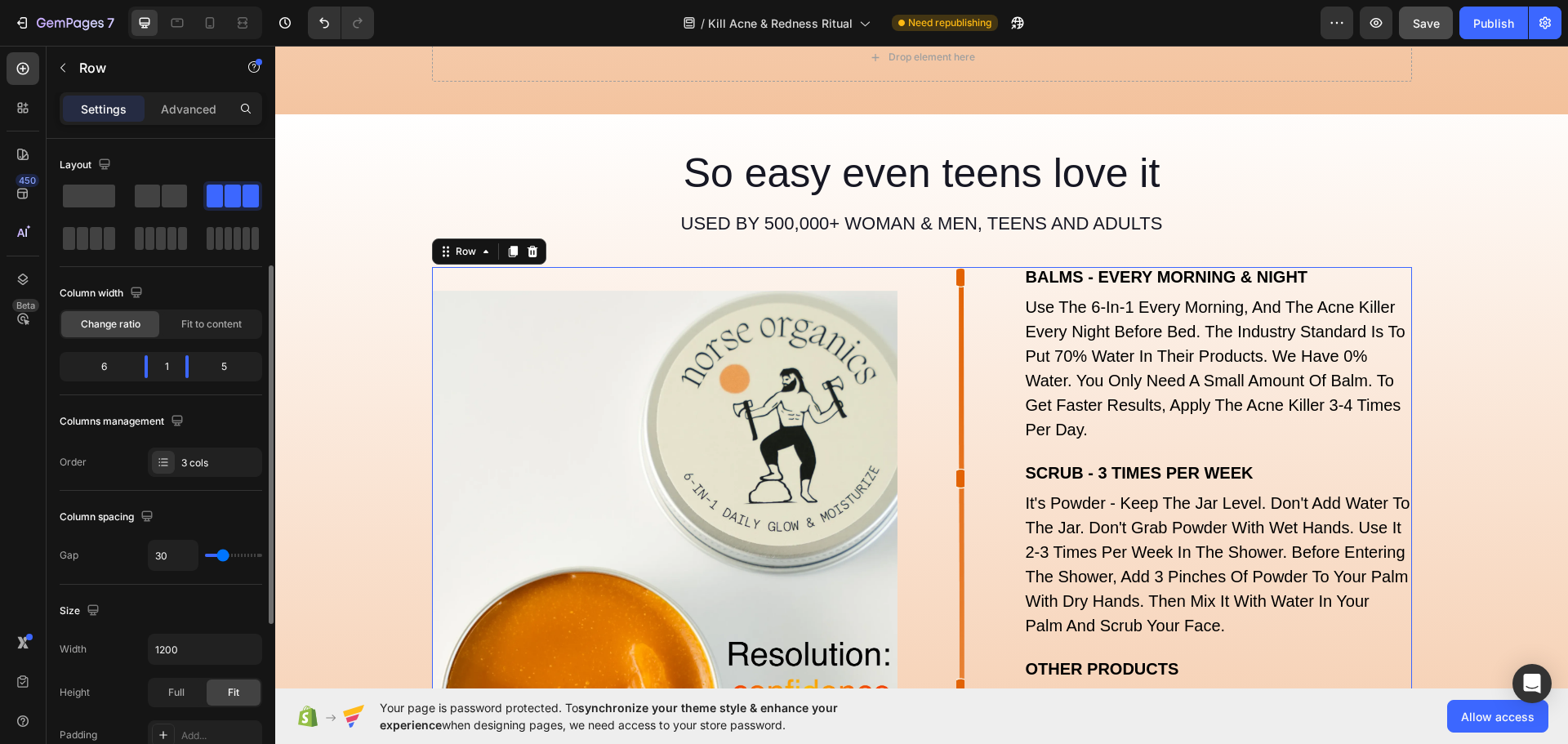
scroll to position [81, 0]
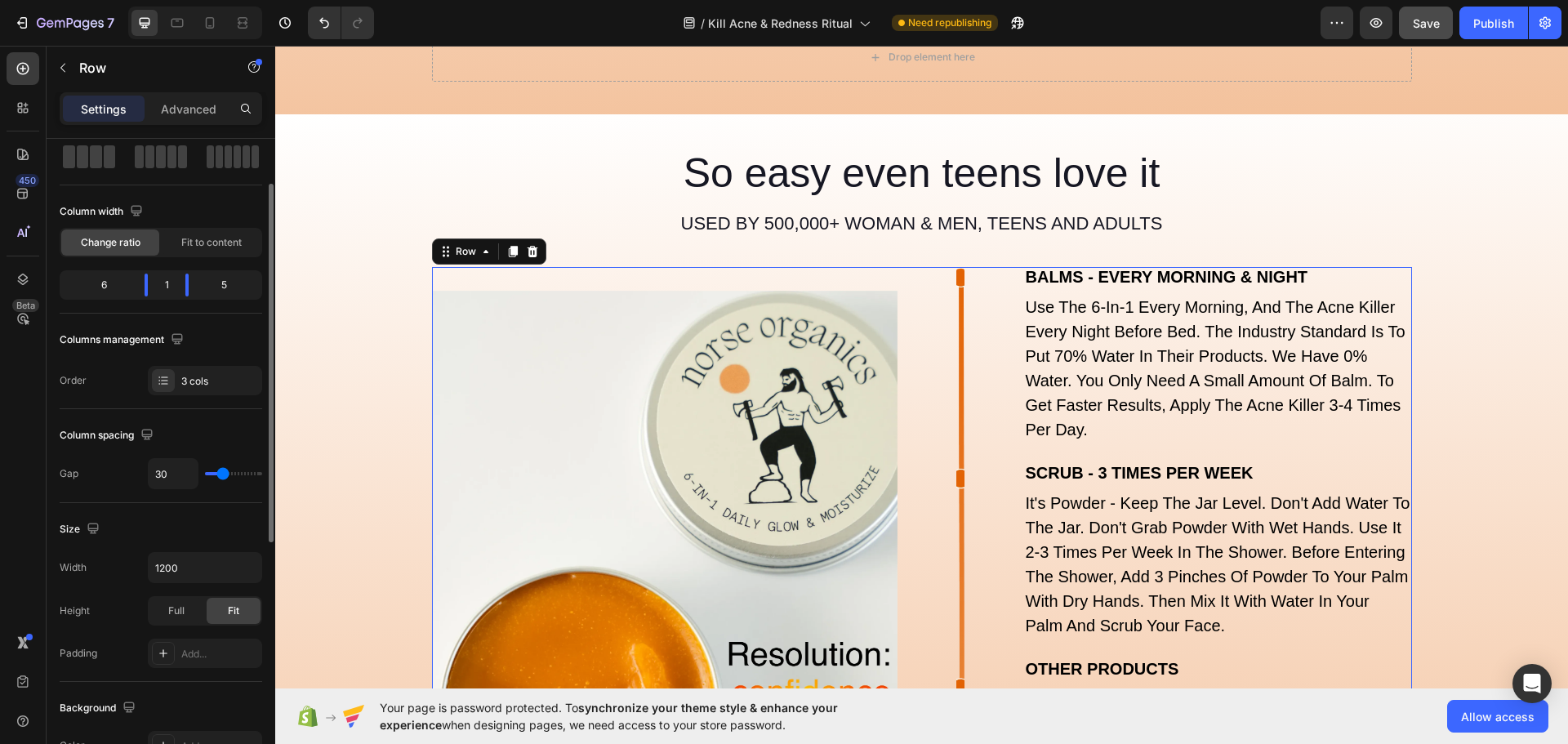
type input "20"
type input "18"
type input "9"
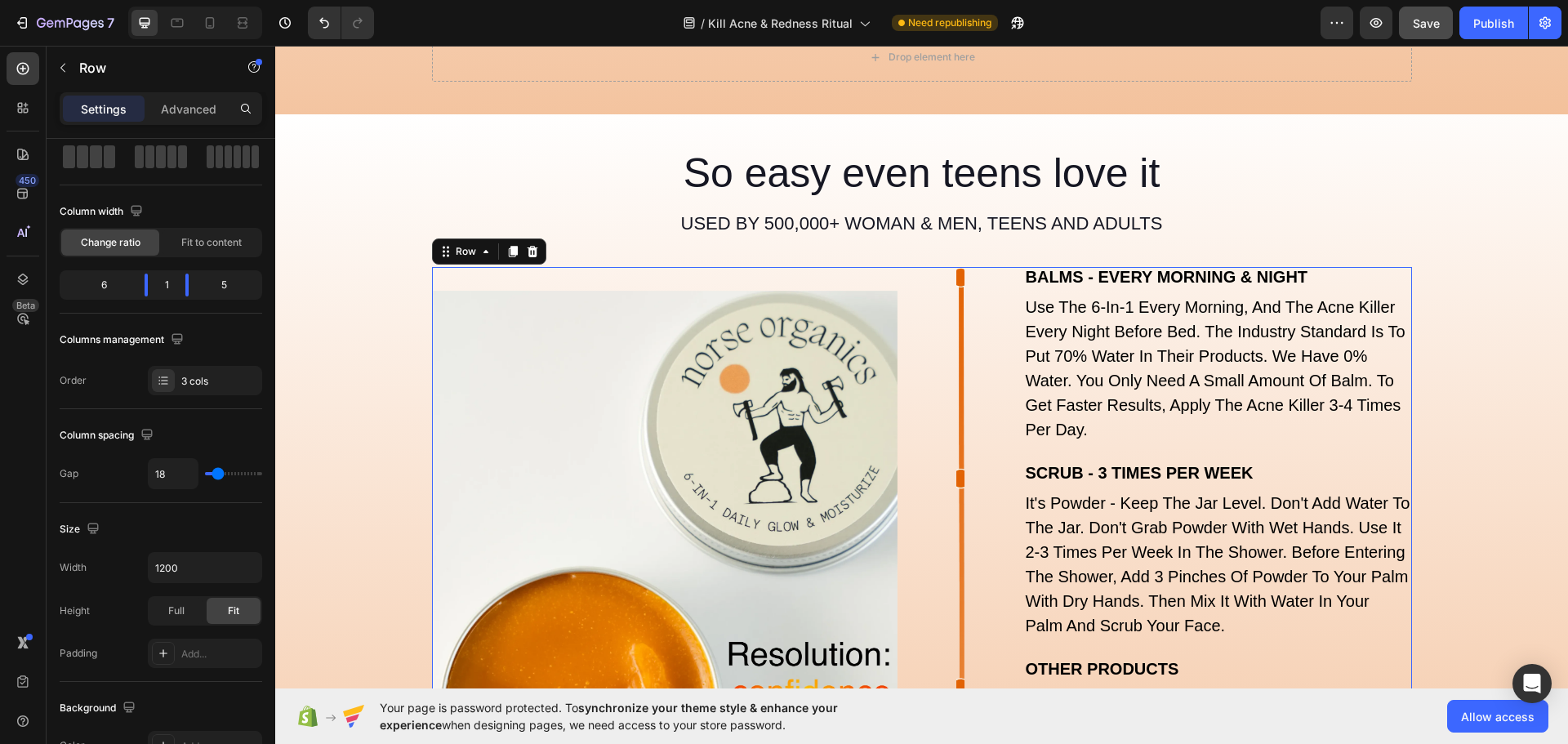
type input "9"
type input "0"
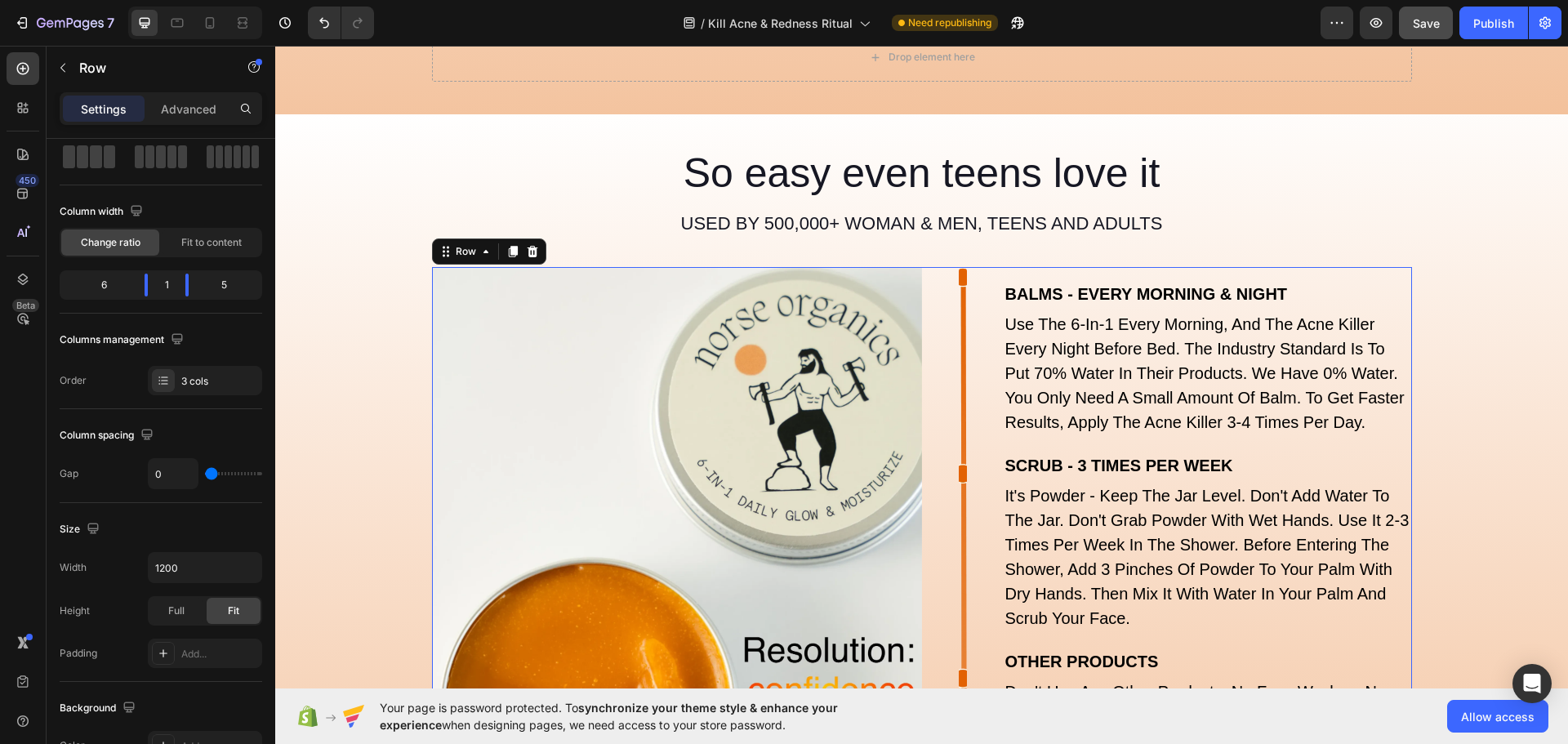
drag, startPoint x: 219, startPoint y: 476, endPoint x: 163, endPoint y: 475, distance: 56.0
type input "0"
click at [205, 475] on input "range" at bounding box center [233, 474] width 57 height 4
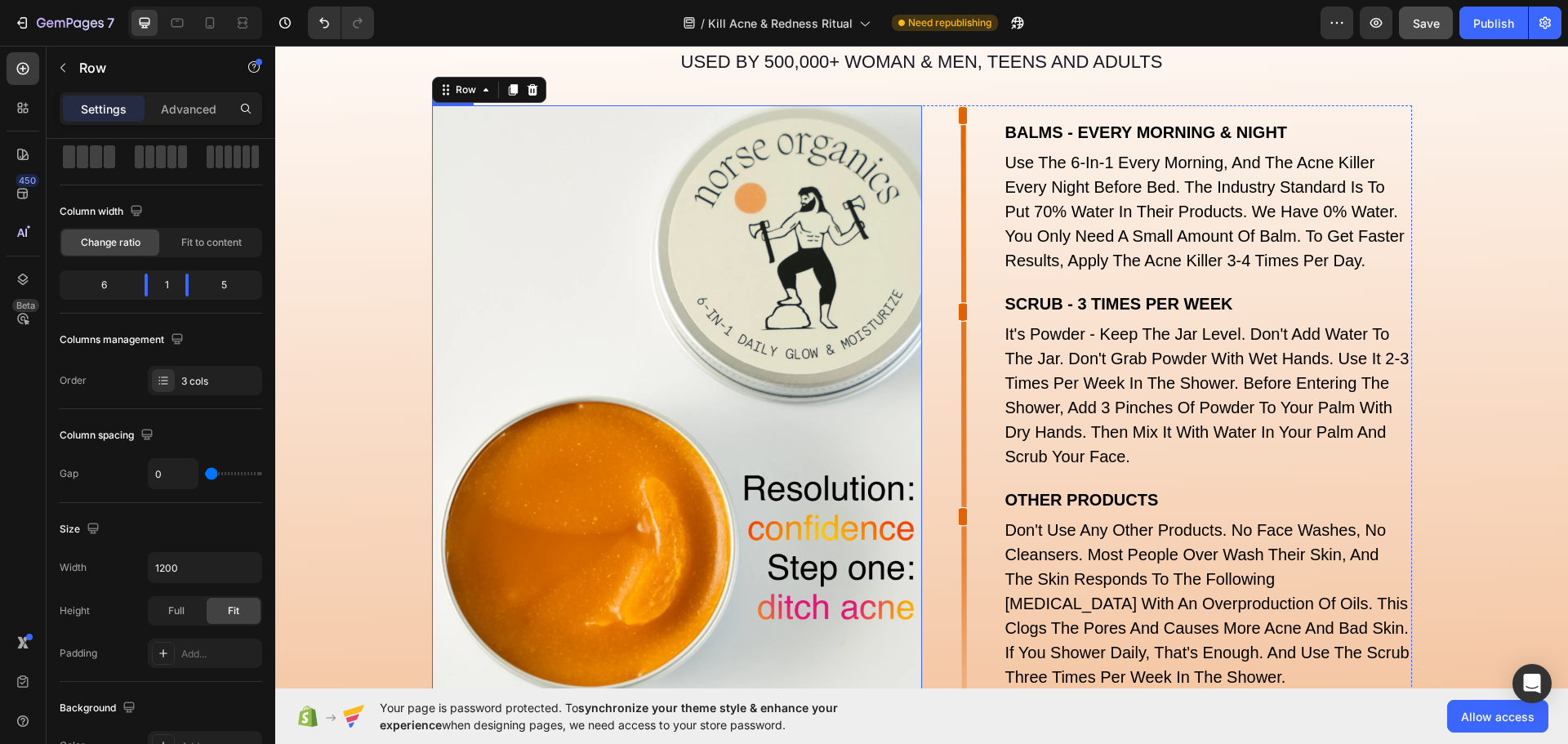
scroll to position [5599, 0]
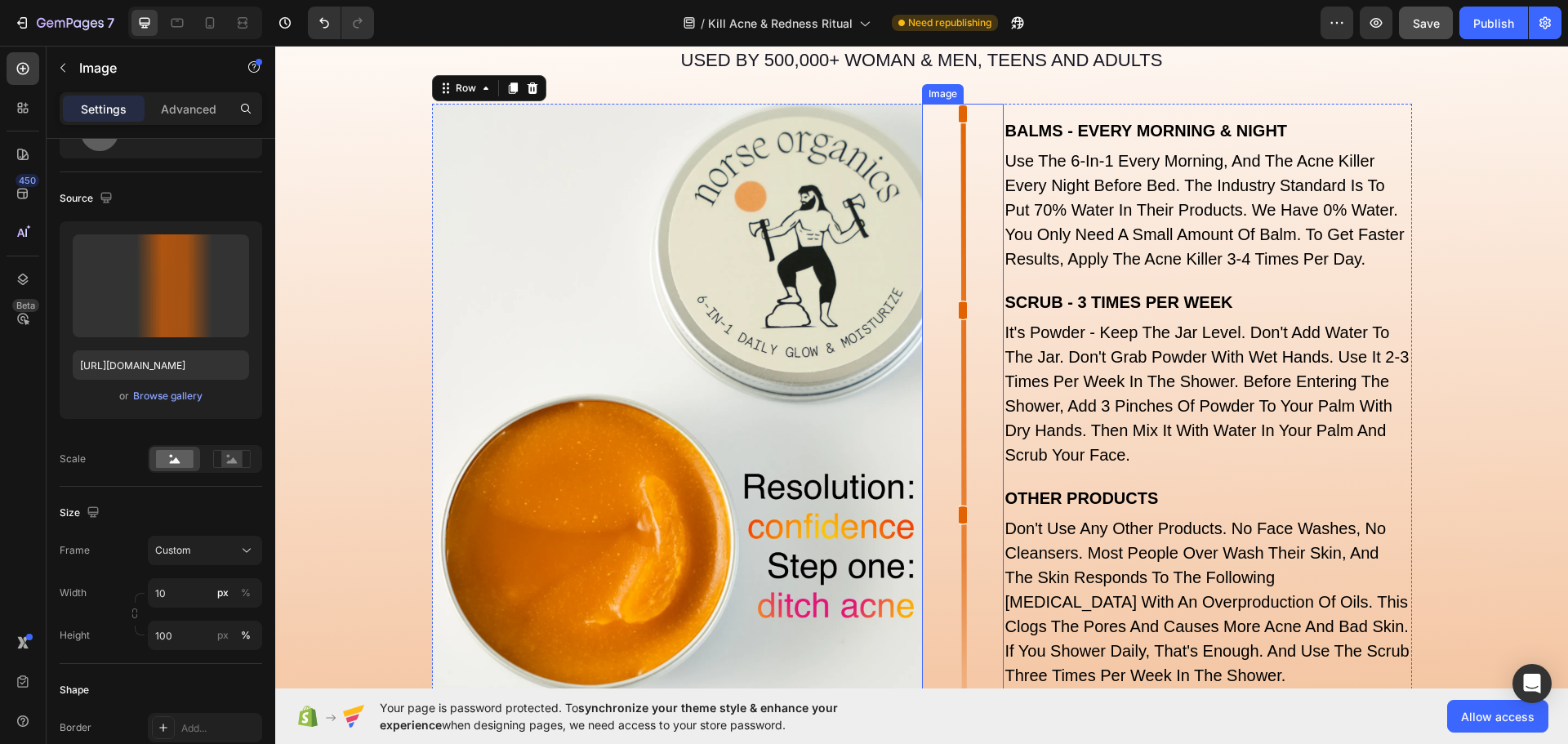
click at [959, 378] on img at bounding box center [963, 415] width 8 height 623
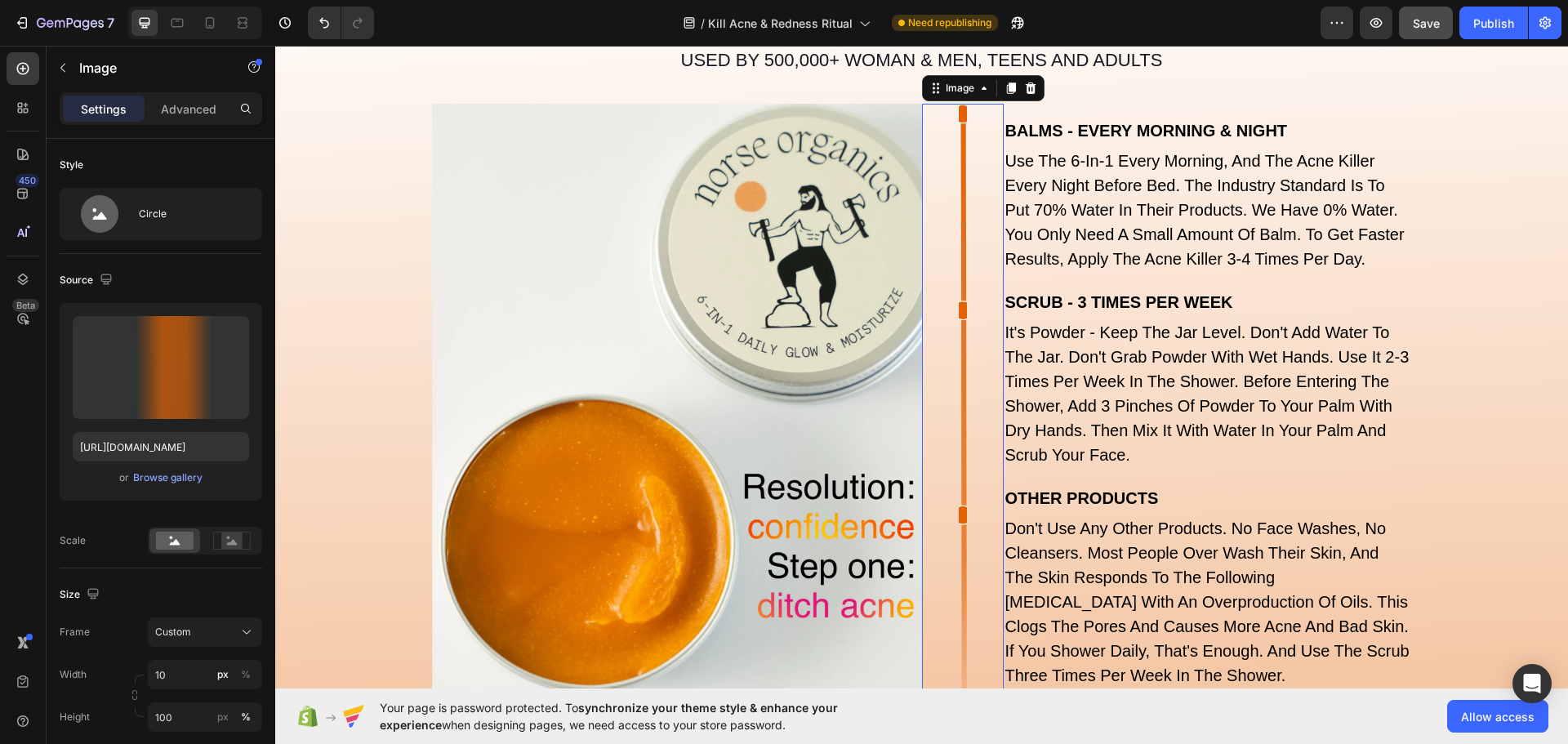
click at [959, 379] on img at bounding box center [963, 415] width 8 height 623
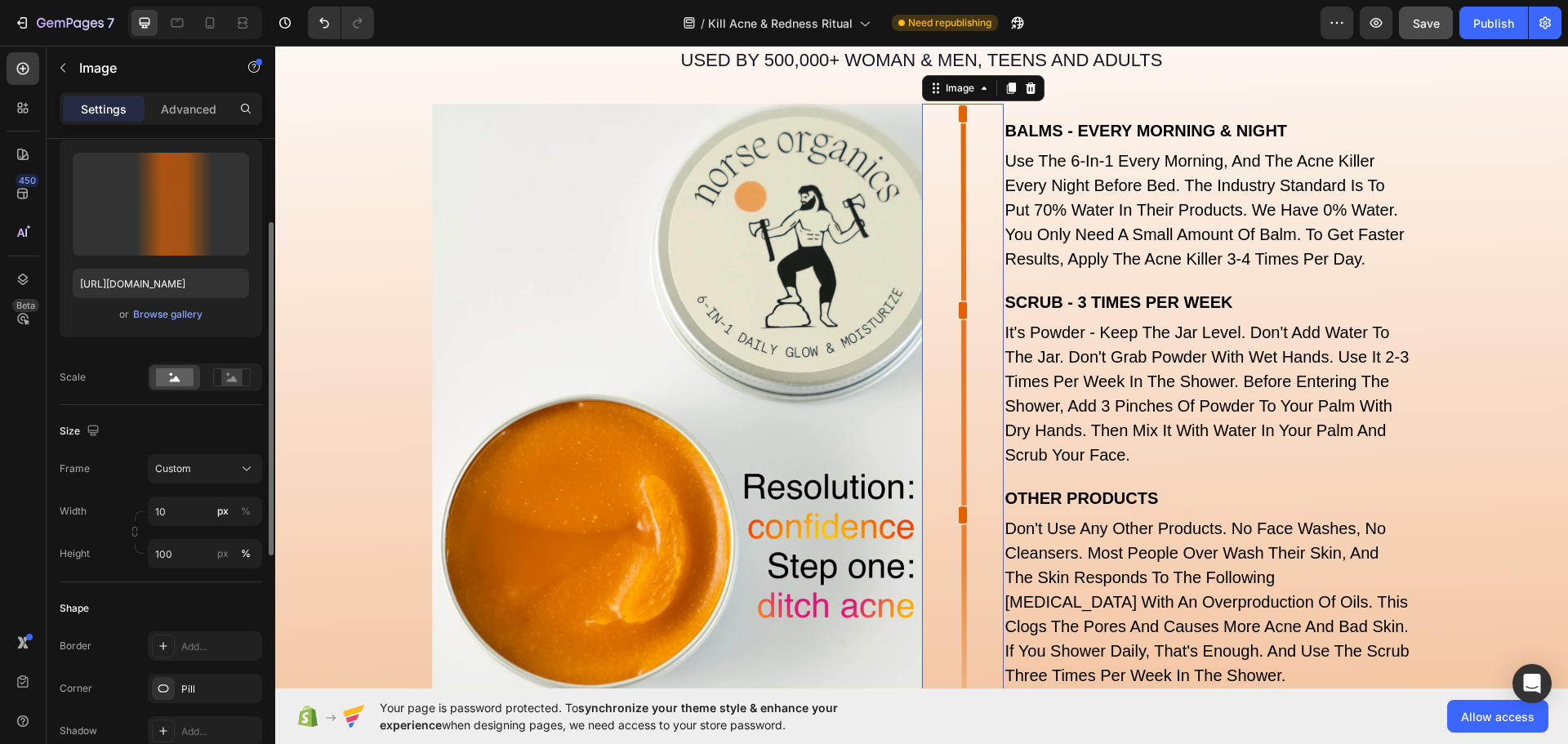
scroll to position [245, 0]
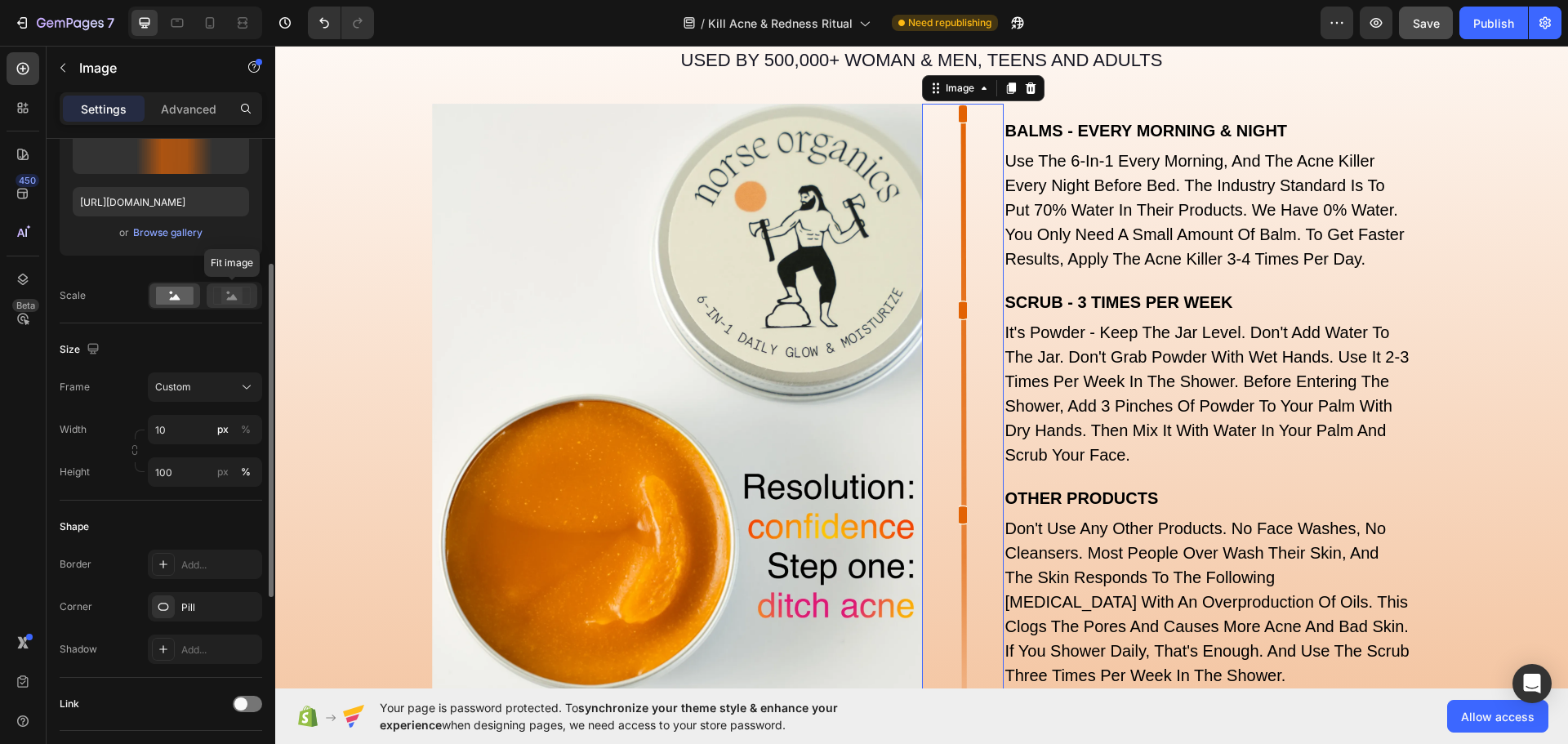
click at [230, 298] on icon at bounding box center [233, 297] width 11 height 5
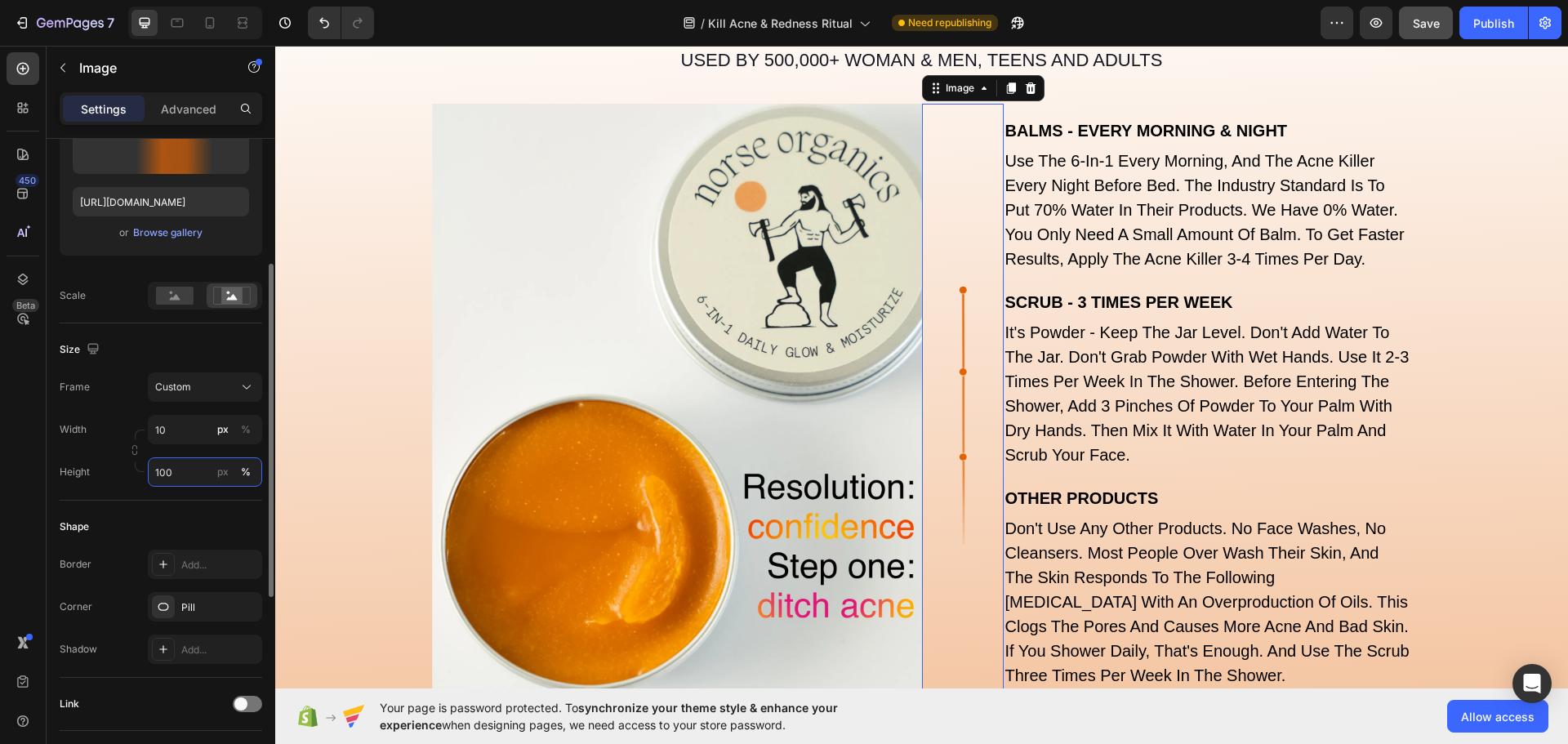
click at [168, 477] on input "100" at bounding box center [204, 472] width 114 height 29
click at [168, 476] on input "100" at bounding box center [204, 472] width 114 height 29
click at [176, 509] on p "Full 100%" at bounding box center [202, 511] width 95 height 14
click at [184, 437] on input "10" at bounding box center [204, 430] width 114 height 29
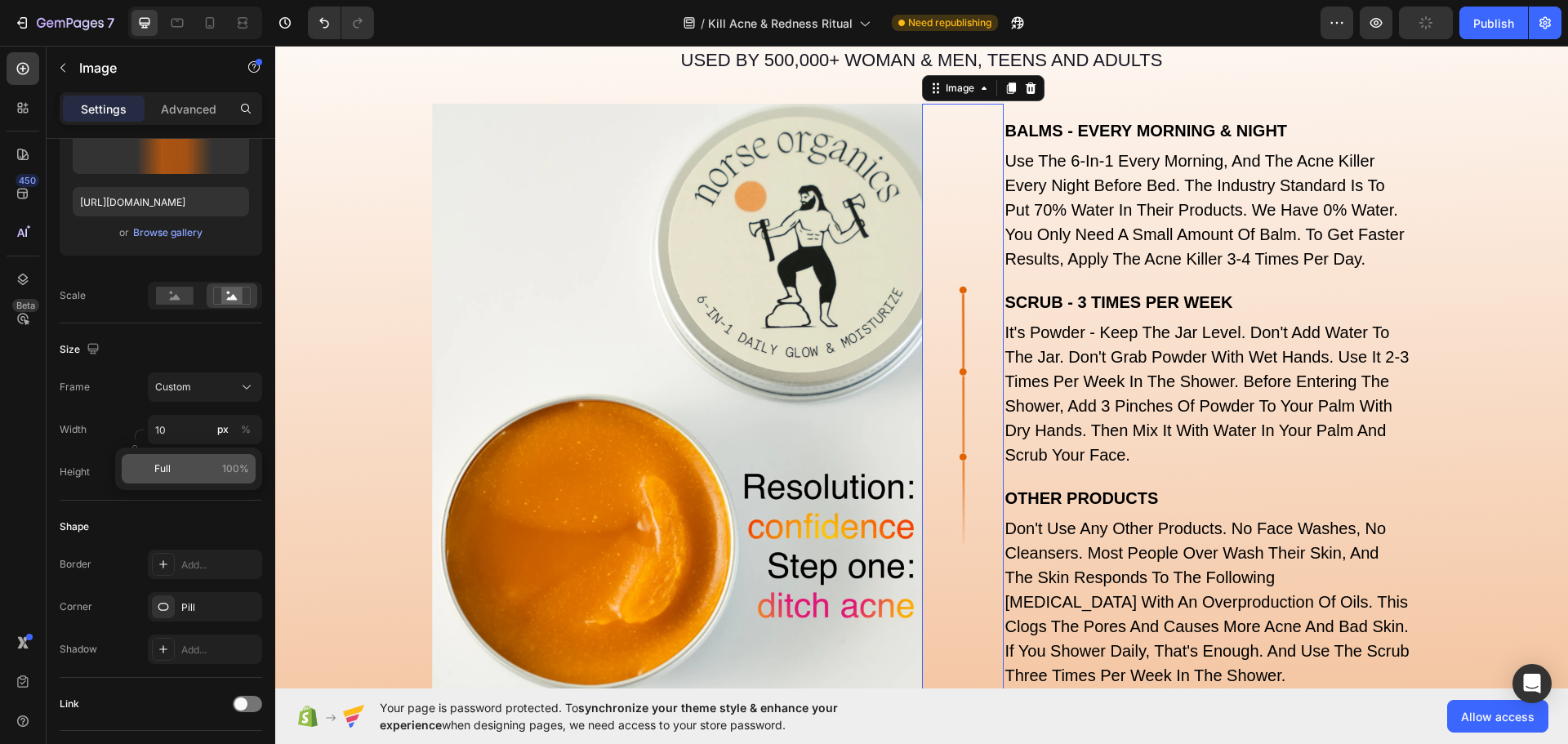
click at [187, 472] on p "Full 100%" at bounding box center [202, 469] width 95 height 14
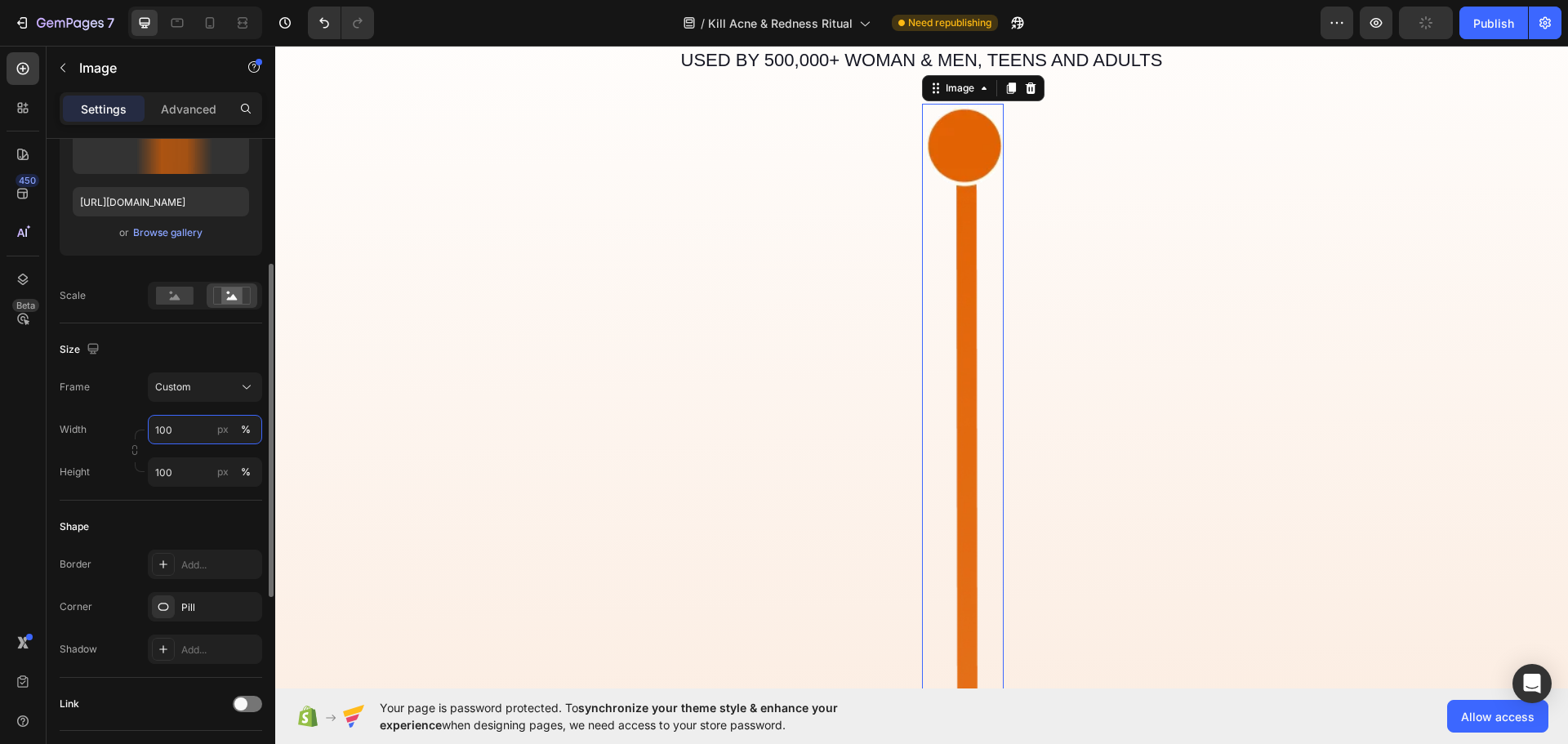
click at [194, 432] on input "100" at bounding box center [204, 430] width 114 height 29
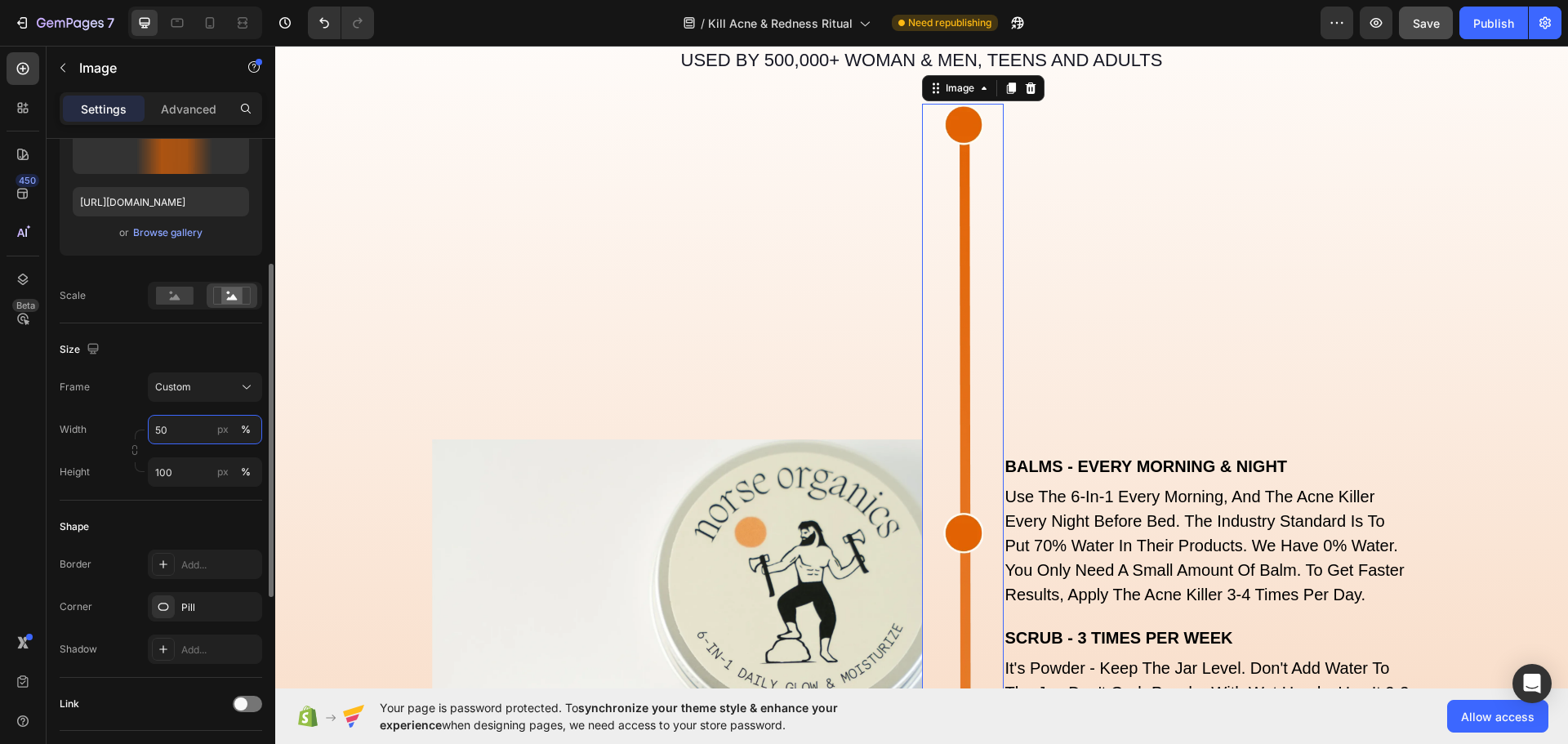
click at [194, 426] on input "50" at bounding box center [204, 430] width 114 height 29
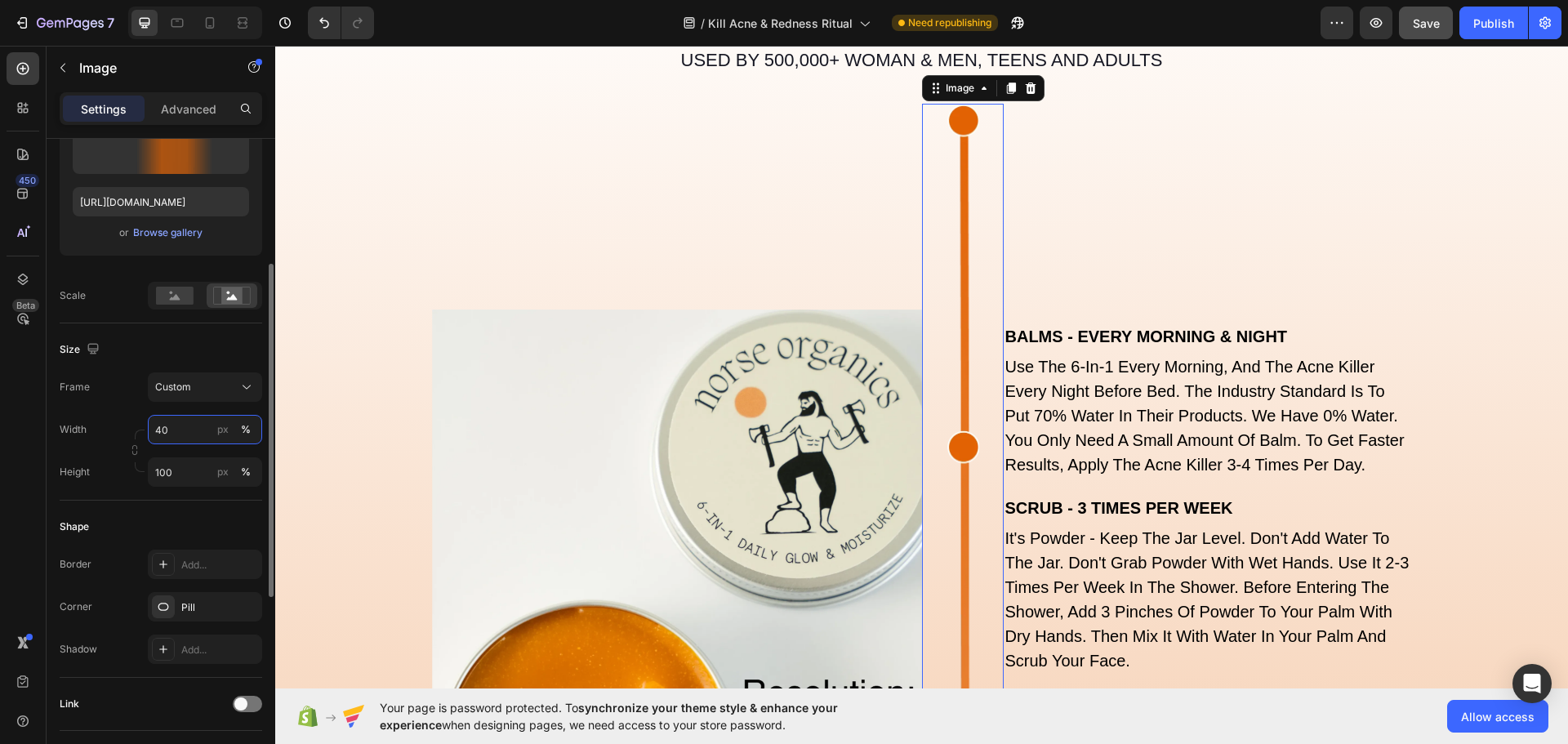
click at [195, 425] on input "40" at bounding box center [204, 430] width 114 height 29
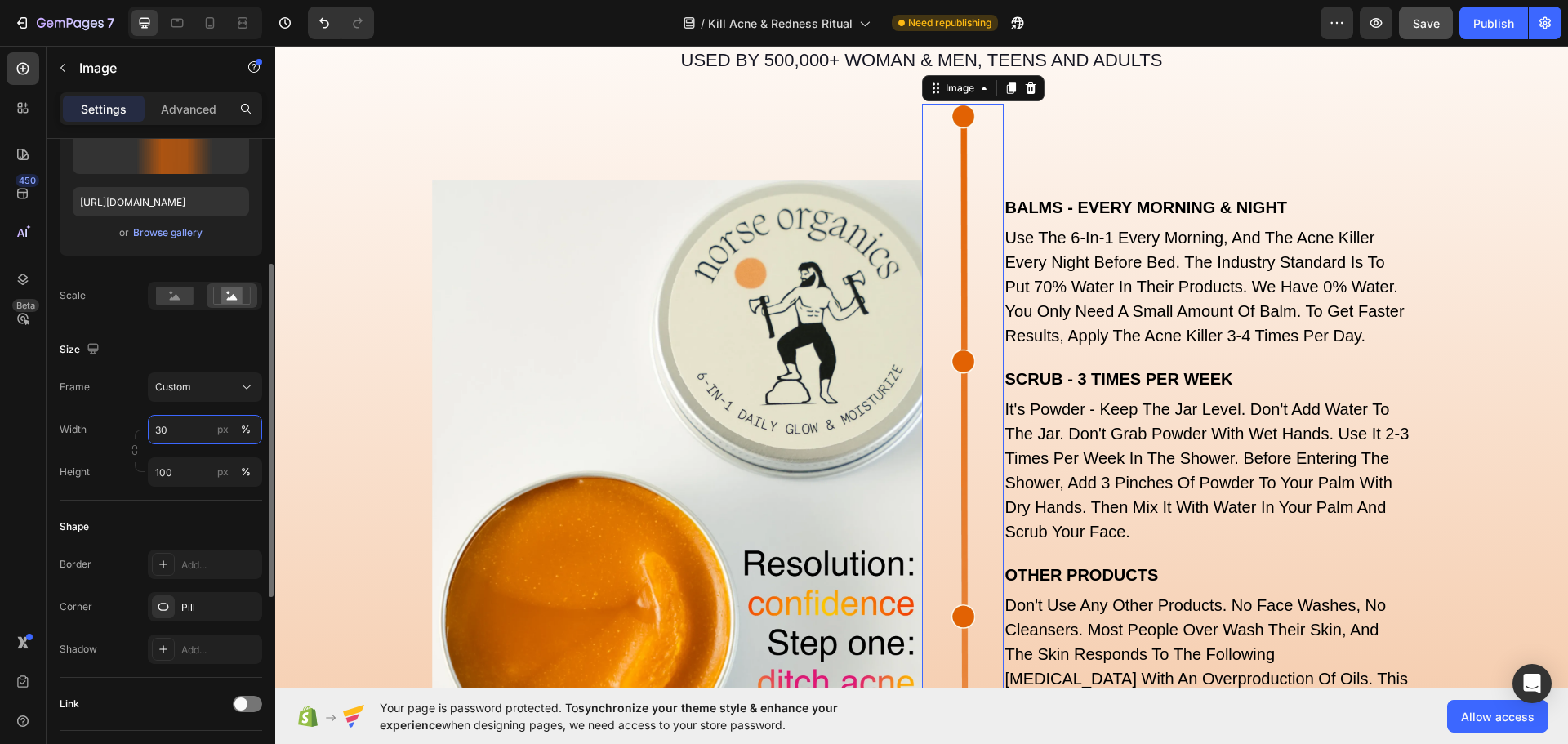
click at [196, 423] on input "30" at bounding box center [204, 430] width 114 height 29
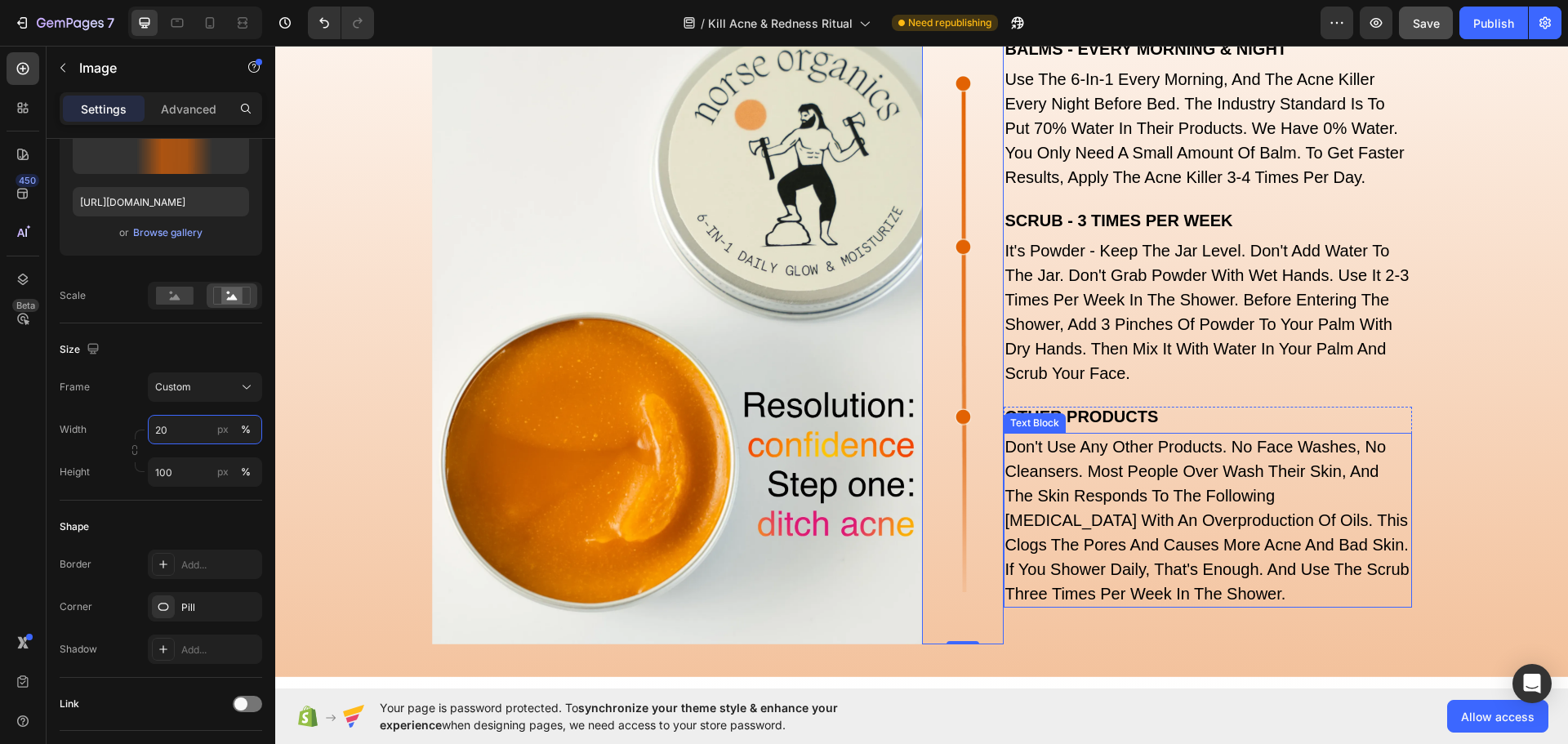
scroll to position [5599, 0]
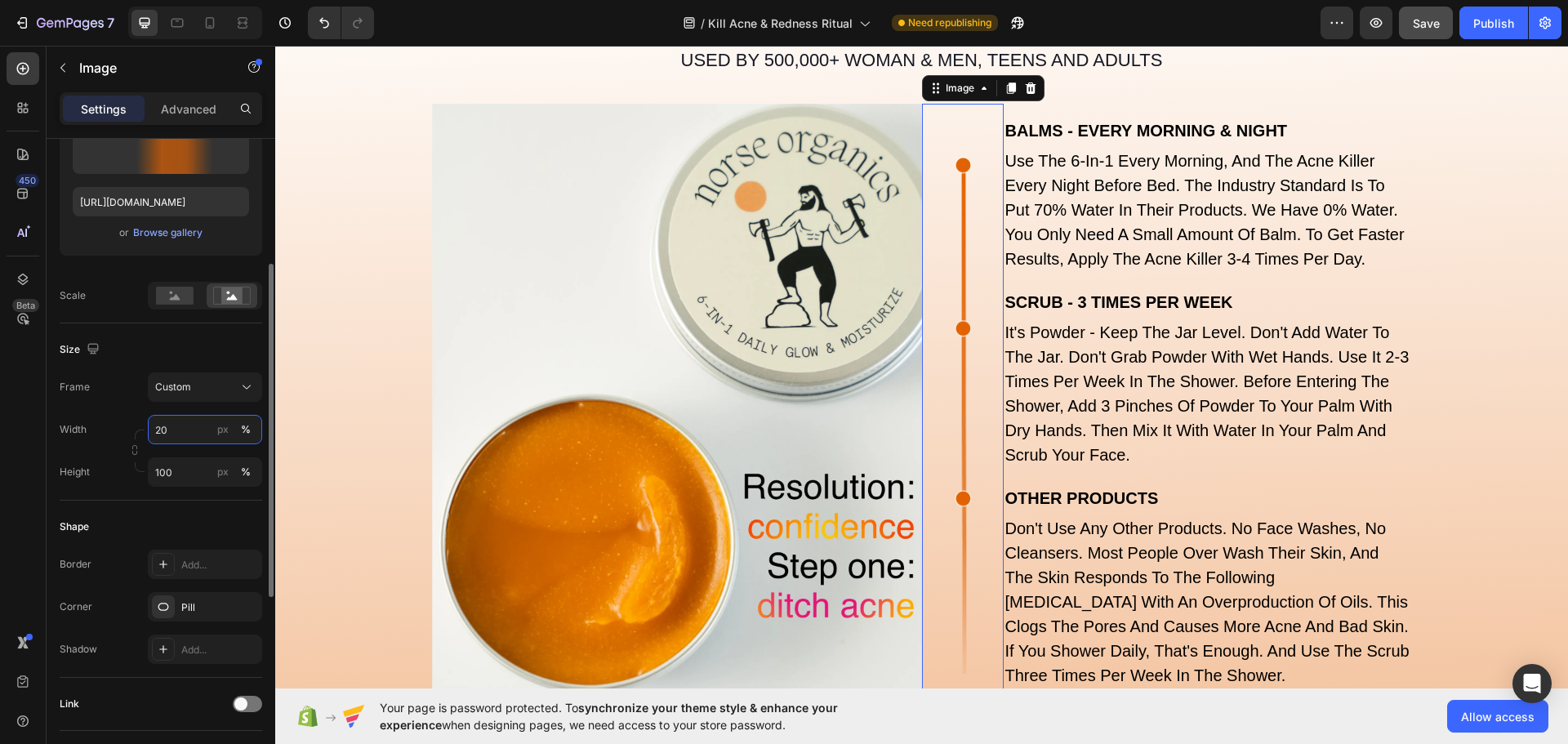
drag, startPoint x: 180, startPoint y: 429, endPoint x: 162, endPoint y: 434, distance: 18.7
click at [162, 434] on input "20" at bounding box center [204, 430] width 114 height 29
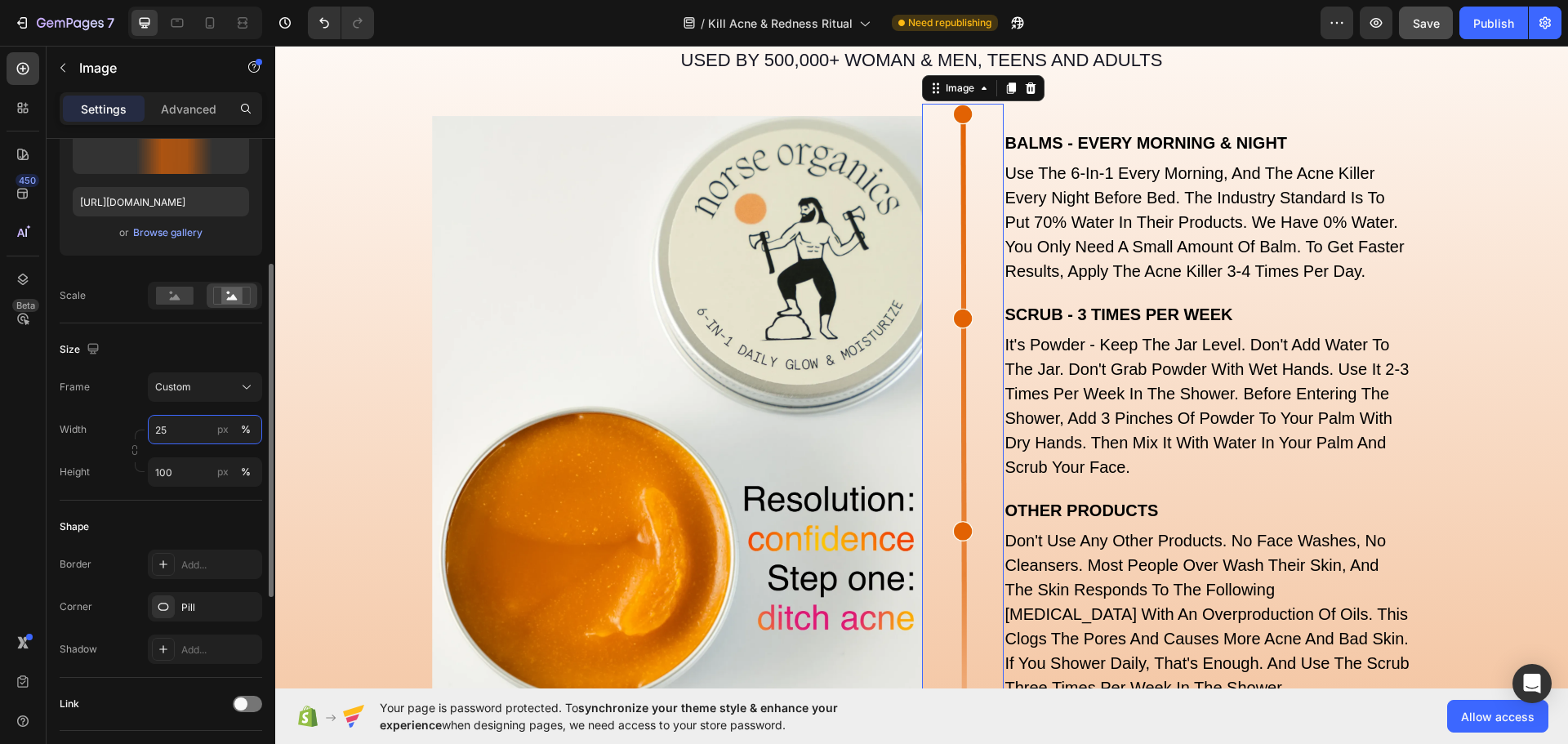
click at [163, 434] on input "25" at bounding box center [204, 430] width 114 height 29
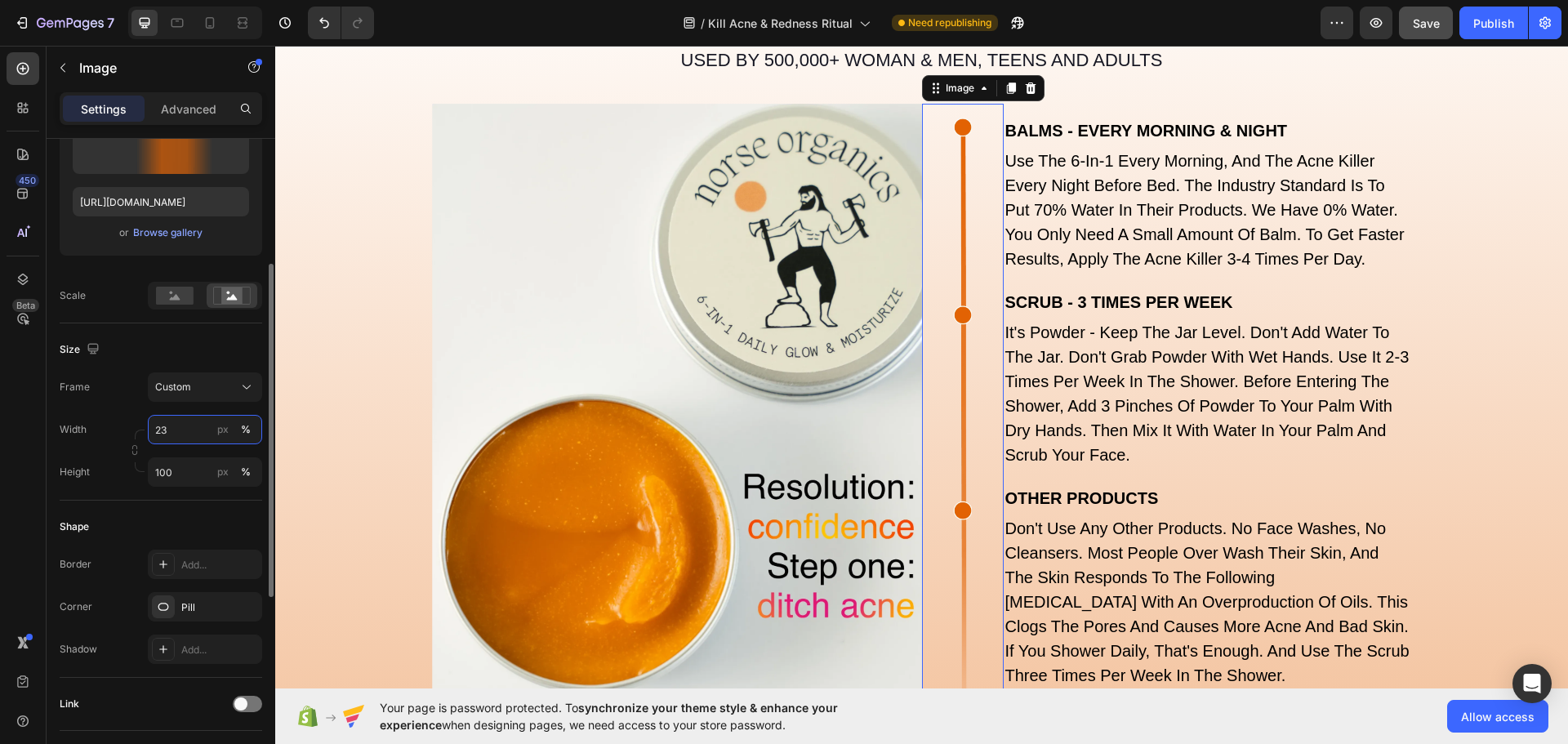
drag, startPoint x: 174, startPoint y: 424, endPoint x: 161, endPoint y: 426, distance: 13.2
click at [161, 426] on input "23" at bounding box center [204, 430] width 114 height 29
drag, startPoint x: 173, startPoint y: 432, endPoint x: 162, endPoint y: 433, distance: 11.0
click at [162, 433] on input "24" at bounding box center [204, 430] width 114 height 29
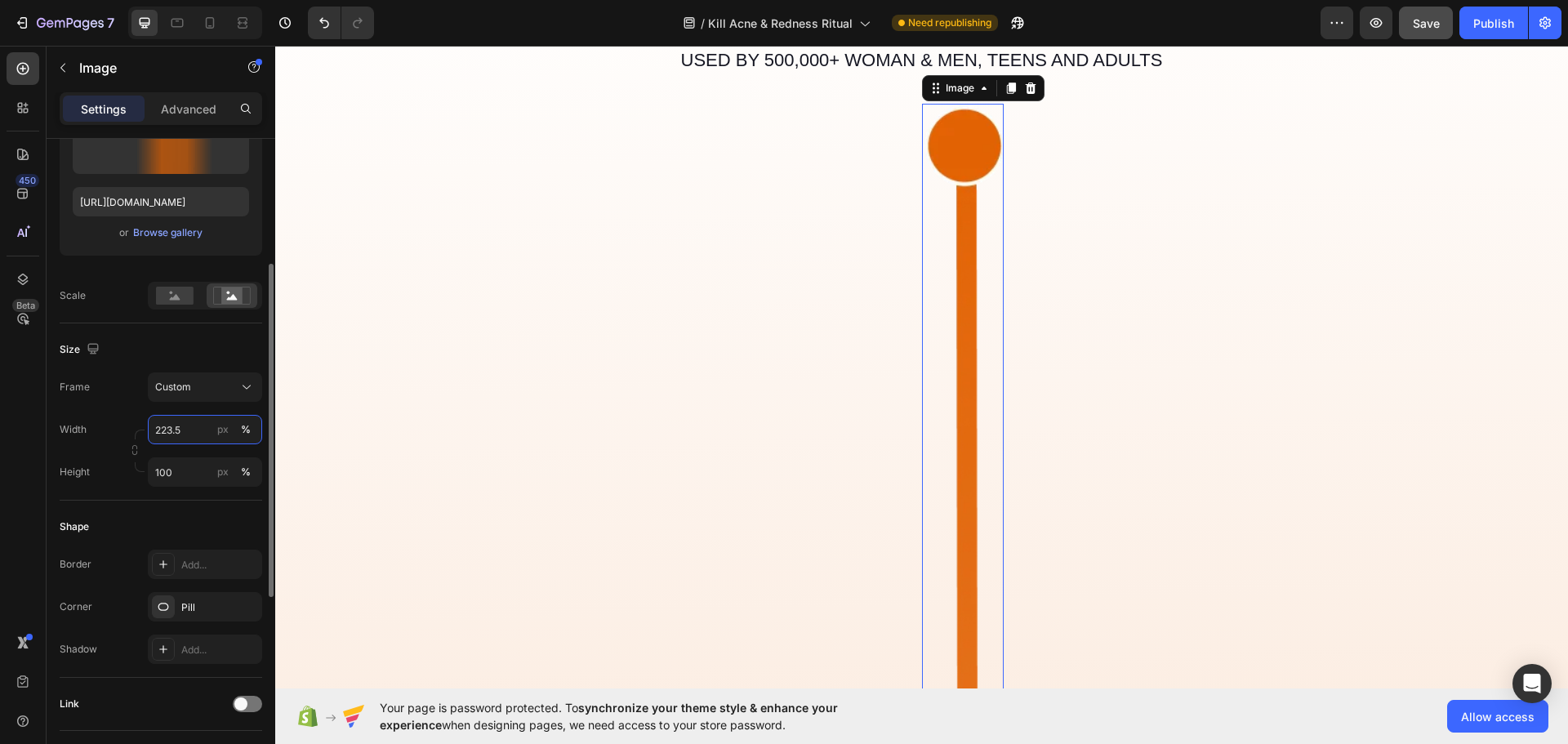
click at [167, 429] on input "223.5" at bounding box center [204, 430] width 114 height 29
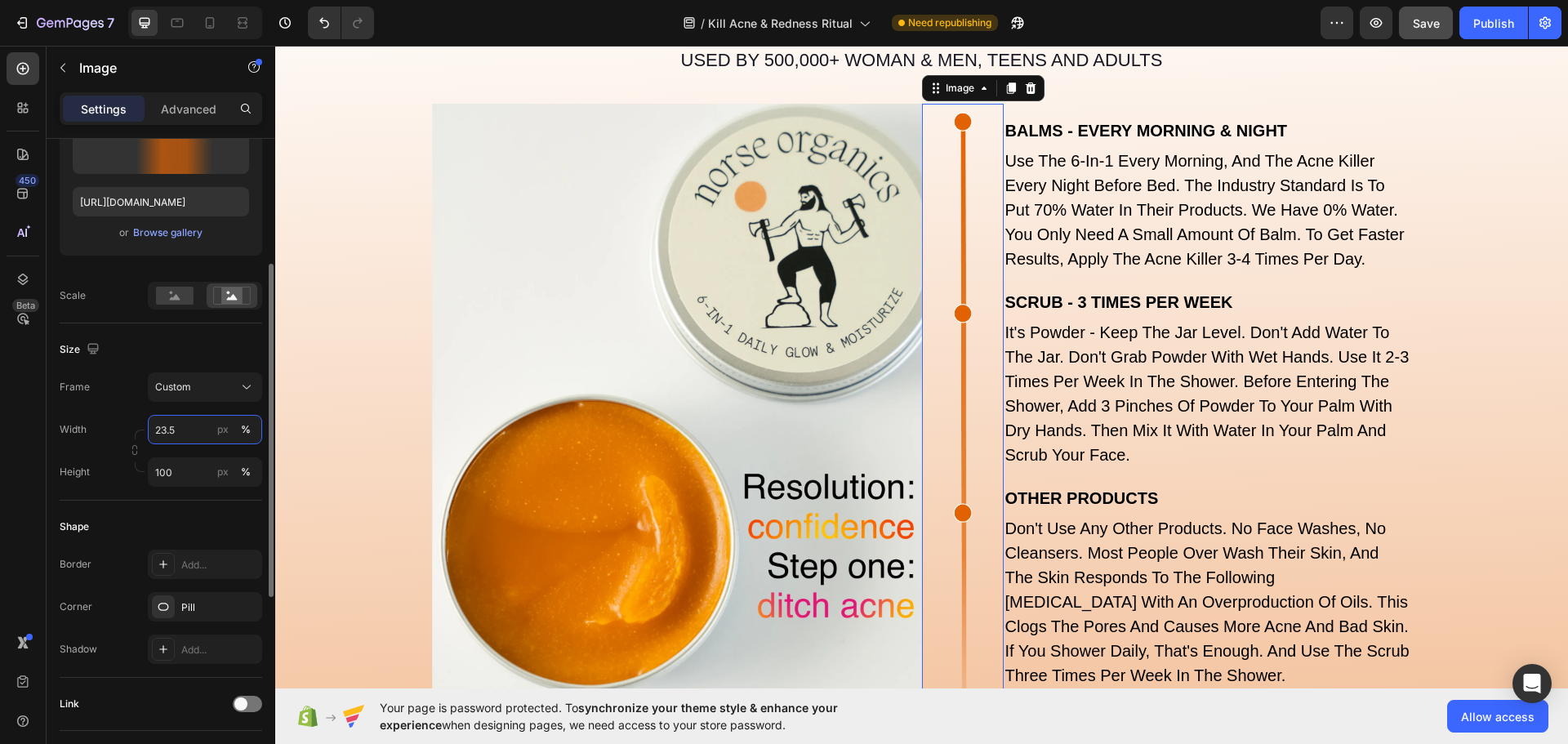
click at [170, 430] on input "23.5" at bounding box center [204, 430] width 114 height 29
drag, startPoint x: 180, startPoint y: 431, endPoint x: 170, endPoint y: 432, distance: 10.0
click at [170, 432] on input "23.2" at bounding box center [204, 430] width 114 height 29
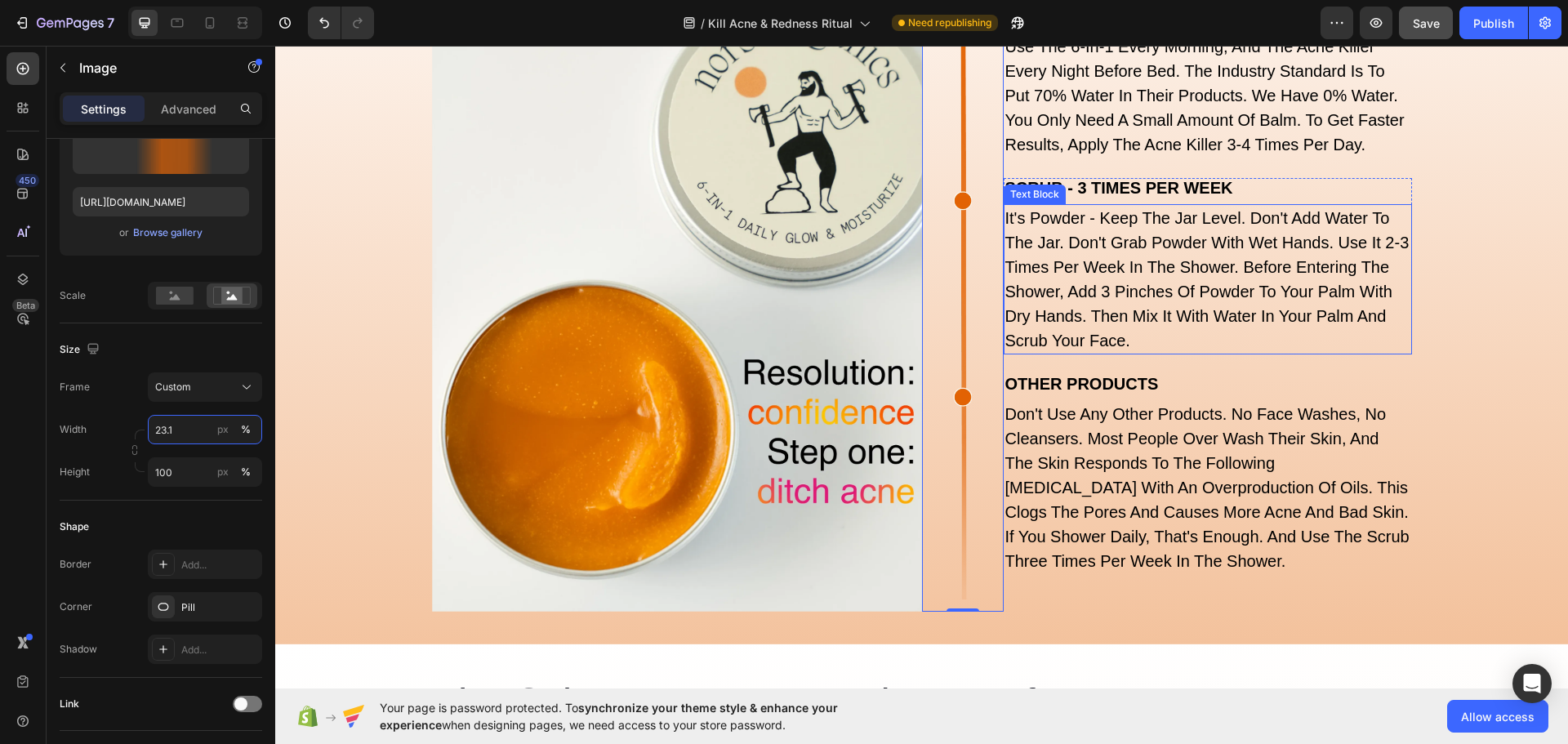
scroll to position [5681, 0]
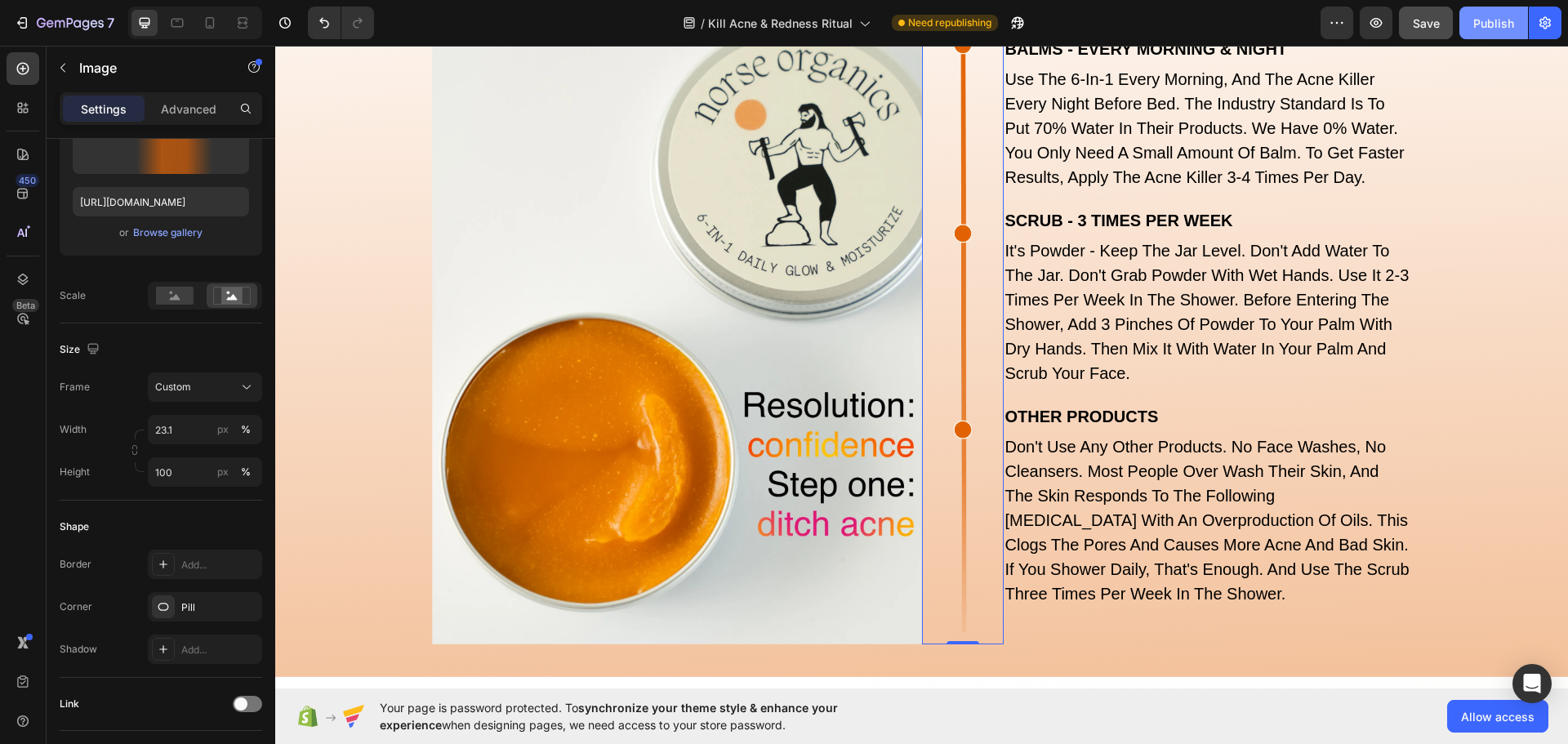
click at [1497, 24] on div "Publish" at bounding box center [1493, 23] width 41 height 17
click at [204, 23] on icon at bounding box center [210, 23] width 16 height 16
type input "80"
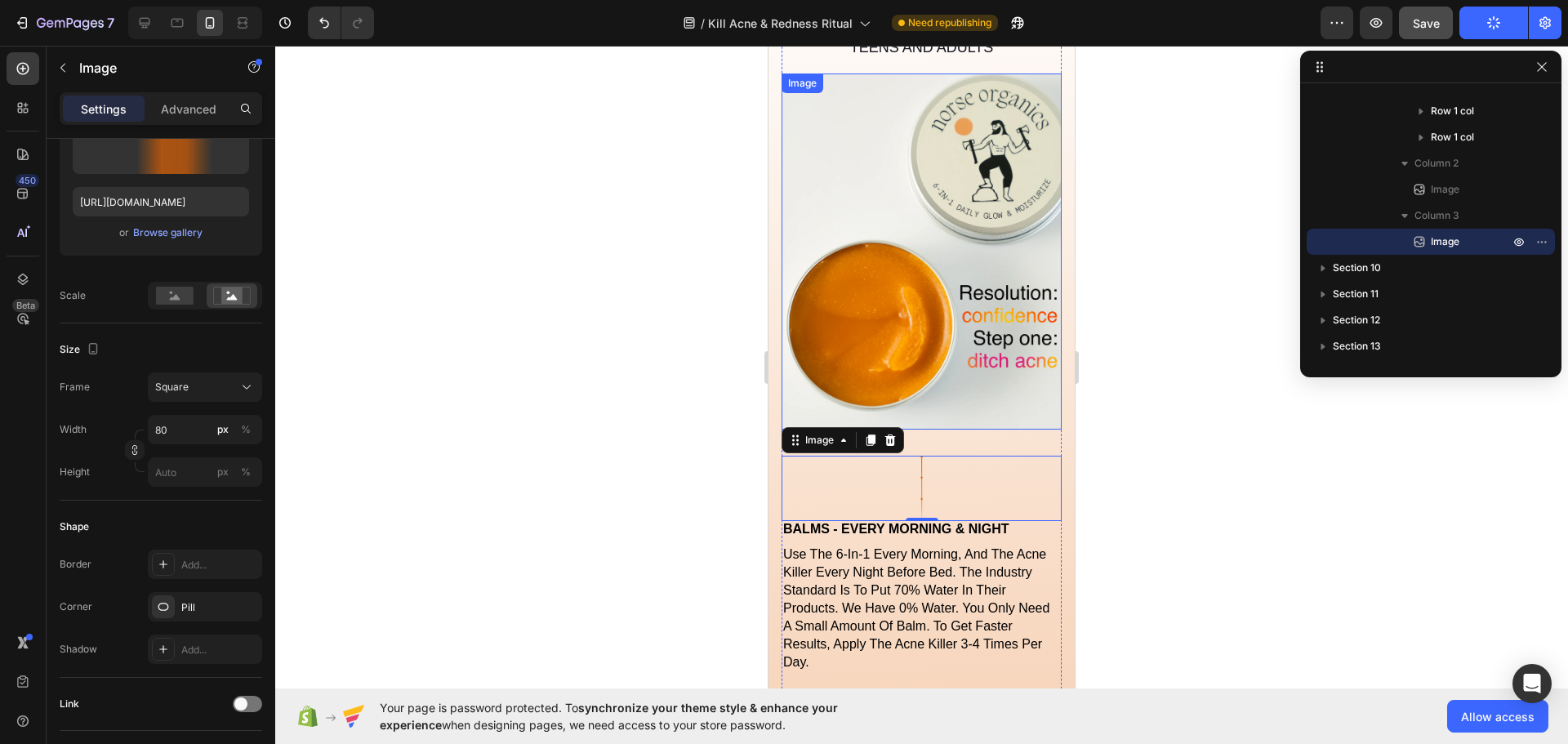
scroll to position [5640, 0]
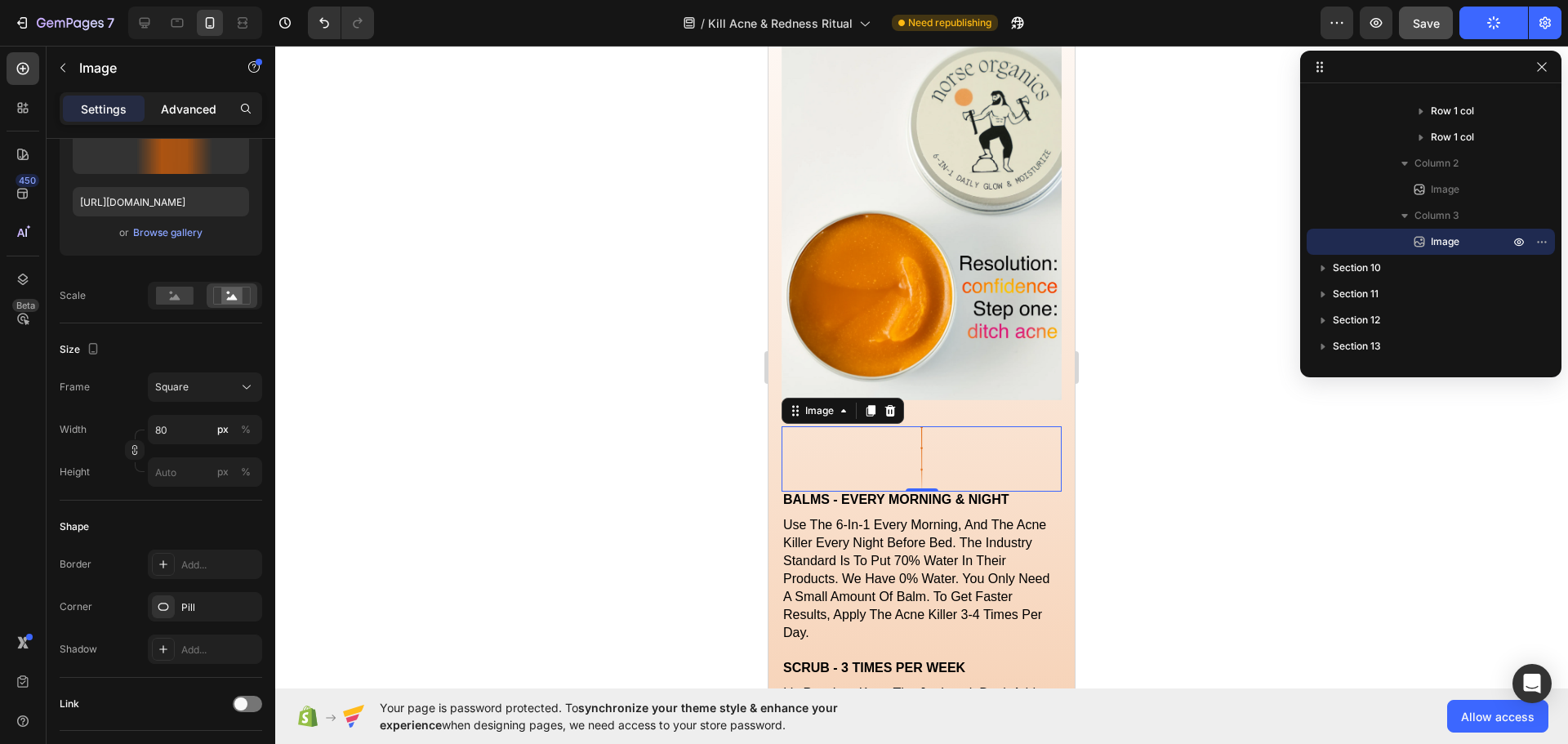
click at [181, 112] on p "Advanced" at bounding box center [188, 109] width 55 height 17
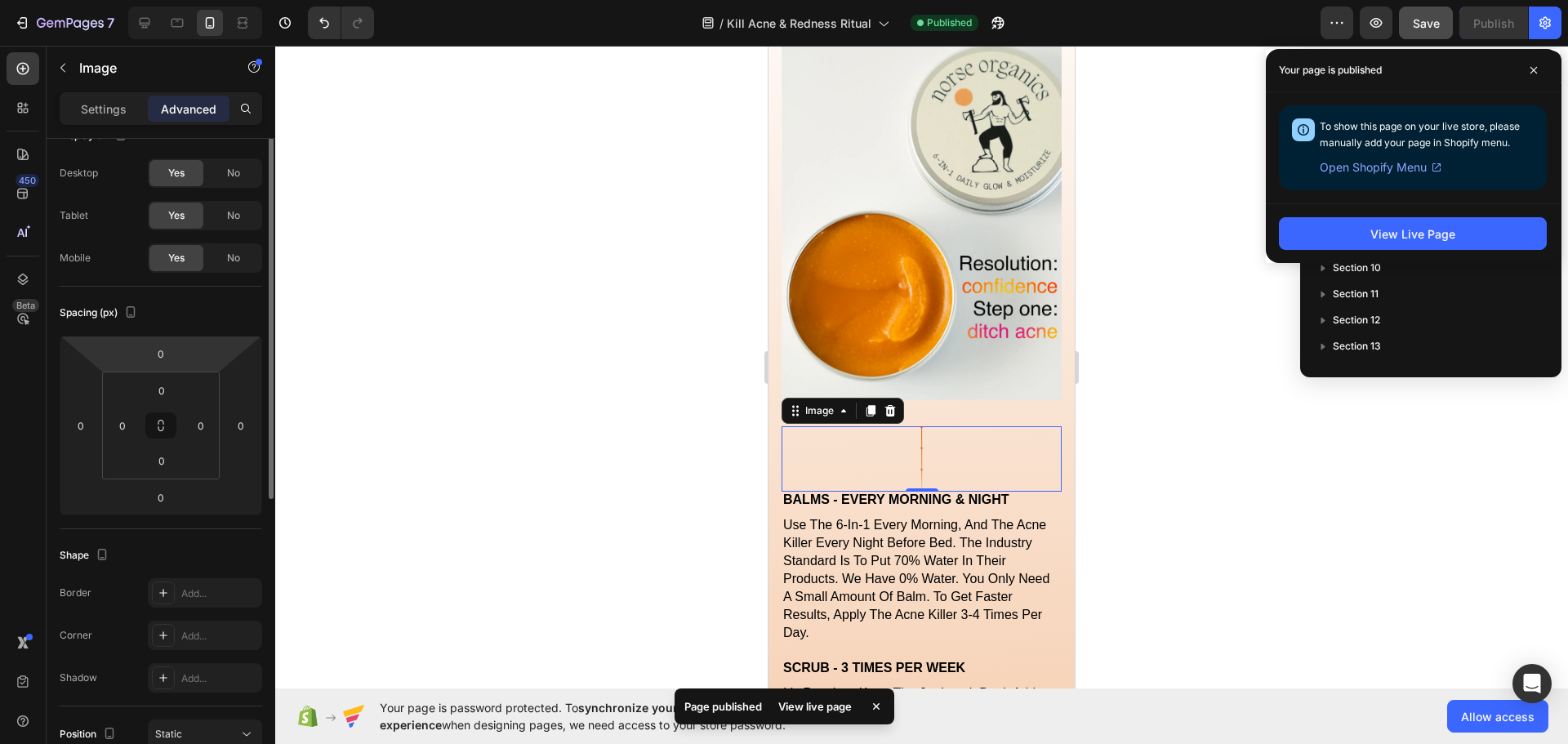
scroll to position [0, 0]
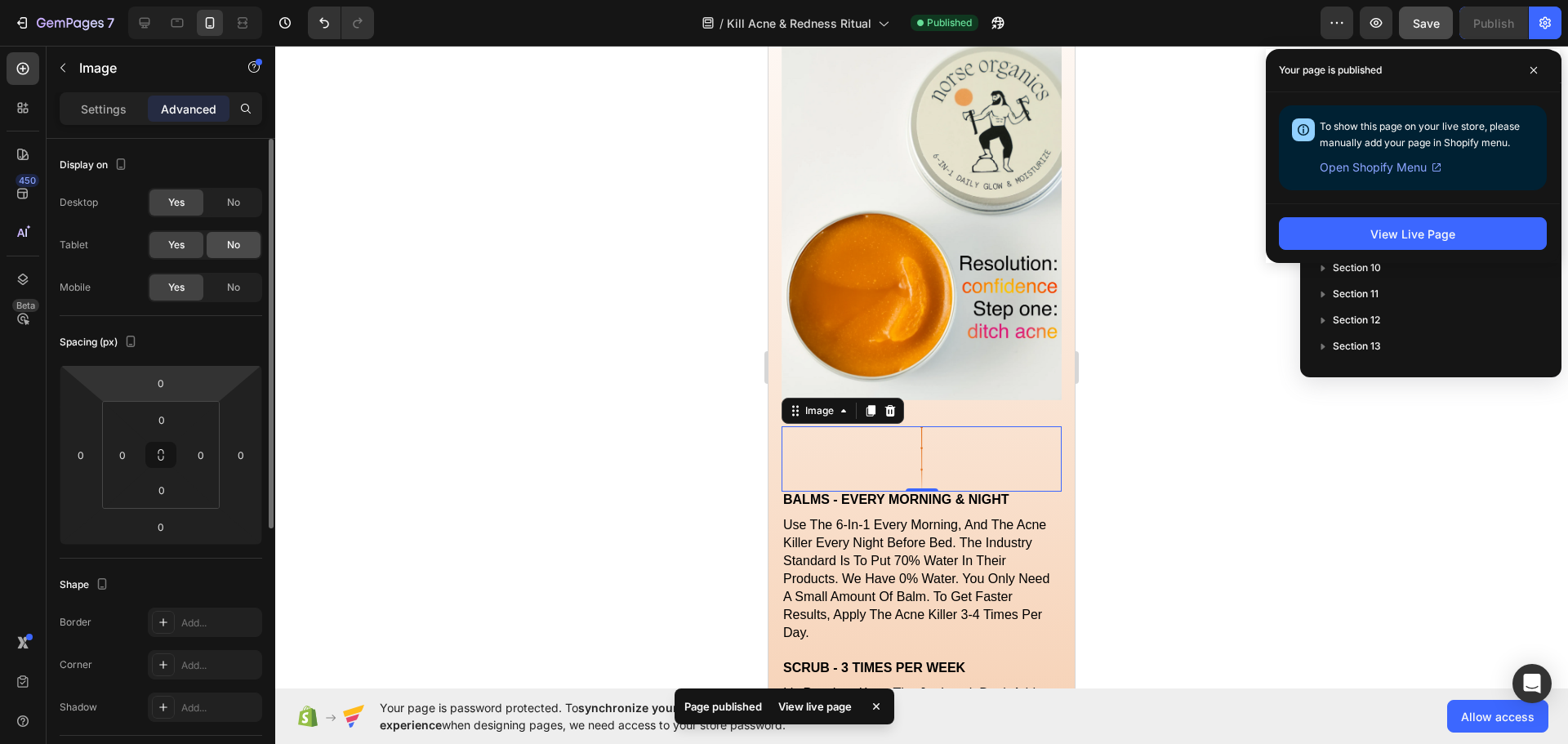
click at [223, 244] on div "No" at bounding box center [233, 244] width 54 height 26
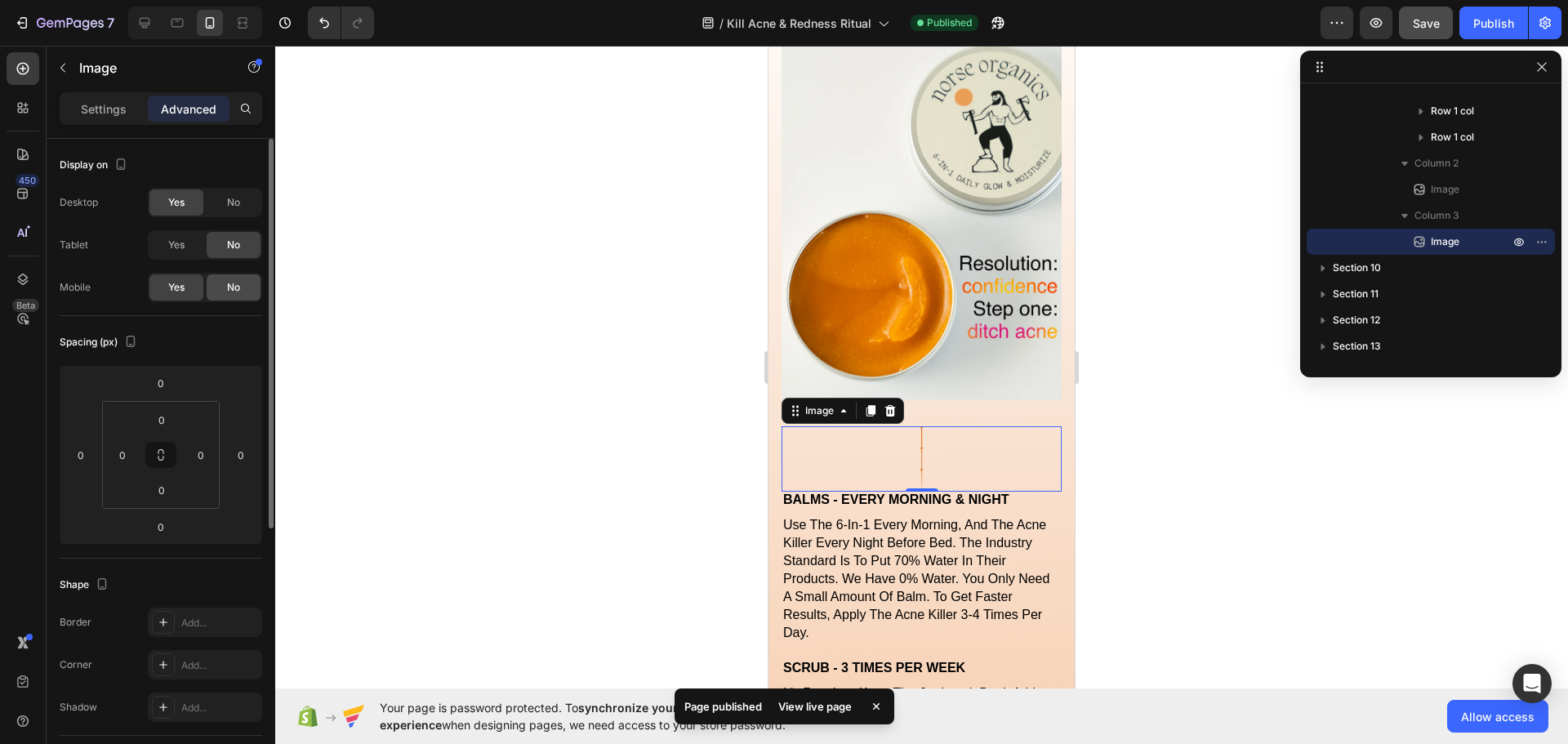
click at [230, 283] on span "No" at bounding box center [233, 288] width 13 height 14
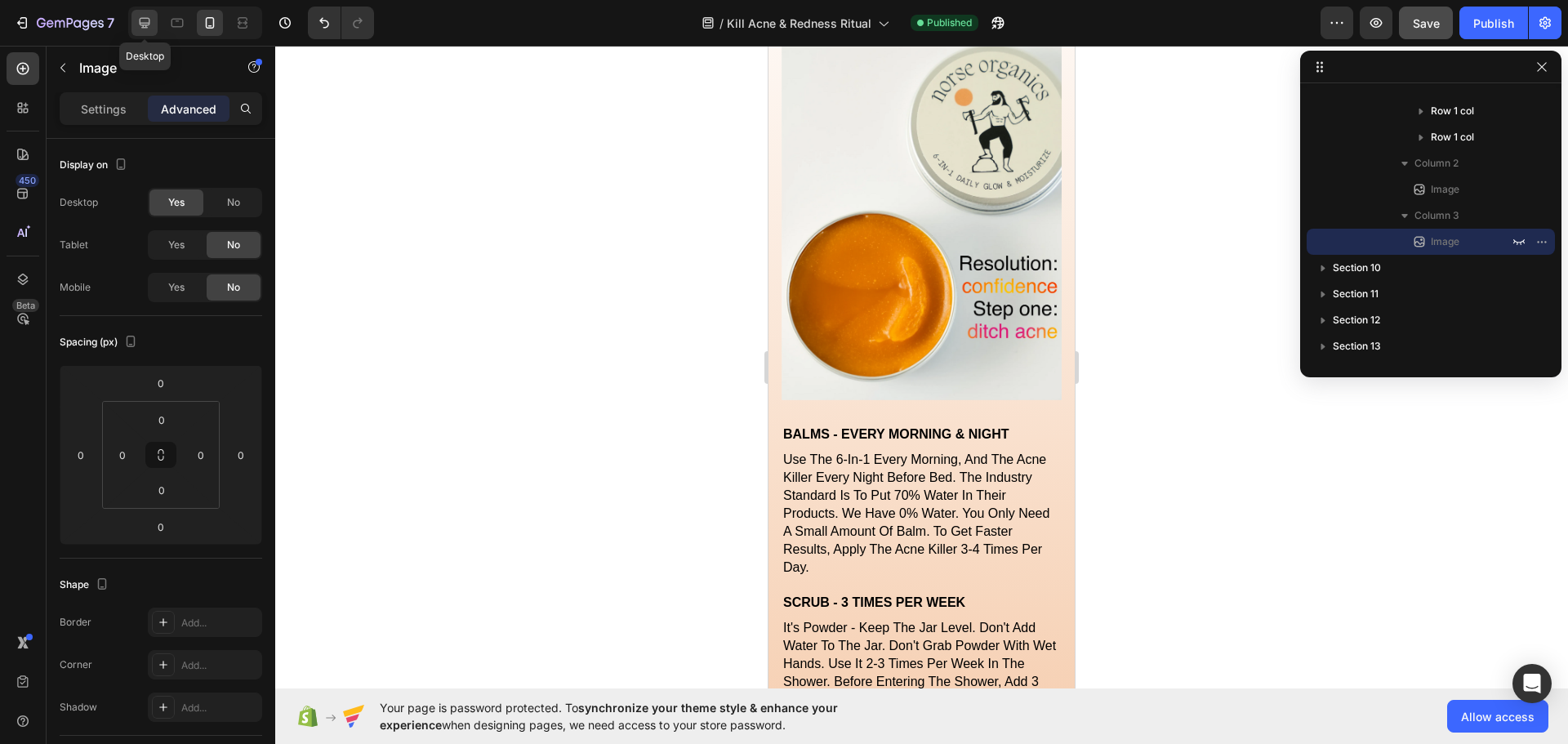
click at [134, 21] on div at bounding box center [144, 23] width 26 height 26
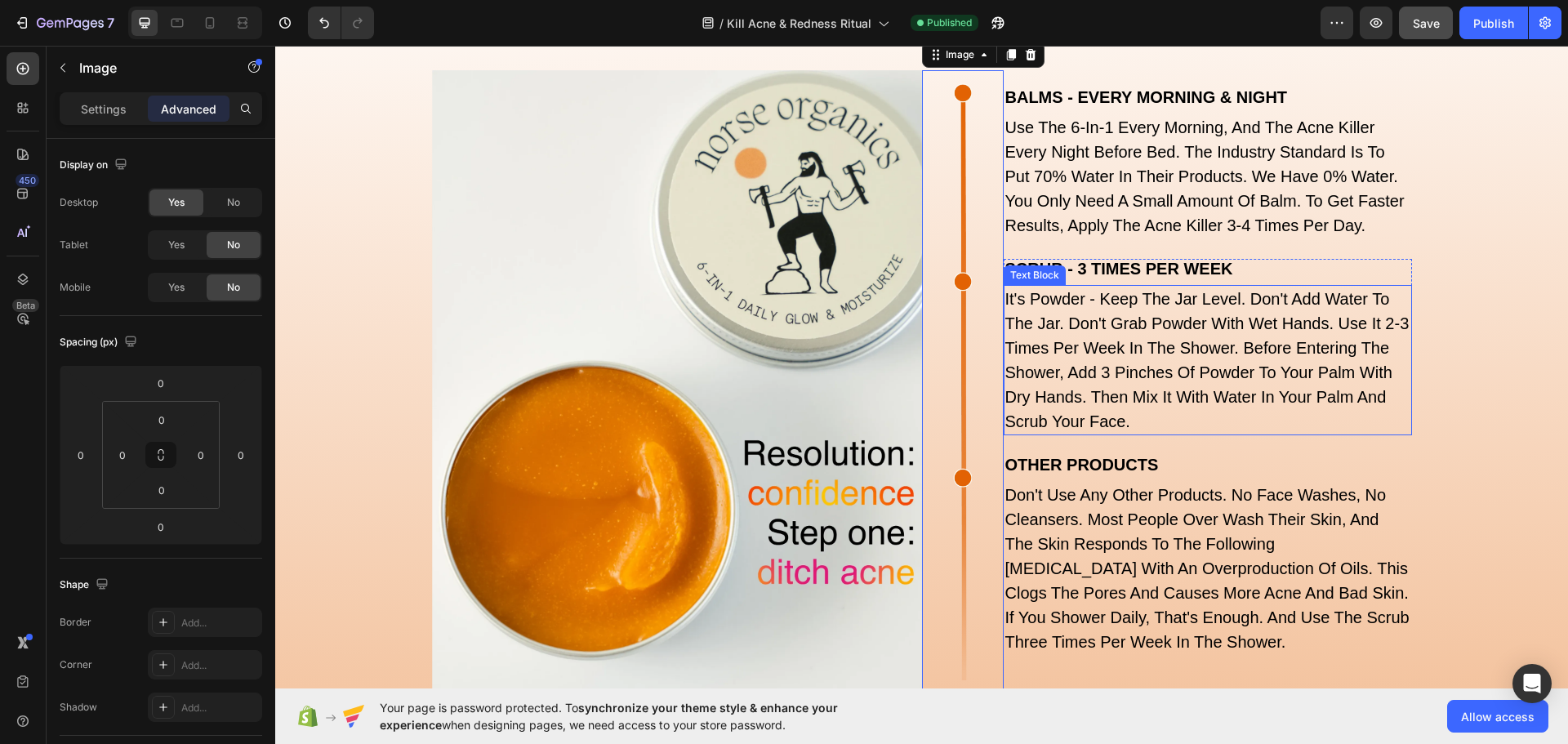
scroll to position [5928, 0]
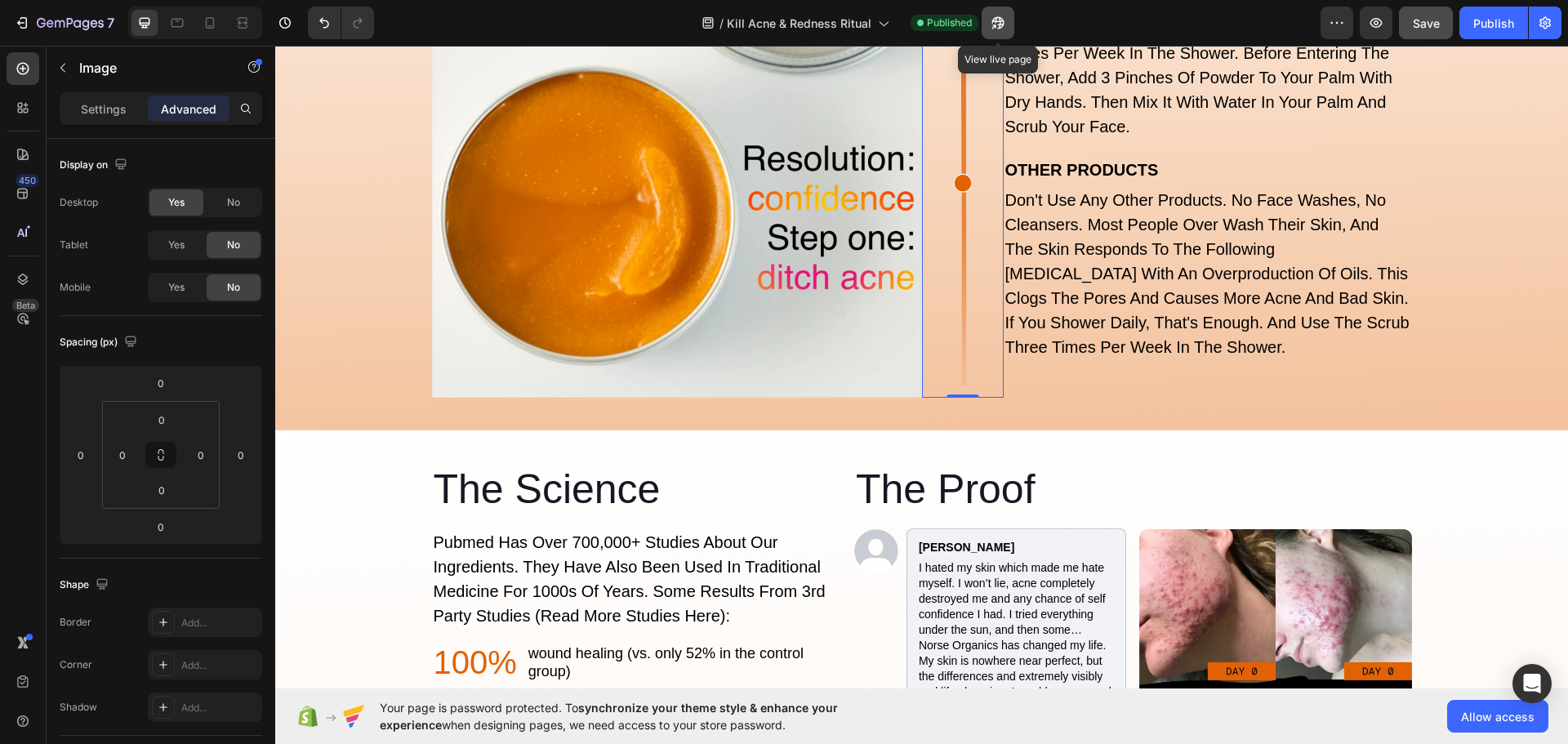
click at [993, 20] on icon "button" at bounding box center [998, 23] width 16 height 16
click at [1487, 18] on div "Publish" at bounding box center [1493, 23] width 41 height 17
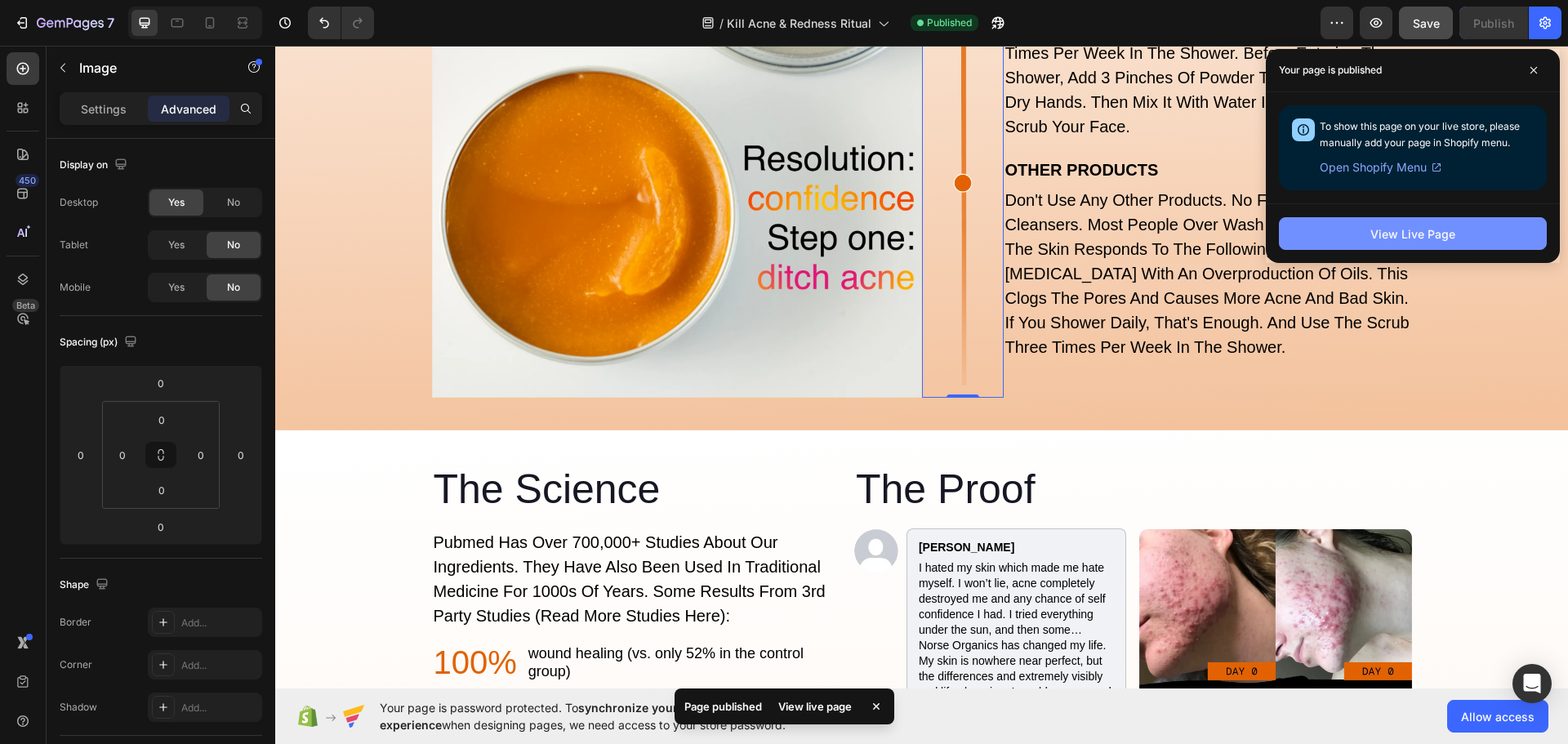
click at [1434, 232] on div "View Live Page" at bounding box center [1413, 234] width 85 height 17
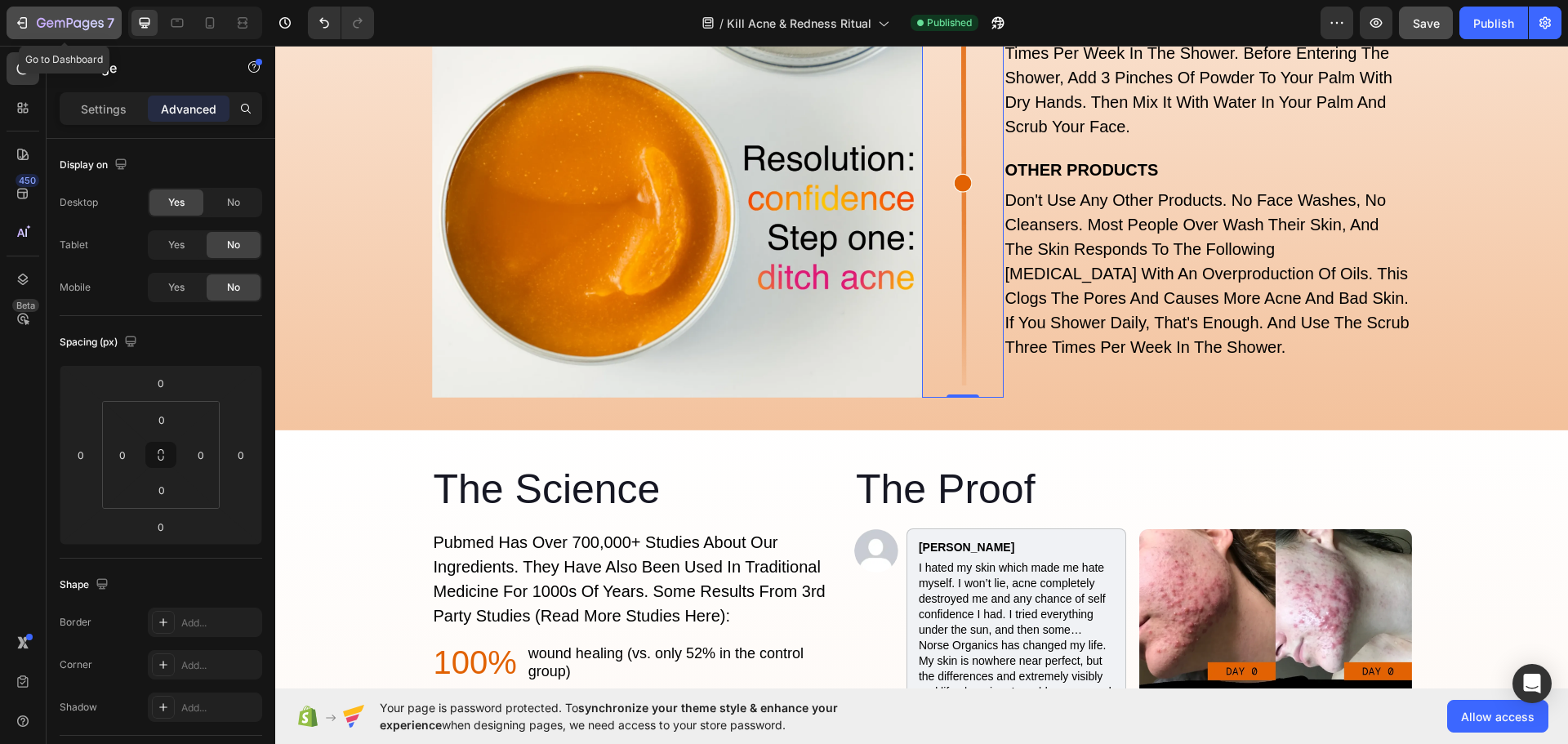
click at [21, 15] on icon "button" at bounding box center [22, 23] width 16 height 16
